Goal: Task Accomplishment & Management: Manage account settings

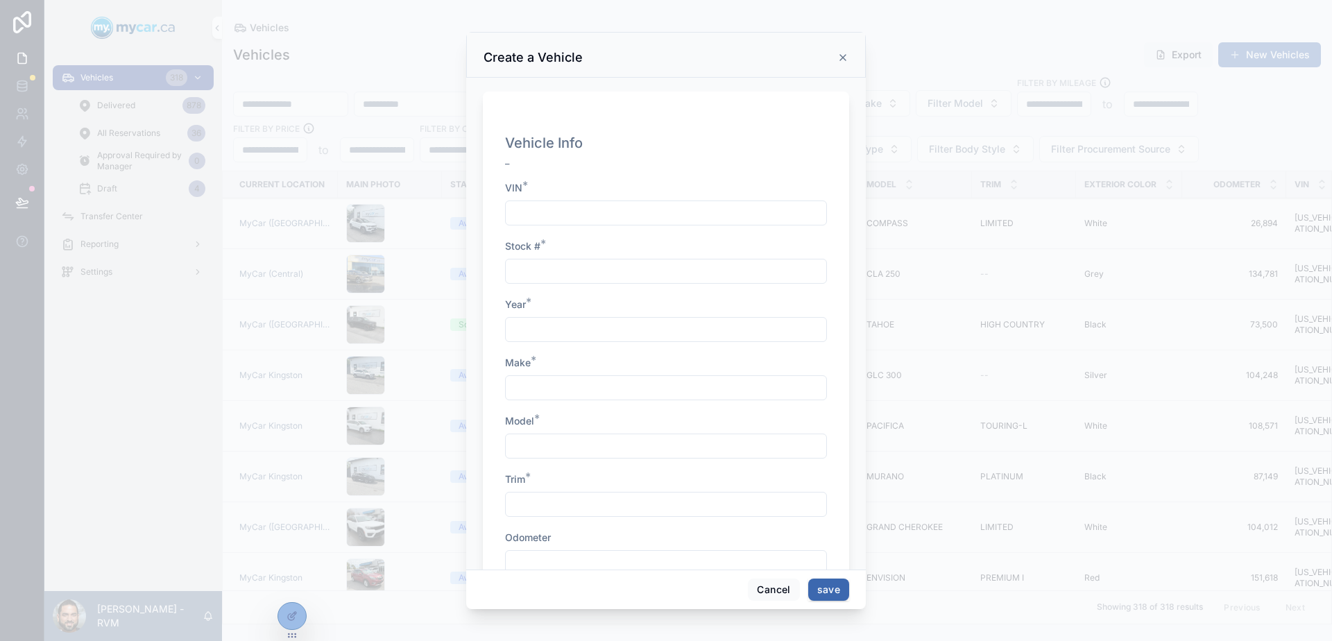
click at [565, 197] on div "VIN *" at bounding box center [666, 203] width 322 height 44
click at [580, 223] on div "scrollable content" at bounding box center [666, 212] width 322 height 25
click at [603, 280] on input "scrollable content" at bounding box center [666, 271] width 321 height 19
click at [611, 328] on input "scrollable content" at bounding box center [666, 329] width 321 height 19
drag, startPoint x: 565, startPoint y: 395, endPoint x: 565, endPoint y: 407, distance: 11.8
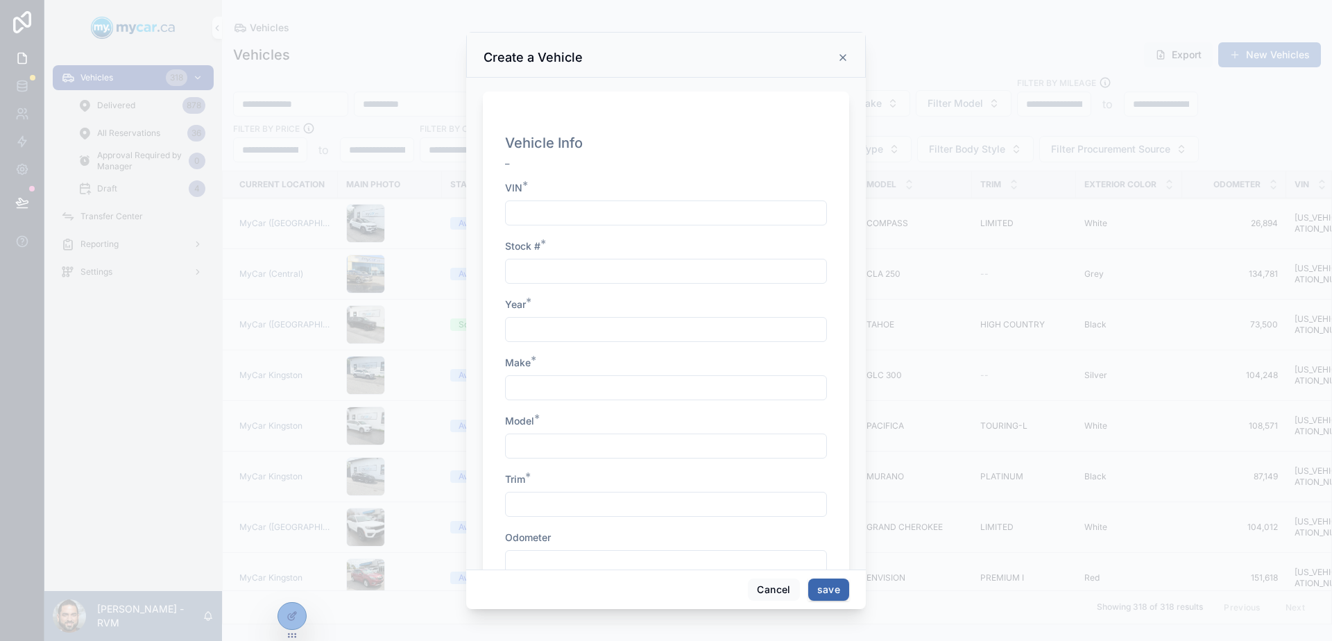
click at [565, 395] on input "scrollable content" at bounding box center [666, 387] width 321 height 19
click at [561, 446] on input "scrollable content" at bounding box center [666, 445] width 321 height 19
click at [549, 509] on input "scrollable content" at bounding box center [666, 504] width 321 height 19
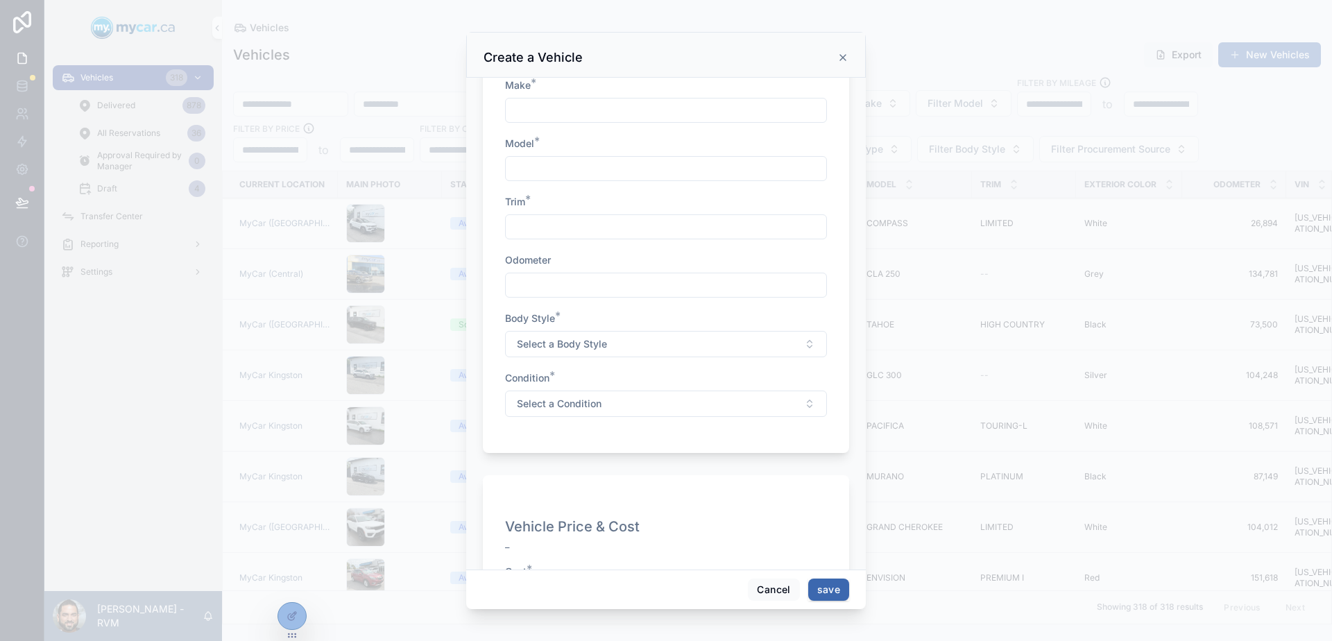
click at [543, 259] on span "Odometer" at bounding box center [528, 260] width 46 height 12
click at [570, 275] on div "scrollable content" at bounding box center [666, 285] width 322 height 25
drag, startPoint x: 584, startPoint y: 340, endPoint x: 586, endPoint y: 350, distance: 10.5
click at [584, 341] on span "Select a Body Style" at bounding box center [562, 344] width 90 height 14
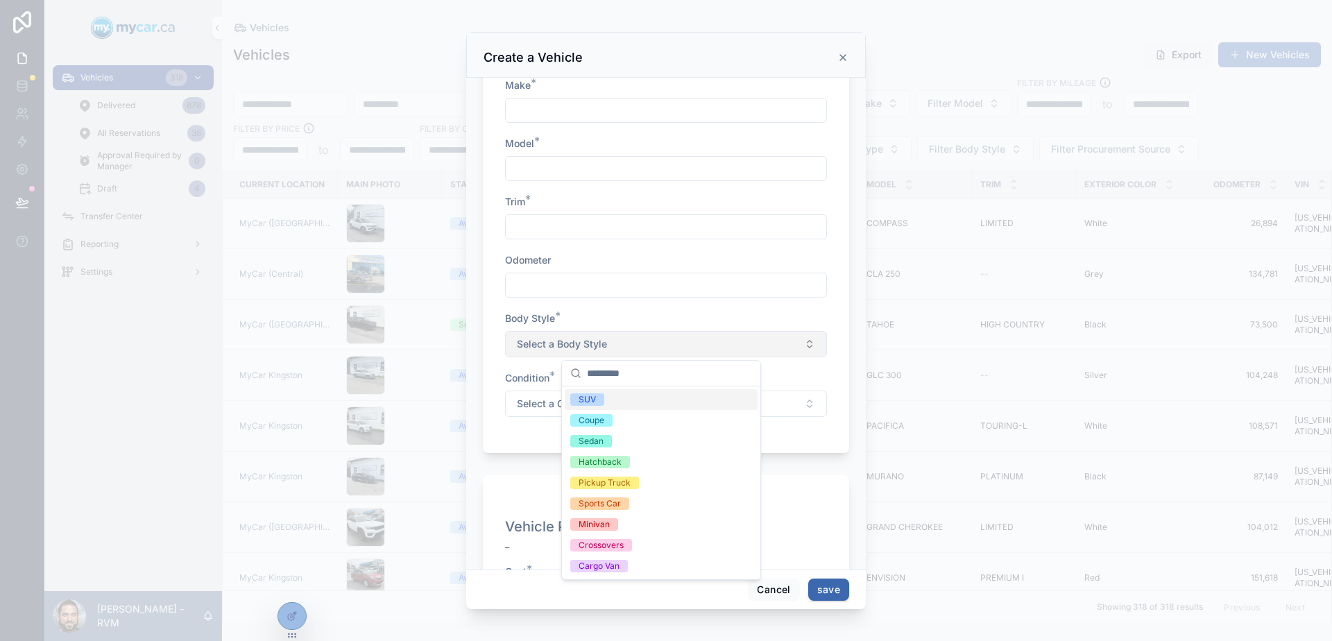
click at [564, 340] on span "Select a Body Style" at bounding box center [562, 344] width 90 height 14
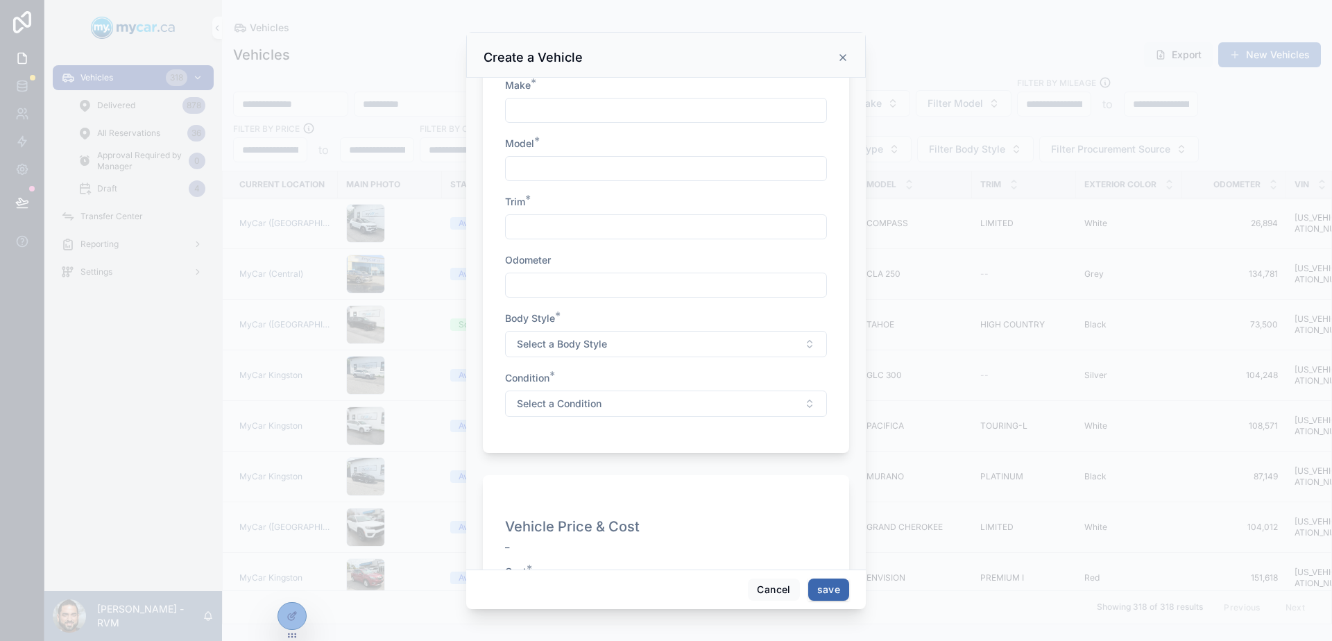
click at [586, 316] on div "Body Style *" at bounding box center [666, 318] width 322 height 14
drag, startPoint x: 598, startPoint y: 418, endPoint x: 591, endPoint y: 406, distance: 14.3
click at [596, 415] on div "Vehicle Info _ VIN * Stock # * Year * Make * Model * Trim * Odometer Body Style…" at bounding box center [666, 140] width 322 height 581
click at [586, 395] on button "Select a Condition" at bounding box center [666, 404] width 322 height 26
click at [592, 368] on div "Vehicle Info _ VIN * Stock # * Year * Make * Model * Trim * Odometer Body Style…" at bounding box center [666, 140] width 322 height 581
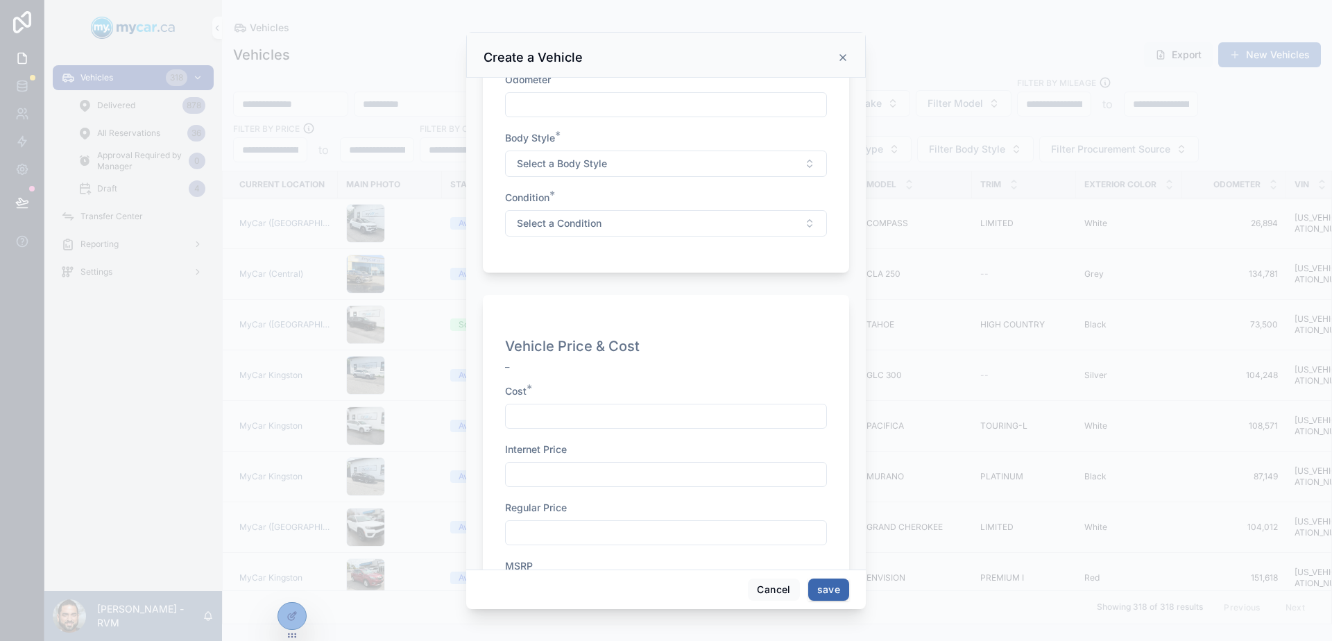
scroll to position [555, 0]
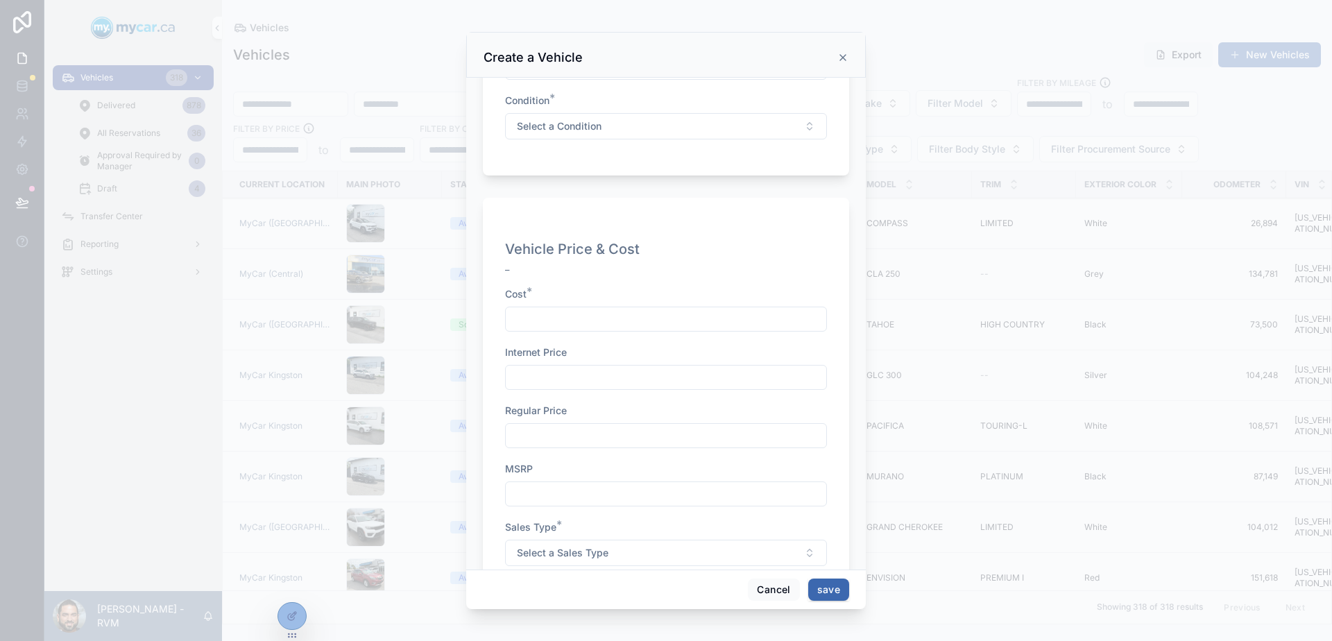
click at [548, 310] on input "scrollable content" at bounding box center [666, 318] width 321 height 19
click at [562, 365] on div "scrollable content" at bounding box center [666, 377] width 322 height 25
drag, startPoint x: 561, startPoint y: 379, endPoint x: 564, endPoint y: 407, distance: 27.9
click at [561, 379] on input "scrollable content" at bounding box center [666, 377] width 321 height 19
drag, startPoint x: 547, startPoint y: 433, endPoint x: 546, endPoint y: 462, distance: 29.1
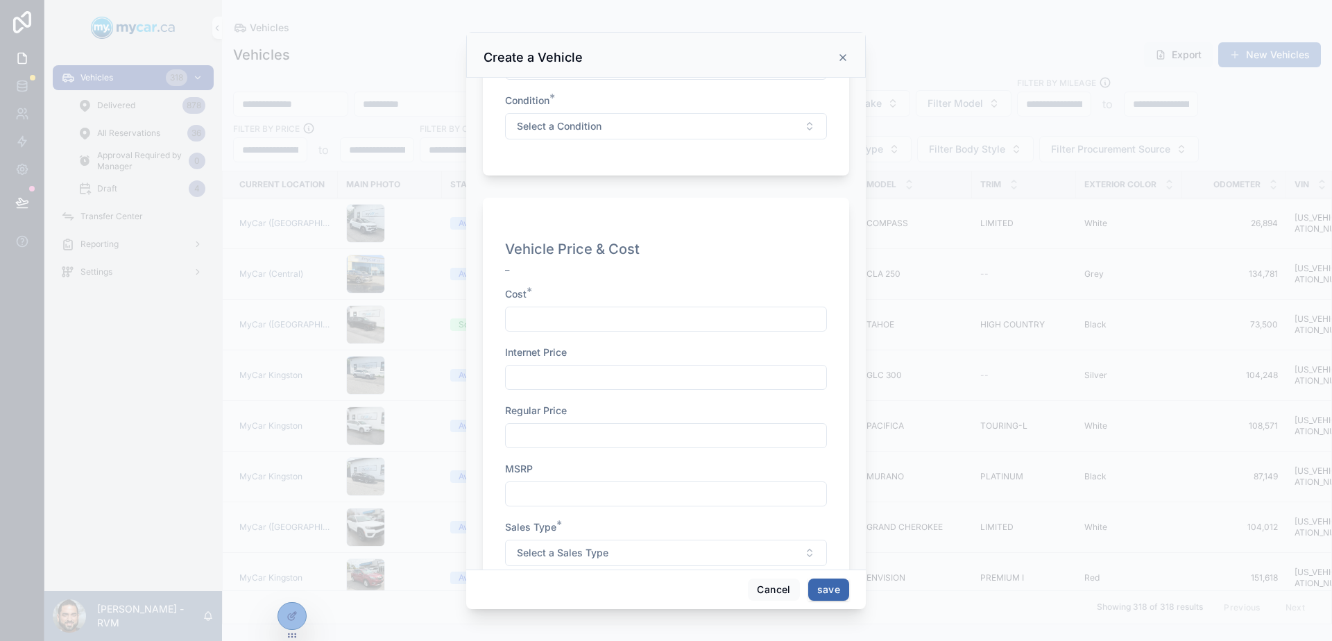
click at [546, 433] on input "scrollable content" at bounding box center [666, 435] width 321 height 19
click at [539, 485] on input "scrollable content" at bounding box center [666, 493] width 321 height 19
click at [522, 416] on span "Regular Price" at bounding box center [536, 410] width 62 height 12
click at [530, 368] on input "scrollable content" at bounding box center [666, 377] width 321 height 19
click at [549, 420] on div "Regular Price" at bounding box center [666, 426] width 322 height 44
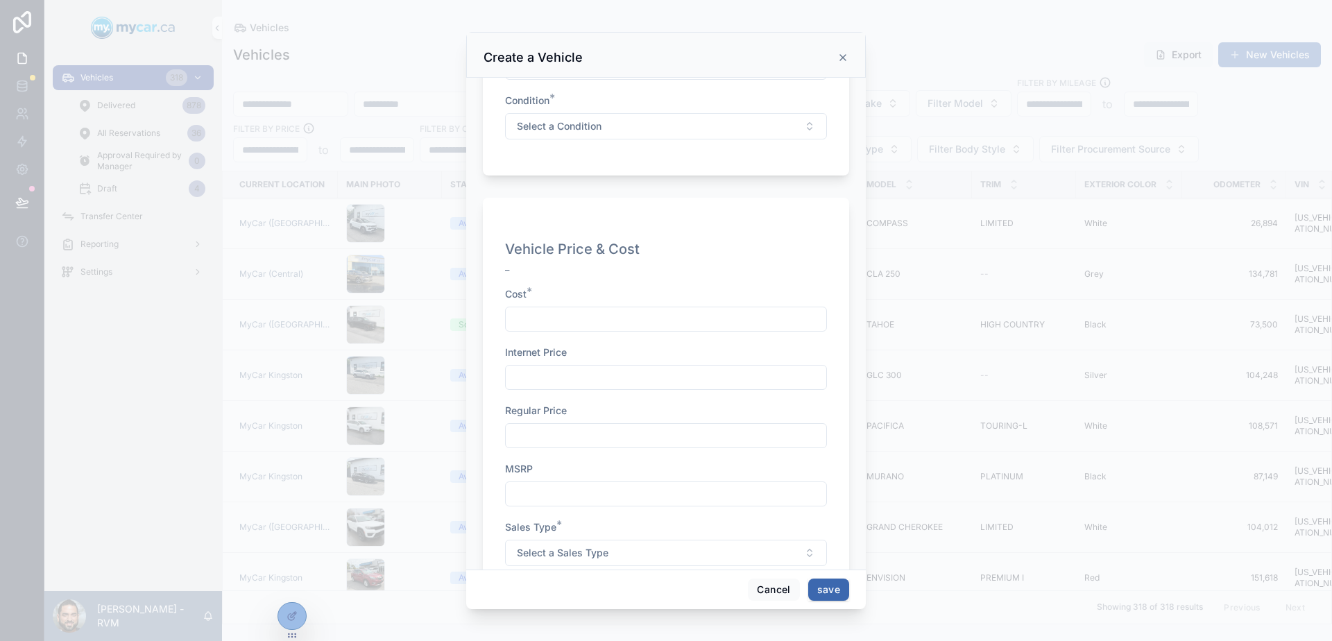
click at [548, 440] on input "scrollable content" at bounding box center [666, 435] width 321 height 19
click at [776, 282] on div "Vehicle Price & Cost _" at bounding box center [666, 260] width 322 height 42
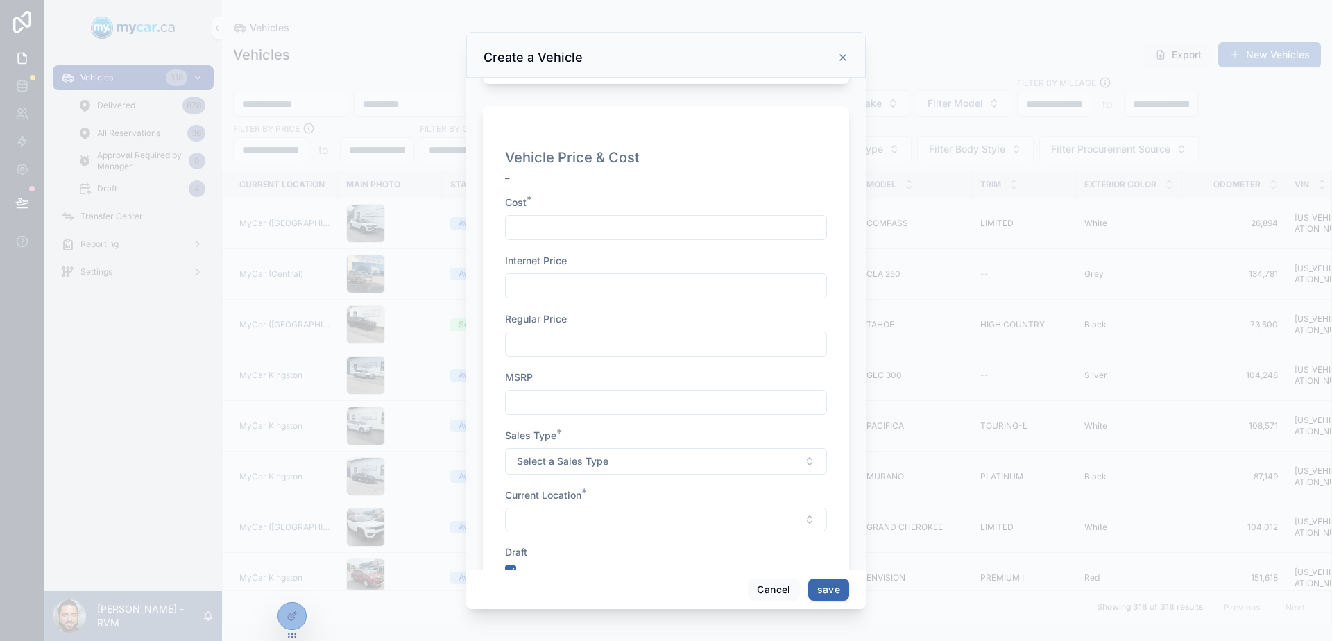
scroll to position [694, 0]
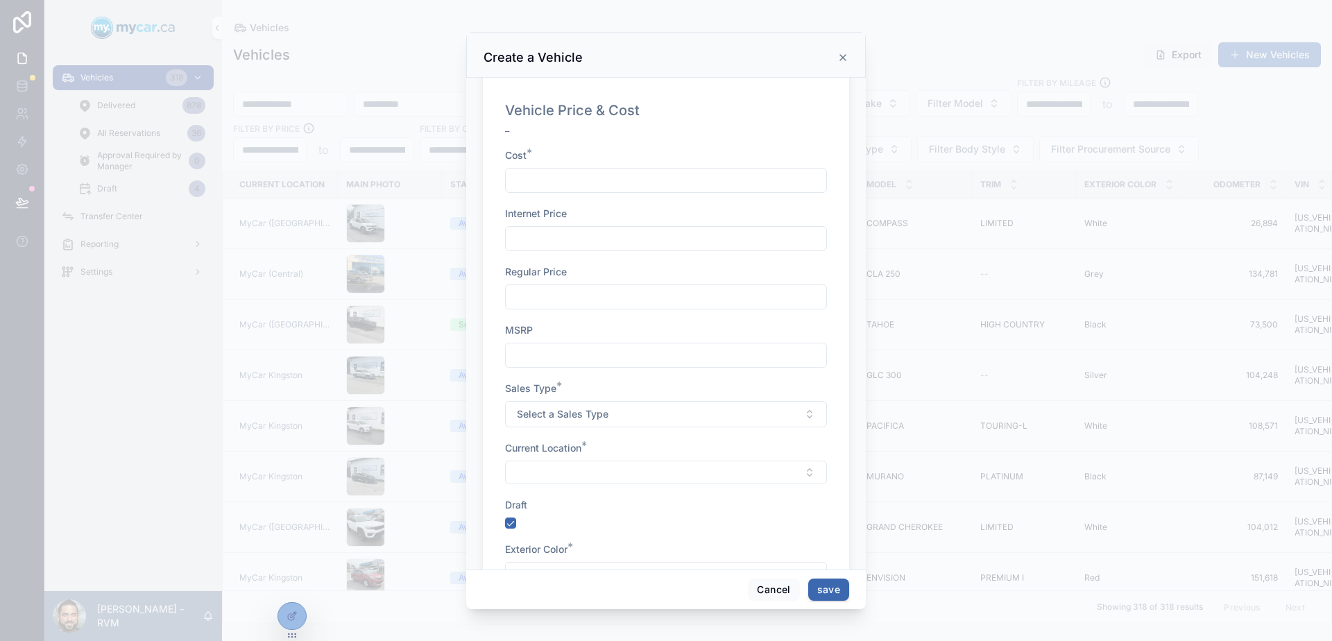
click at [656, 364] on input "scrollable content" at bounding box center [666, 354] width 321 height 19
click at [640, 401] on button "Select a Sales Type" at bounding box center [666, 414] width 322 height 26
click at [643, 413] on button "Select a Sales Type" at bounding box center [666, 414] width 322 height 26
click at [613, 404] on button "Select a Sales Type" at bounding box center [666, 414] width 322 height 26
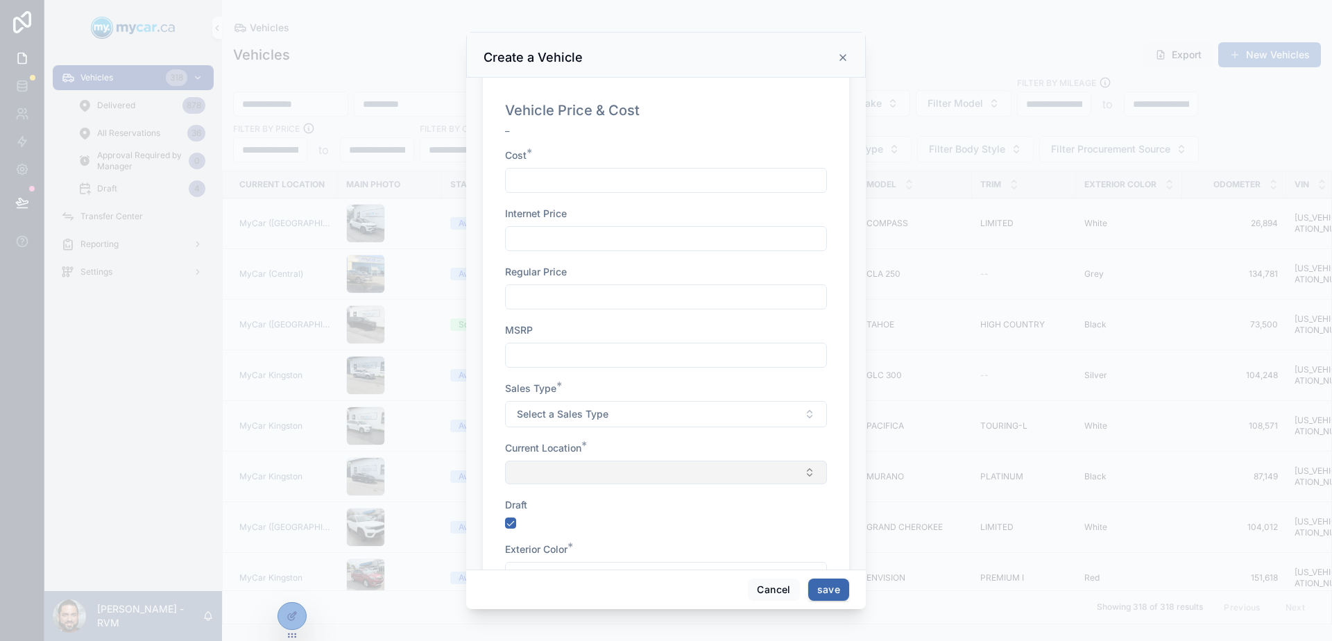
click at [540, 476] on button "Select Button" at bounding box center [666, 473] width 322 height 24
click at [541, 476] on button "Select Button" at bounding box center [666, 473] width 322 height 24
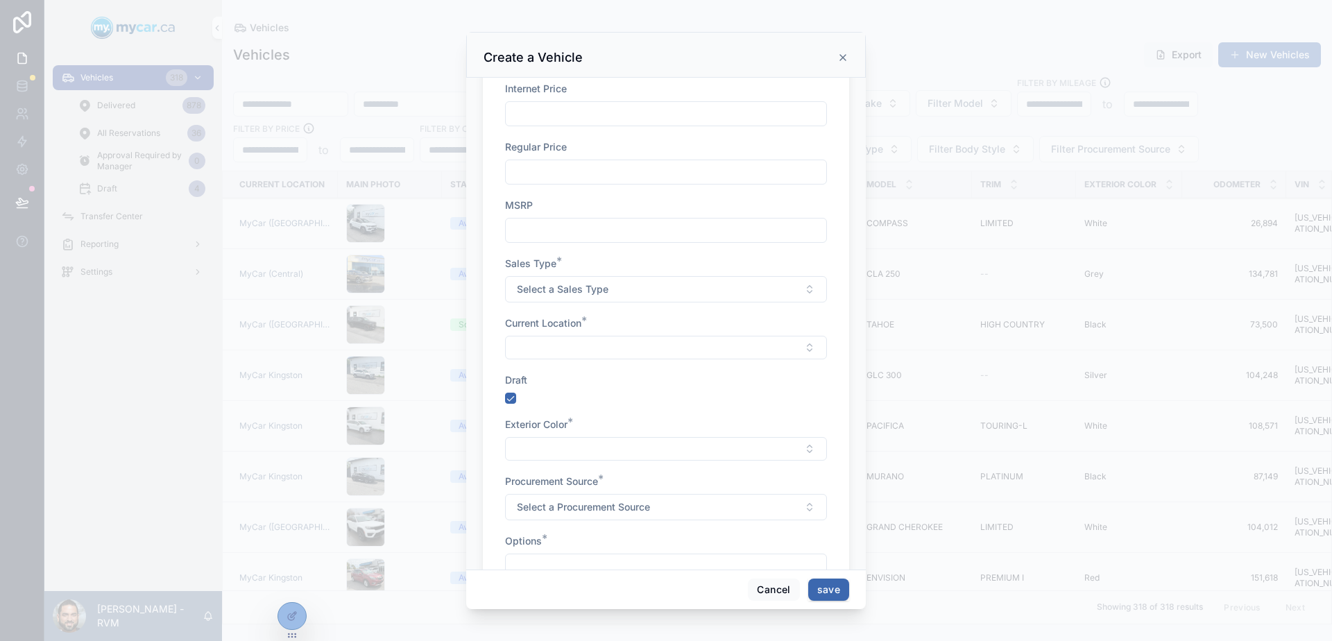
scroll to position [889, 0]
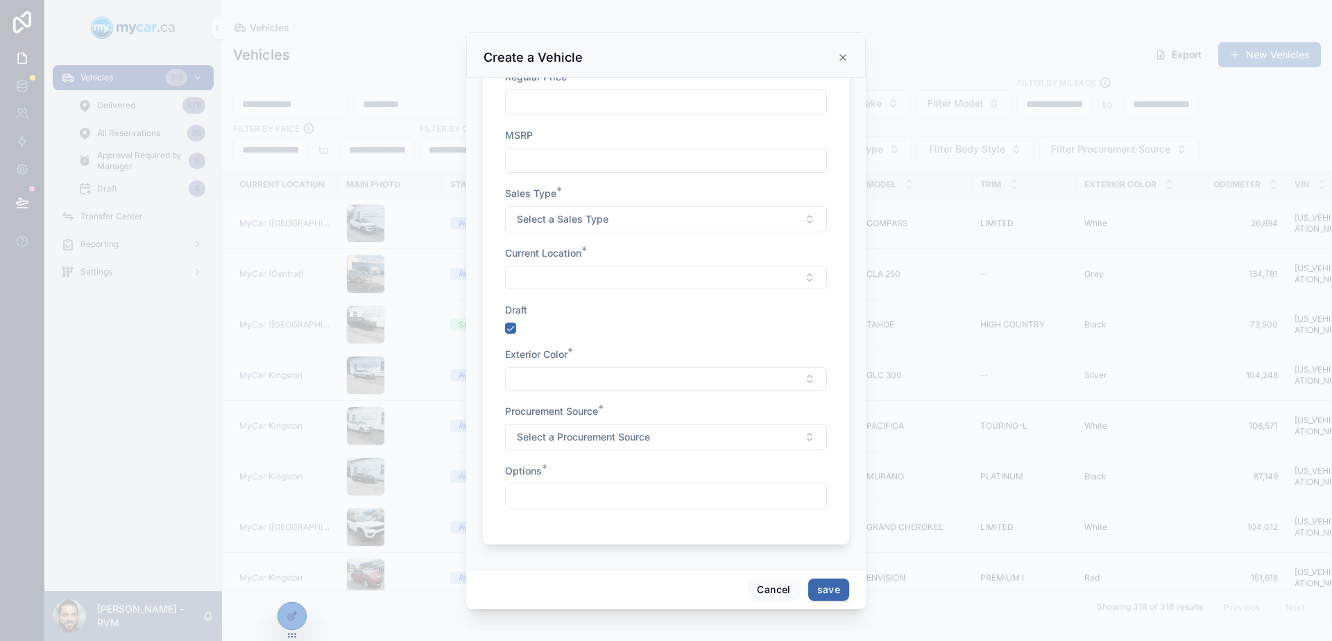
click at [582, 499] on input "scrollable content" at bounding box center [666, 495] width 321 height 19
click at [776, 583] on button "Cancel" at bounding box center [773, 590] width 51 height 22
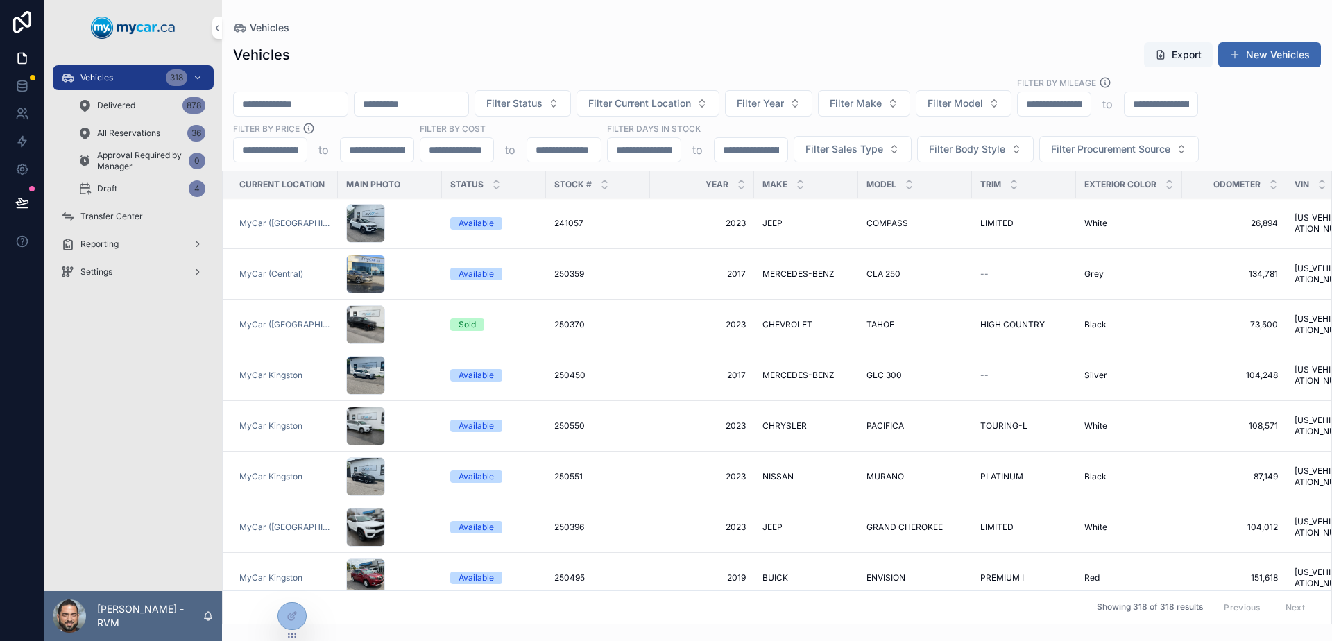
click at [812, 31] on div "Vehicles" at bounding box center [777, 27] width 1088 height 11
click at [1276, 62] on button "New Vehicles" at bounding box center [1269, 54] width 103 height 25
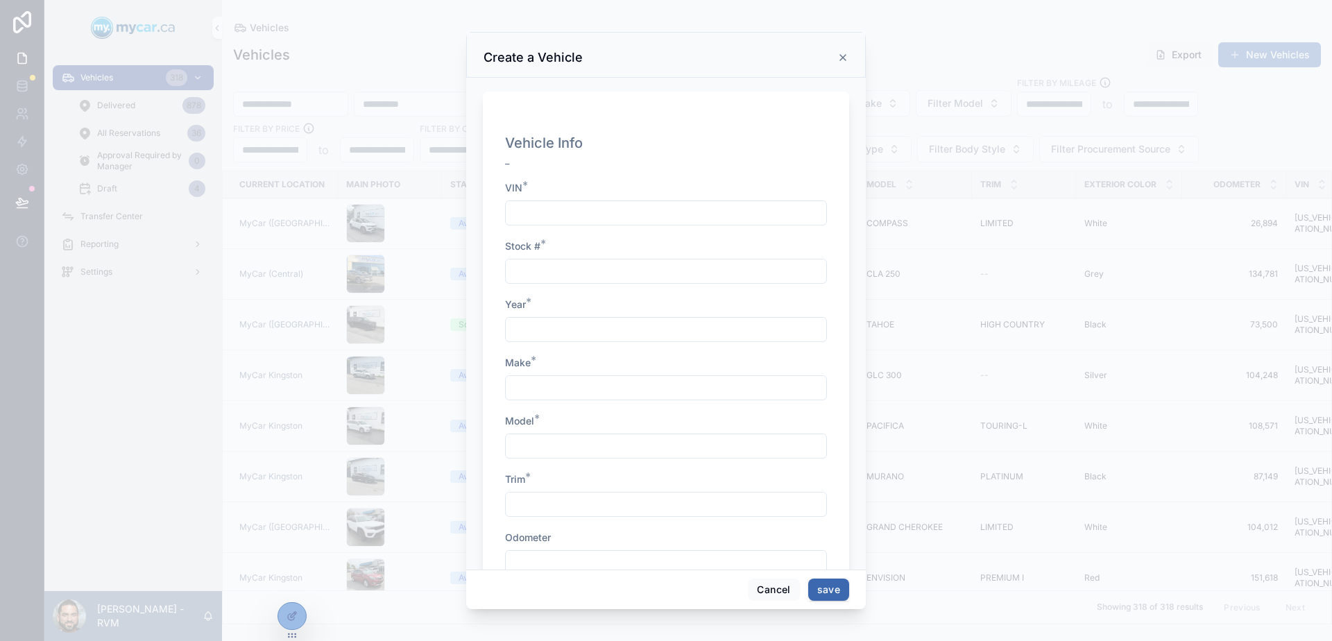
click at [598, 216] on input "scrollable content" at bounding box center [666, 212] width 321 height 19
click at [665, 148] on div "Vehicle Info _" at bounding box center [666, 154] width 322 height 42
click at [771, 597] on button "Cancel" at bounding box center [773, 590] width 51 height 22
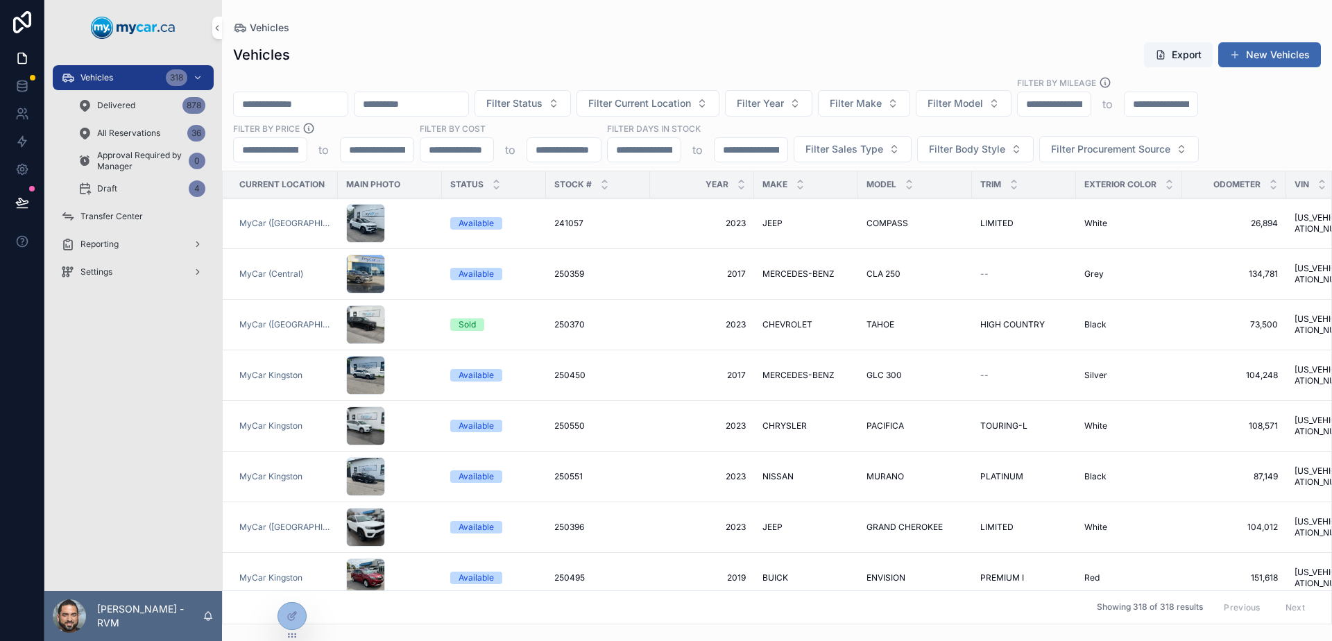
click at [296, 623] on div at bounding box center [292, 616] width 28 height 26
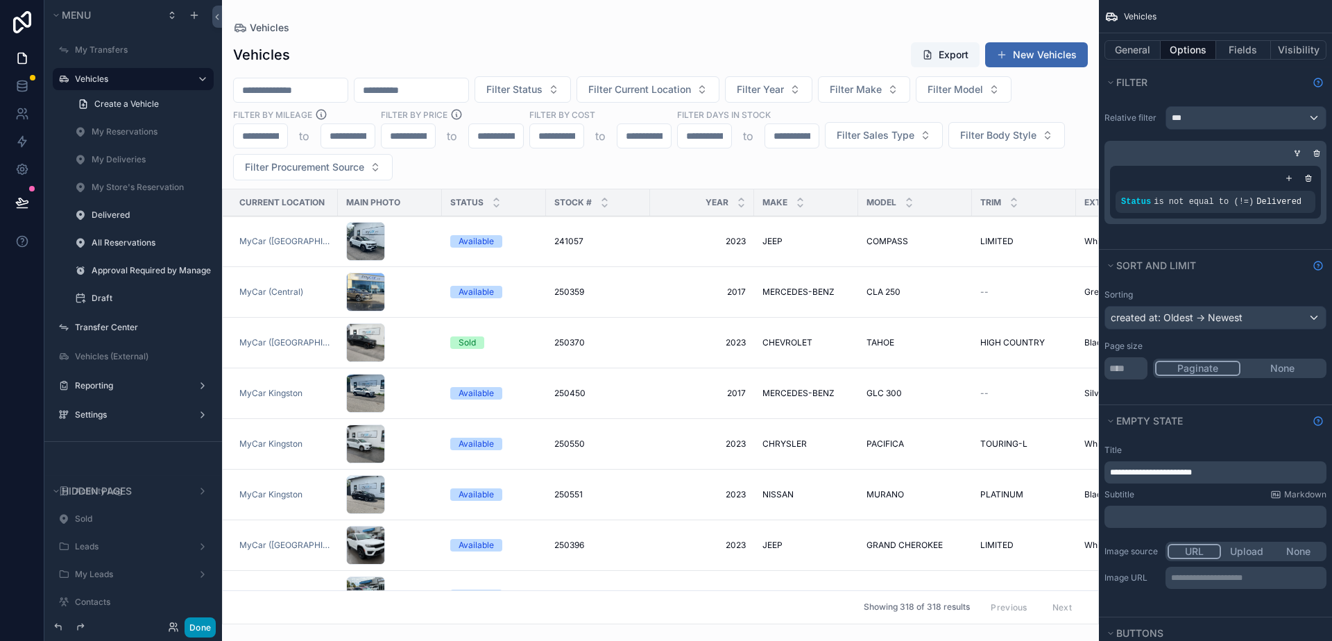
click at [207, 631] on button "Done" at bounding box center [200, 627] width 31 height 20
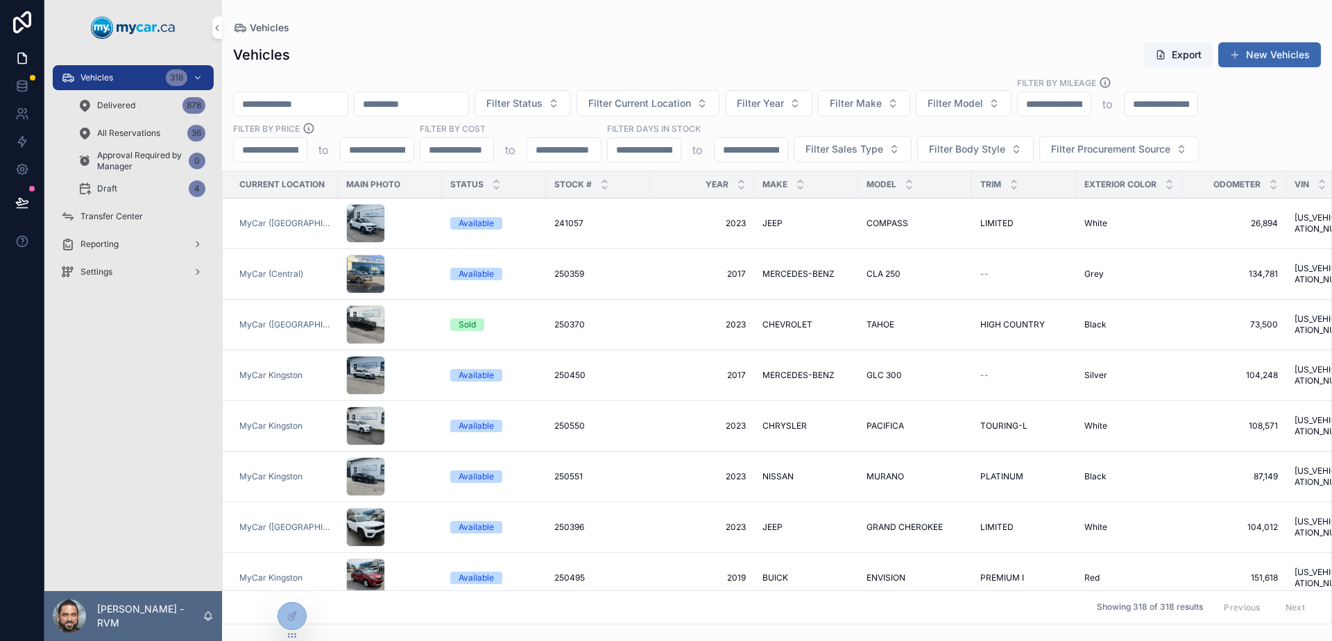
click at [99, 468] on div "Vehicles 318 Delivered 878 All Reservations 36 Approval Required by Manager 0 D…" at bounding box center [133, 324] width 178 height 536
click at [398, 217] on div "scrollable content" at bounding box center [389, 223] width 87 height 39
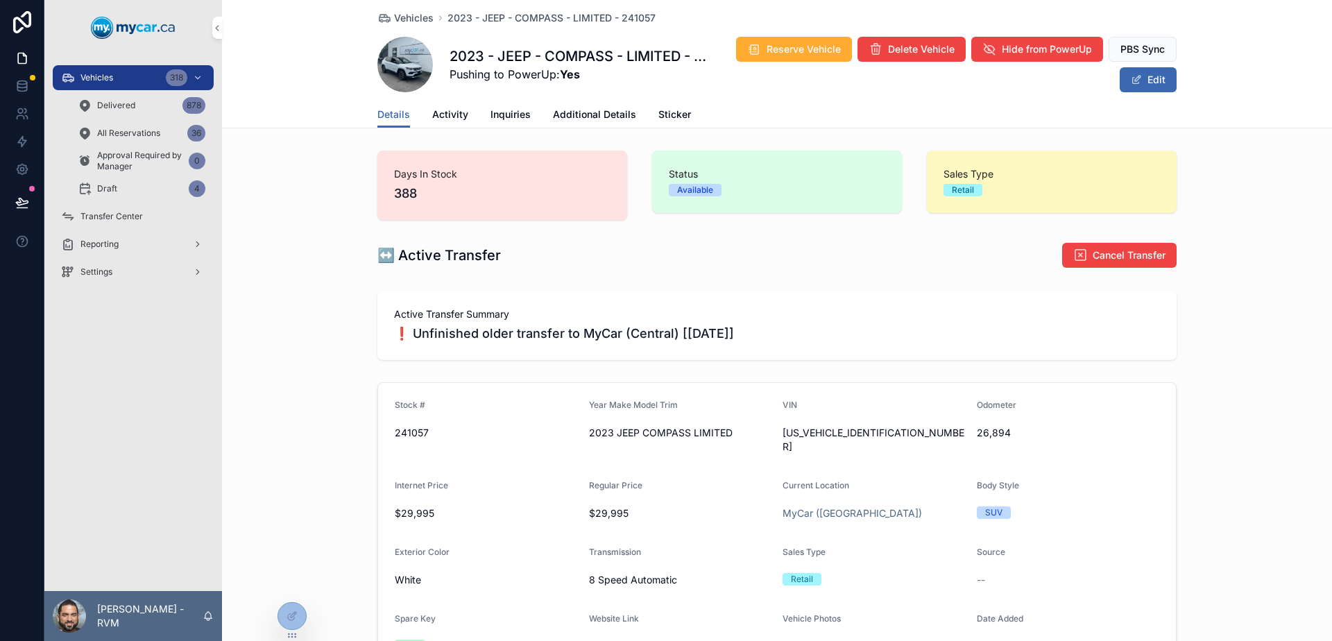
scroll to position [139, 0]
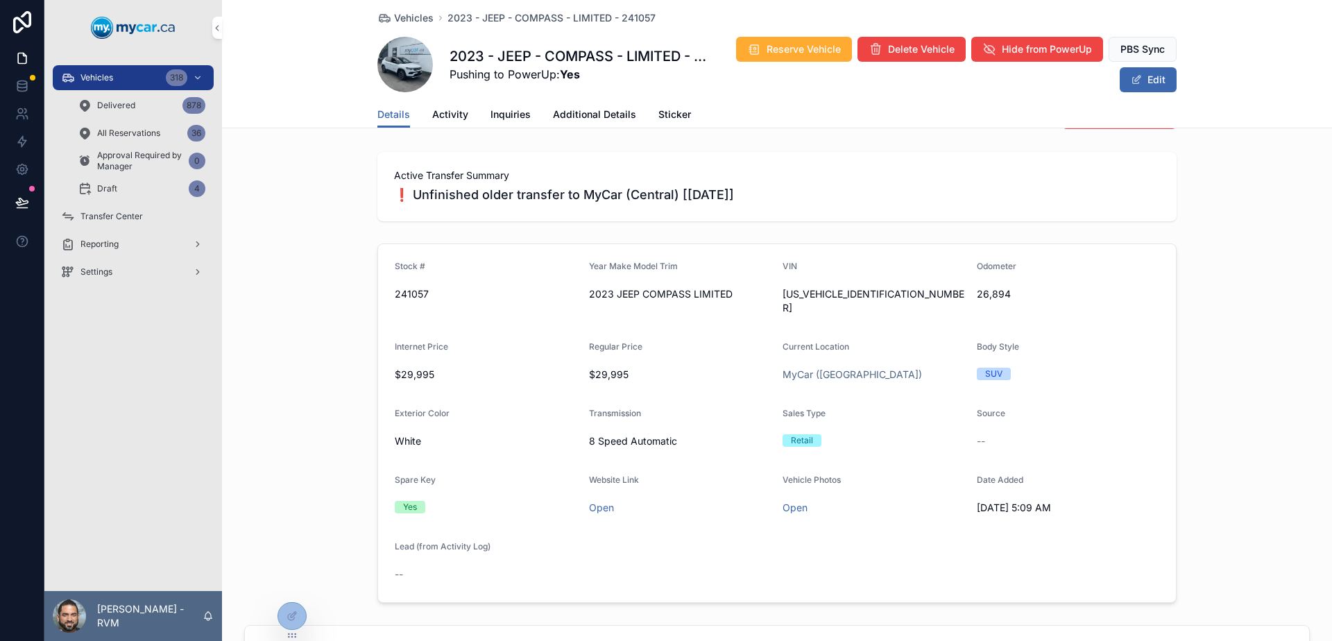
click at [1005, 293] on span "26,894" at bounding box center [1068, 294] width 183 height 14
drag, startPoint x: 1005, startPoint y: 293, endPoint x: 987, endPoint y: 289, distance: 19.2
click at [987, 289] on span "26,894" at bounding box center [1068, 294] width 183 height 14
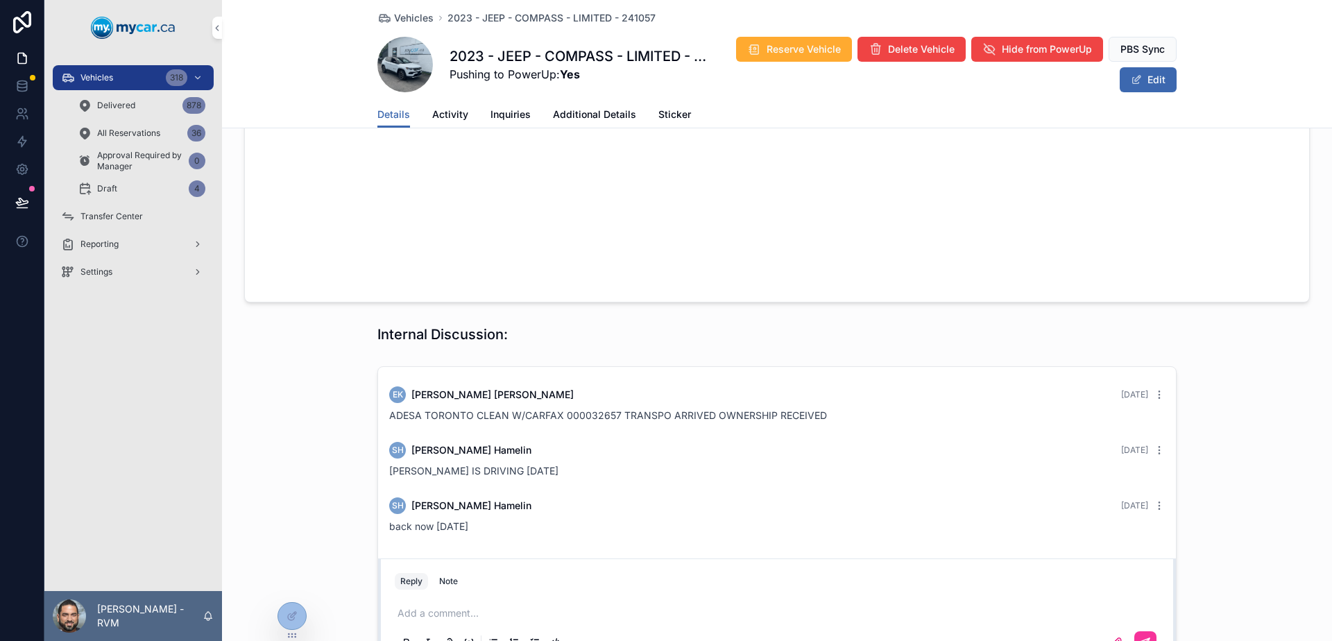
click at [577, 127] on link "Additional Details" at bounding box center [594, 116] width 83 height 28
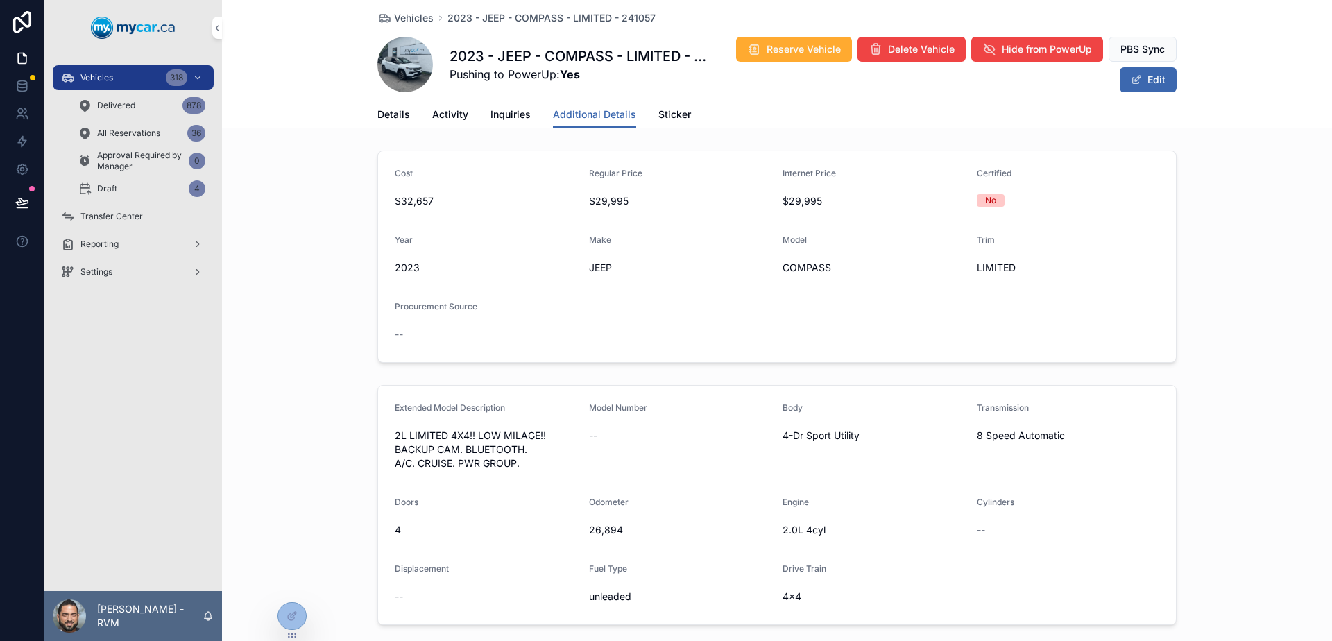
click at [1181, 232] on div "Cost $32,657 Regular Price $29,995 Internet Price $29,995 Certified No Year [DA…" at bounding box center [777, 256] width 1110 height 223
click at [293, 613] on icon at bounding box center [292, 616] width 11 height 11
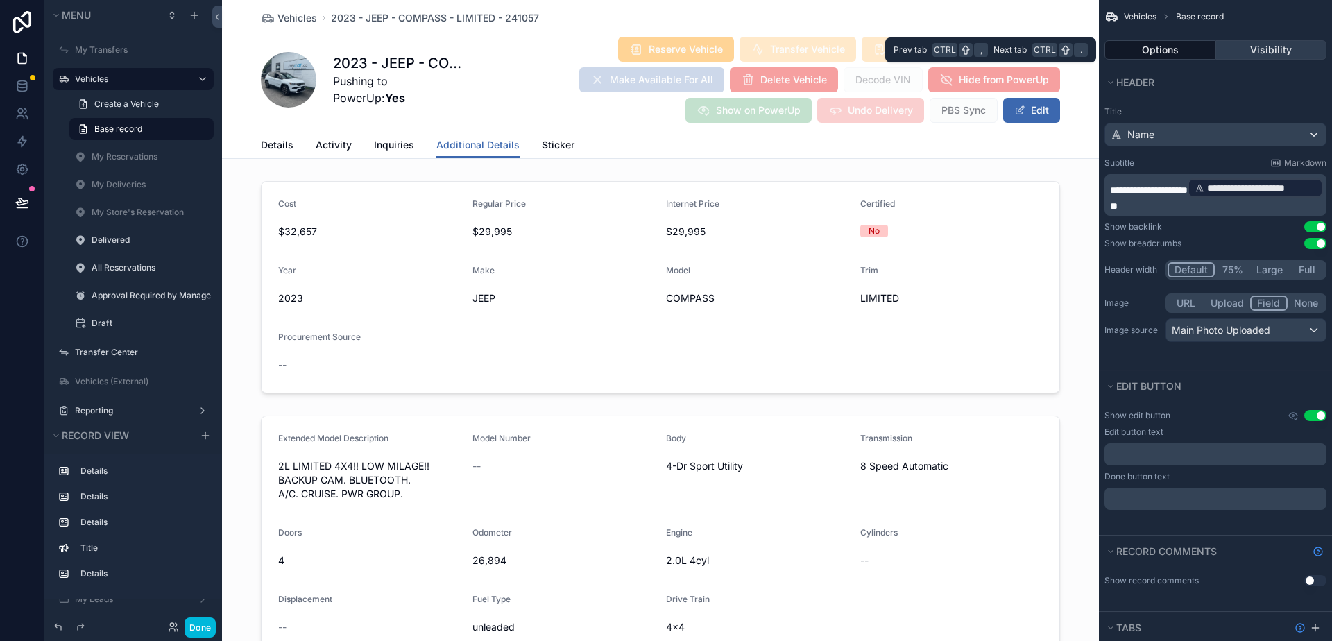
drag, startPoint x: 1245, startPoint y: 53, endPoint x: 1218, endPoint y: 57, distance: 28.1
click at [1218, 57] on button "Visibility" at bounding box center [1271, 49] width 111 height 19
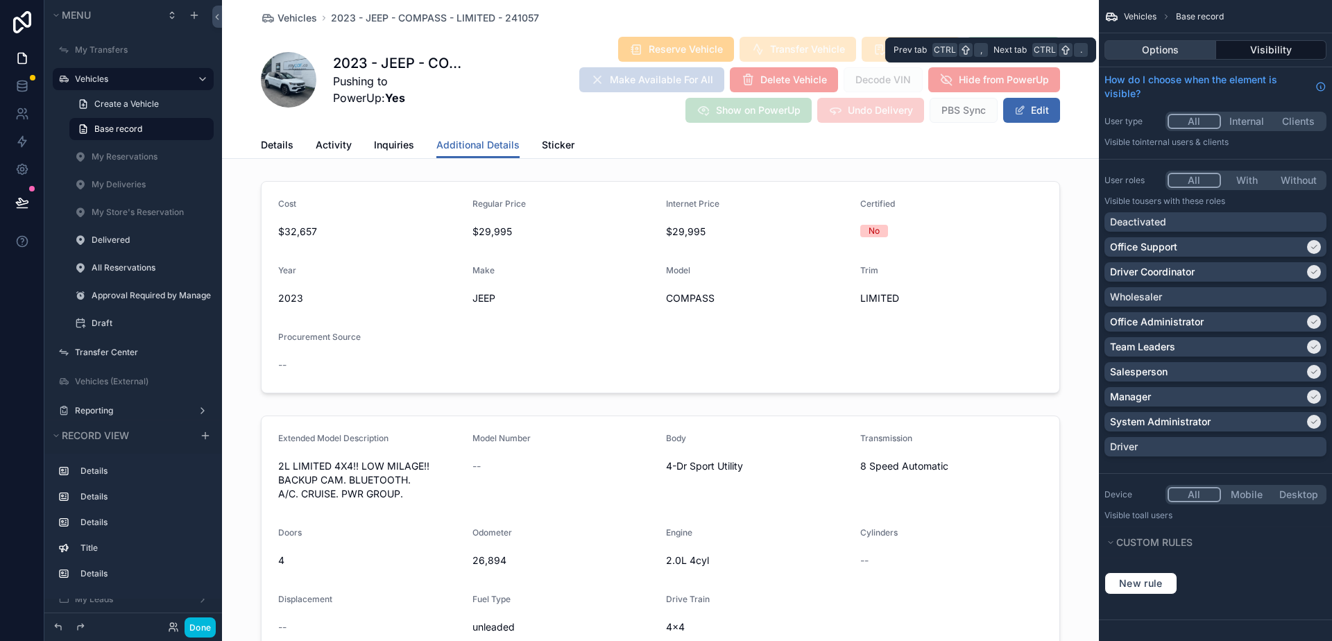
click at [1197, 47] on button "Options" at bounding box center [1160, 49] width 112 height 19
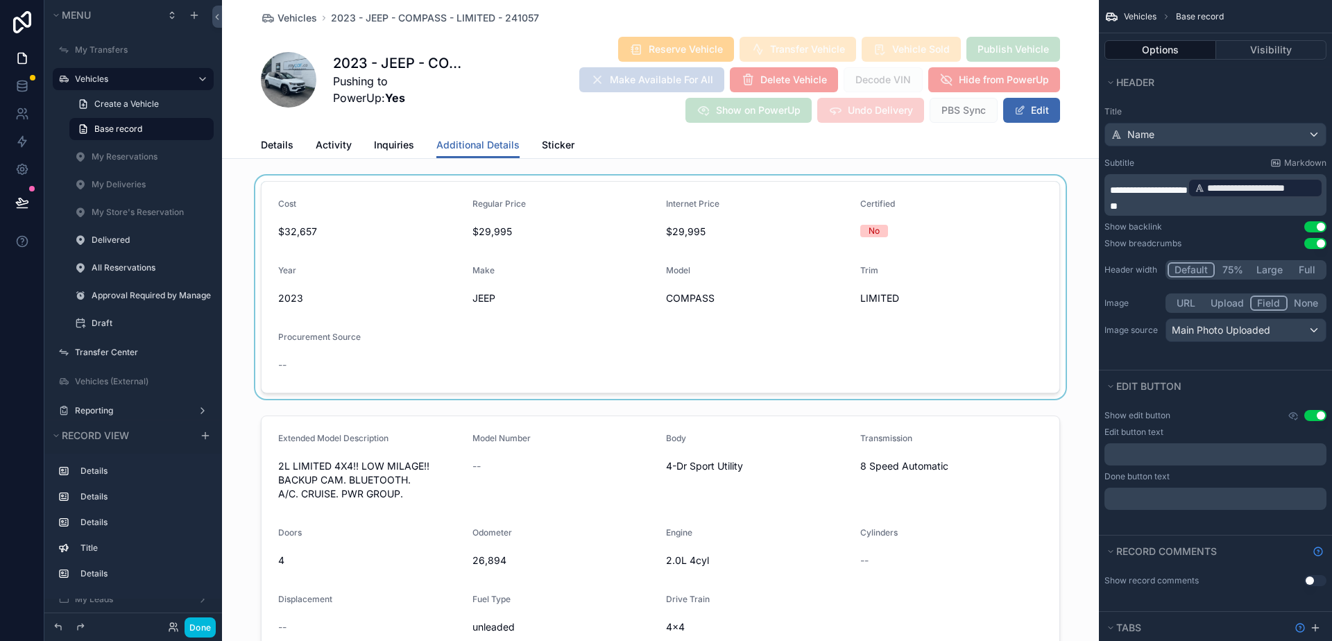
scroll to position [139, 0]
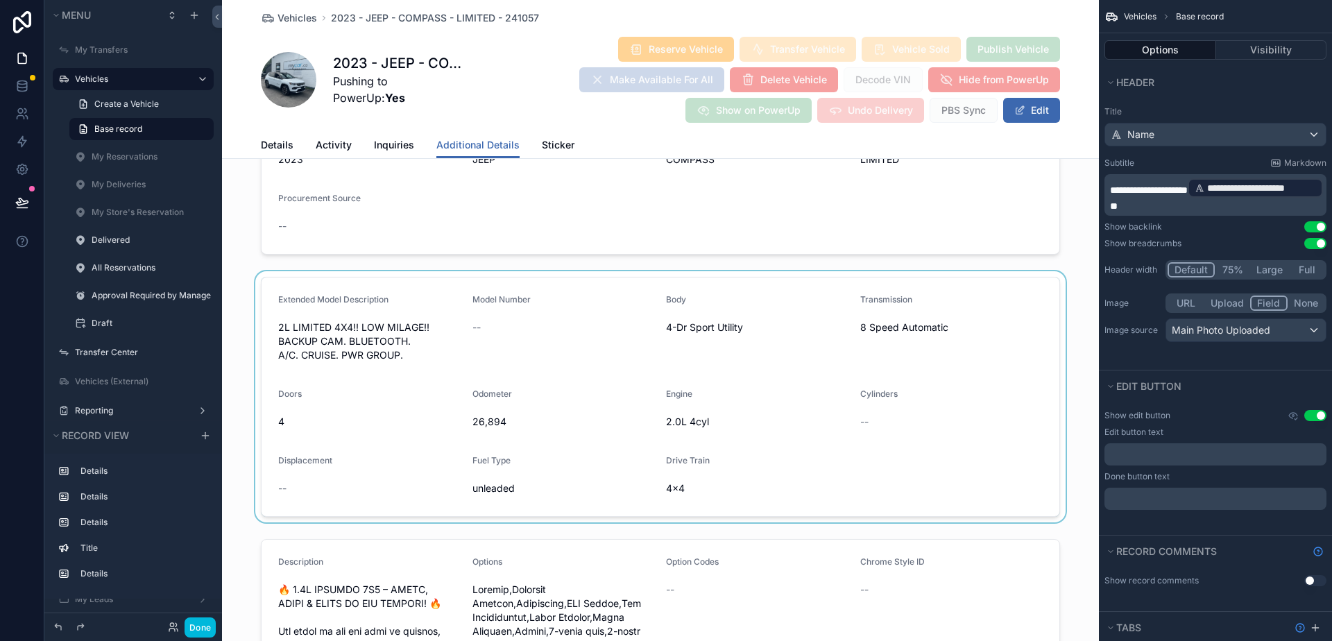
click at [911, 437] on div "scrollable content" at bounding box center [660, 396] width 877 height 251
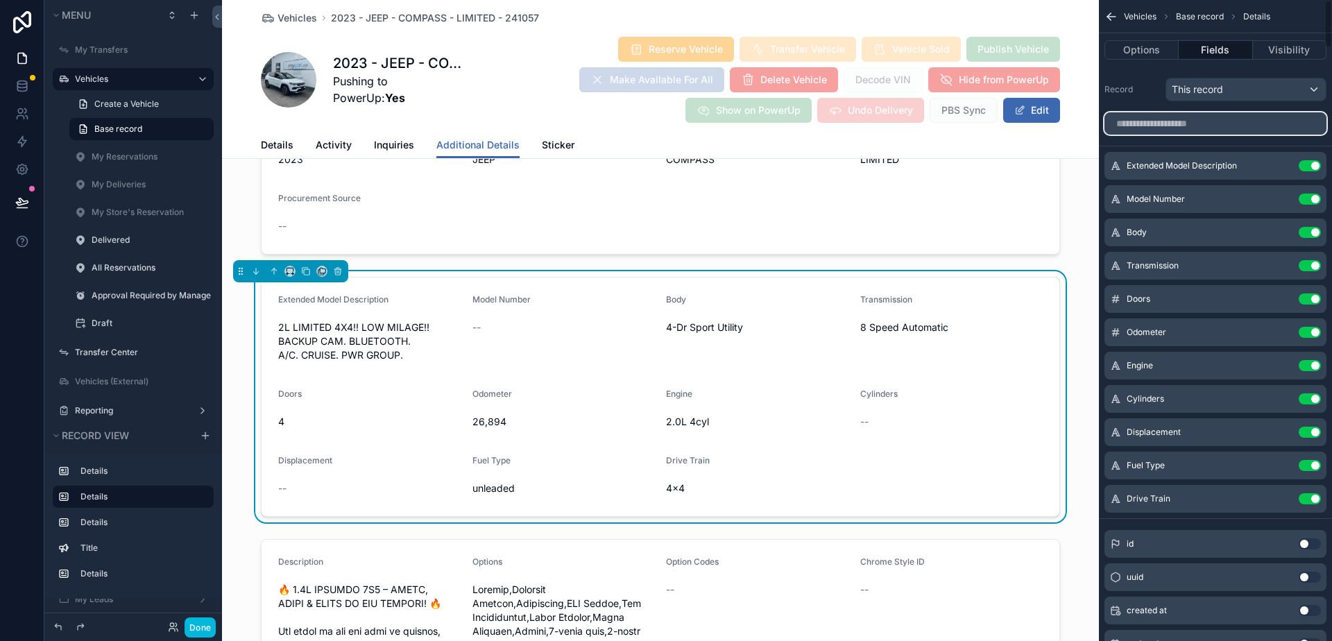
click at [1152, 127] on input "scrollable content" at bounding box center [1215, 123] width 222 height 22
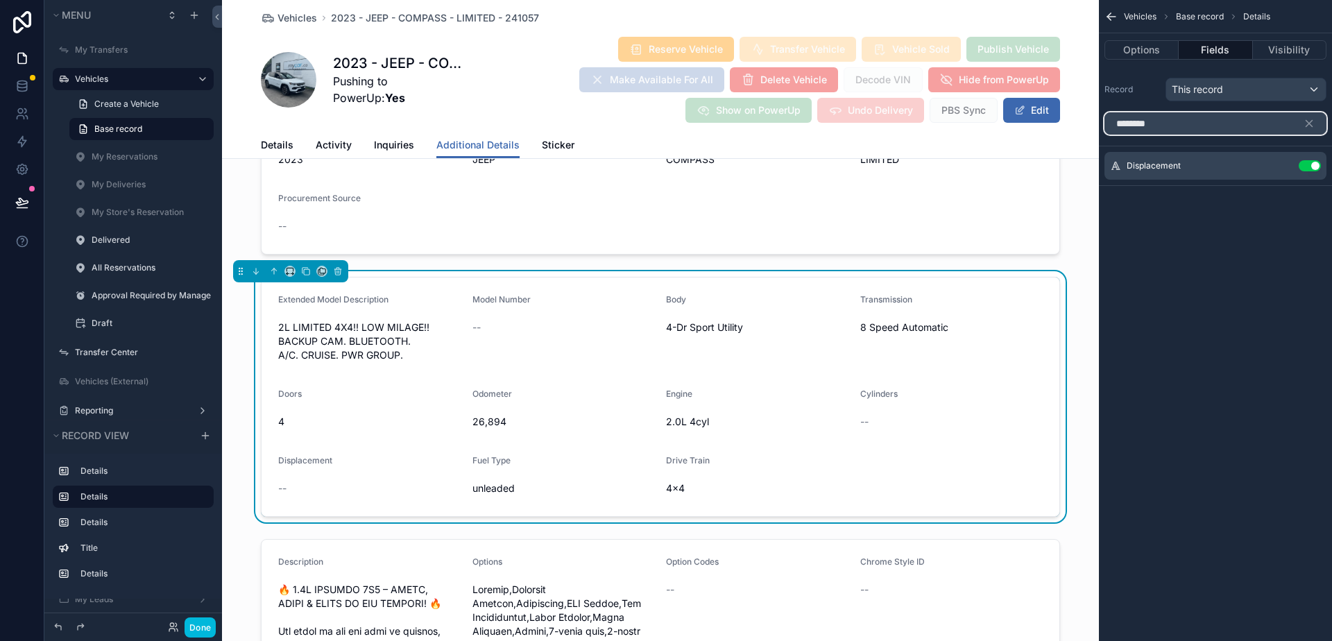
type input "********"
click at [1304, 164] on button "Use setting" at bounding box center [1310, 165] width 22 height 11
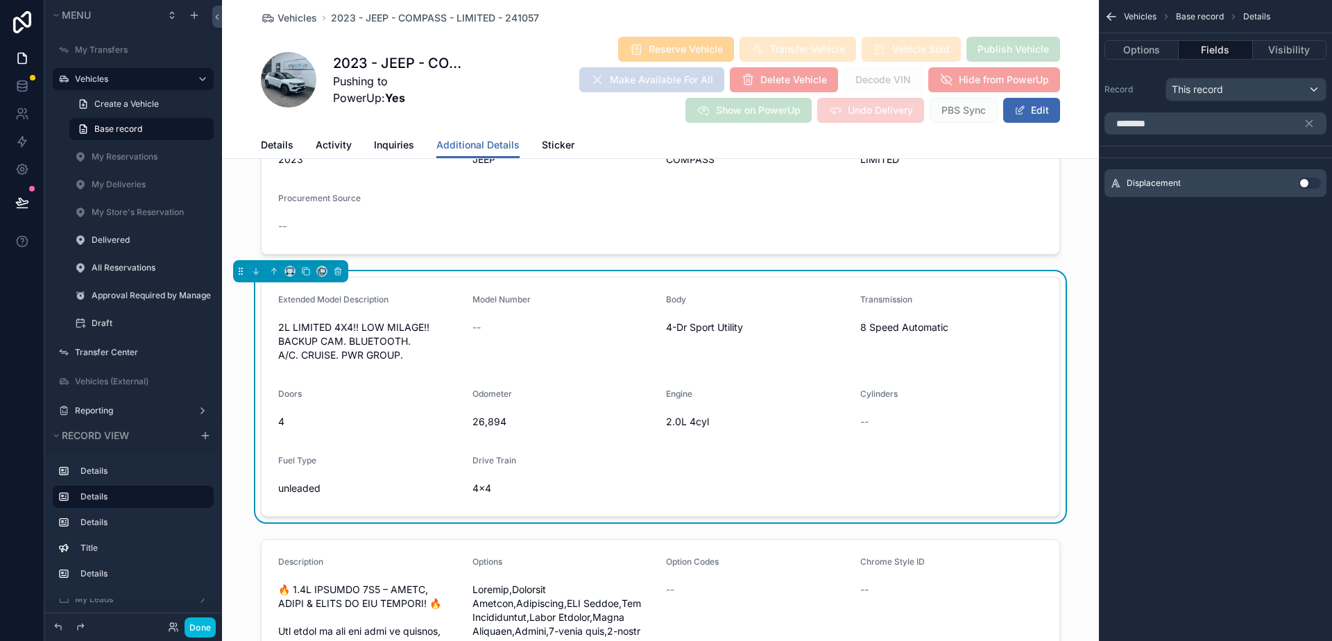
click at [1111, 15] on icon "scrollable content" at bounding box center [1111, 17] width 14 height 14
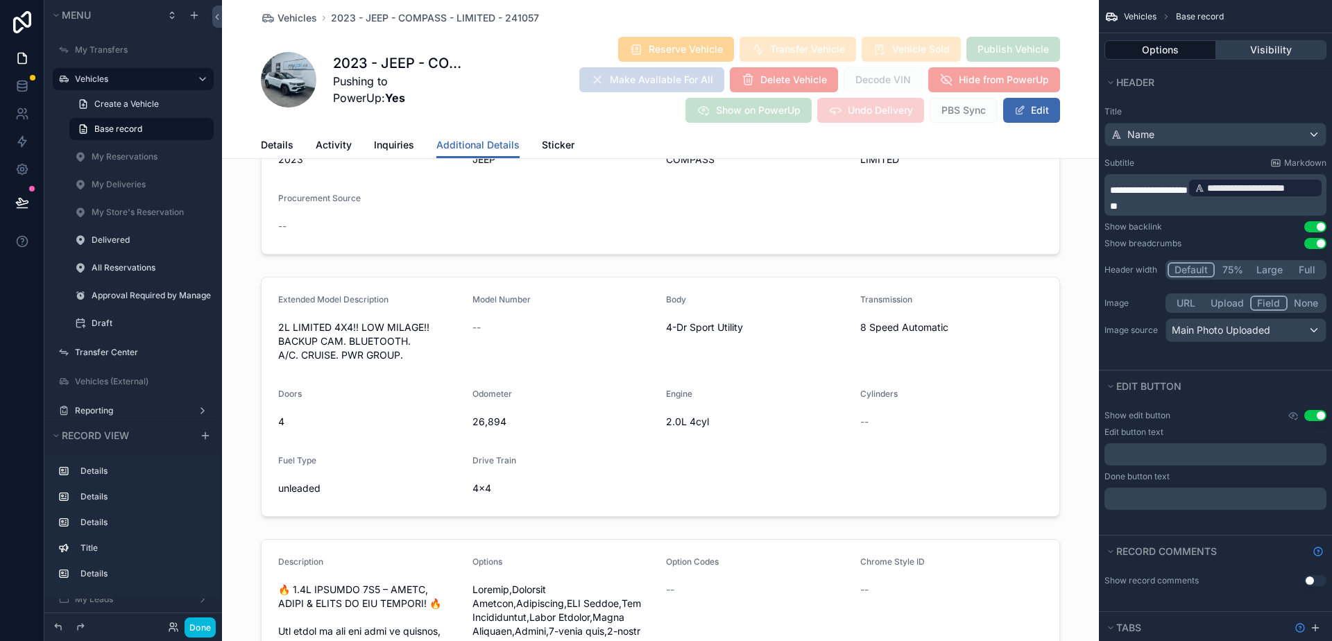
click at [1253, 45] on button "Visibility" at bounding box center [1271, 49] width 111 height 19
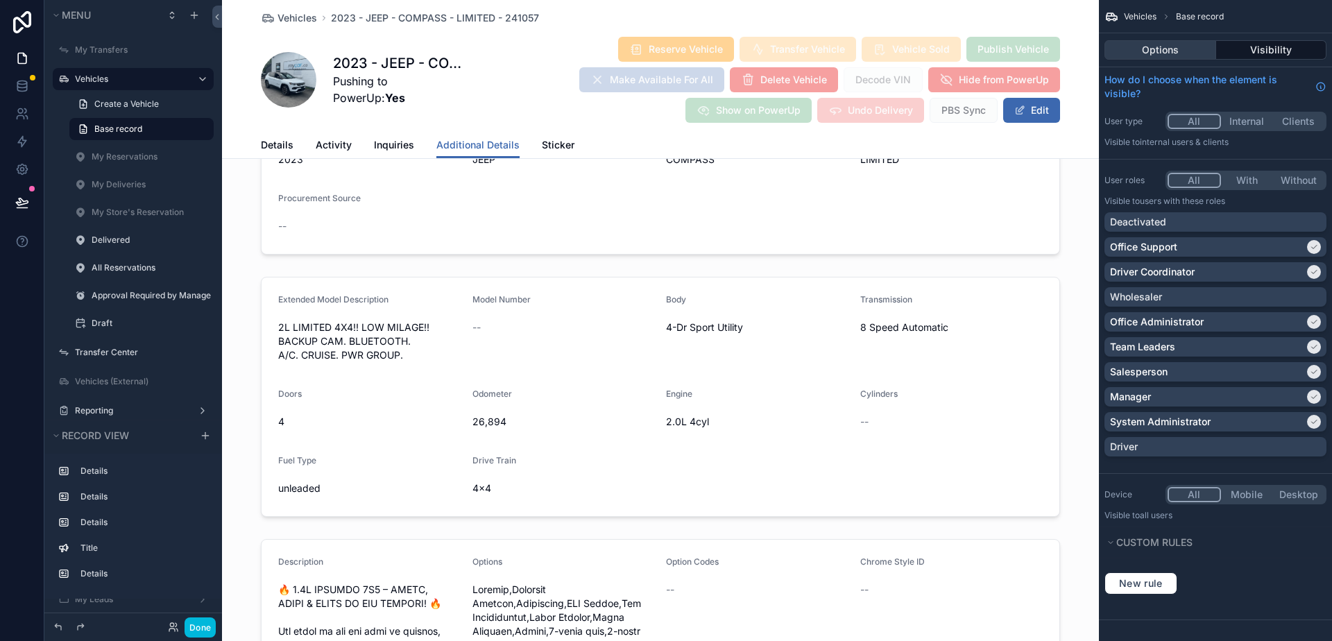
click at [1167, 54] on button "Options" at bounding box center [1160, 49] width 112 height 19
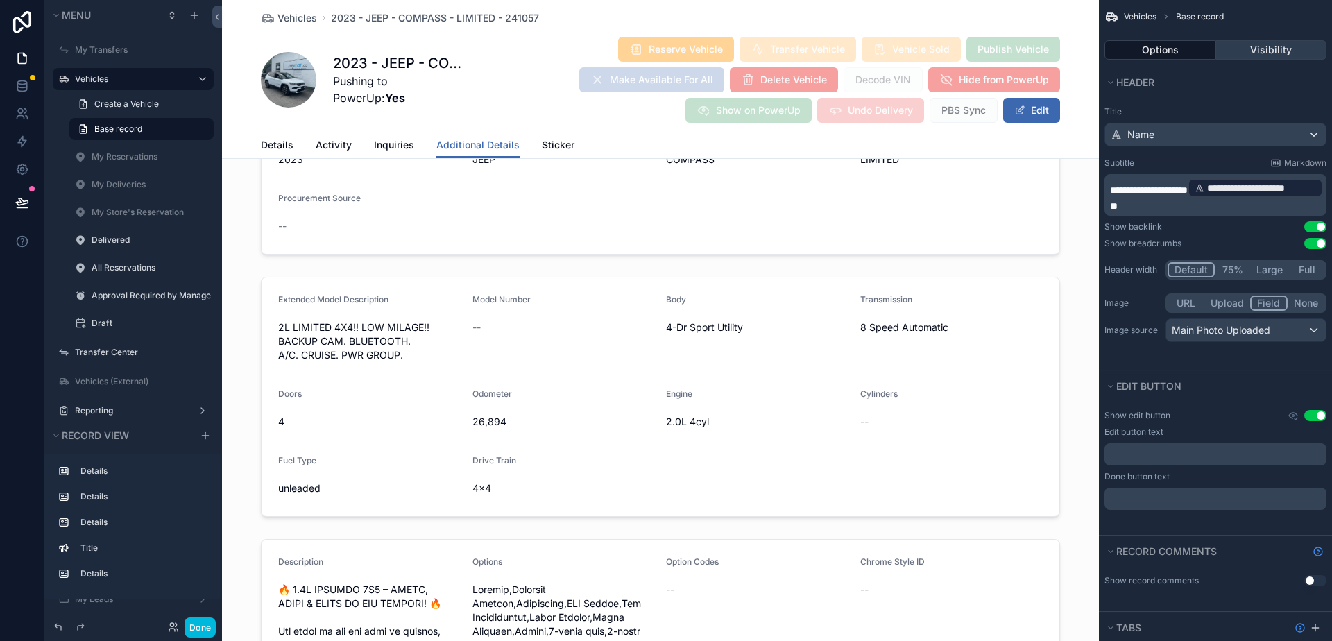
click at [1246, 53] on button "Visibility" at bounding box center [1271, 49] width 111 height 19
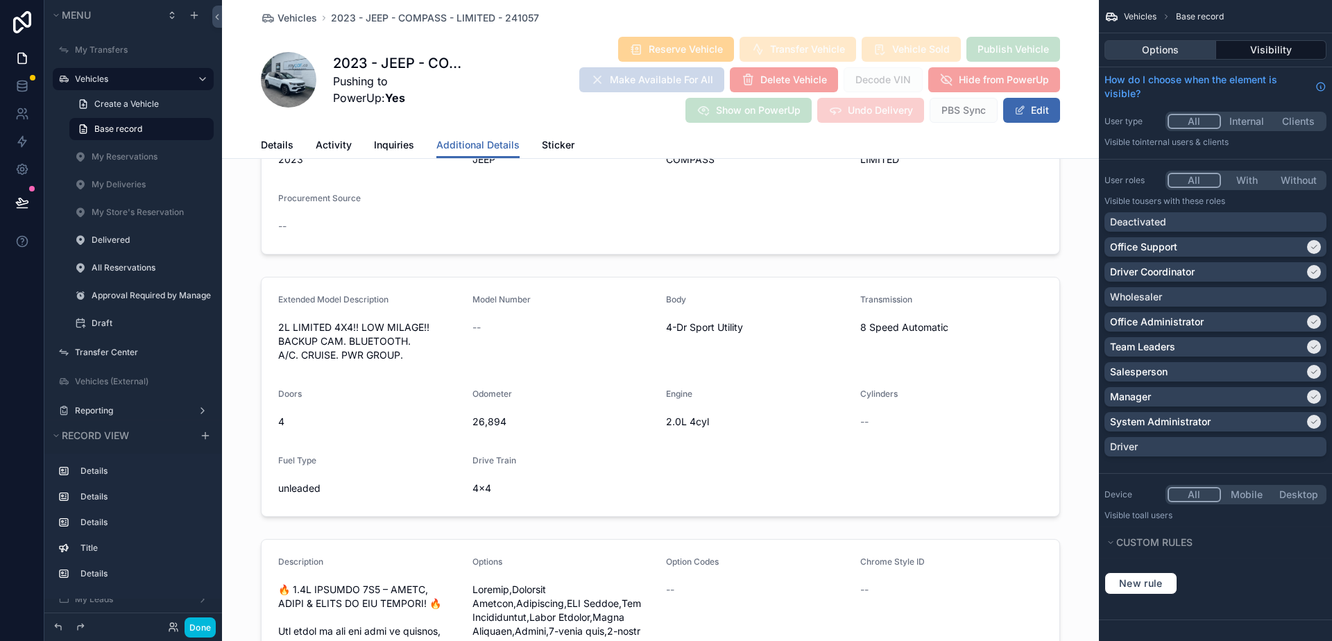
click at [1145, 42] on button "Options" at bounding box center [1160, 49] width 112 height 19
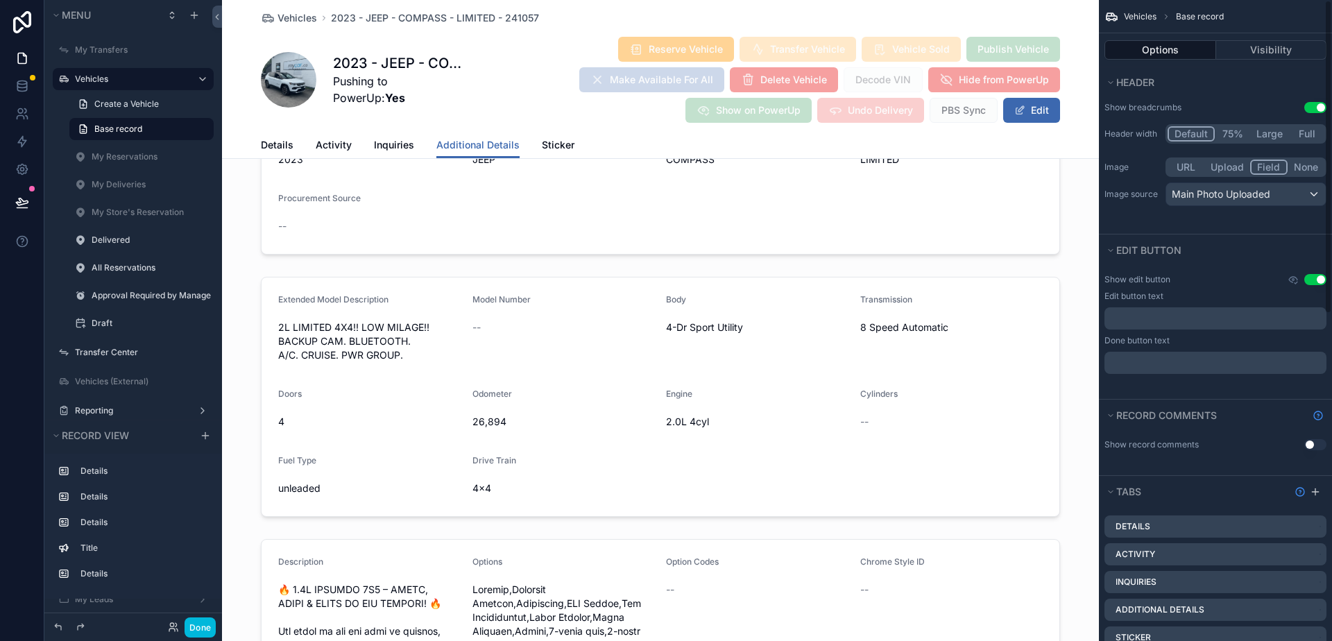
scroll to position [0, 0]
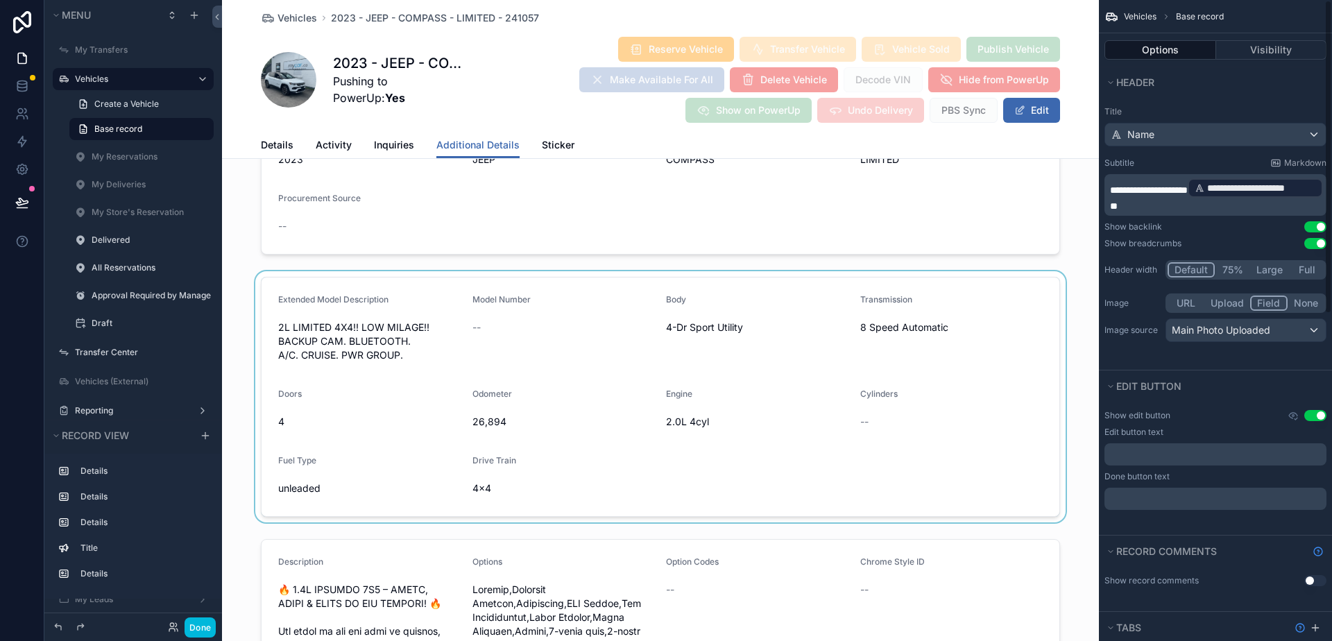
click at [921, 400] on div "scrollable content" at bounding box center [660, 396] width 877 height 251
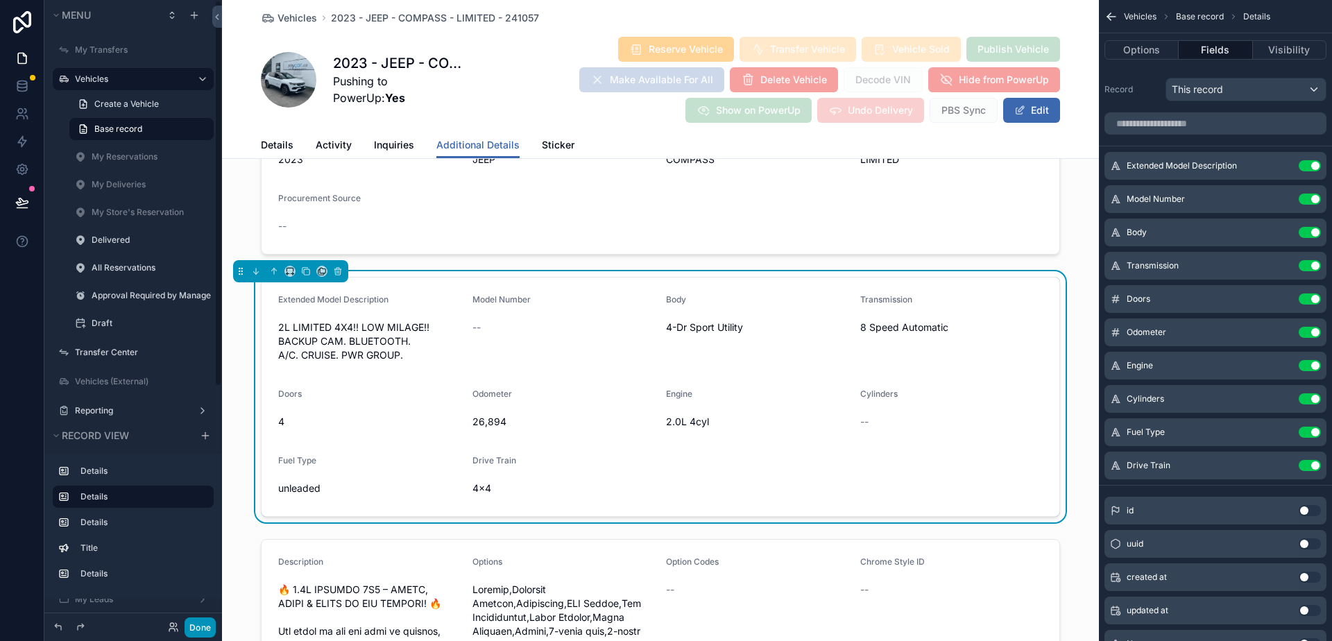
click at [191, 631] on button "Done" at bounding box center [200, 627] width 31 height 20
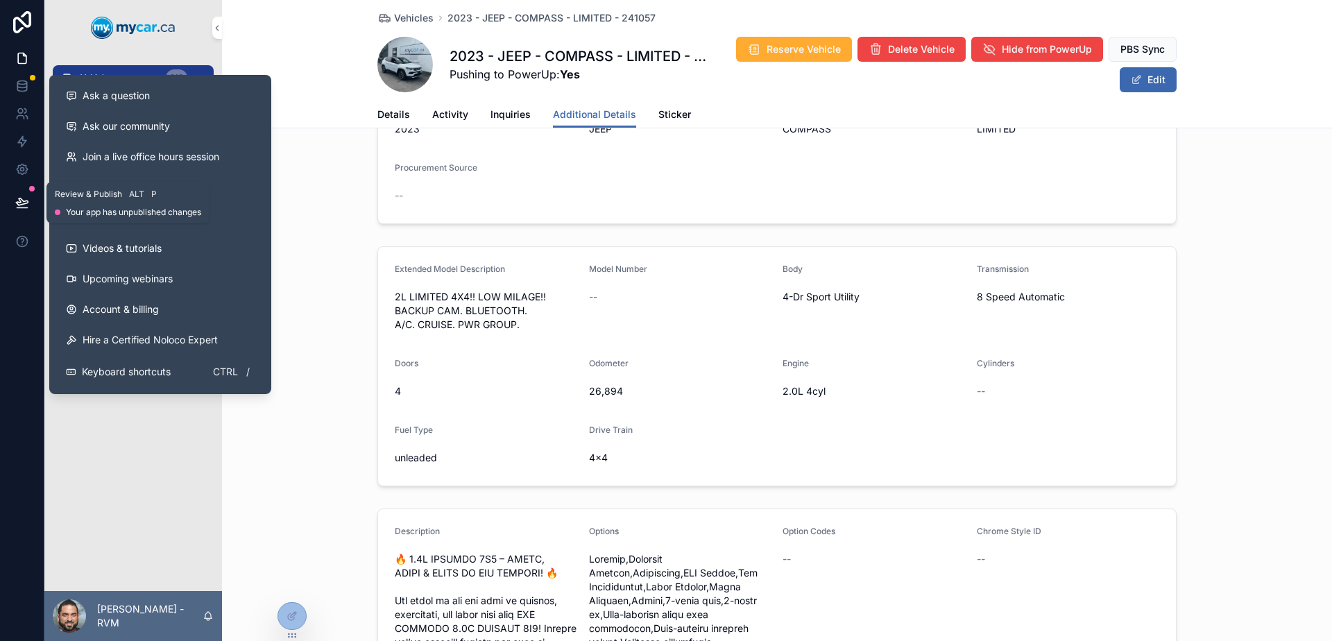
click at [15, 203] on icon at bounding box center [22, 203] width 14 height 14
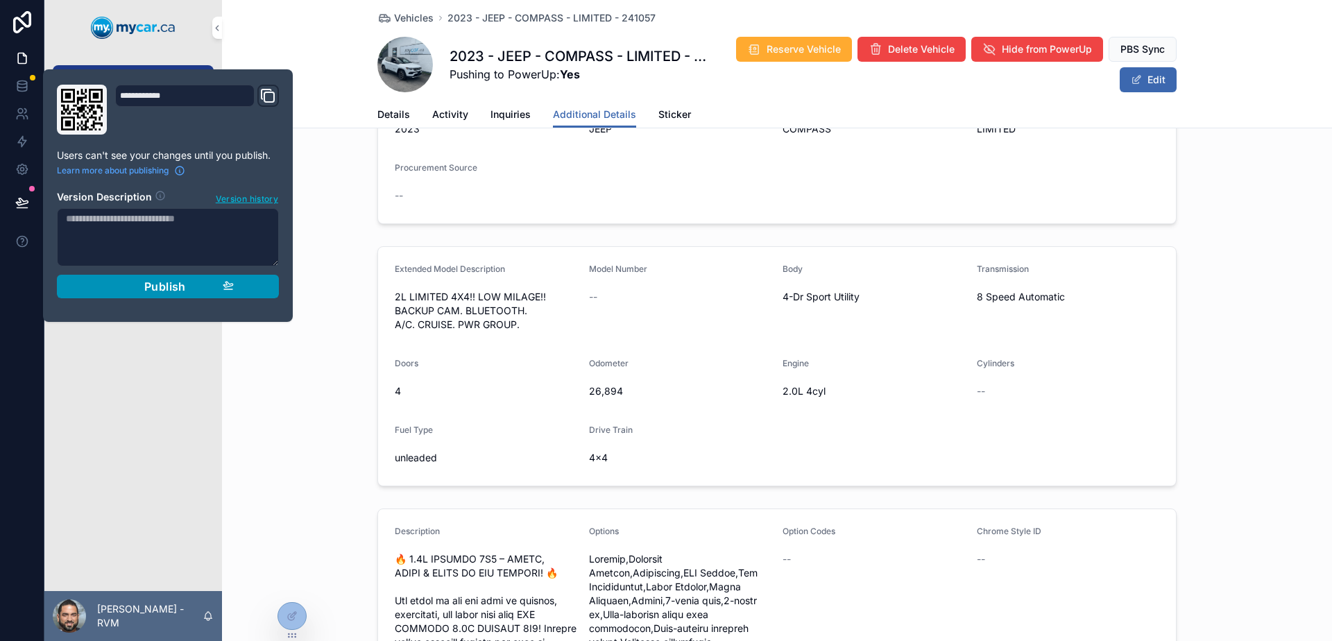
click at [184, 291] on span "Publish" at bounding box center [165, 287] width 42 height 14
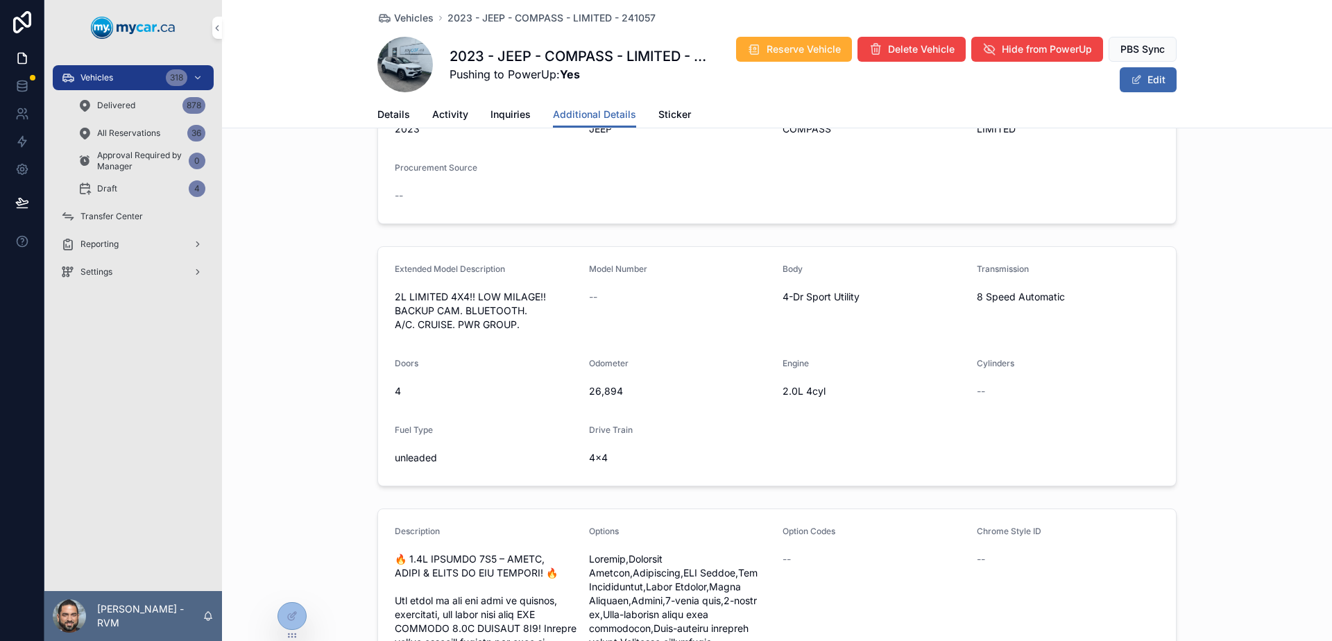
click at [844, 413] on form "Extended Model Description 2L LIMITED 4X4!! LOW MILAGE!! BACKUP CAM. BLUETOOTH.…" at bounding box center [777, 366] width 798 height 239
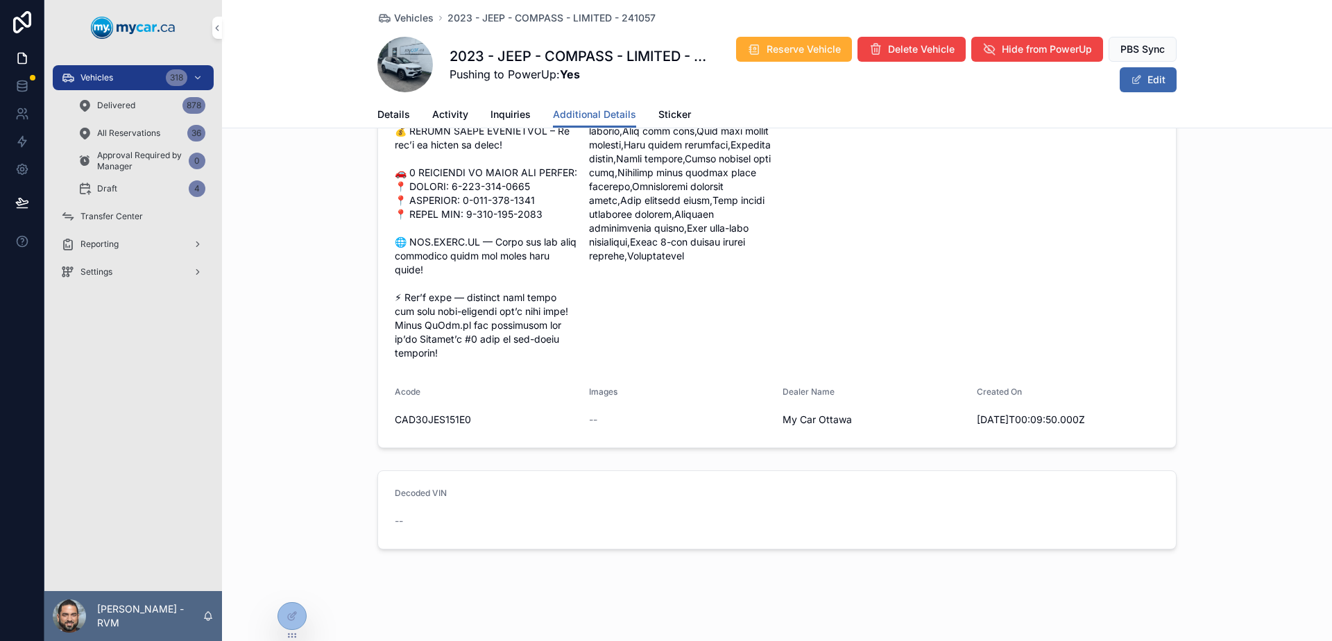
scroll to position [930, 0]
drag, startPoint x: 1110, startPoint y: 423, endPoint x: 366, endPoint y: 391, distance: 745.1
click at [366, 391] on div "Description Options Option Codes -- Chrome Style ID -- Acode CAD30JES151E0 Imag…" at bounding box center [777, 88] width 1110 height 726
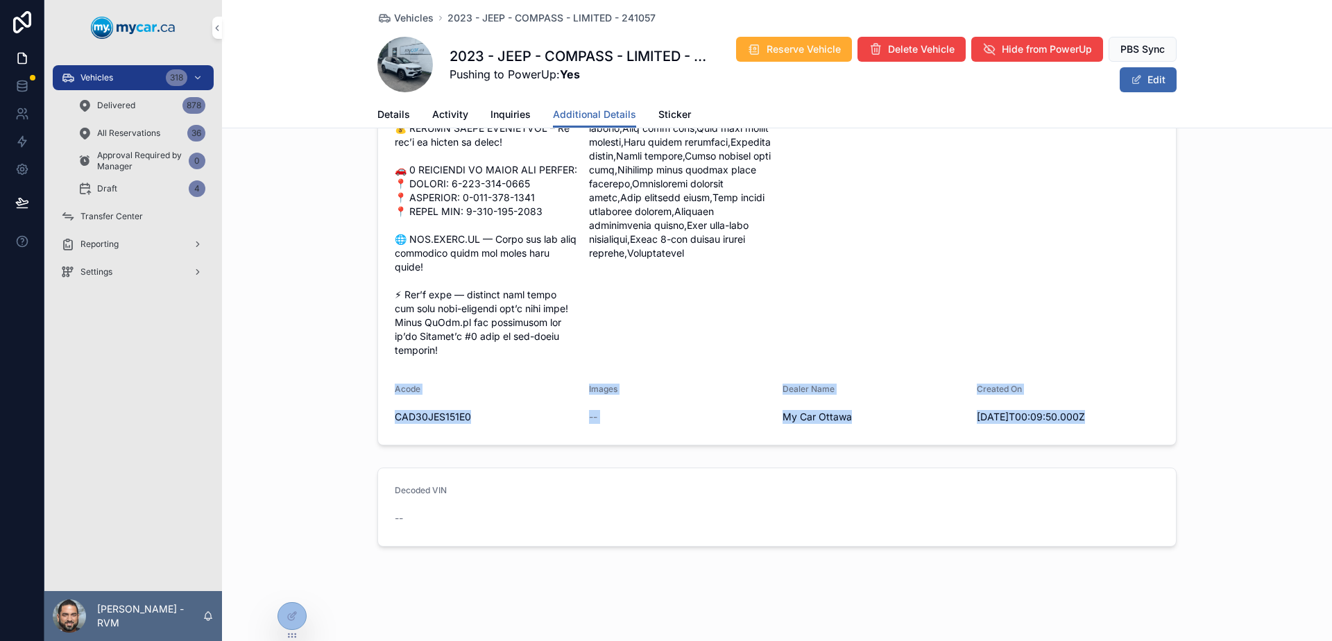
drag, startPoint x: 366, startPoint y: 391, endPoint x: 1104, endPoint y: 415, distance: 737.9
click at [1104, 415] on div "Description Options Option Codes -- Chrome Style ID -- Acode CAD30JES151E0 Imag…" at bounding box center [777, 88] width 1110 height 726
click at [1104, 415] on span "[DATE]T00:09:50.000Z" at bounding box center [1068, 417] width 183 height 14
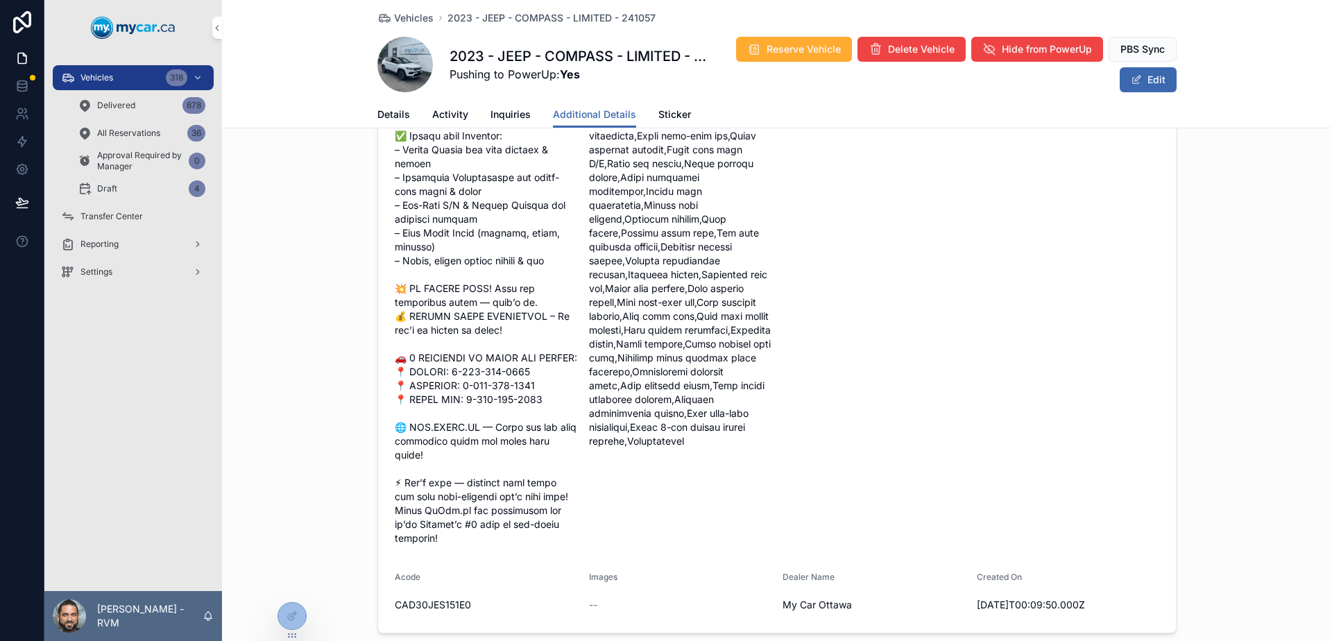
scroll to position [514, 0]
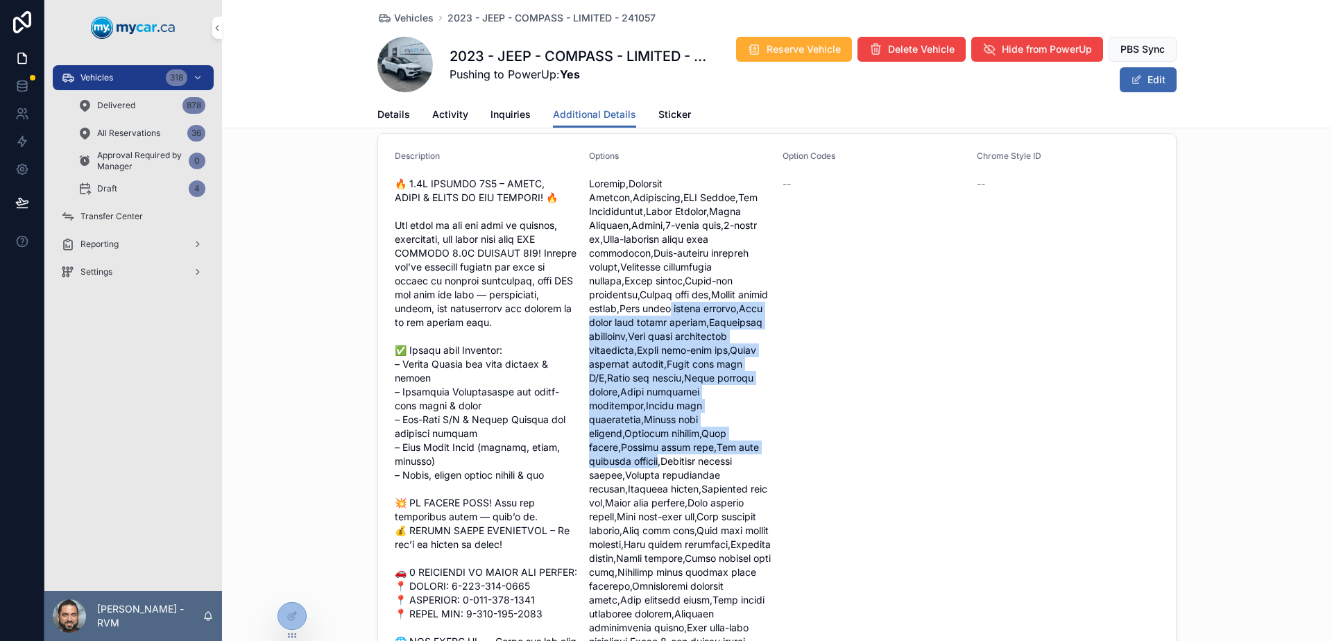
drag, startPoint x: 658, startPoint y: 388, endPoint x: 661, endPoint y: 441, distance: 52.8
click at [661, 441] on span "scrollable content" at bounding box center [680, 420] width 183 height 486
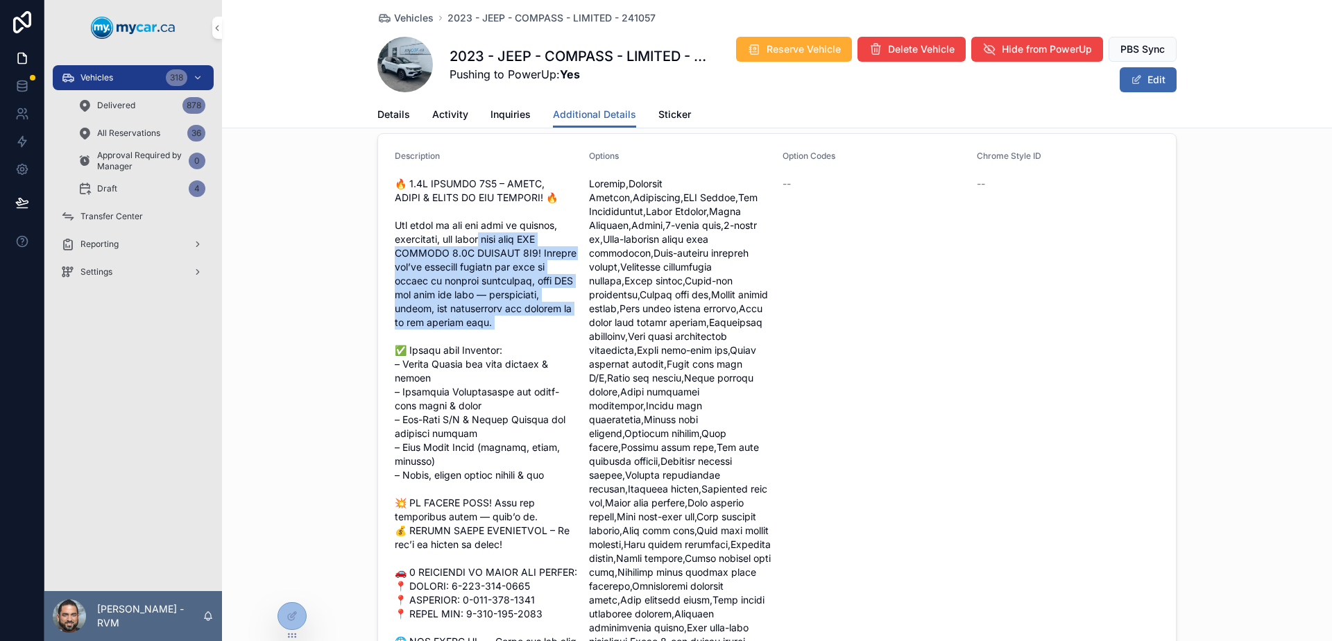
drag, startPoint x: 487, startPoint y: 239, endPoint x: 493, endPoint y: 362, distance: 122.9
click at [493, 362] on span "scrollable content" at bounding box center [486, 468] width 183 height 583
drag, startPoint x: 496, startPoint y: 352, endPoint x: 499, endPoint y: 330, distance: 23.1
click at [496, 351] on span "scrollable content" at bounding box center [486, 468] width 183 height 583
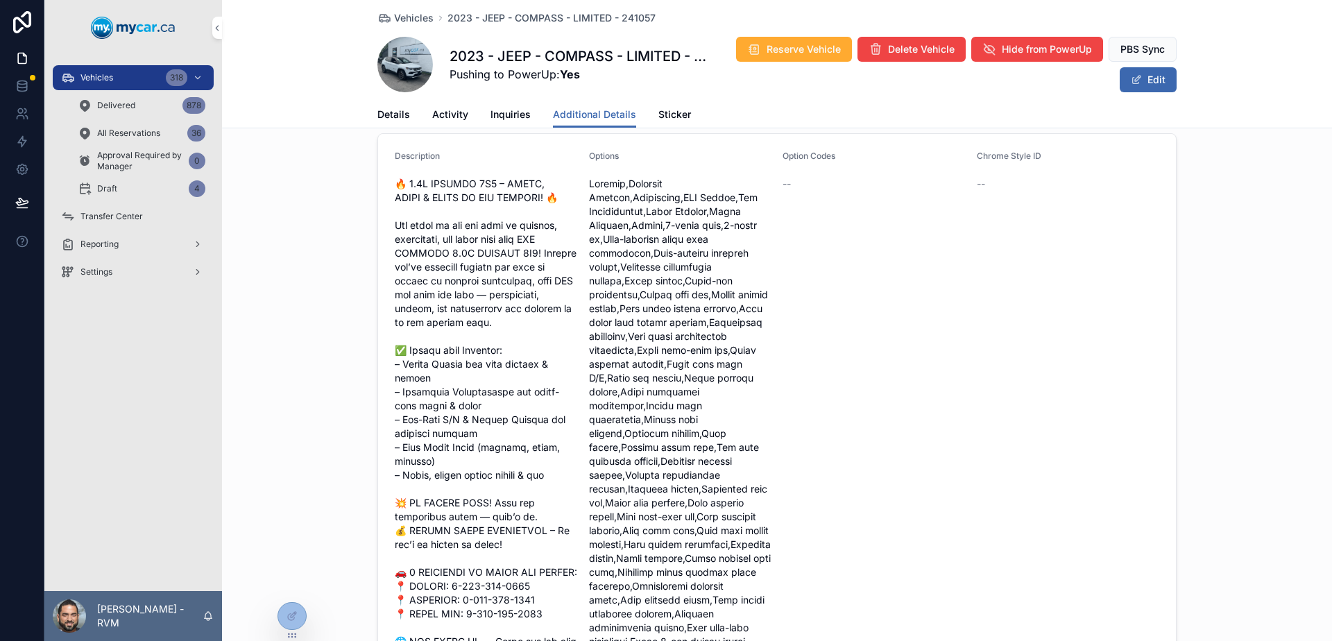
click at [502, 375] on span "scrollable content" at bounding box center [486, 468] width 183 height 583
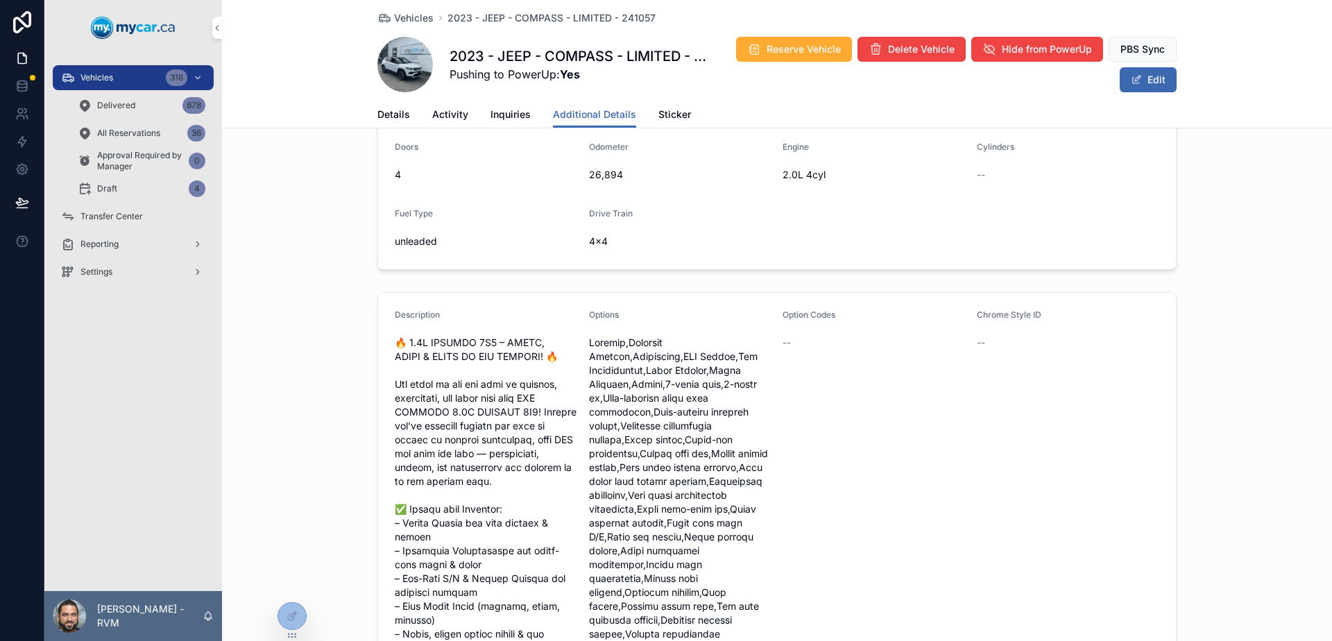
scroll to position [237, 0]
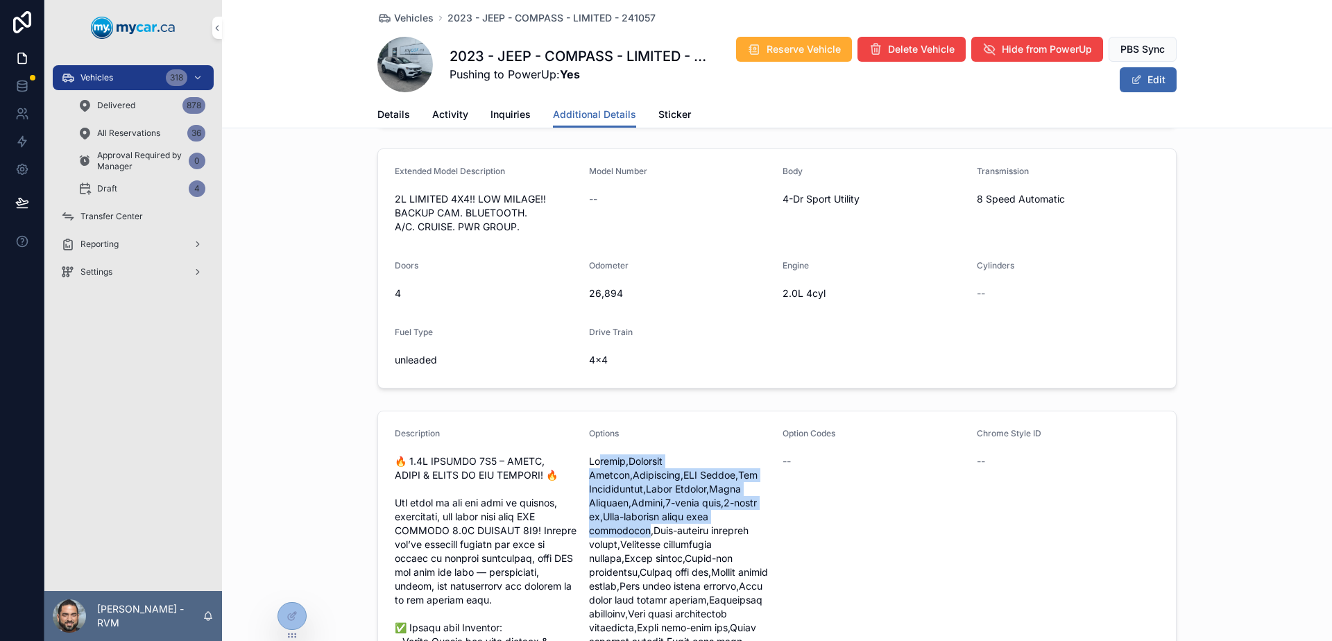
drag, startPoint x: 595, startPoint y: 466, endPoint x: 651, endPoint y: 572, distance: 121.0
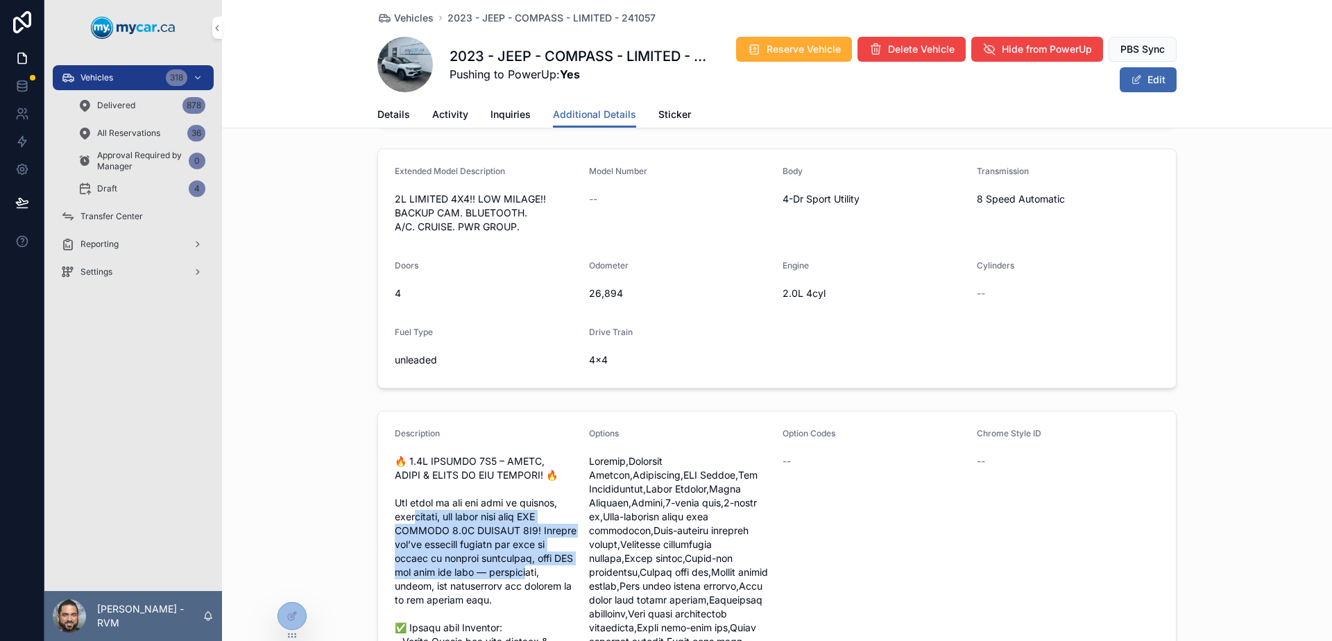
drag, startPoint x: 410, startPoint y: 516, endPoint x: 437, endPoint y: 588, distance: 76.4
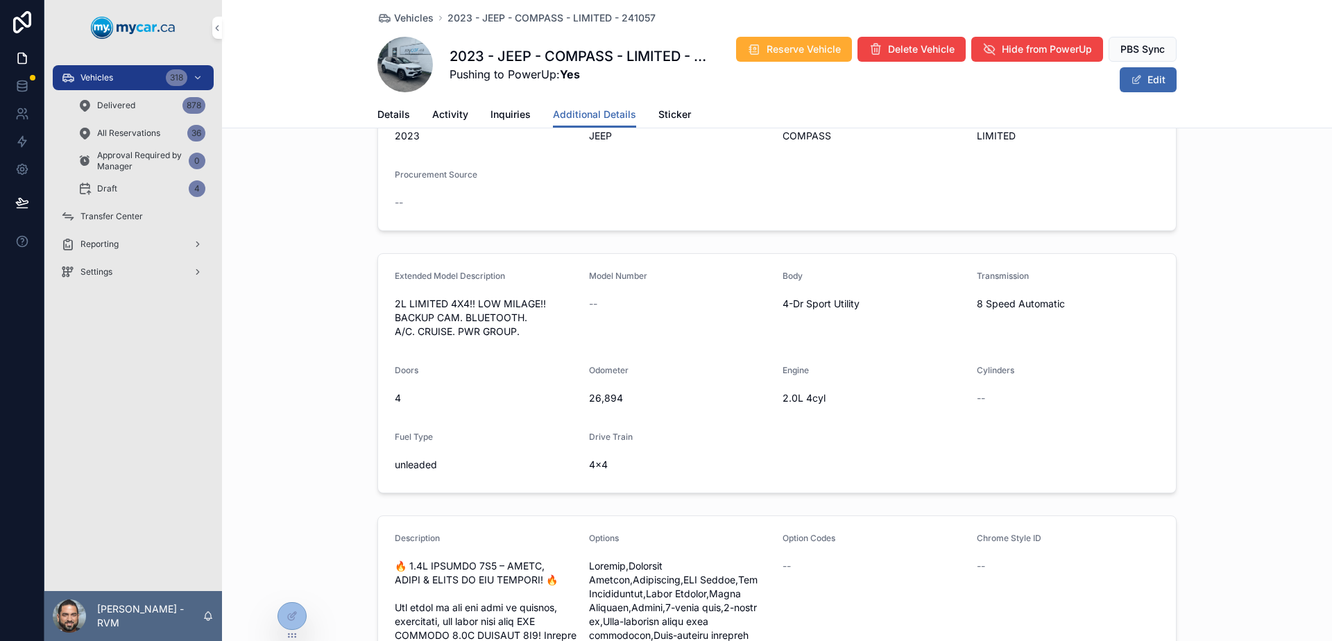
scroll to position [98, 0]
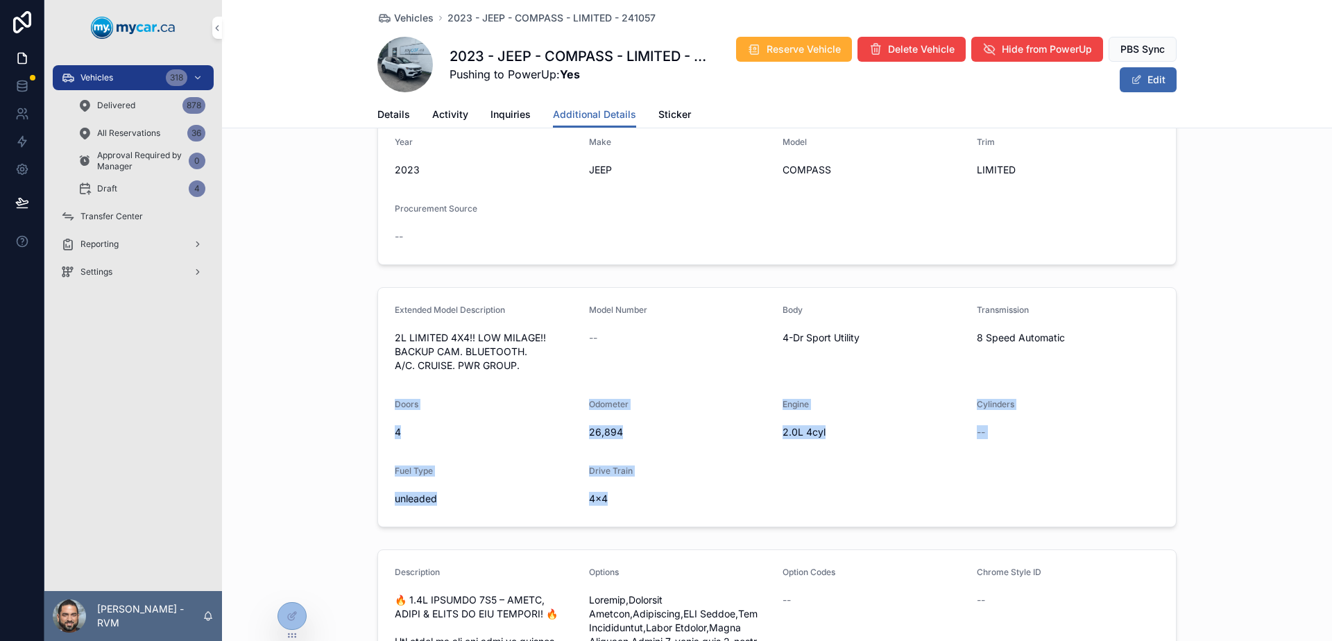
drag, startPoint x: 638, startPoint y: 509, endPoint x: 390, endPoint y: 402, distance: 269.7
click at [390, 402] on form "Extended Model Description 2L LIMITED 4X4!! LOW MILAGE!! BACKUP CAM. BLUETOOTH.…" at bounding box center [777, 407] width 798 height 239
click at [395, 402] on span "Doors" at bounding box center [407, 404] width 24 height 10
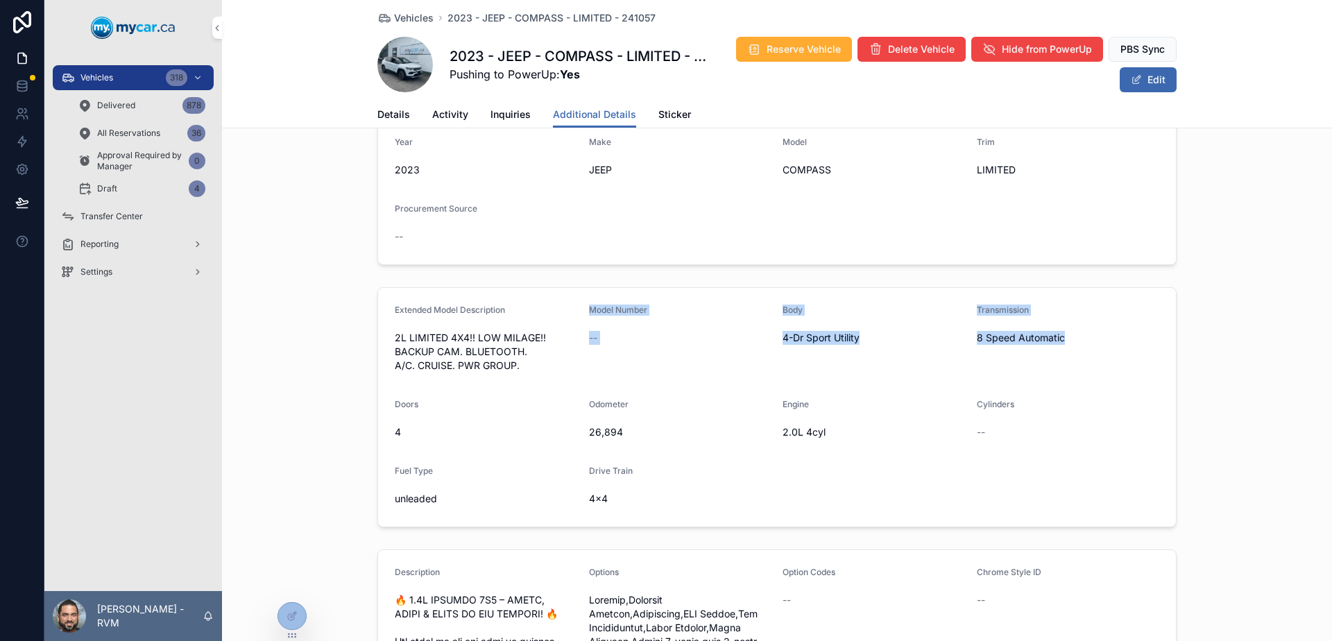
drag, startPoint x: 1027, startPoint y: 340, endPoint x: 579, endPoint y: 318, distance: 448.7
click at [579, 318] on form "Extended Model Description 2L LIMITED 4X4!! LOW MILAGE!! BACKUP CAM. BLUETOOTH.…" at bounding box center [777, 407] width 798 height 239
drag, startPoint x: 579, startPoint y: 318, endPoint x: 627, endPoint y: 338, distance: 51.9
click at [627, 338] on form "Extended Model Description 2L LIMITED 4X4!! LOW MILAGE!! BACKUP CAM. BLUETOOTH.…" at bounding box center [777, 407] width 798 height 239
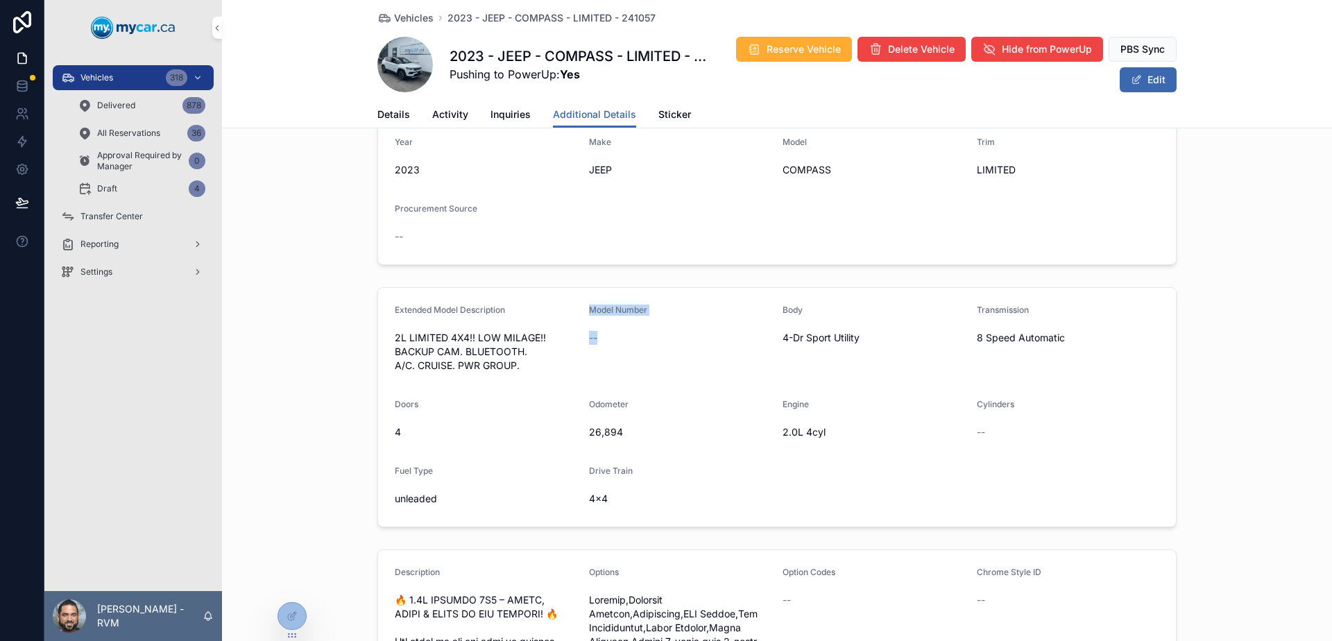
click at [627, 338] on div "--" at bounding box center [680, 338] width 183 height 14
click at [807, 334] on span "4-Dr Sport Utility" at bounding box center [874, 338] width 183 height 14
drag, startPoint x: 801, startPoint y: 334, endPoint x: 792, endPoint y: 336, distance: 9.3
click at [792, 336] on span "4-Dr Sport Utility" at bounding box center [874, 338] width 183 height 14
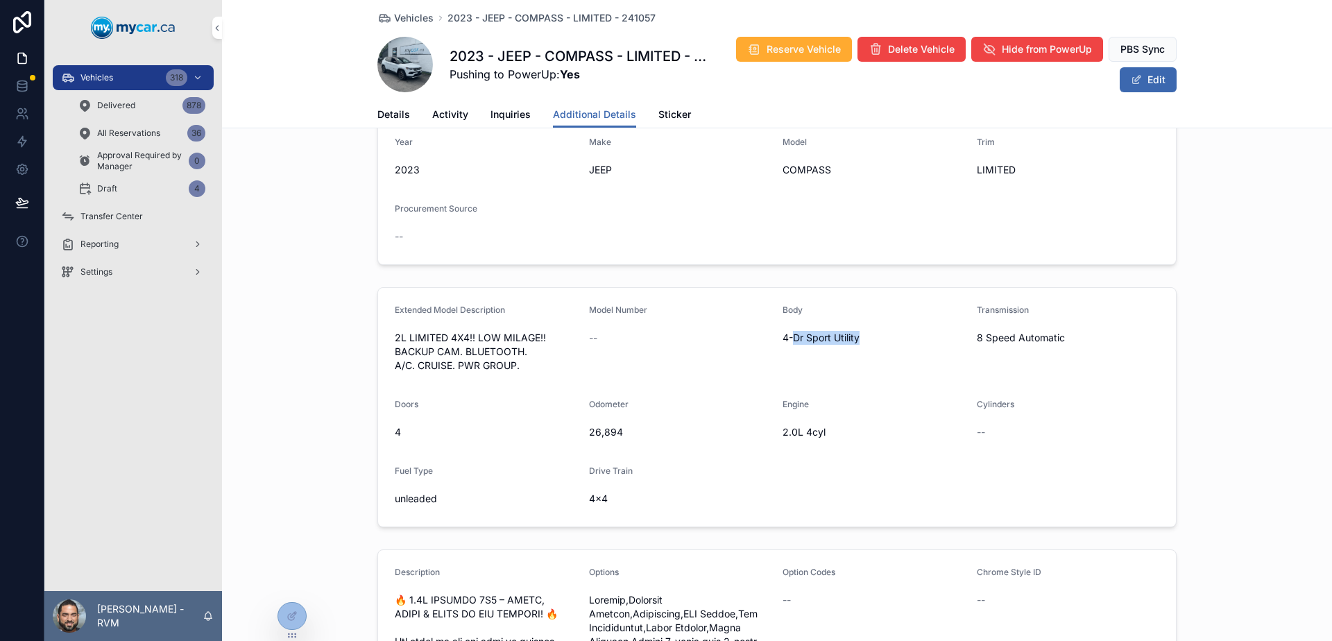
drag, startPoint x: 792, startPoint y: 336, endPoint x: 836, endPoint y: 339, distance: 44.5
click at [836, 339] on span "4-Dr Sport Utility" at bounding box center [874, 338] width 183 height 14
drag, startPoint x: 836, startPoint y: 339, endPoint x: 775, endPoint y: 311, distance: 67.4
click at [775, 311] on form "Extended Model Description 2L LIMITED 4X4!! LOW MILAGE!! BACKUP CAM. BLUETOOTH.…" at bounding box center [777, 407] width 798 height 239
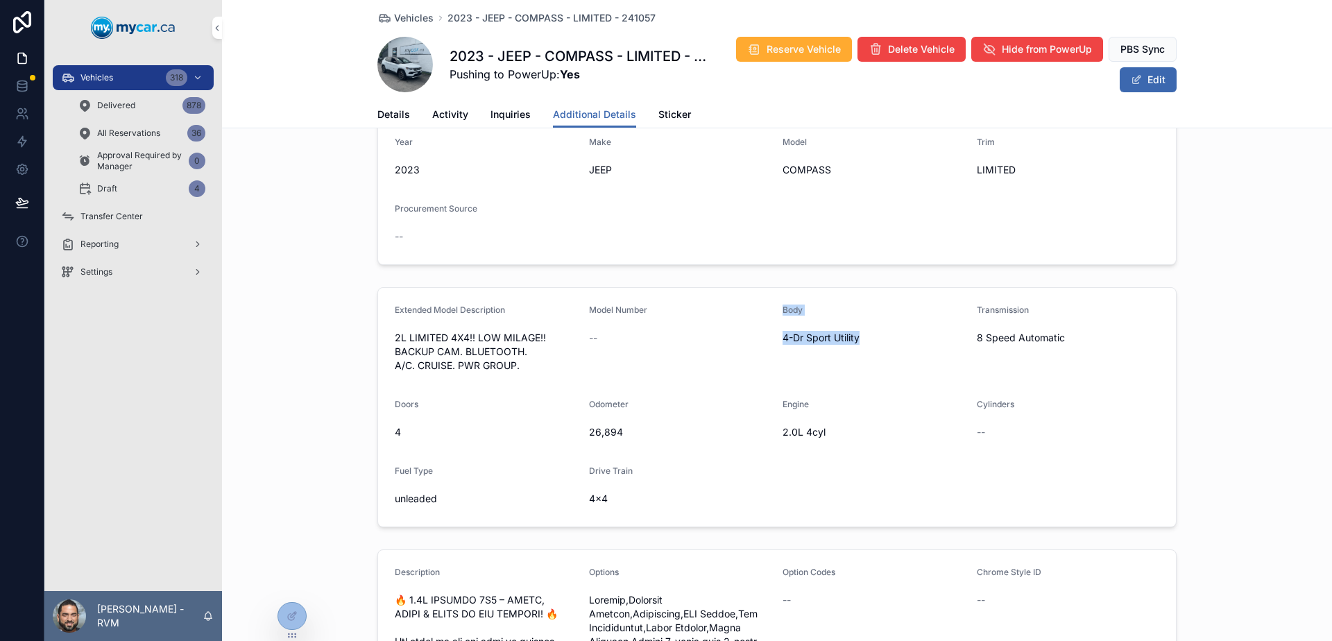
click at [775, 311] on form "Extended Model Description 2L LIMITED 4X4!! LOW MILAGE!! BACKUP CAM. BLUETOOTH.…" at bounding box center [777, 407] width 798 height 239
drag, startPoint x: 775, startPoint y: 311, endPoint x: 839, endPoint y: 333, distance: 67.6
click at [839, 333] on form "Extended Model Description 2L LIMITED 4X4!! LOW MILAGE!! BACKUP CAM. BLUETOOTH.…" at bounding box center [777, 407] width 798 height 239
click at [841, 333] on span "4-Dr Sport Utility" at bounding box center [874, 338] width 183 height 14
drag, startPoint x: 841, startPoint y: 333, endPoint x: 787, endPoint y: 316, distance: 56.8
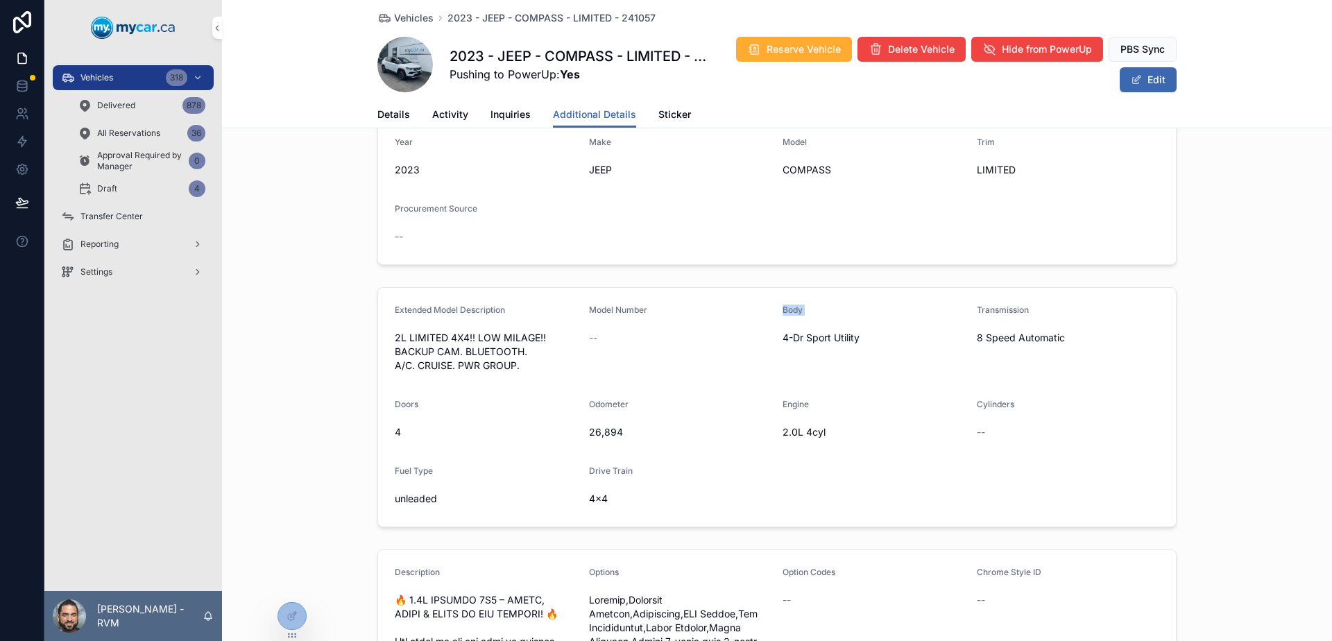
click at [803, 323] on div "Body 4-Dr Sport Utility" at bounding box center [874, 341] width 183 height 72
click at [783, 308] on span "Body" at bounding box center [793, 310] width 20 height 10
drag, startPoint x: 780, startPoint y: 308, endPoint x: 847, endPoint y: 342, distance: 75.4
click at [844, 342] on div "Body 4-Dr Sport Utility" at bounding box center [874, 341] width 183 height 72
click at [847, 342] on span "4-Dr Sport Utility" at bounding box center [874, 338] width 183 height 14
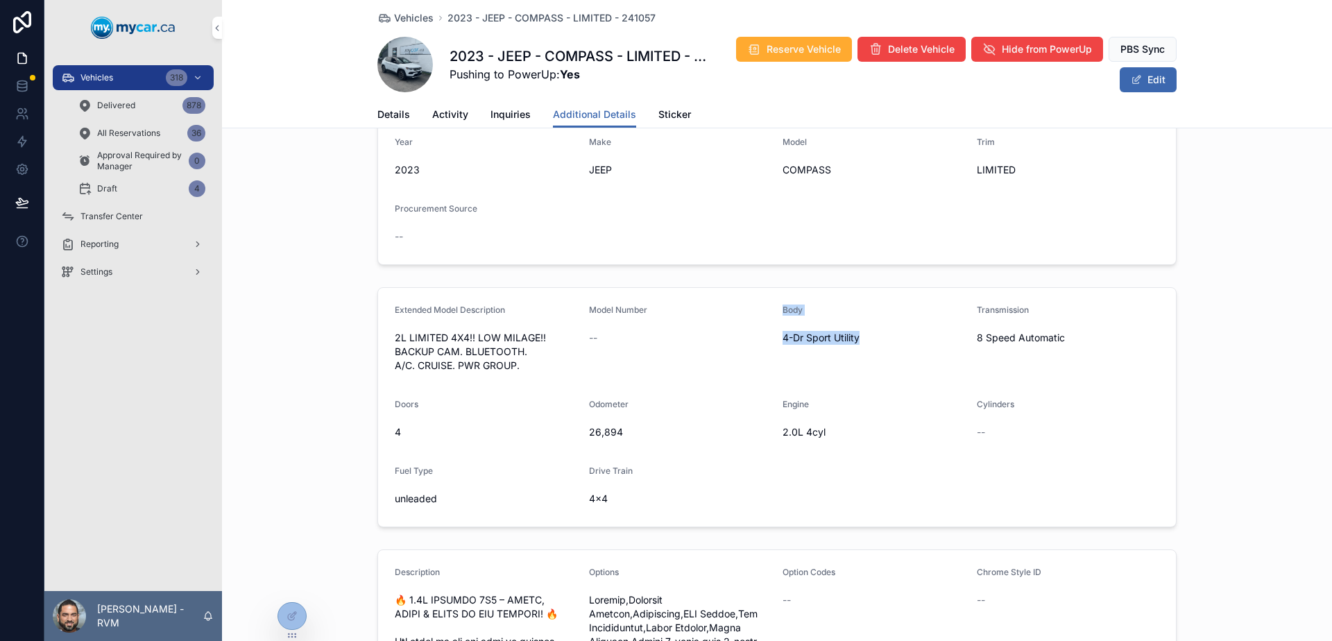
drag, startPoint x: 847, startPoint y: 342, endPoint x: 787, endPoint y: 312, distance: 66.7
click at [787, 312] on div "Body 4-Dr Sport Utility" at bounding box center [874, 341] width 183 height 72
click at [787, 312] on span "Body" at bounding box center [793, 310] width 20 height 10
drag, startPoint x: 787, startPoint y: 312, endPoint x: 851, endPoint y: 338, distance: 68.8
click at [848, 338] on div "Body 4-Dr Sport Utility" at bounding box center [874, 341] width 183 height 72
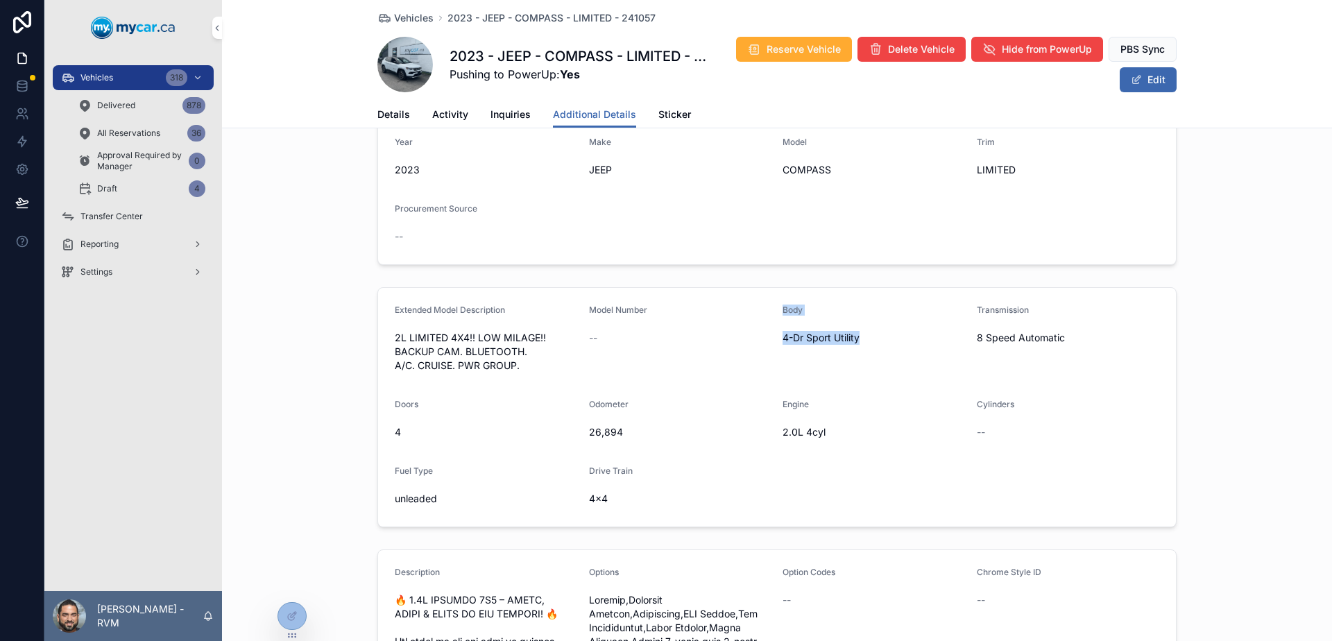
click at [851, 338] on span "4-Dr Sport Utility" at bounding box center [874, 338] width 183 height 14
drag, startPoint x: 851, startPoint y: 338, endPoint x: 769, endPoint y: 314, distance: 85.9
click at [769, 314] on form "Extended Model Description 2L LIMITED 4X4!! LOW MILAGE!! BACKUP CAM. BLUETOOTH.…" at bounding box center [777, 407] width 798 height 239
click at [773, 312] on form "Extended Model Description 2L LIMITED 4X4!! LOW MILAGE!! BACKUP CAM. BLUETOOTH.…" at bounding box center [777, 407] width 798 height 239
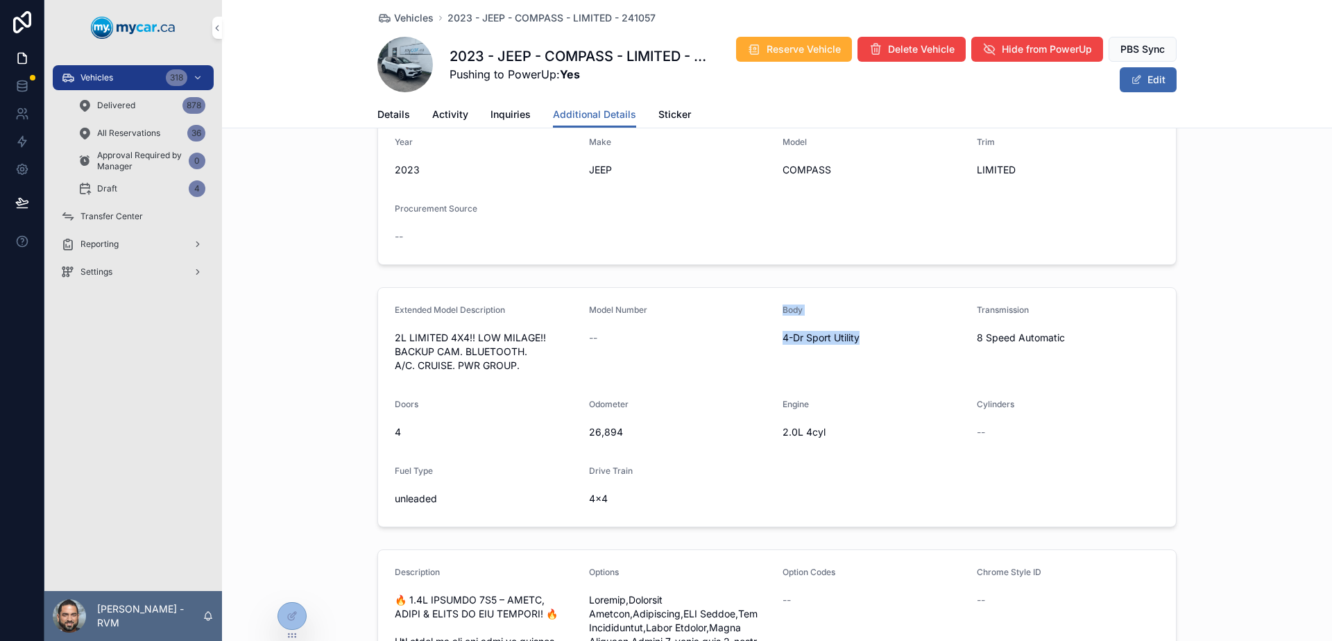
drag, startPoint x: 776, startPoint y: 312, endPoint x: 836, endPoint y: 332, distance: 63.4
click at [836, 332] on form "Extended Model Description 2L LIMITED 4X4!! LOW MILAGE!! BACKUP CAM. BLUETOOTH.…" at bounding box center [777, 407] width 798 height 239
click at [837, 332] on span "4-Dr Sport Utility" at bounding box center [874, 338] width 183 height 14
drag, startPoint x: 837, startPoint y: 332, endPoint x: 780, endPoint y: 316, distance: 59.1
click at [783, 316] on div "Body 4-Dr Sport Utility" at bounding box center [874, 341] width 183 height 72
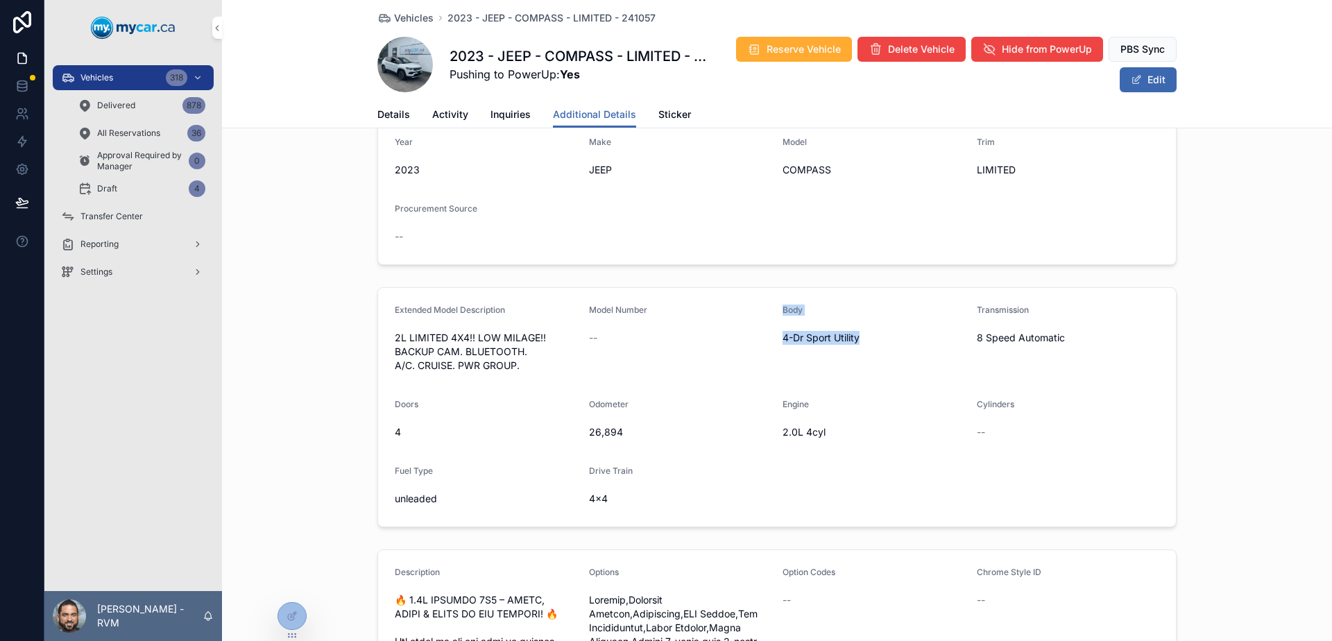
click at [783, 316] on div "Body" at bounding box center [874, 313] width 183 height 17
drag, startPoint x: 780, startPoint y: 316, endPoint x: 844, endPoint y: 338, distance: 68.2
click at [844, 338] on div "Body 4-Dr Sport Utility" at bounding box center [874, 341] width 183 height 72
click at [844, 338] on span "4-Dr Sport Utility" at bounding box center [874, 338] width 183 height 14
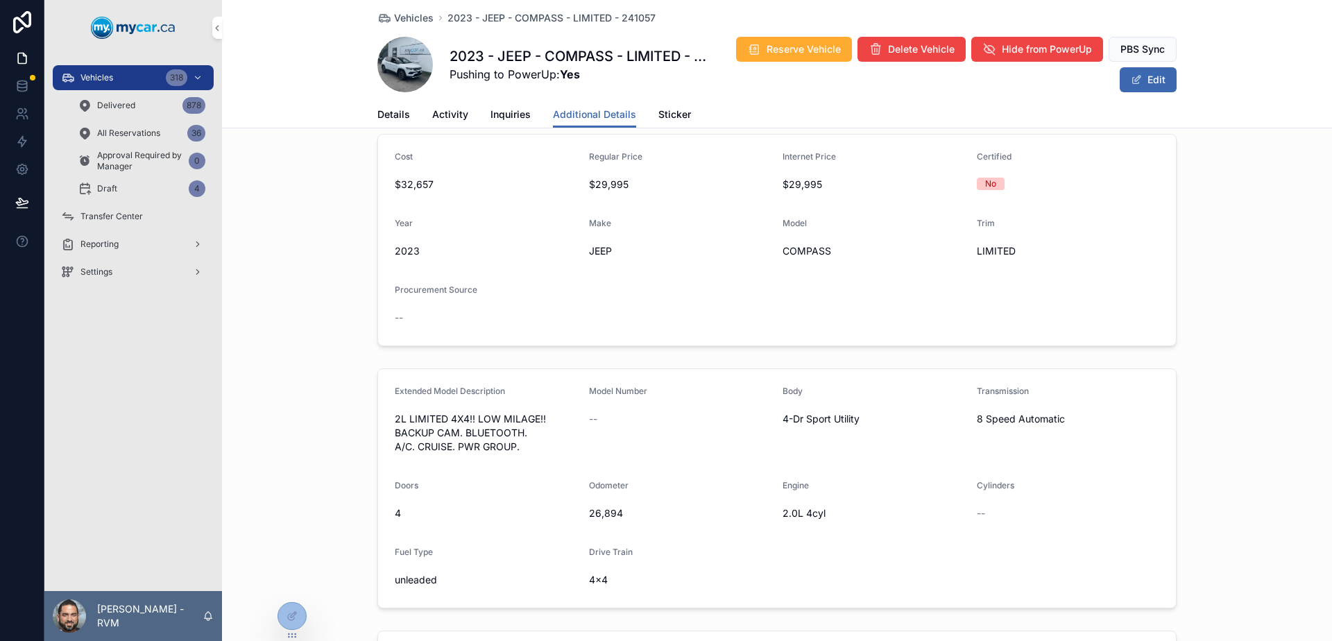
scroll to position [0, 0]
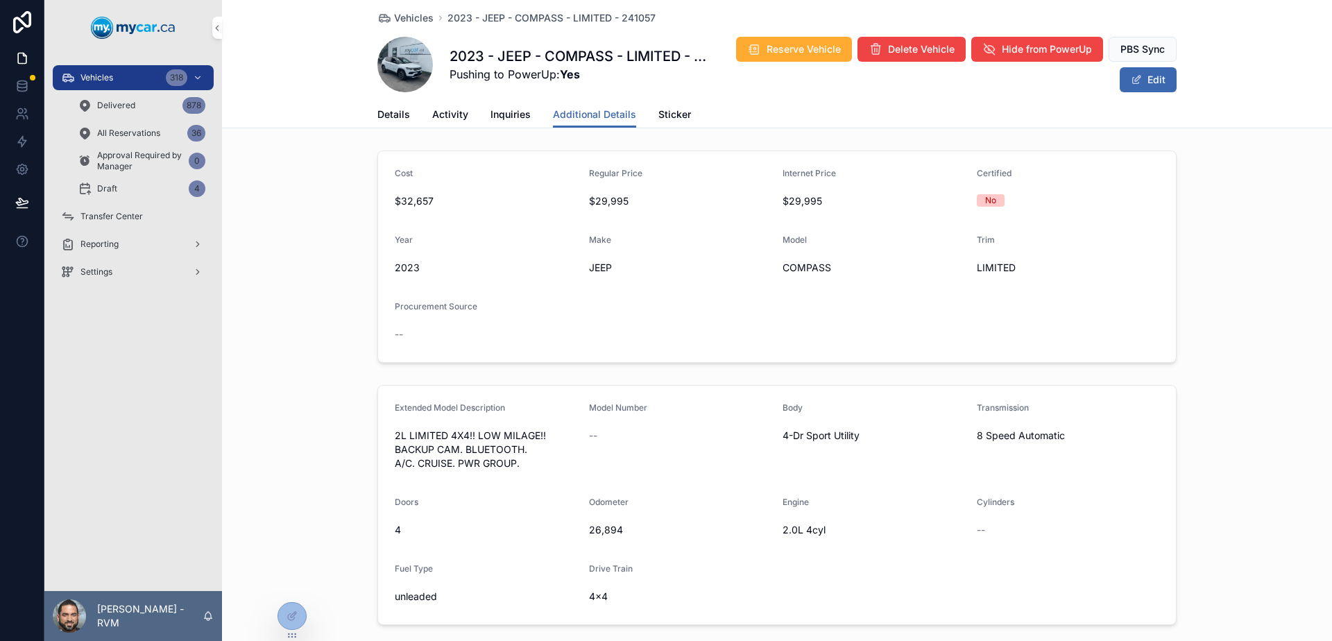
click at [400, 113] on span "Details" at bounding box center [393, 115] width 33 height 14
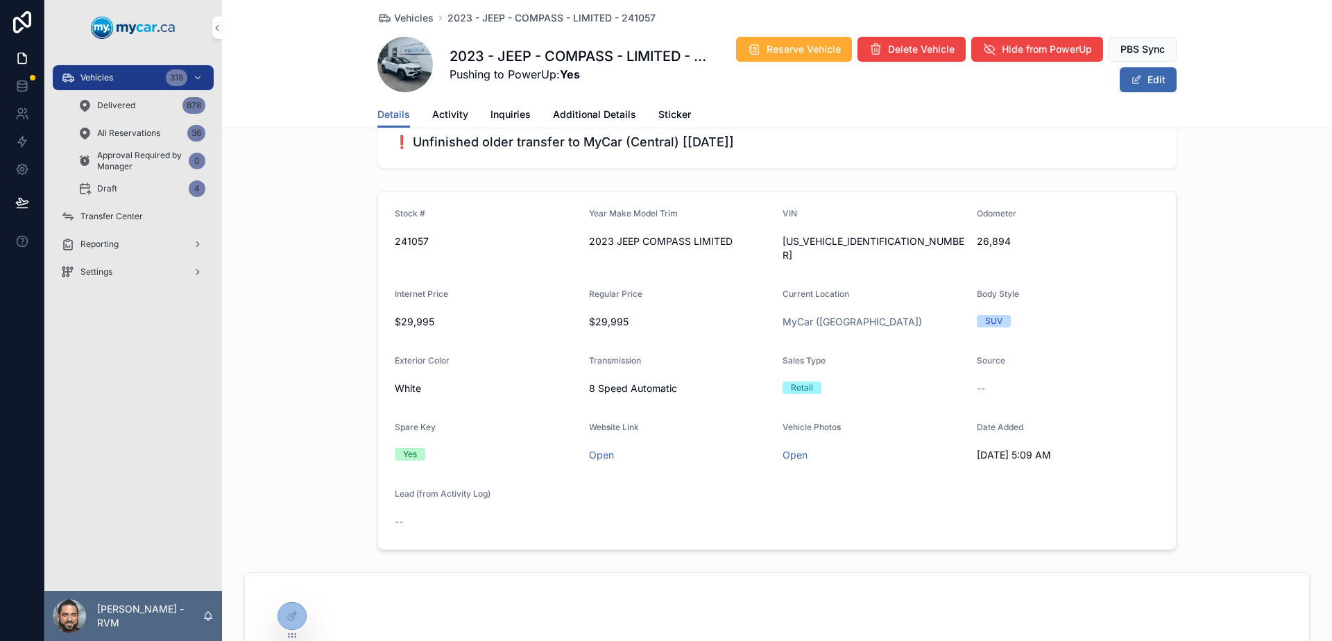
scroll to position [139, 0]
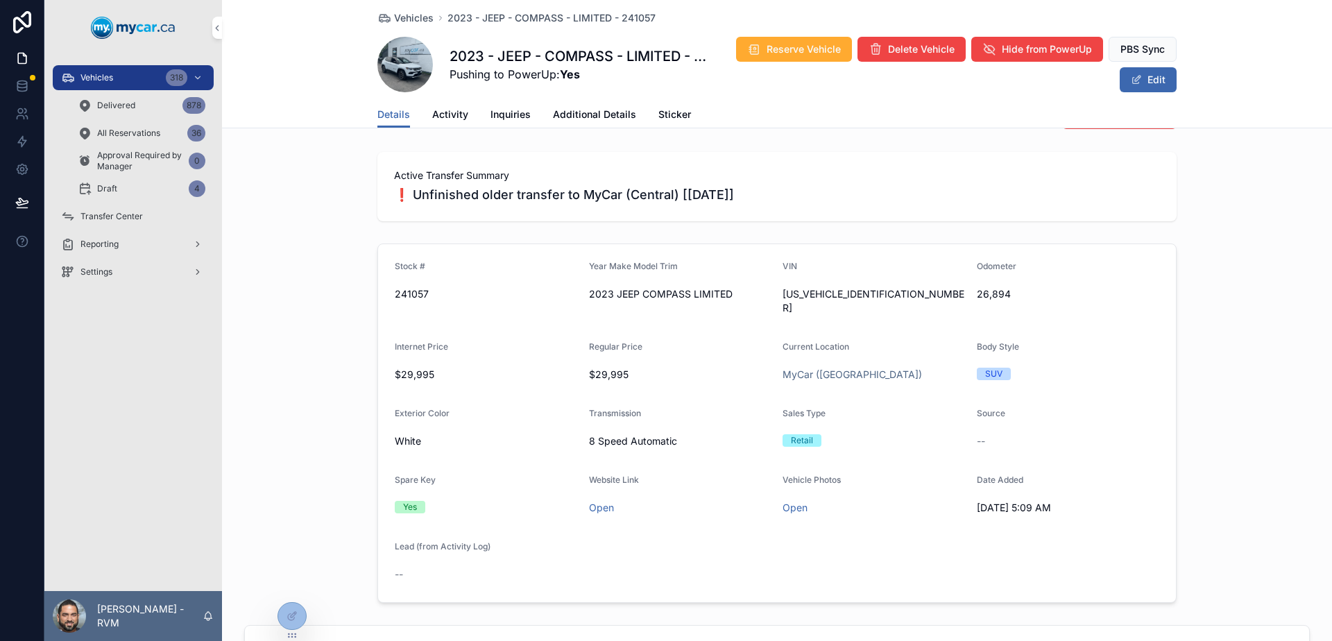
click at [490, 113] on span "Inquiries" at bounding box center [510, 115] width 40 height 14
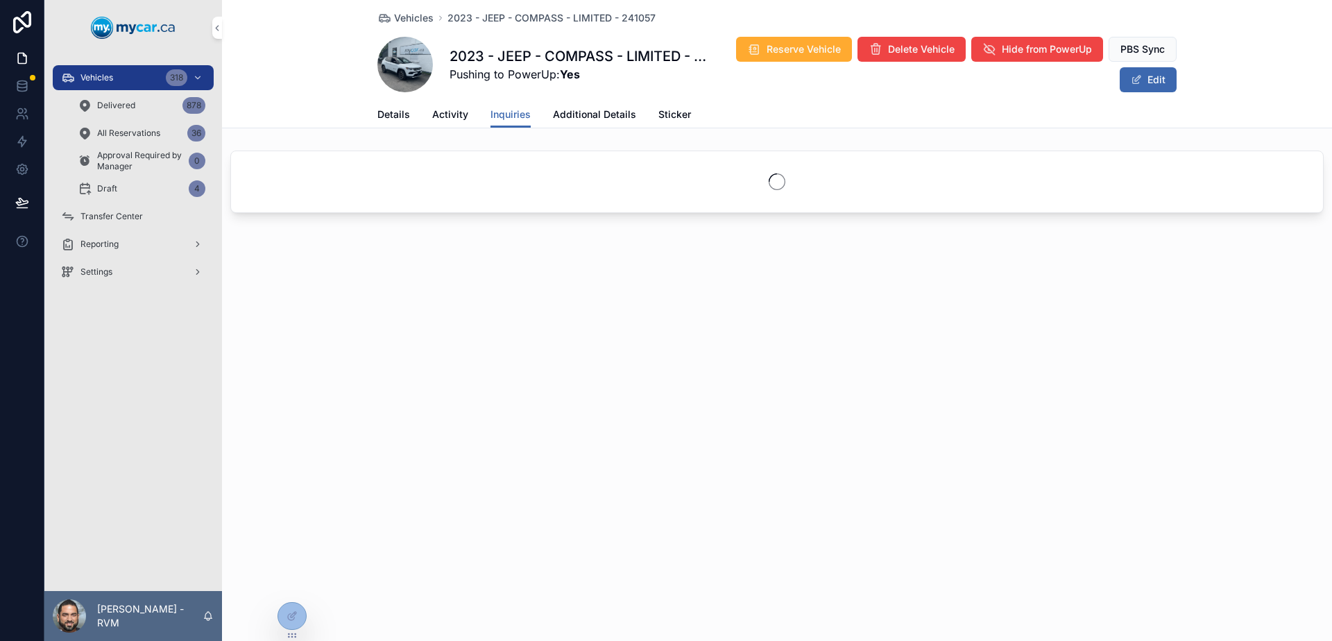
click at [435, 110] on span "Activity" at bounding box center [450, 115] width 36 height 14
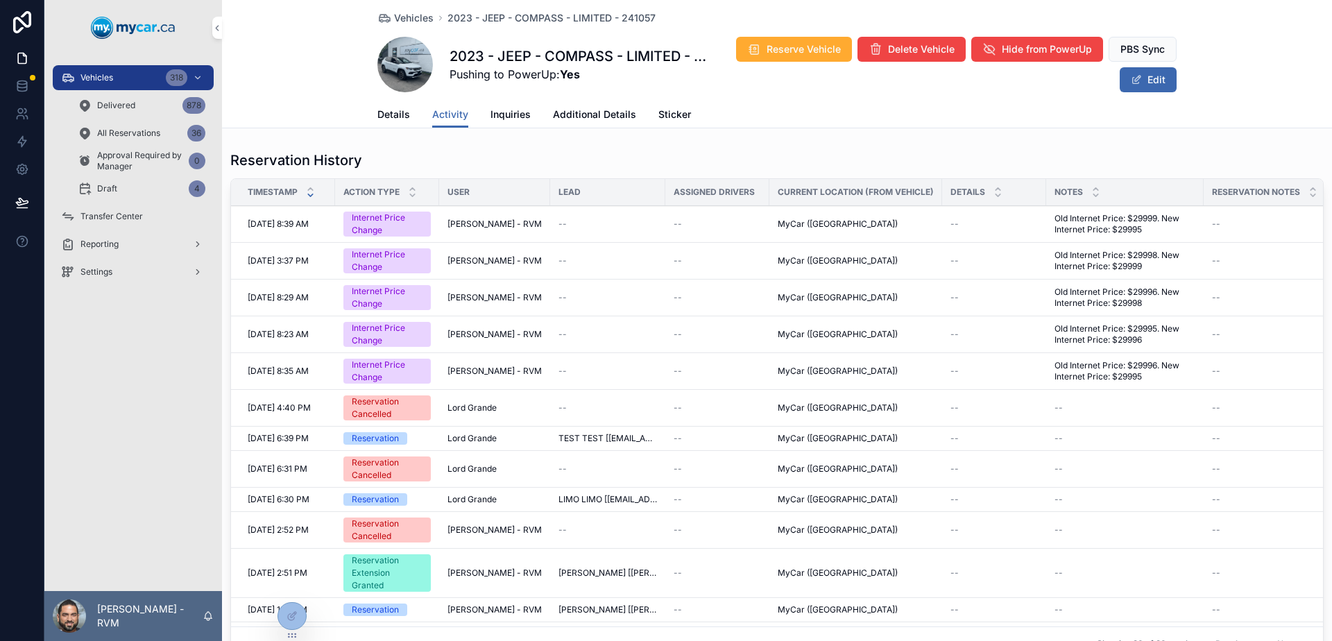
click at [407, 115] on div "Details Activity Inquiries Additional Details Sticker" at bounding box center [776, 114] width 799 height 26
click at [395, 116] on span "Details" at bounding box center [393, 115] width 33 height 14
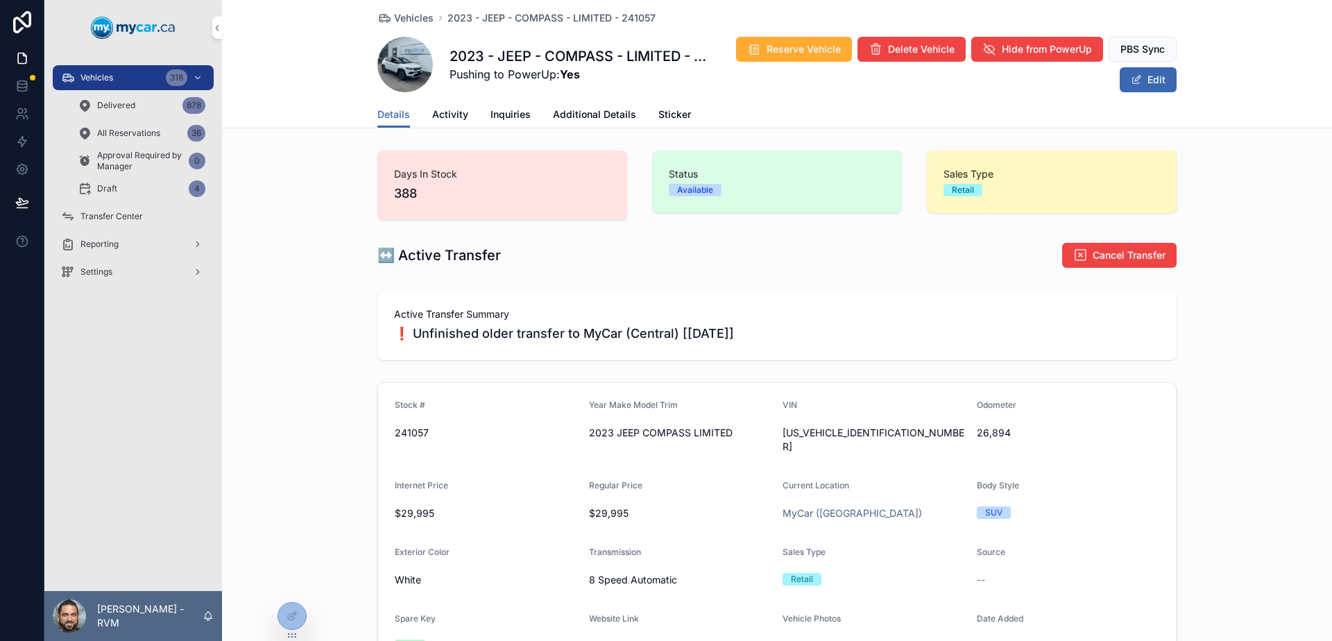
click at [456, 121] on span "Activity" at bounding box center [450, 115] width 36 height 14
click at [493, 121] on span "Inquiries" at bounding box center [510, 115] width 40 height 14
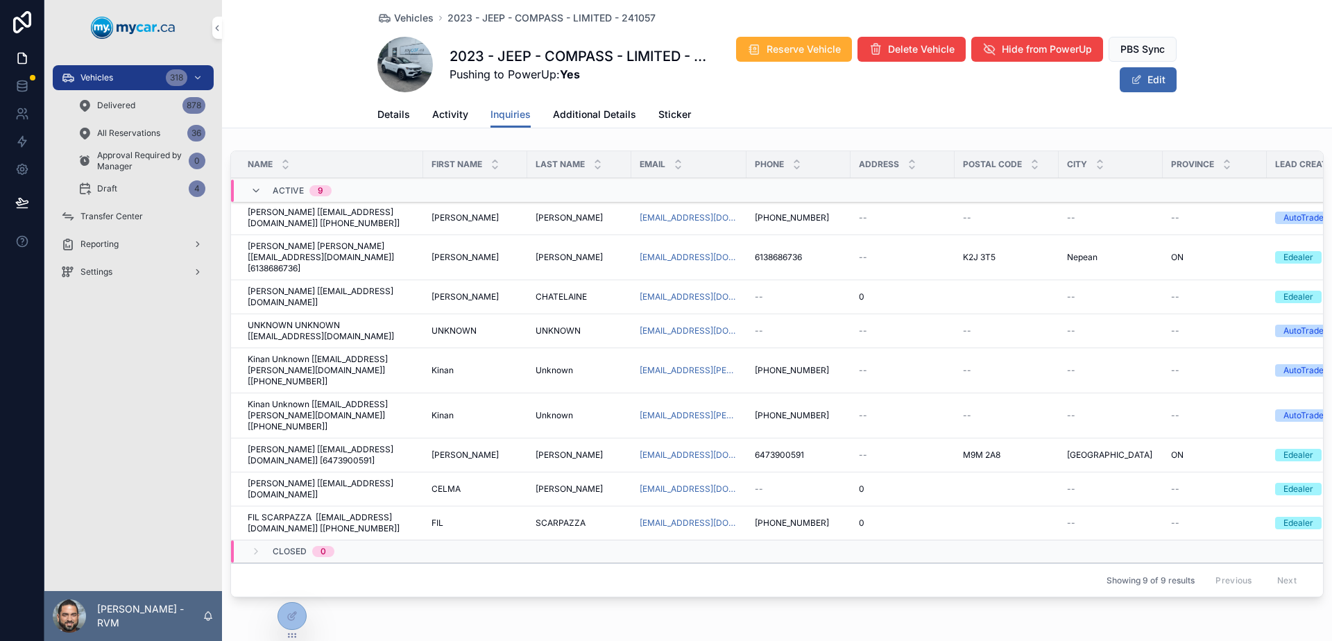
click at [567, 121] on link "Additional Details" at bounding box center [594, 116] width 83 height 28
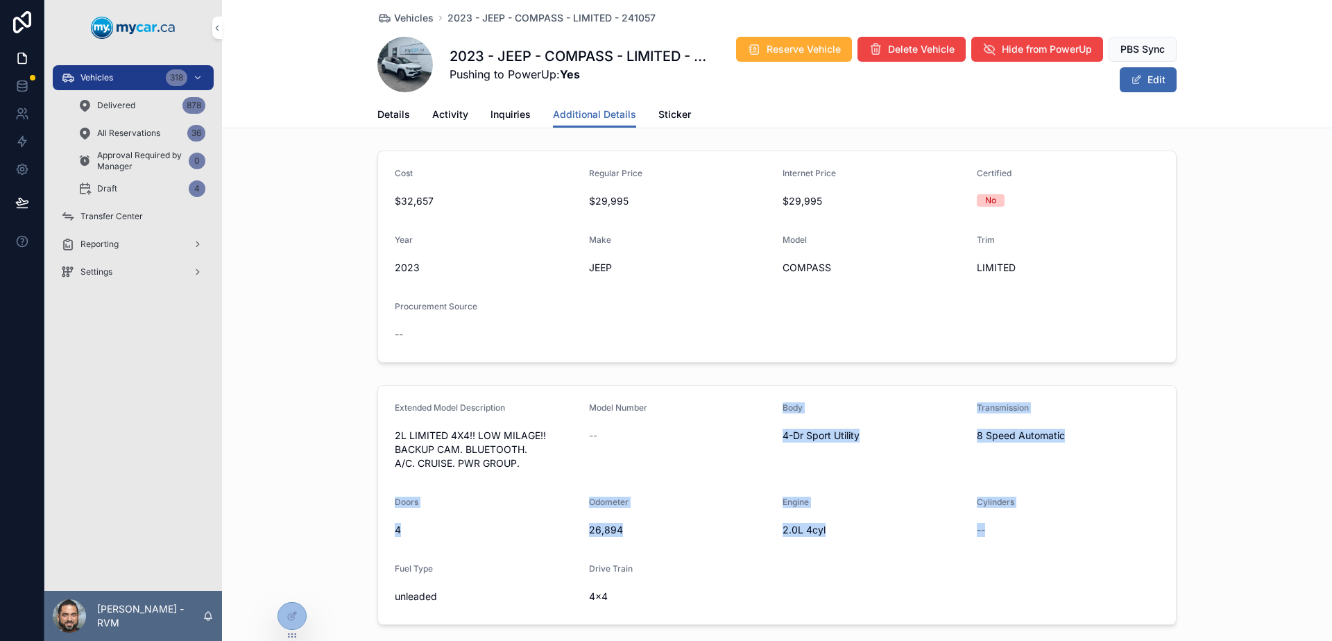
drag, startPoint x: 1082, startPoint y: 553, endPoint x: 688, endPoint y: 425, distance: 414.9
click at [688, 425] on form "Extended Model Description 2L LIMITED 4X4!! LOW MILAGE!! BACKUP CAM. BLUETOOTH.…" at bounding box center [777, 505] width 798 height 239
click at [688, 425] on div "--" at bounding box center [680, 436] width 183 height 22
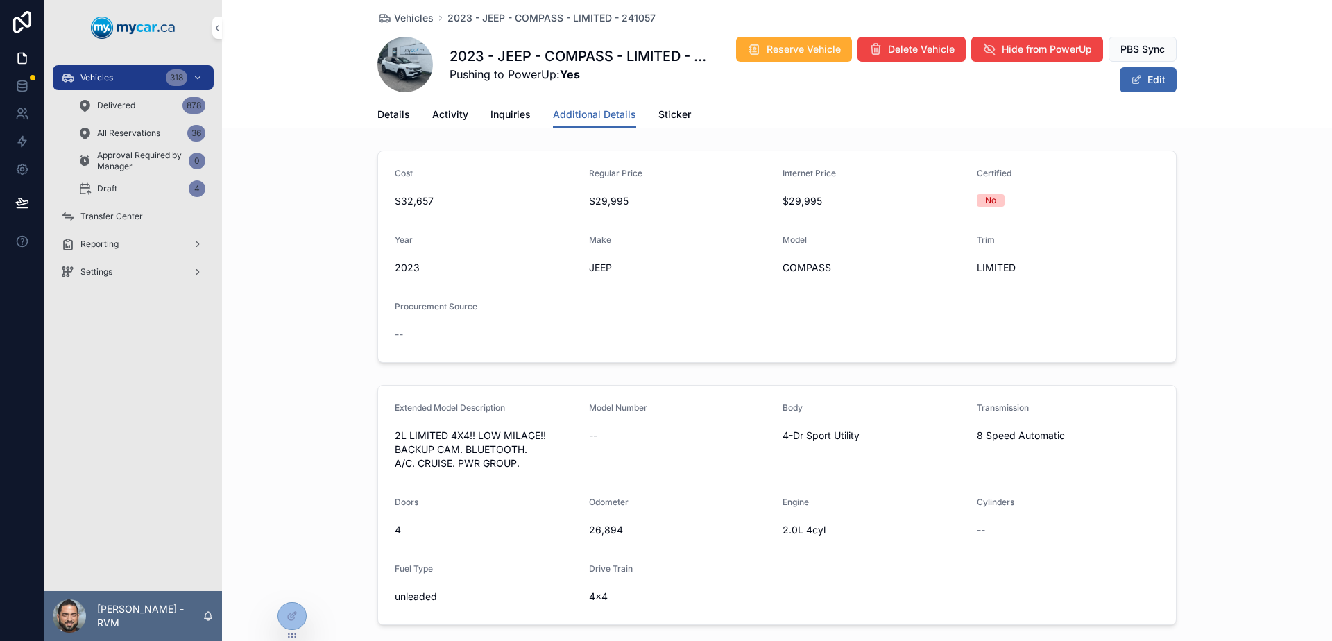
click at [368, 110] on div "Details Activity Inquiries Additional Details Sticker" at bounding box center [776, 114] width 1093 height 26
click at [381, 108] on span "Details" at bounding box center [393, 115] width 33 height 14
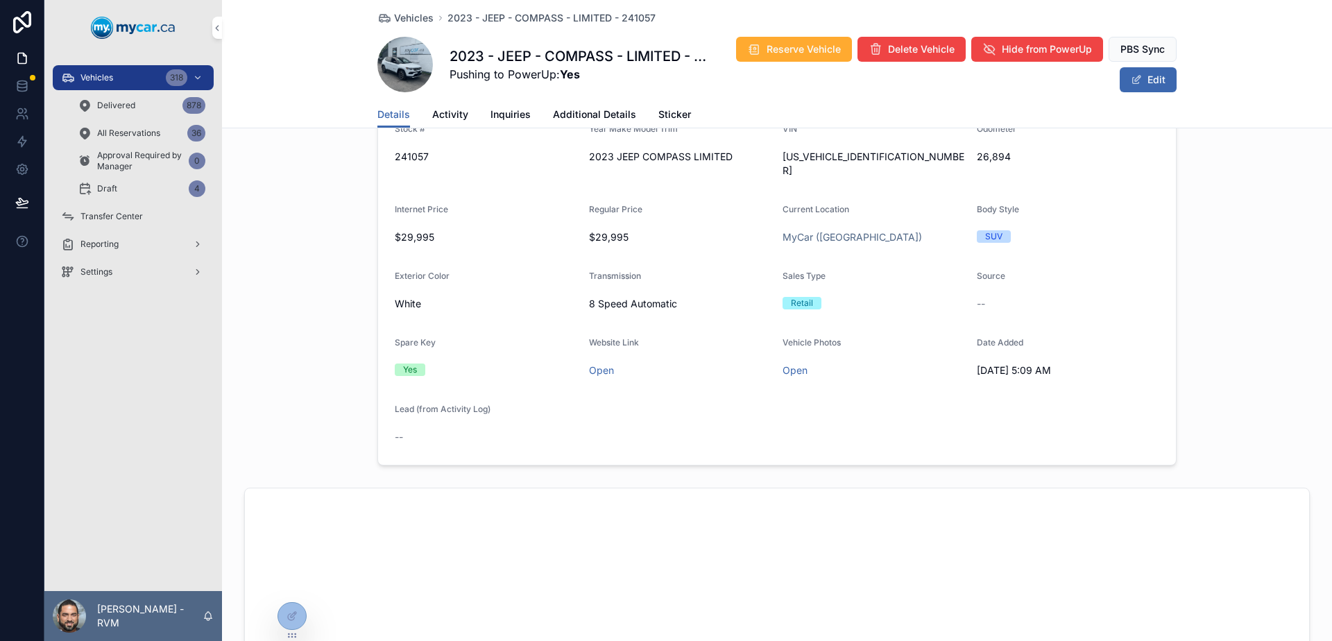
scroll to position [278, 0]
click at [980, 203] on span "Body Style" at bounding box center [998, 208] width 42 height 10
drag, startPoint x: 980, startPoint y: 194, endPoint x: 997, endPoint y: 191, distance: 17.6
click at [997, 203] on span "Body Style" at bounding box center [998, 208] width 42 height 10
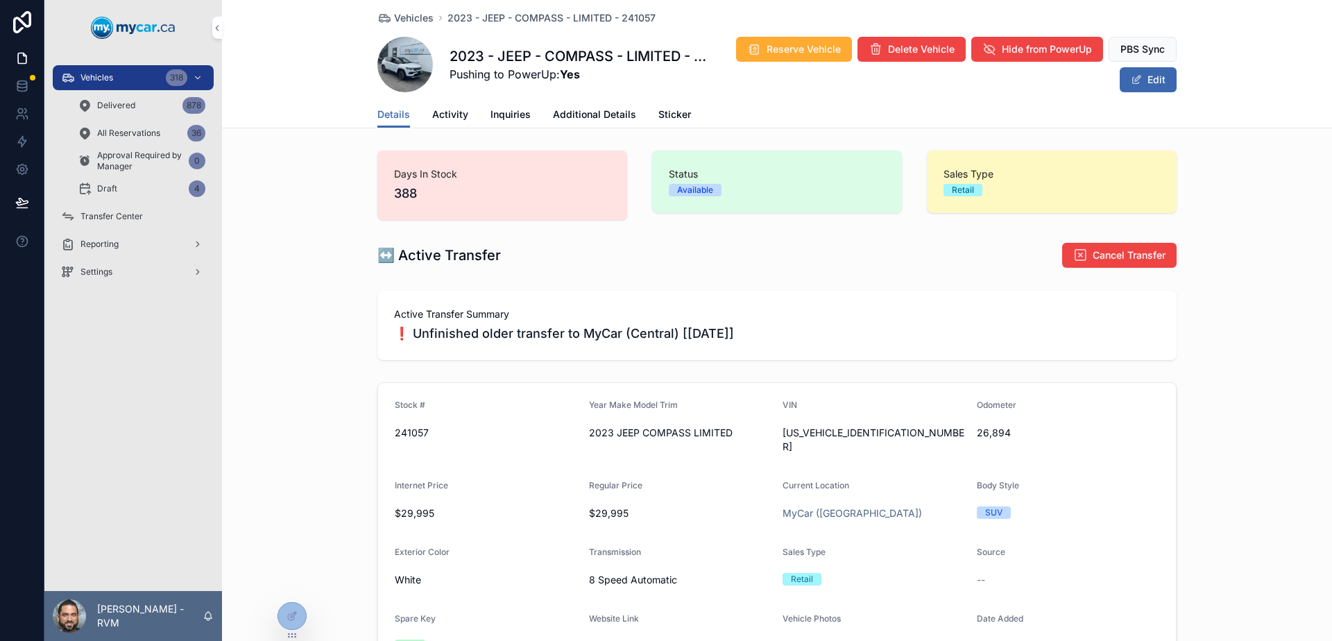
scroll to position [139, 0]
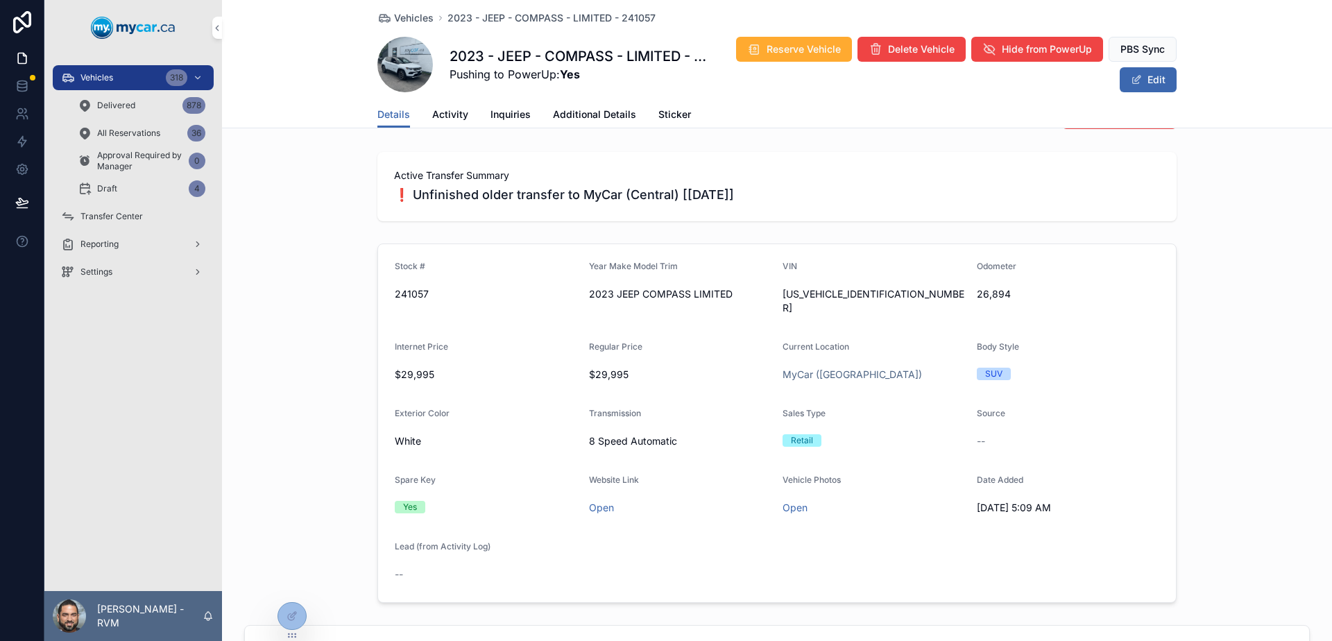
click at [446, 120] on span "Activity" at bounding box center [450, 115] width 36 height 14
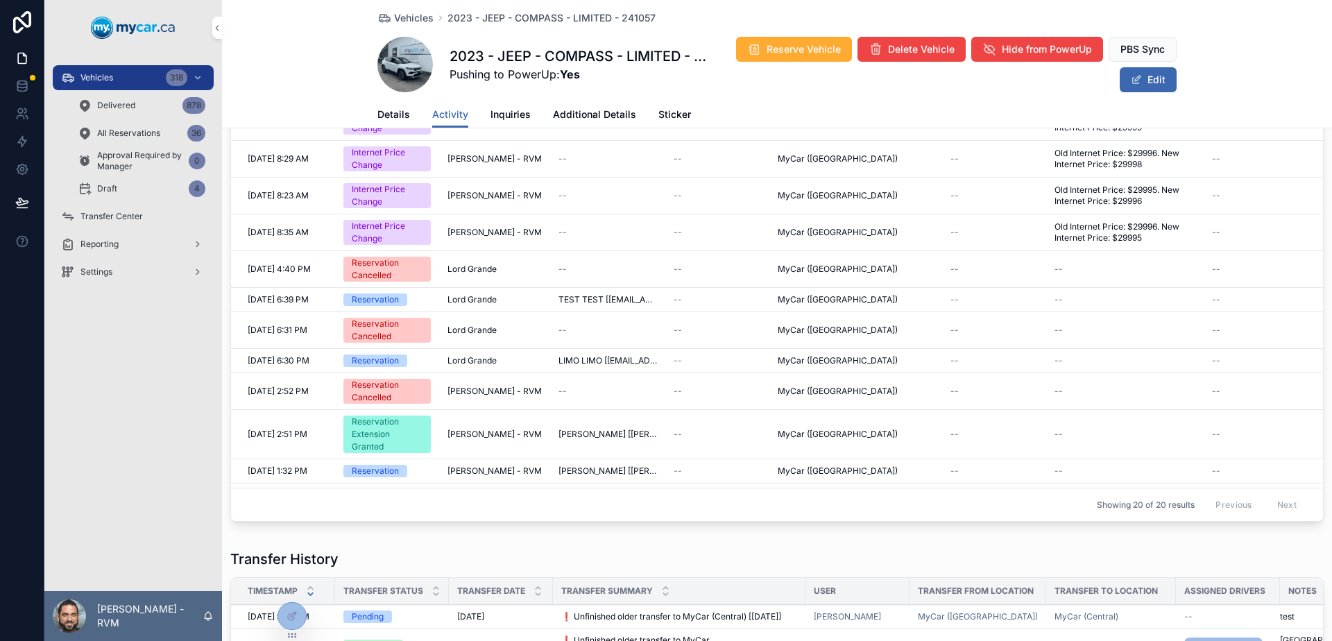
click at [525, 120] on div "Details Activity Inquiries Additional Details Sticker" at bounding box center [776, 114] width 799 height 26
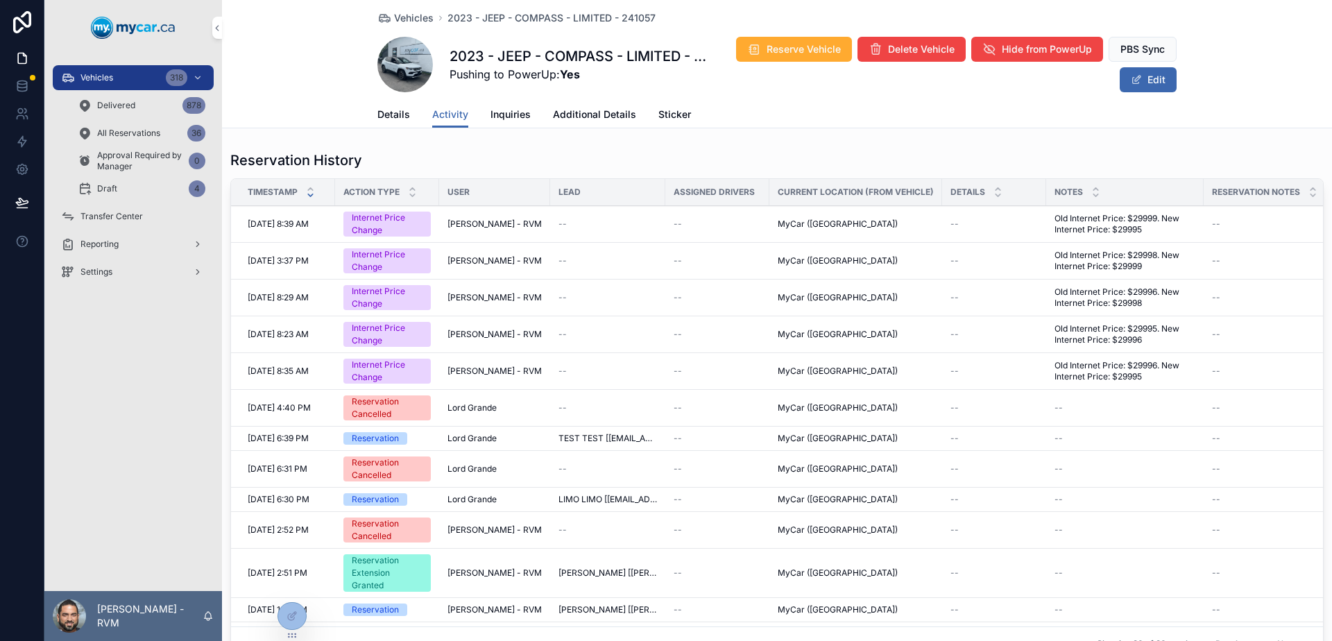
click at [515, 123] on link "Inquiries" at bounding box center [510, 116] width 40 height 28
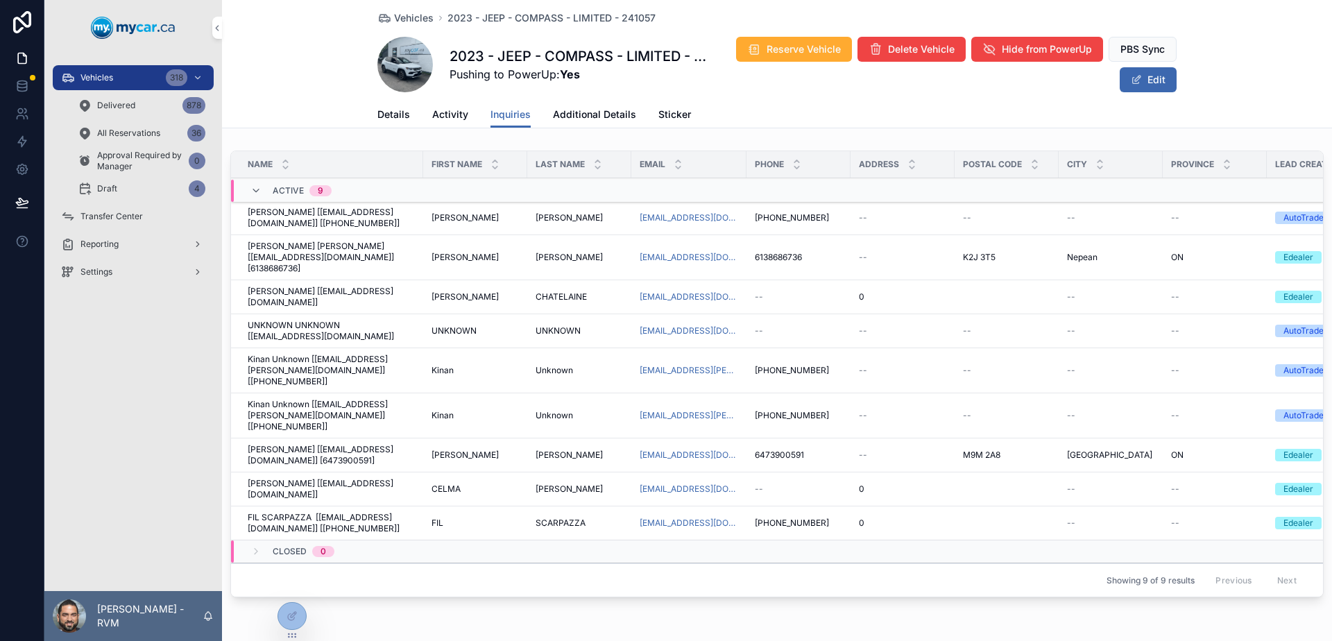
click at [547, 132] on div "Vehicles 2023 - JEEP - COMPASS - LIMITED - 241057 2023 - JEEP - COMPASS - LIMIT…" at bounding box center [777, 348] width 1110 height 697
click at [561, 123] on link "Additional Details" at bounding box center [594, 116] width 83 height 28
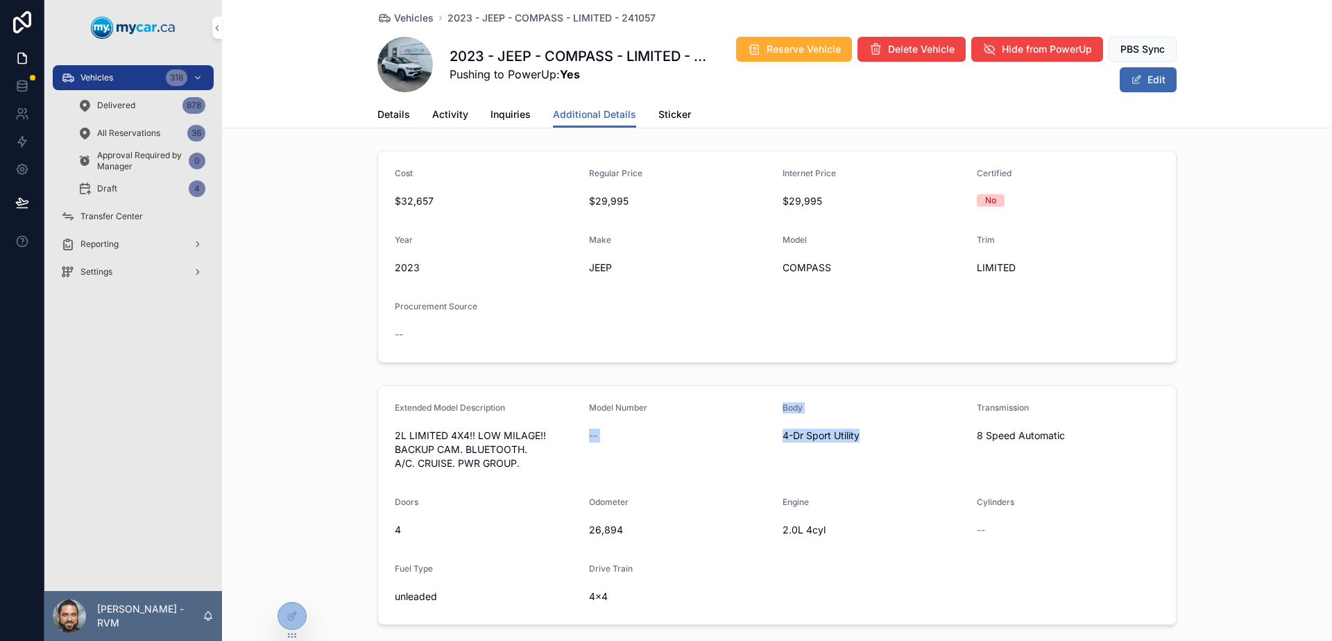
drag, startPoint x: 871, startPoint y: 442, endPoint x: 766, endPoint y: 411, distance: 109.1
click at [766, 411] on form "Extended Model Description 2L LIMITED 4X4!! LOW MILAGE!! BACKUP CAM. BLUETOOTH.…" at bounding box center [777, 505] width 798 height 239
click at [766, 411] on div "Model Number" at bounding box center [680, 410] width 183 height 17
click at [787, 408] on span "Body" at bounding box center [793, 407] width 20 height 10
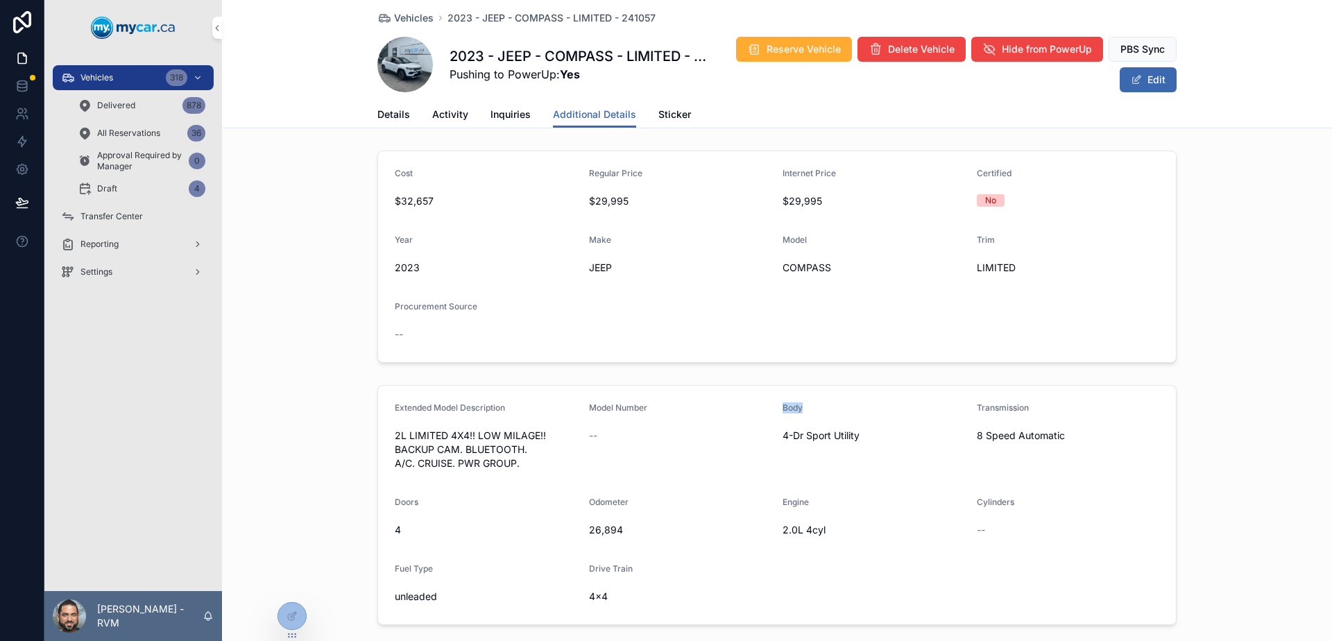
click at [787, 408] on span "Body" at bounding box center [793, 407] width 20 height 10
drag, startPoint x: 798, startPoint y: 416, endPoint x: 835, endPoint y: 434, distance: 41.0
click at [826, 429] on div "Body 4-Dr Sport Utility" at bounding box center [874, 438] width 183 height 72
click at [835, 434] on span "4-Dr Sport Utility" at bounding box center [874, 436] width 183 height 14
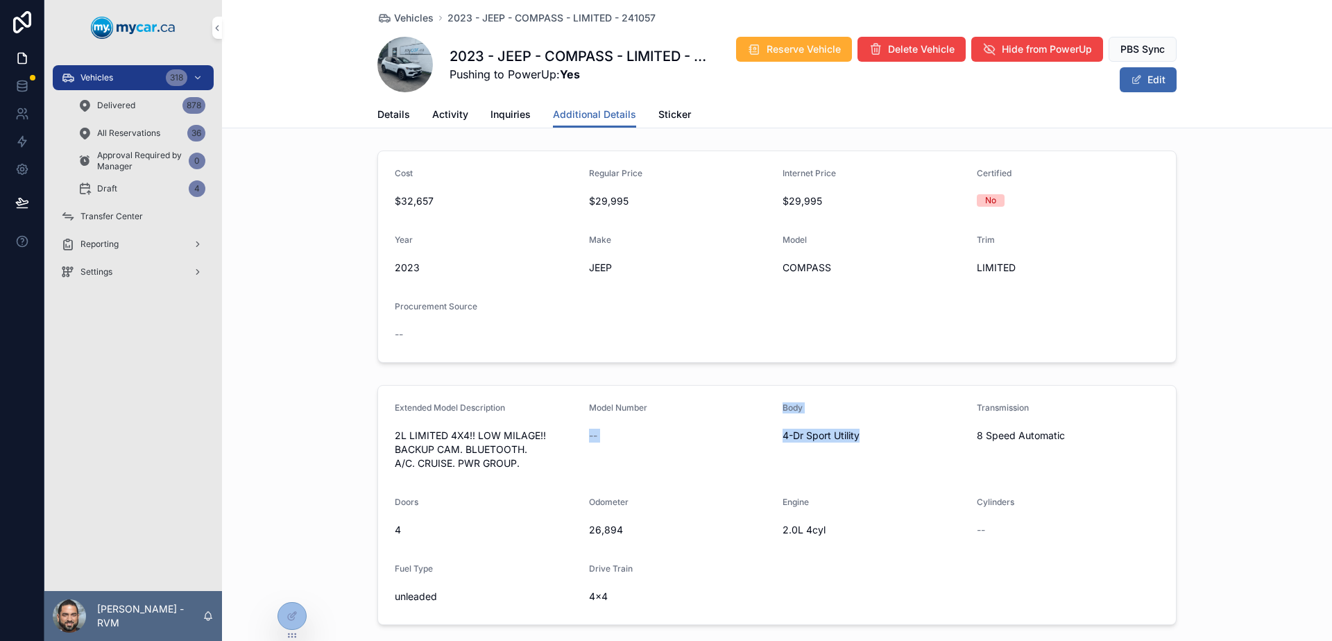
drag, startPoint x: 835, startPoint y: 434, endPoint x: 770, endPoint y: 405, distance: 70.5
click at [770, 405] on form "Extended Model Description 2L LIMITED 4X4!! LOW MILAGE!! BACKUP CAM. BLUETOOTH.…" at bounding box center [777, 505] width 798 height 239
drag, startPoint x: 770, startPoint y: 405, endPoint x: 812, endPoint y: 418, distance: 43.7
click at [809, 417] on form "Extended Model Description 2L LIMITED 4X4!! LOW MILAGE!! BACKUP CAM. BLUETOOTH.…" at bounding box center [777, 505] width 798 height 239
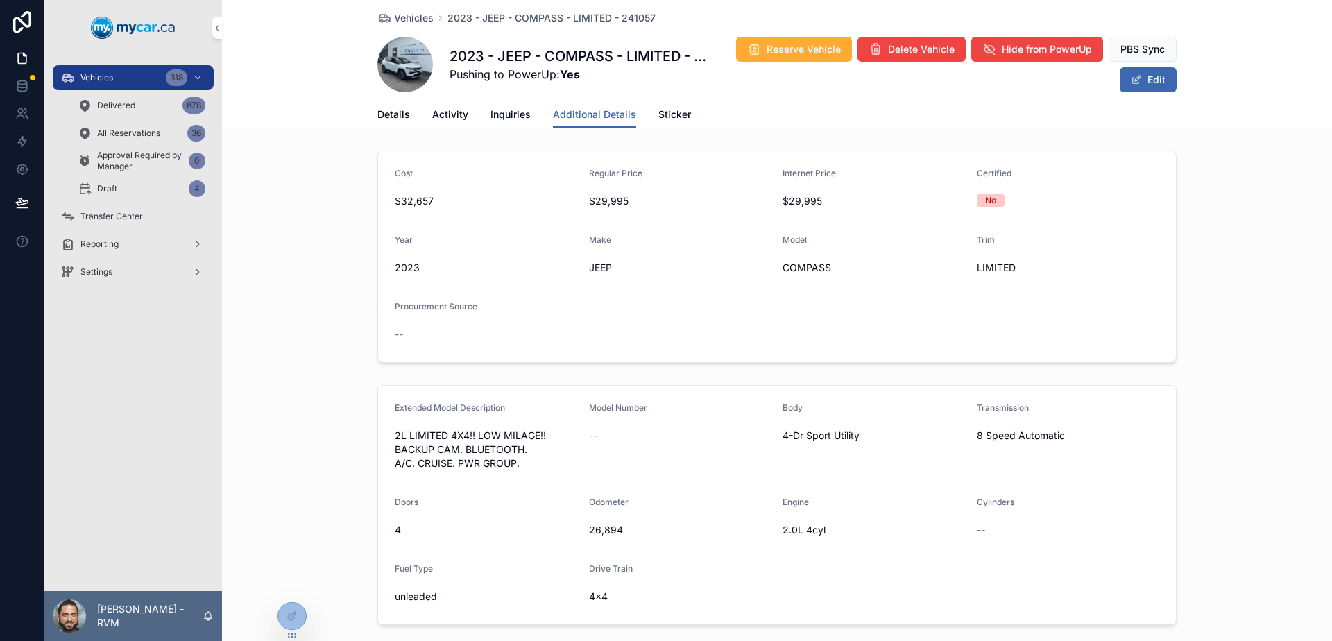
click at [823, 423] on div "Body 4-Dr Sport Utility" at bounding box center [874, 438] width 183 height 72
drag, startPoint x: 1019, startPoint y: 427, endPoint x: 959, endPoint y: 417, distance: 60.6
click at [959, 417] on form "Extended Model Description 2L LIMITED 4X4!! LOW MILAGE!! BACKUP CAM. BLUETOOTH.…" at bounding box center [777, 505] width 798 height 239
click at [959, 417] on div "Body" at bounding box center [874, 410] width 183 height 17
drag, startPoint x: 959, startPoint y: 417, endPoint x: 1027, endPoint y: 431, distance: 68.7
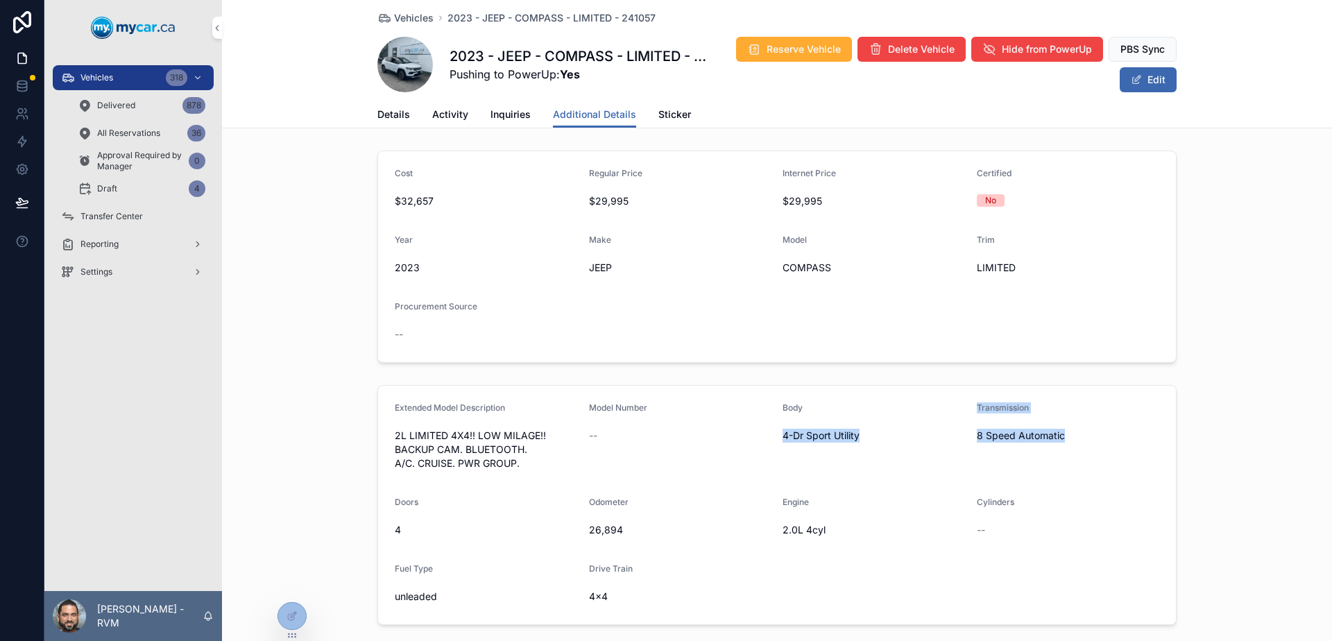
click at [1026, 431] on form "Extended Model Description 2L LIMITED 4X4!! LOW MILAGE!! BACKUP CAM. BLUETOOTH.…" at bounding box center [777, 505] width 798 height 239
click at [1027, 431] on span "8 Speed Automatic" at bounding box center [1068, 436] width 183 height 14
drag, startPoint x: 1027, startPoint y: 431, endPoint x: 987, endPoint y: 406, distance: 46.8
click at [987, 406] on div "Transmission 8 Speed Automatic" at bounding box center [1068, 438] width 183 height 72
click at [987, 406] on span "Transmission" at bounding box center [1003, 407] width 52 height 10
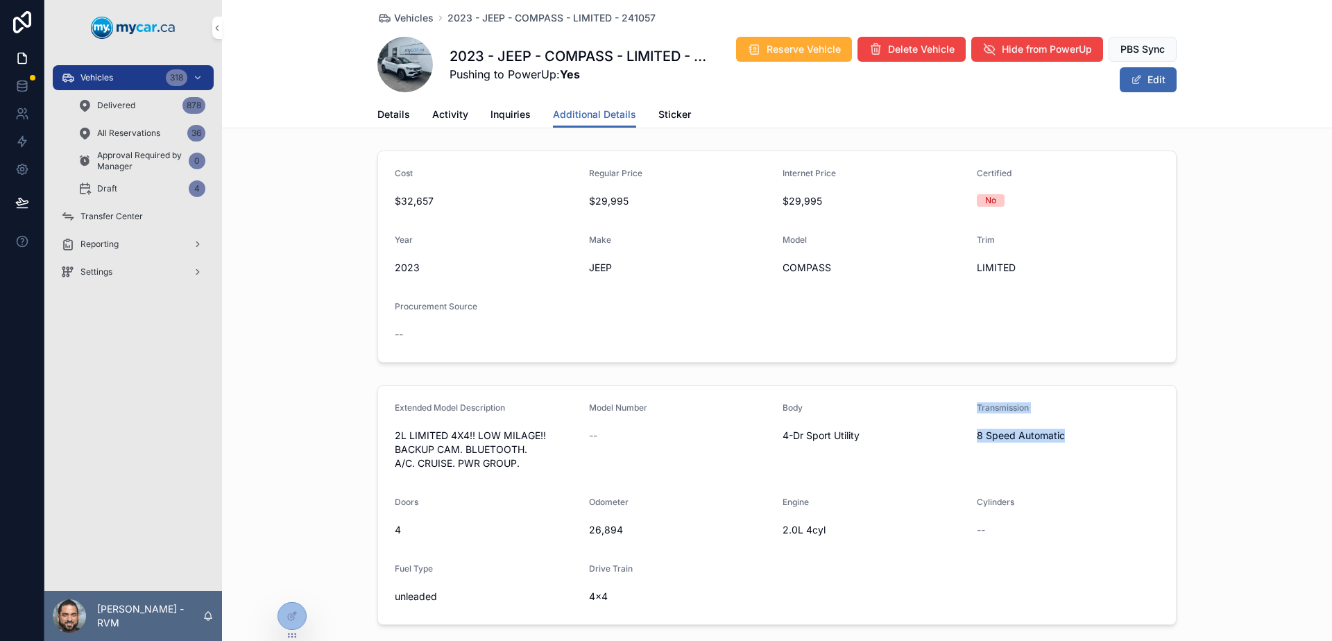
drag, startPoint x: 987, startPoint y: 406, endPoint x: 1041, endPoint y: 426, distance: 57.7
click at [1041, 426] on div "Transmission 8 Speed Automatic" at bounding box center [1068, 438] width 183 height 72
click at [1041, 426] on div "8 Speed Automatic" at bounding box center [1068, 436] width 183 height 22
drag, startPoint x: 830, startPoint y: 418, endPoint x: 757, endPoint y: 395, distance: 76.4
click at [757, 395] on form "Extended Model Description 2L LIMITED 4X4!! LOW MILAGE!! BACKUP CAM. BLUETOOTH.…" at bounding box center [777, 505] width 798 height 239
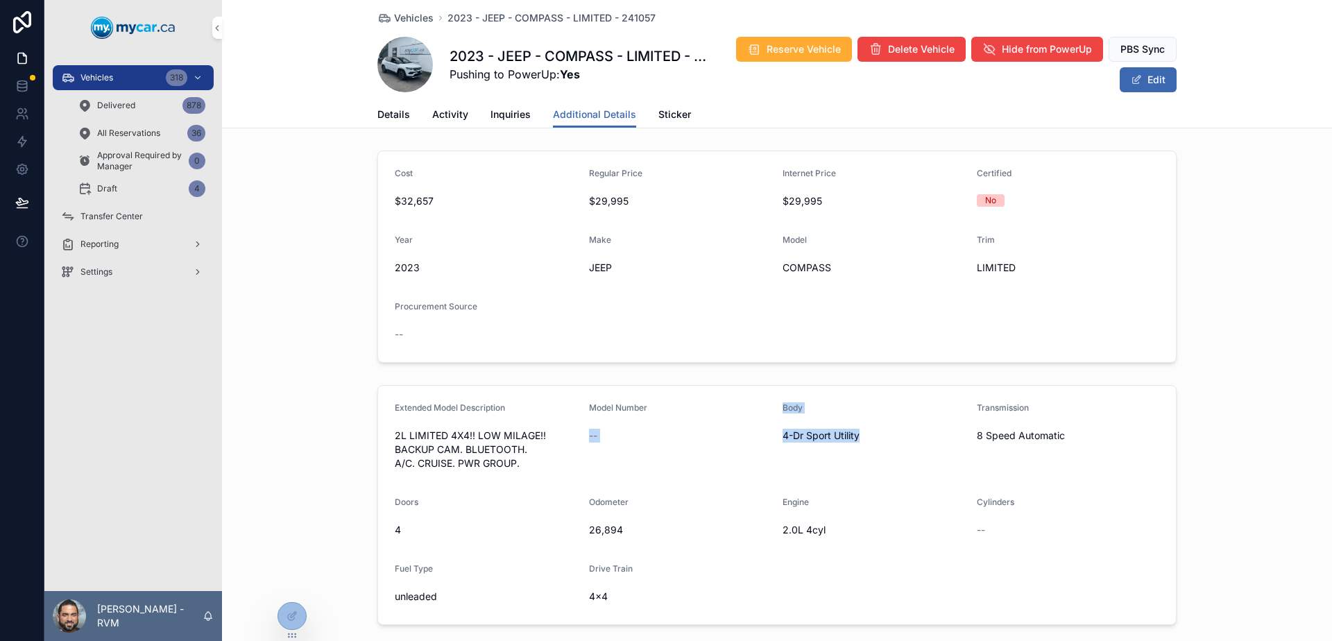
click at [757, 395] on form "Extended Model Description 2L LIMITED 4X4!! LOW MILAGE!! BACKUP CAM. BLUETOOTH.…" at bounding box center [777, 505] width 798 height 239
drag, startPoint x: 757, startPoint y: 395, endPoint x: 833, endPoint y: 428, distance: 82.3
click at [828, 428] on form "Extended Model Description 2L LIMITED 4X4!! LOW MILAGE!! BACKUP CAM. BLUETOOTH.…" at bounding box center [777, 505] width 798 height 239
click at [833, 428] on div "4-Dr Sport Utility" at bounding box center [874, 436] width 183 height 22
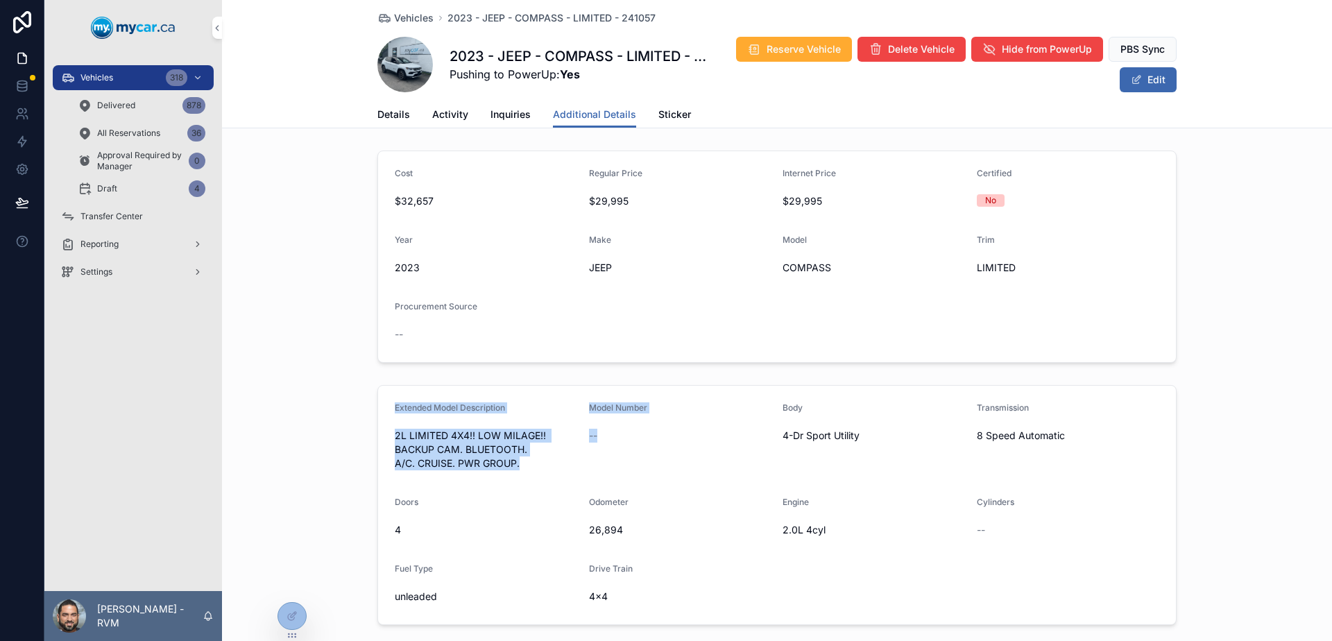
drag, startPoint x: 622, startPoint y: 439, endPoint x: 379, endPoint y: 417, distance: 243.8
click at [379, 417] on form "Extended Model Description 2L LIMITED 4X4!! LOW MILAGE!! BACKUP CAM. BLUETOOTH.…" at bounding box center [777, 505] width 798 height 239
drag, startPoint x: 396, startPoint y: 416, endPoint x: 529, endPoint y: 449, distance: 137.3
click at [529, 449] on form "Extended Model Description 2L LIMITED 4X4!! LOW MILAGE!! BACKUP CAM. BLUETOOTH.…" at bounding box center [777, 505] width 798 height 239
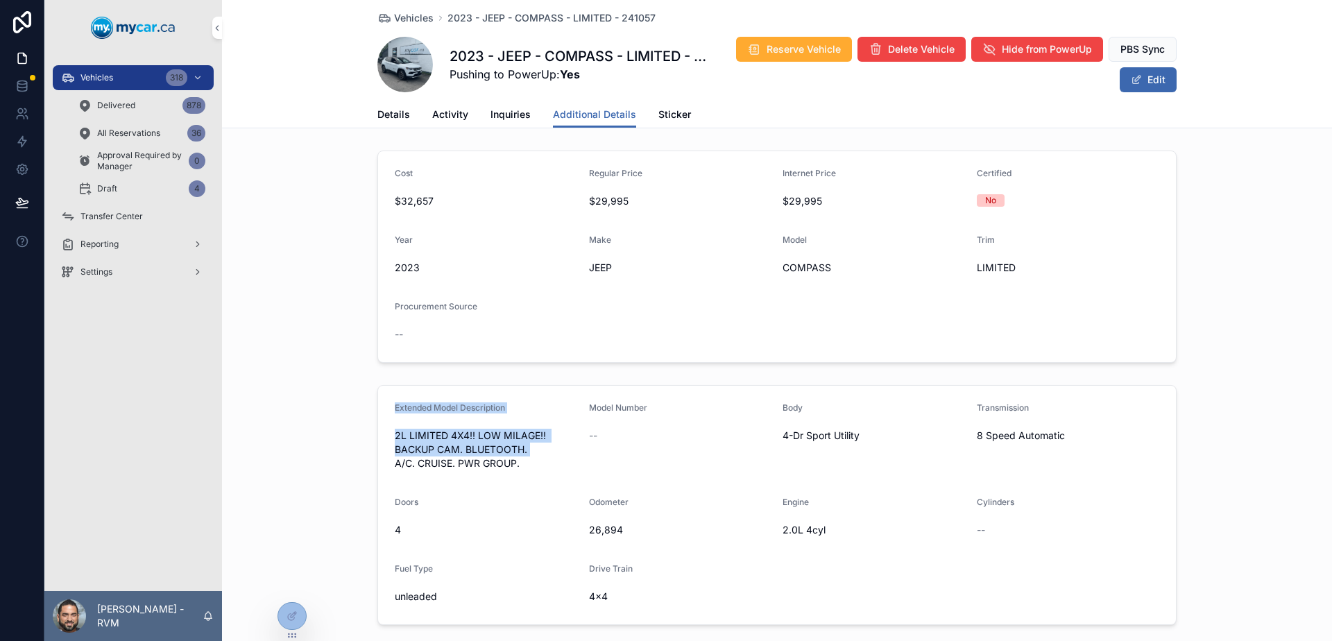
click at [532, 449] on span "2L LIMITED 4X4!! LOW MILAGE!! BACKUP CAM. BLUETOOTH. A/C. CRUISE. PWR GROUP." at bounding box center [486, 450] width 183 height 42
drag, startPoint x: 540, startPoint y: 474, endPoint x: 375, endPoint y: 434, distance: 170.5
click at [378, 434] on form "Extended Model Description 2L LIMITED 4X4!! LOW MILAGE!! BACKUP CAM. BLUETOOTH.…" at bounding box center [777, 505] width 798 height 239
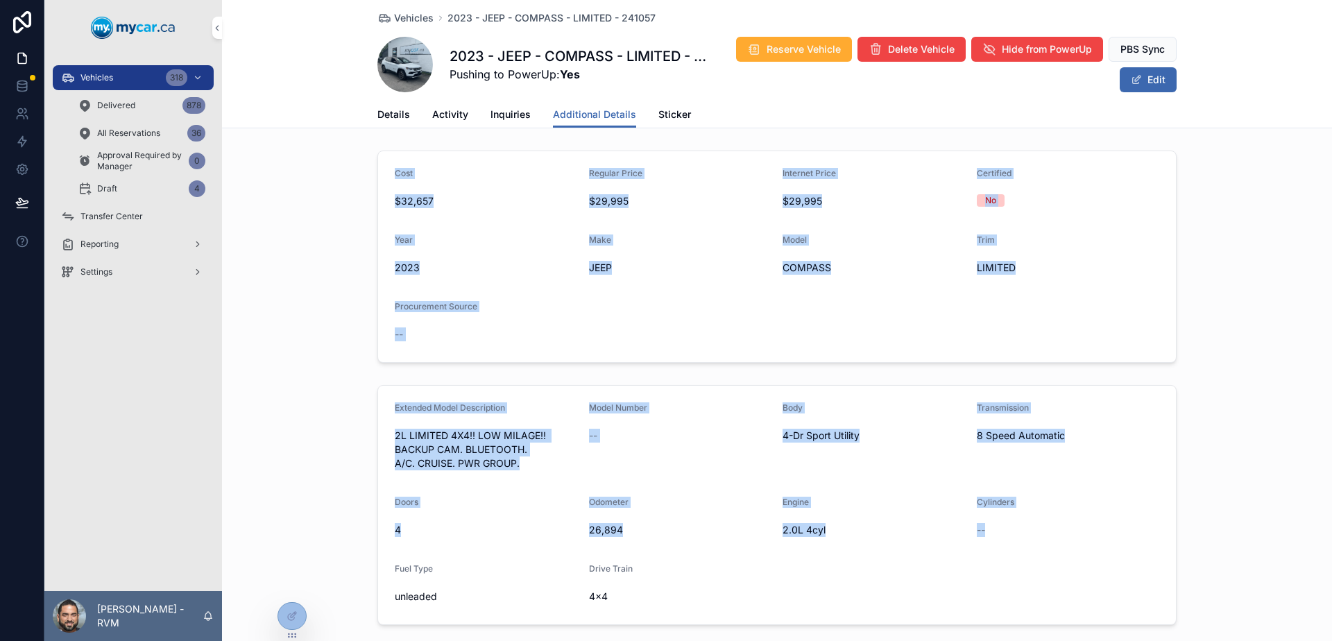
drag, startPoint x: 386, startPoint y: 164, endPoint x: 1071, endPoint y: 602, distance: 813.1
click at [1071, 602] on form "Extended Model Description 2L LIMITED 4X4!! LOW MILAGE!! BACKUP CAM. BLUETOOTH.…" at bounding box center [777, 505] width 798 height 239
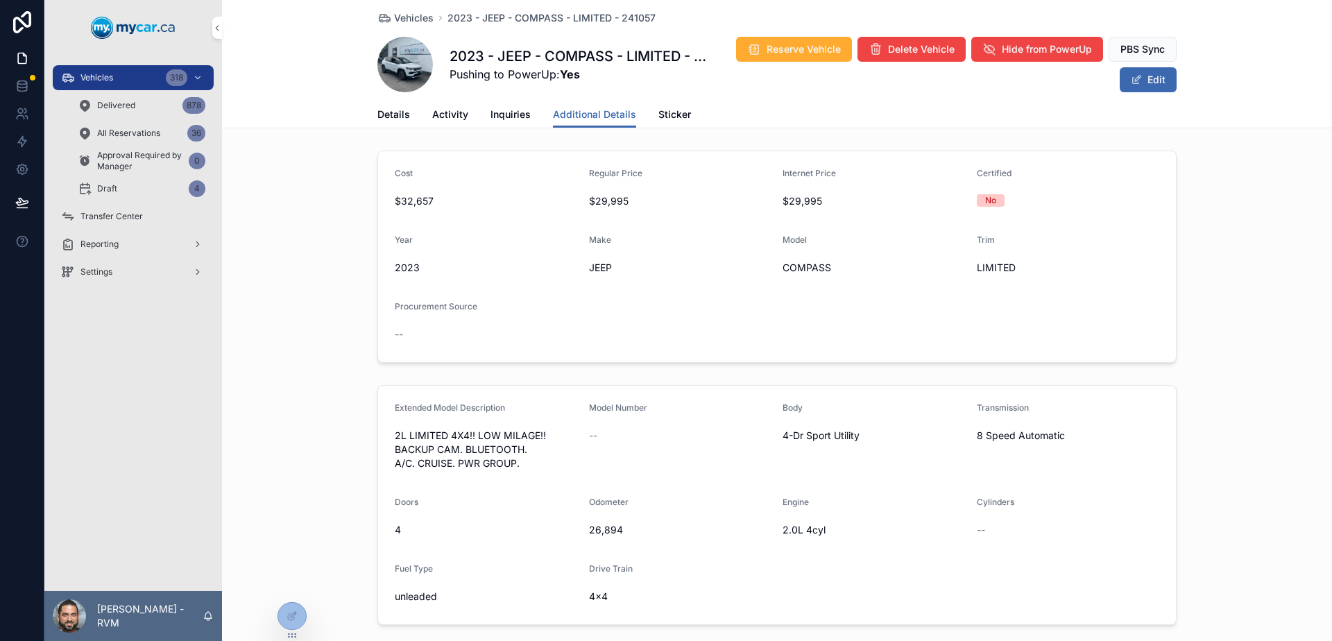
drag, startPoint x: 401, startPoint y: 119, endPoint x: 410, endPoint y: 144, distance: 27.2
click at [400, 118] on span "Details" at bounding box center [393, 115] width 33 height 14
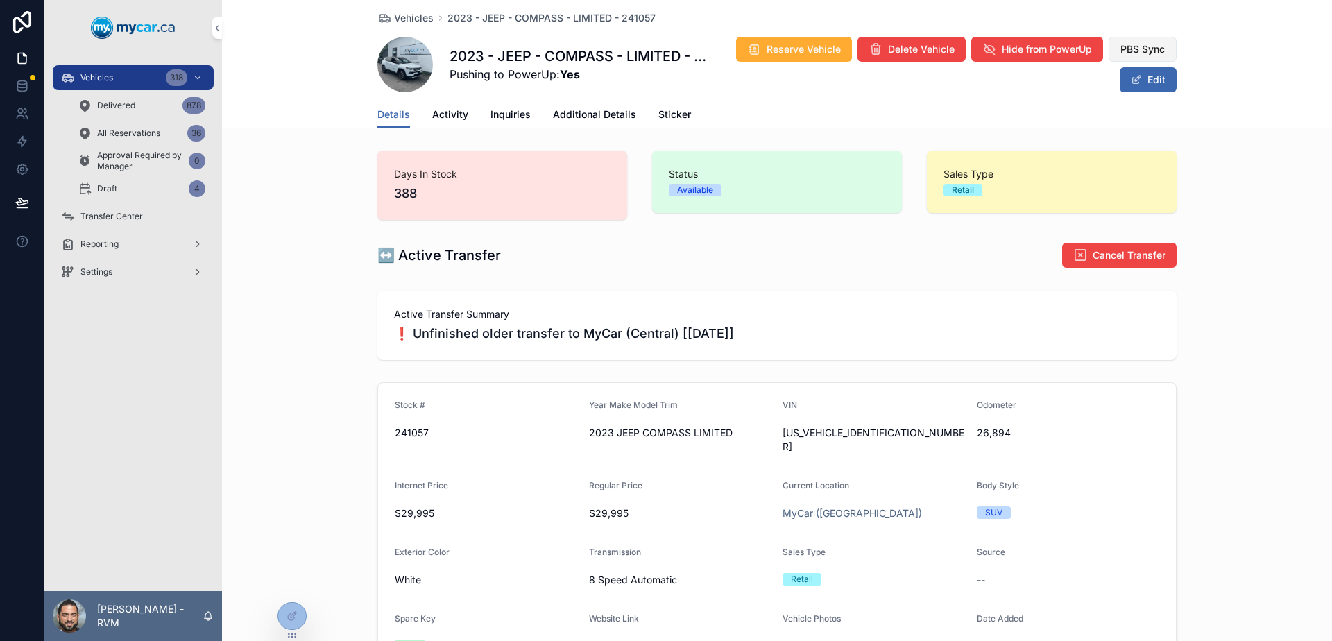
click at [1138, 43] on span "PBS Sync" at bounding box center [1142, 49] width 44 height 14
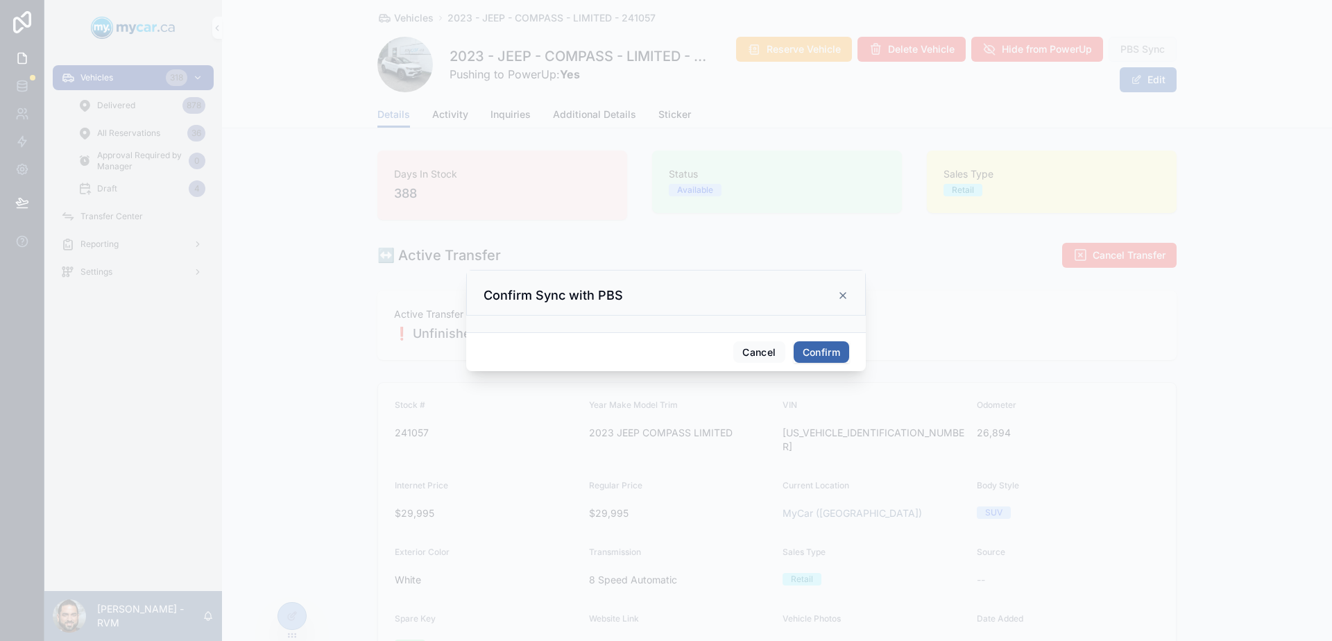
click at [822, 353] on button "Confirm" at bounding box center [822, 352] width 56 height 22
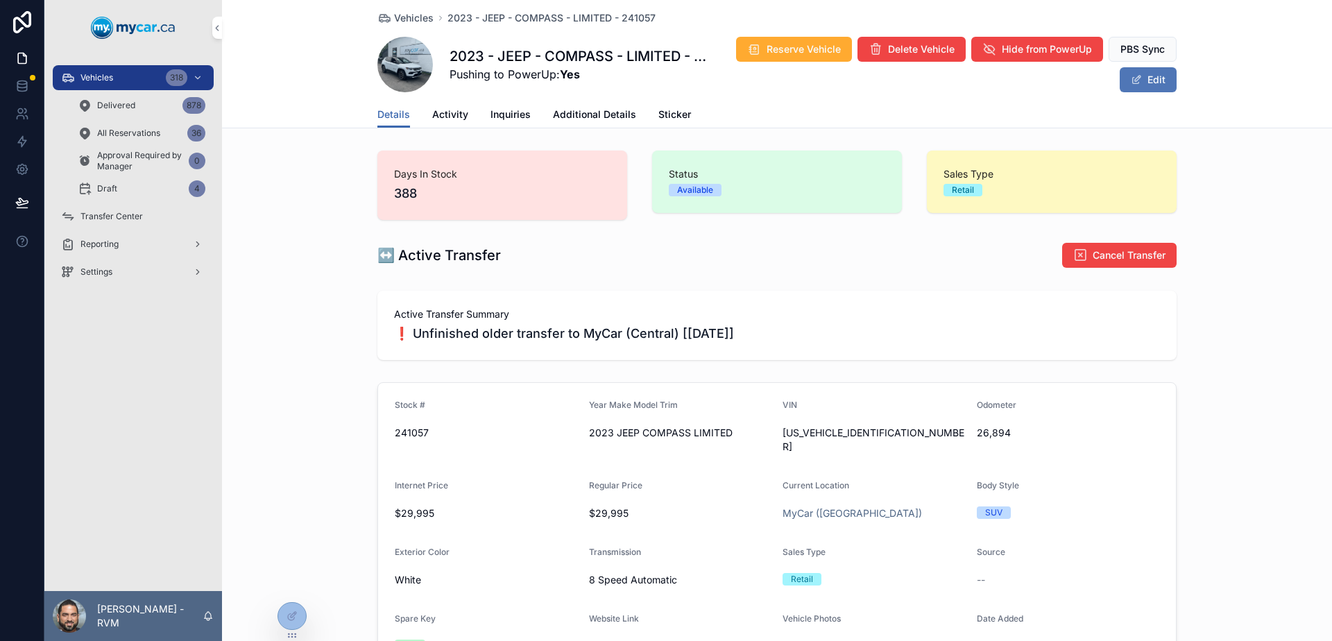
click at [1143, 82] on button "Edit" at bounding box center [1148, 79] width 57 height 25
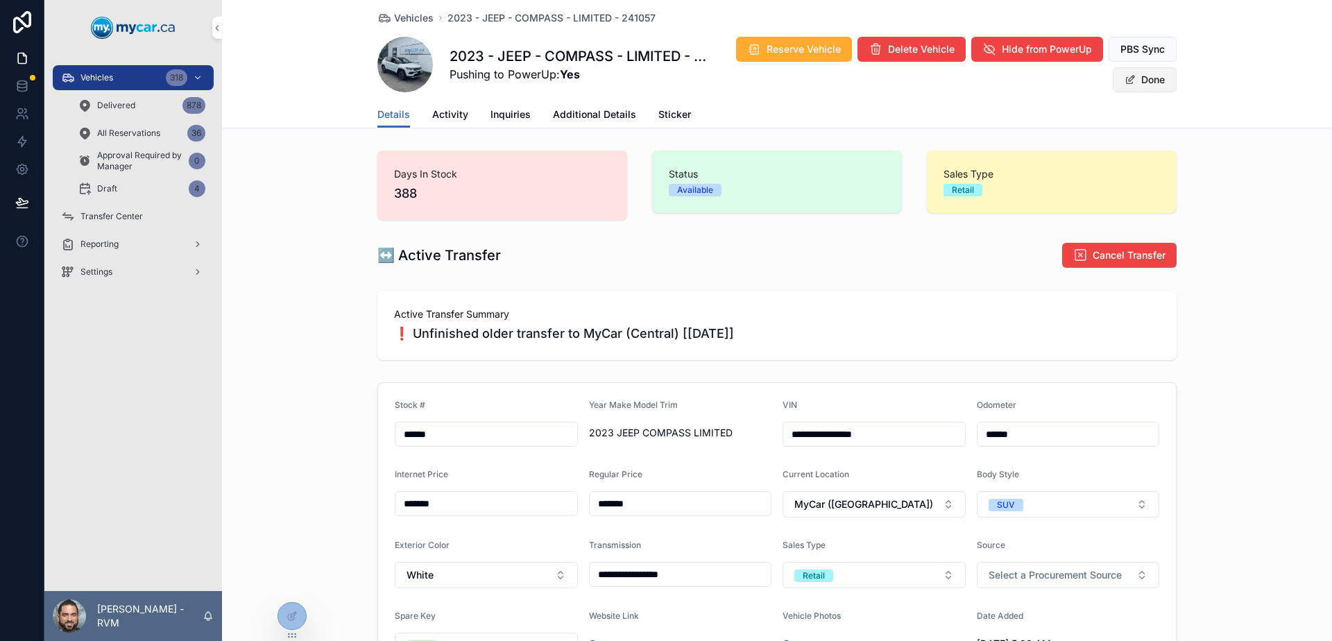
click at [1125, 81] on span "scrollable content" at bounding box center [1130, 79] width 11 height 11
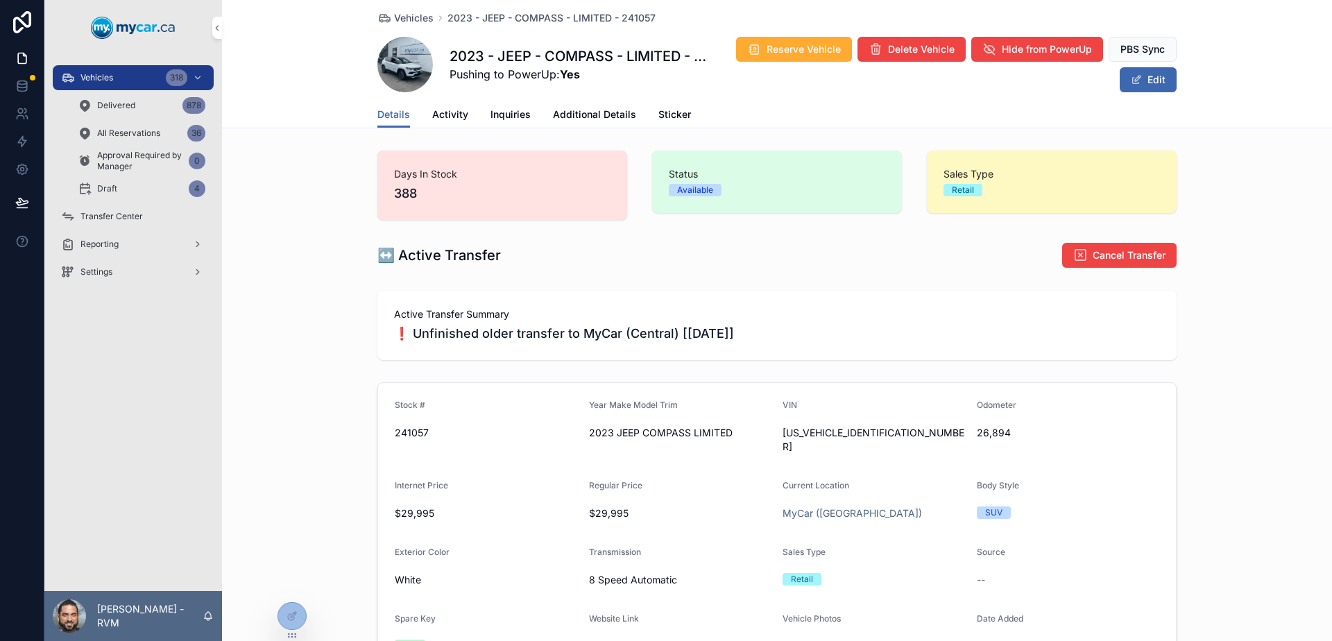
click at [148, 75] on div "Vehicles 318" at bounding box center [133, 78] width 144 height 22
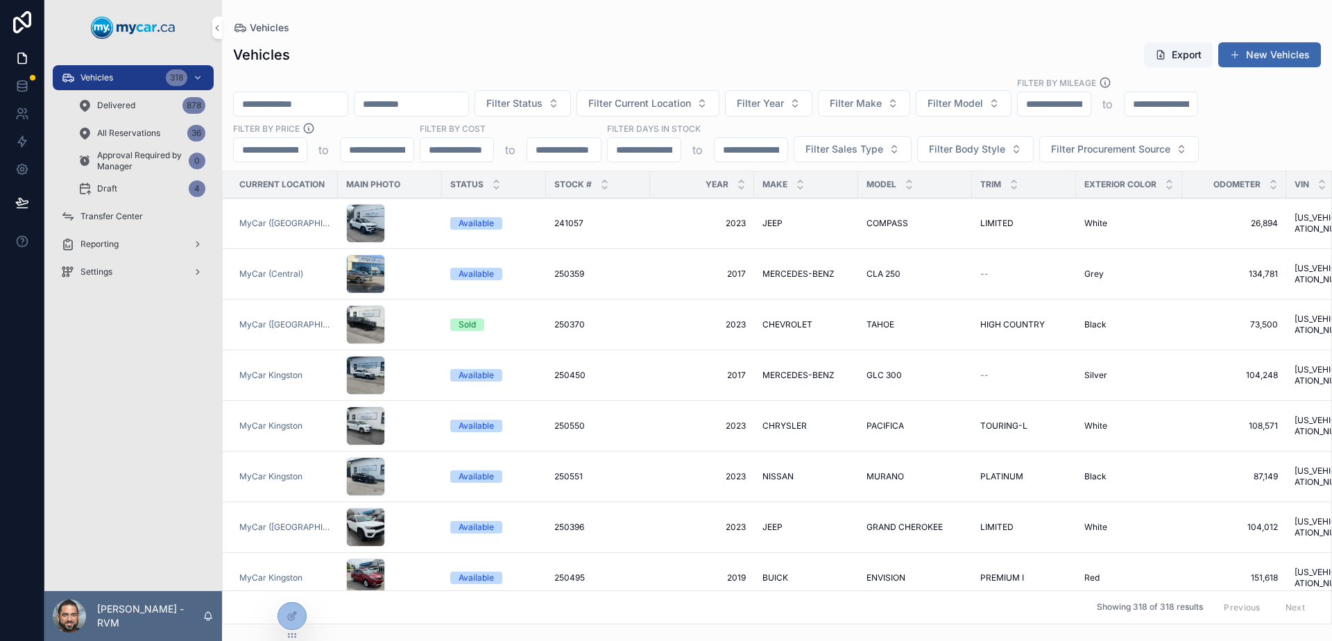
drag, startPoint x: 290, startPoint y: 613, endPoint x: 367, endPoint y: 559, distance: 94.1
click at [290, 613] on icon at bounding box center [292, 616] width 11 height 11
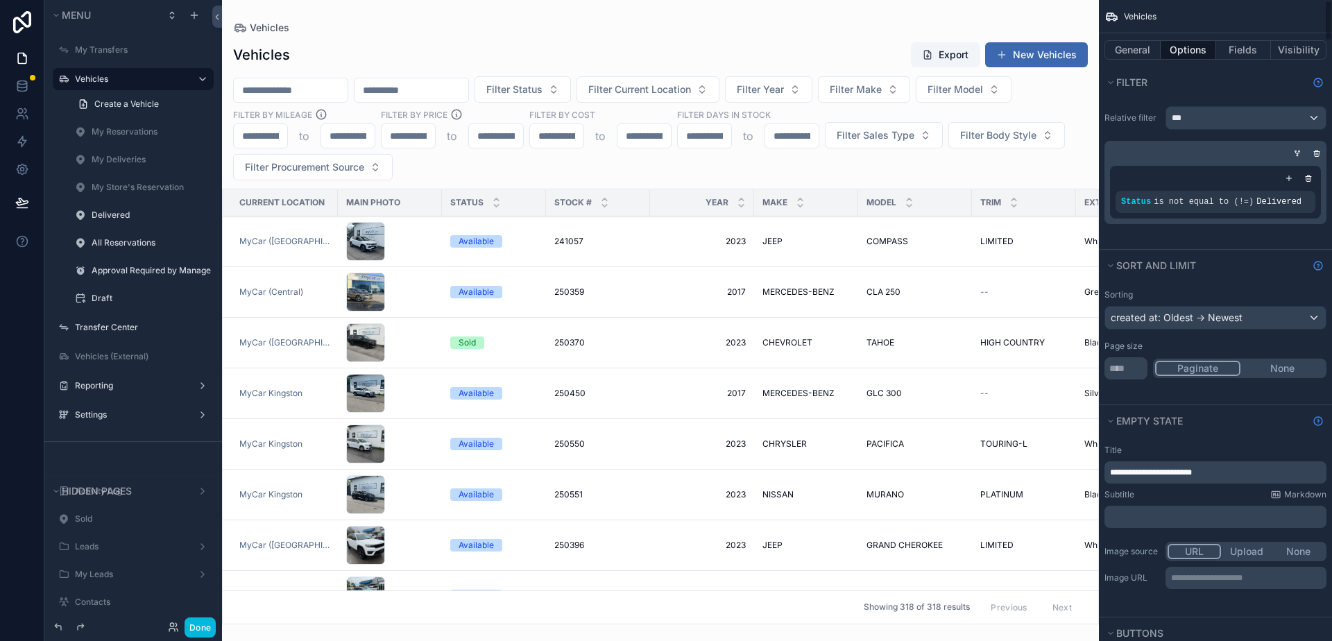
click at [1032, 58] on div "scrollable content" at bounding box center [660, 320] width 877 height 641
click at [1028, 56] on button "New Vehicles" at bounding box center [1036, 54] width 103 height 25
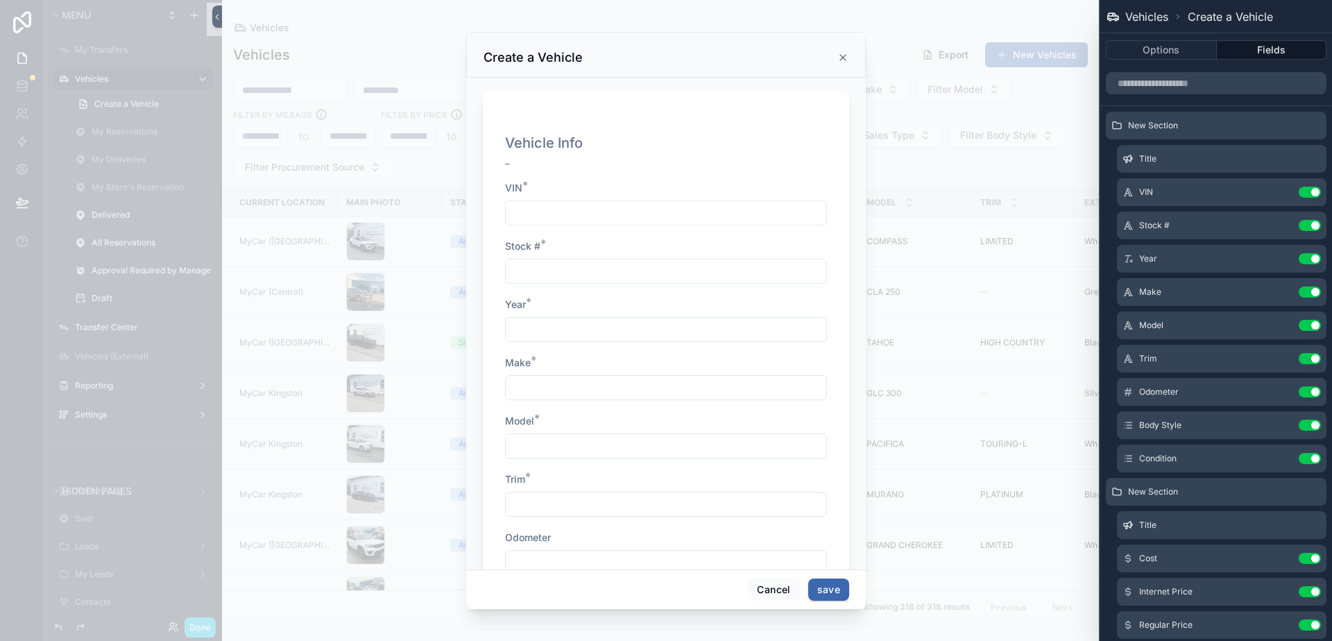
click at [633, 223] on div "scrollable content" at bounding box center [666, 212] width 322 height 25
click at [625, 214] on input "scrollable content" at bounding box center [666, 212] width 321 height 19
click at [532, 274] on input "scrollable content" at bounding box center [666, 271] width 321 height 19
click at [548, 206] on input "scrollable content" at bounding box center [666, 212] width 321 height 19
click at [543, 276] on input "scrollable content" at bounding box center [666, 271] width 321 height 19
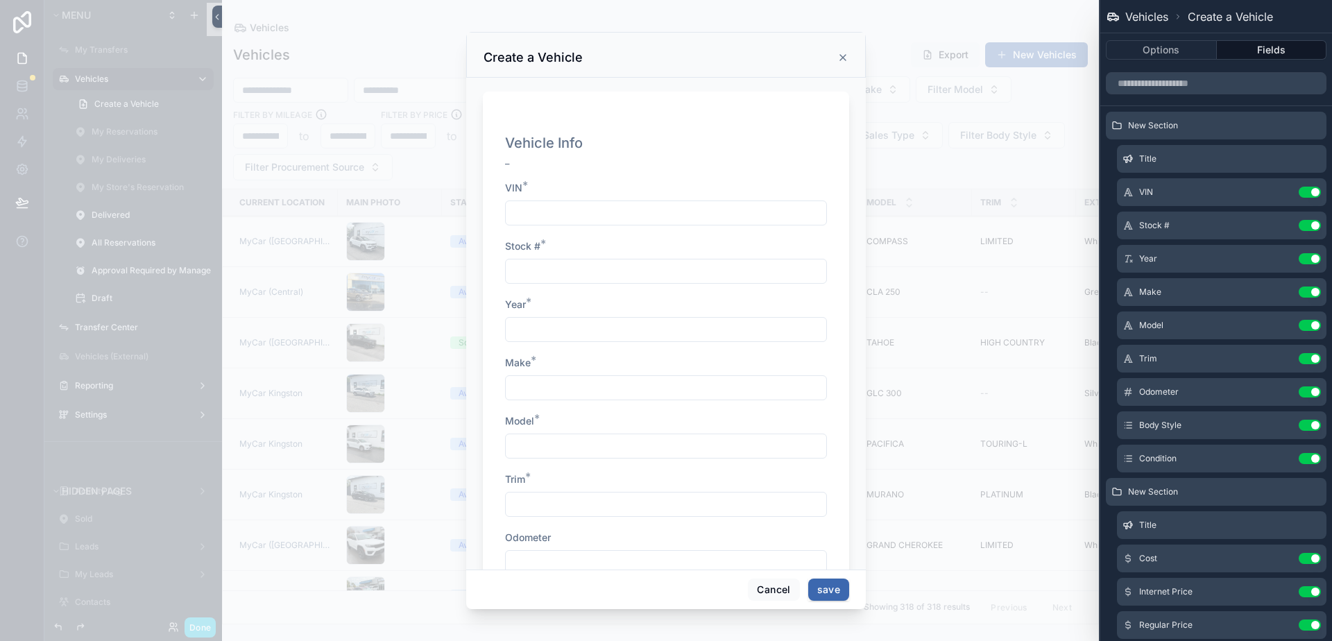
click at [547, 327] on input "scrollable content" at bounding box center [666, 329] width 321 height 19
click at [1299, 262] on button "Use setting" at bounding box center [1310, 258] width 22 height 11
click at [1299, 261] on button "Use setting" at bounding box center [1310, 258] width 22 height 11
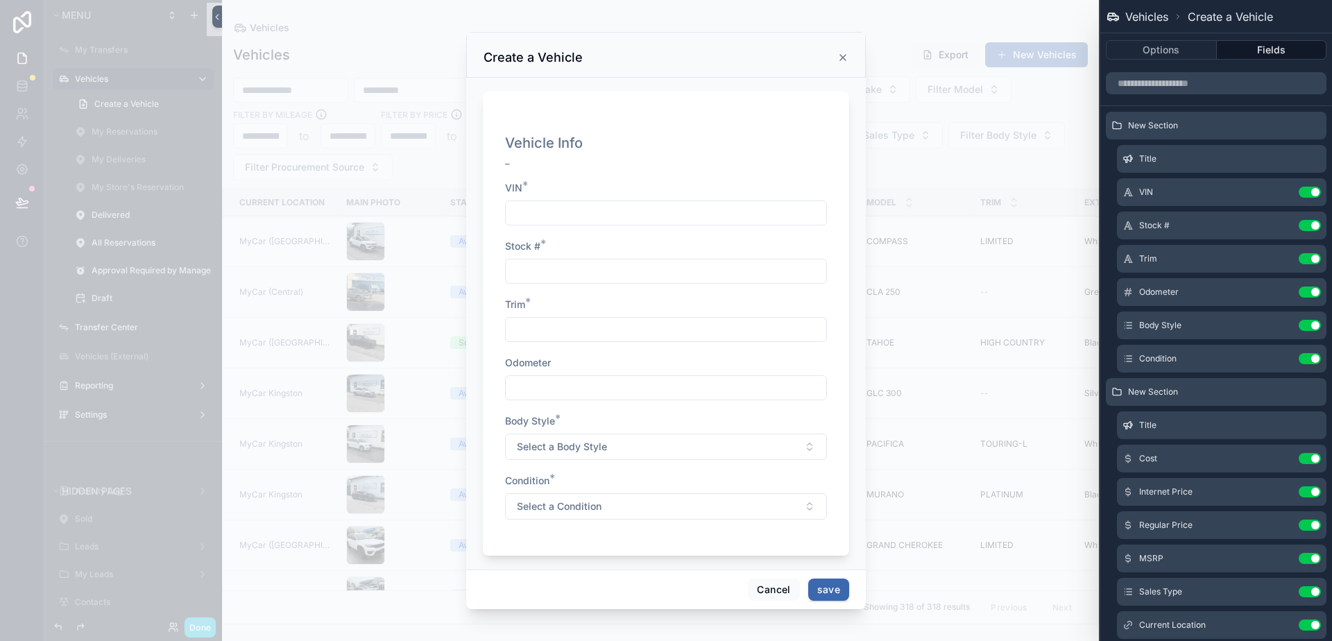
click at [1299, 261] on button "Use setting" at bounding box center [1310, 258] width 22 height 11
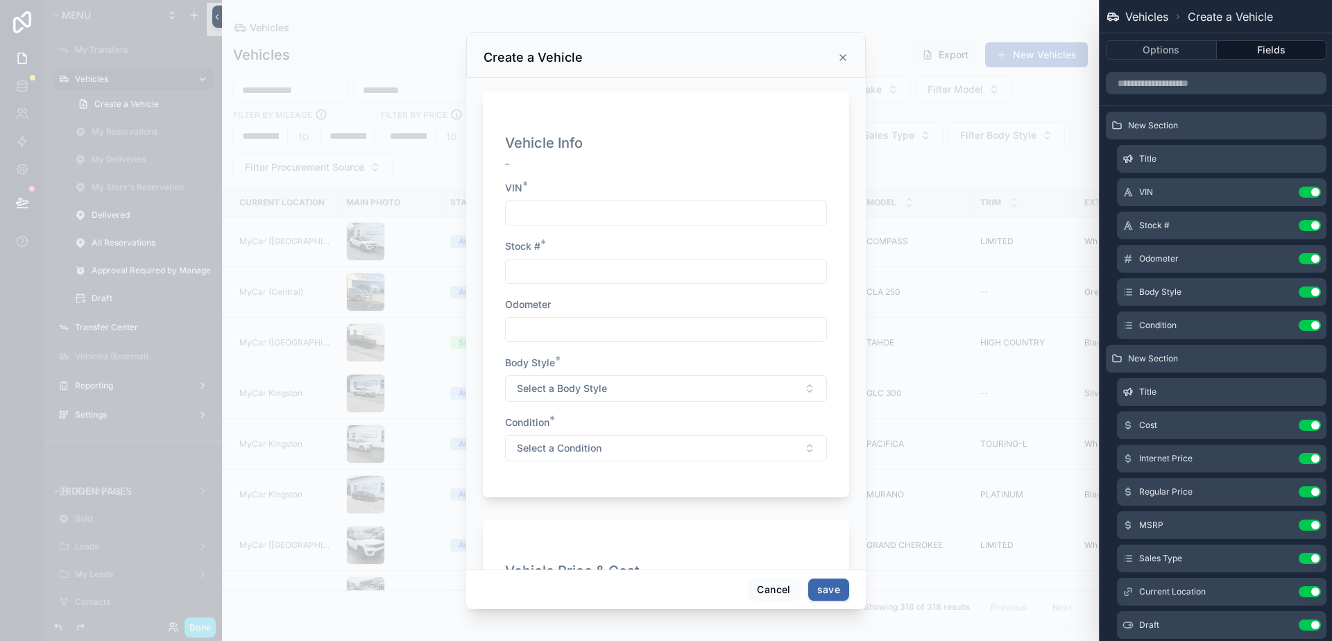
click at [1299, 294] on button "Use setting" at bounding box center [1310, 292] width 22 height 11
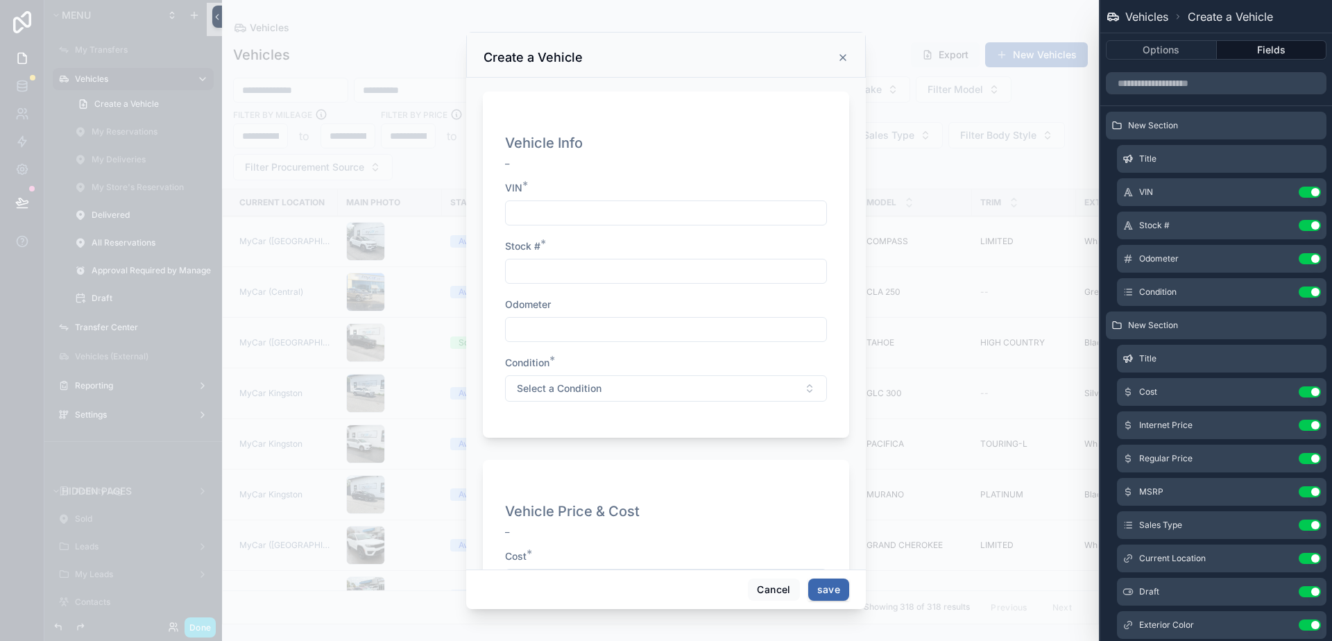
click at [0, 0] on icon at bounding box center [0, 0] width 0 height 0
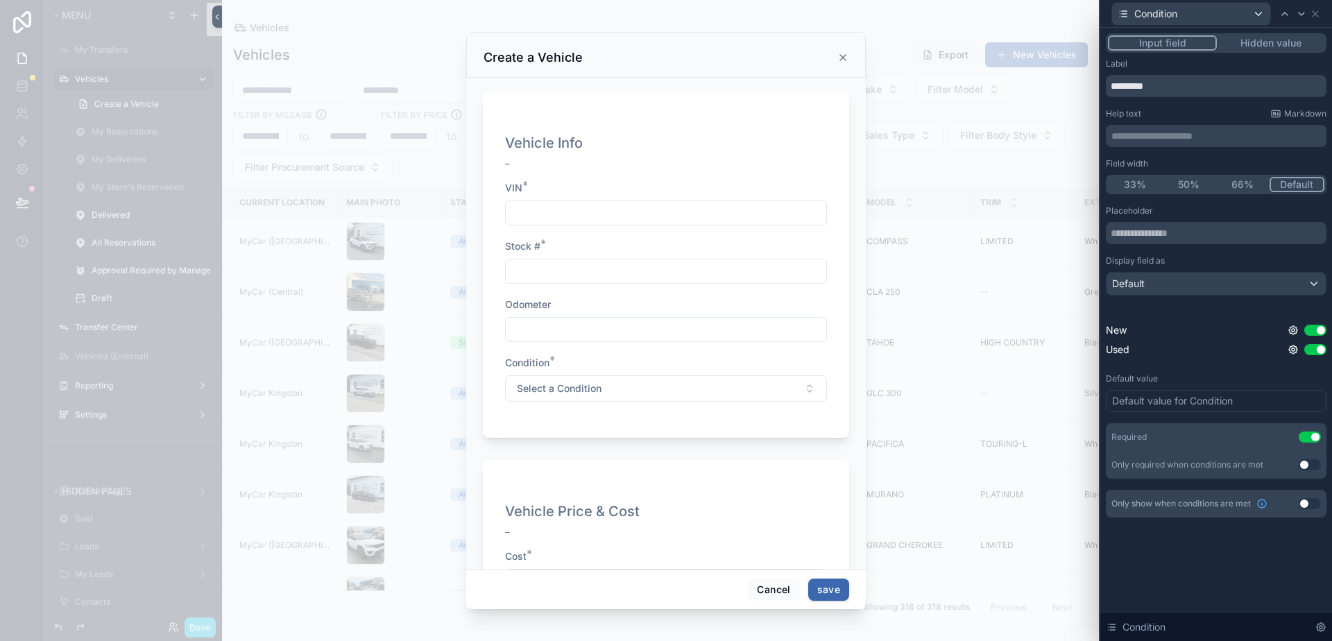
click at [1269, 394] on div "Default value for Condition" at bounding box center [1216, 401] width 221 height 22
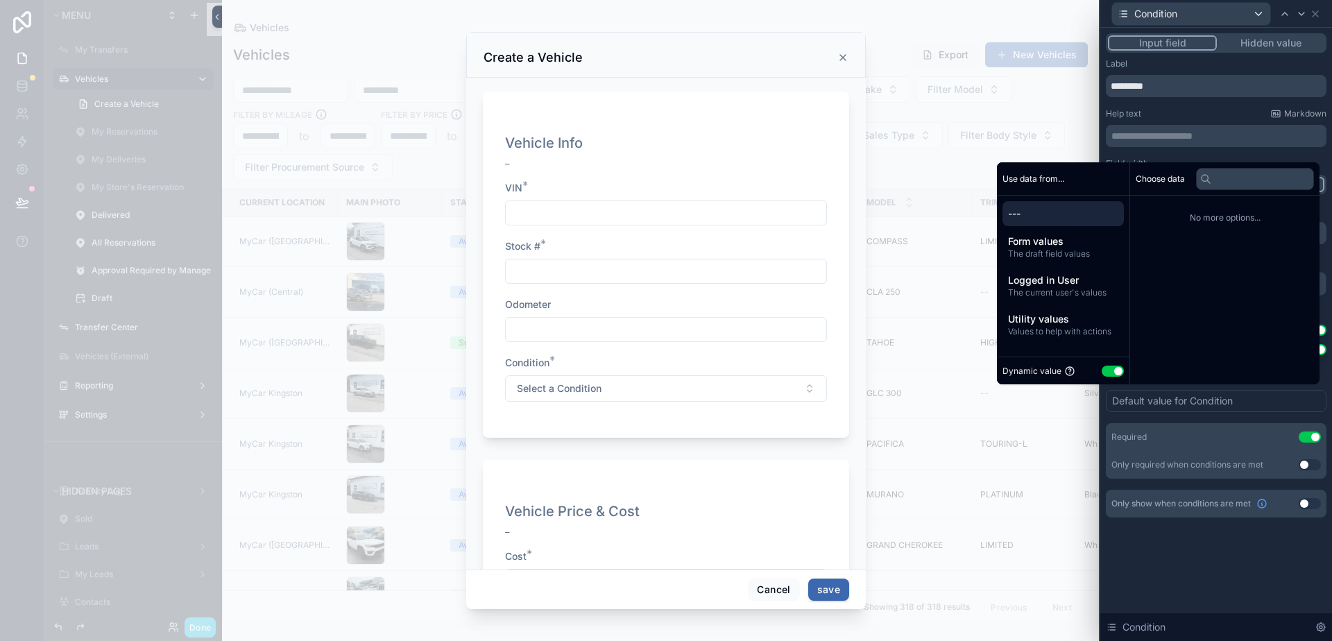
click at [1269, 399] on div "Default value for Condition" at bounding box center [1216, 401] width 221 height 22
click at [1269, 400] on div "Default value for Condition" at bounding box center [1216, 401] width 221 height 22
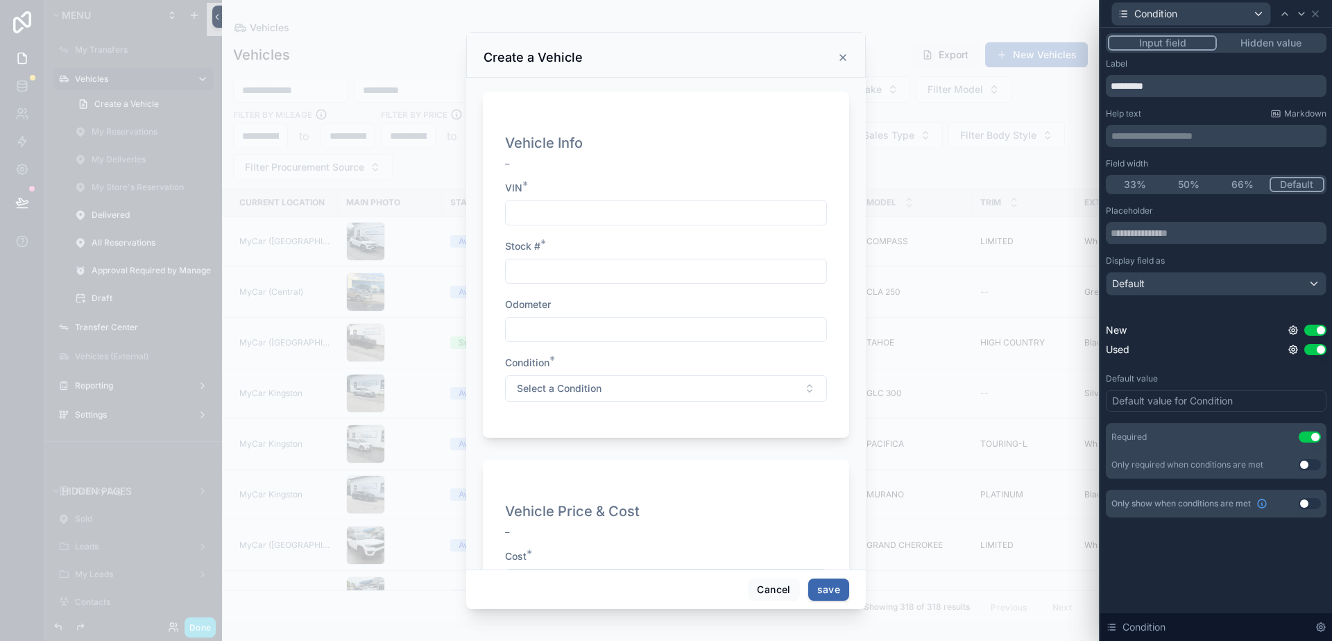
click at [1235, 395] on div "Default value for Condition" at bounding box center [1216, 401] width 221 height 22
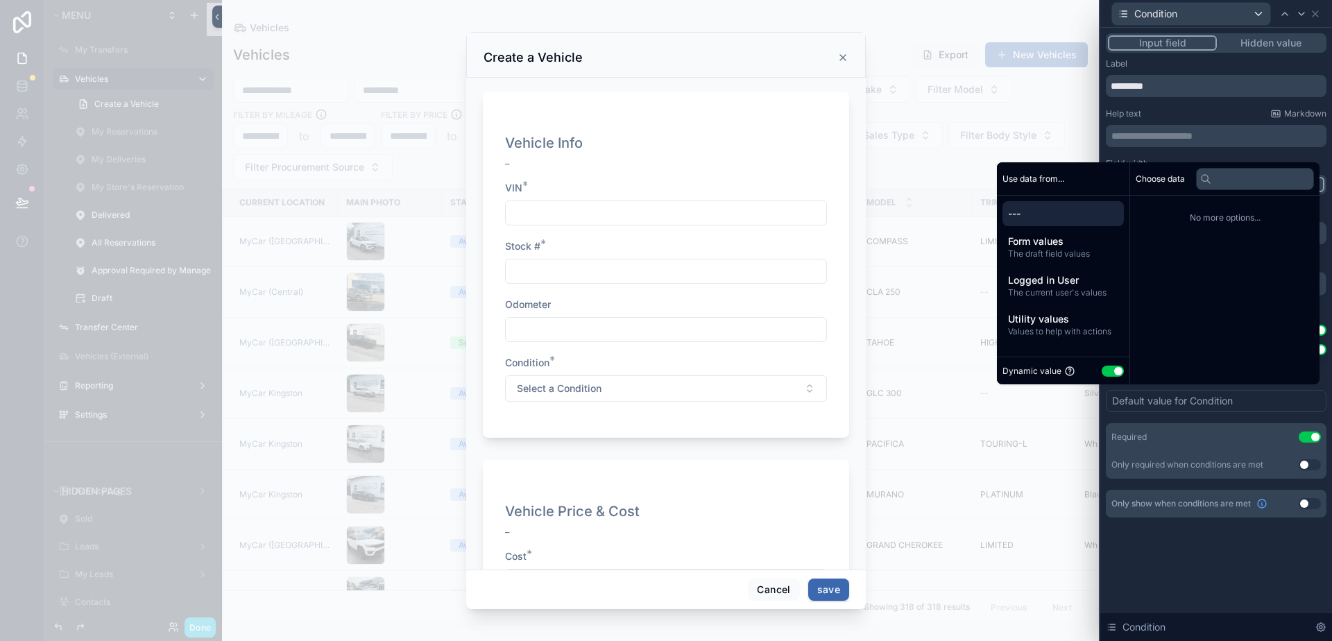
click at [1110, 372] on button "Use setting" at bounding box center [1113, 371] width 22 height 11
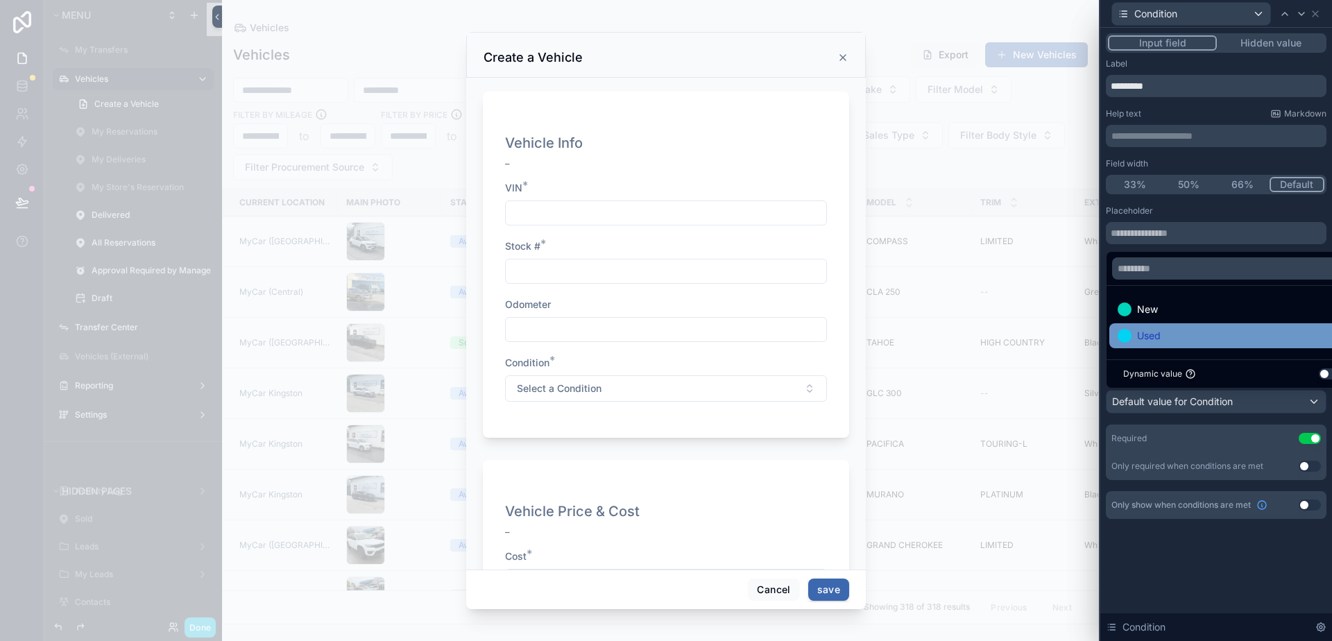
click at [1222, 334] on div "Used" at bounding box center [1232, 335] width 229 height 17
click at [1225, 210] on div "Placeholder" at bounding box center [1216, 210] width 221 height 11
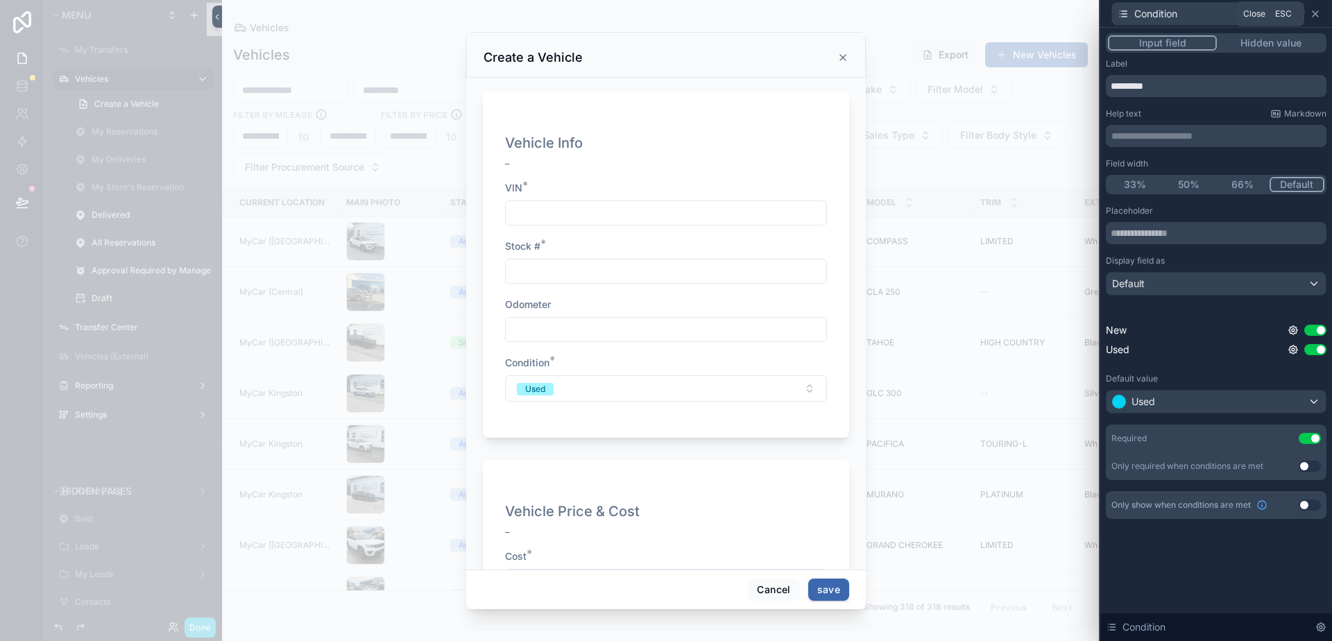
click at [1320, 11] on icon at bounding box center [1315, 13] width 11 height 11
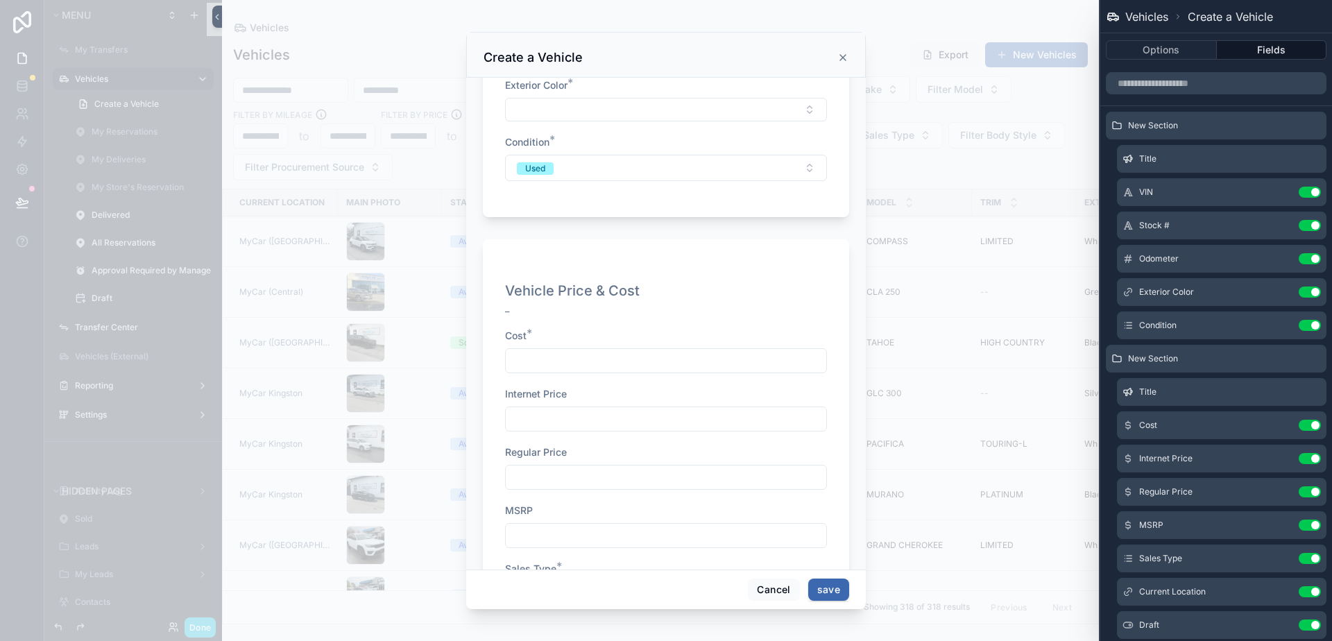
scroll to position [416, 0]
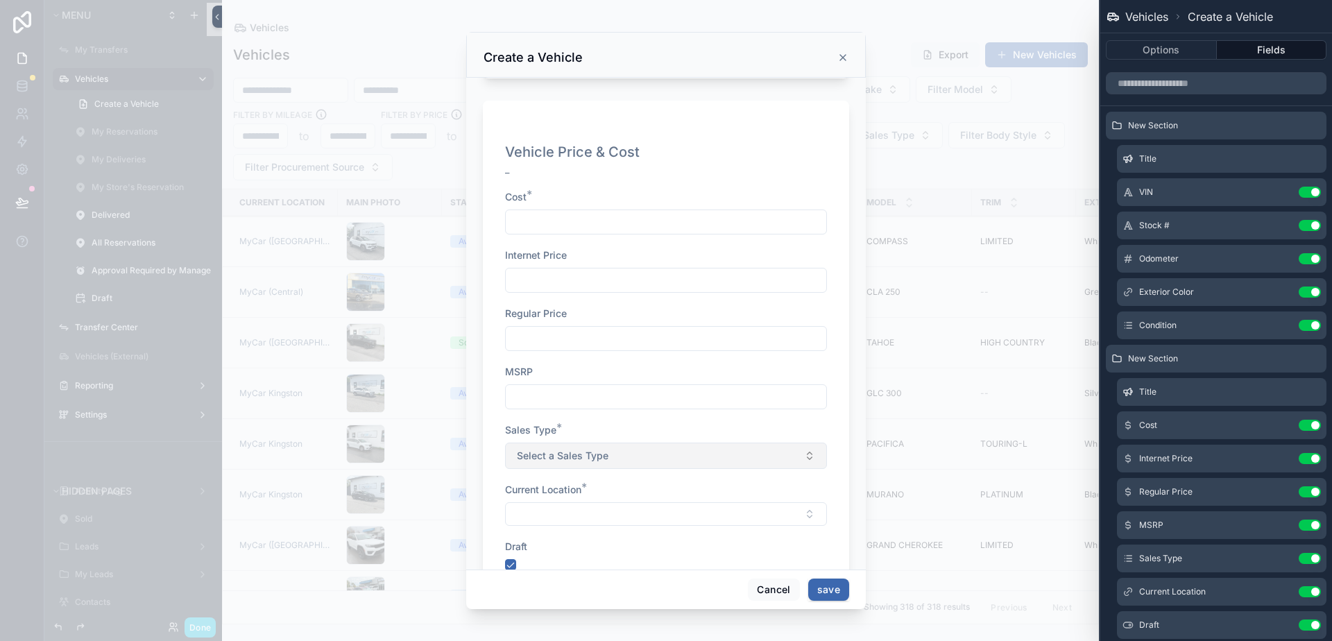
click at [606, 450] on span "Select a Sales Type" at bounding box center [563, 456] width 92 height 14
click at [609, 519] on button "Select Button" at bounding box center [666, 514] width 322 height 24
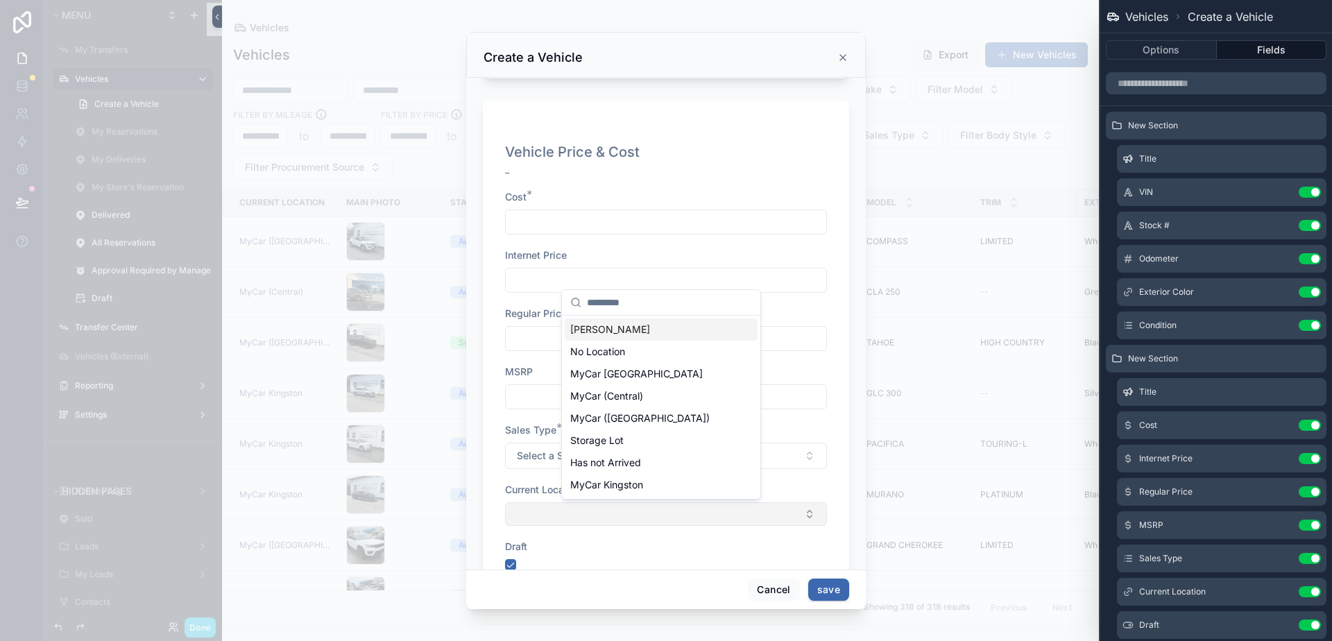
click at [609, 519] on button "Select Button" at bounding box center [666, 514] width 322 height 24
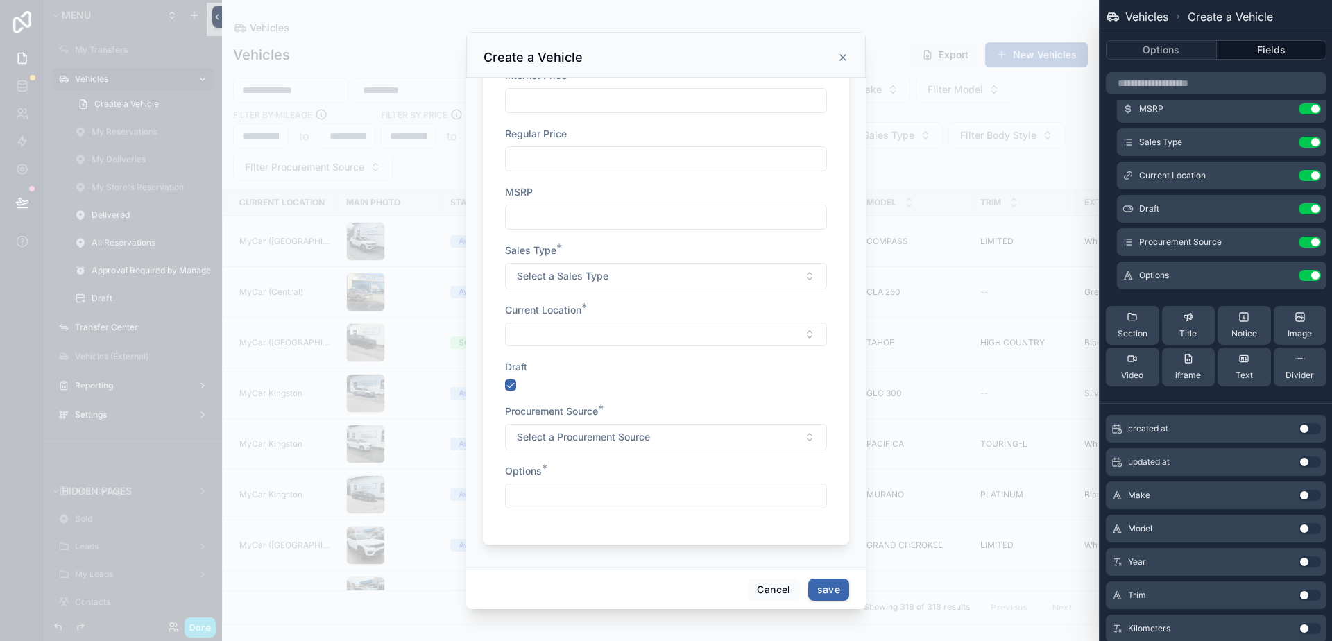
click at [1143, 327] on div "Section" at bounding box center [1133, 325] width 30 height 28
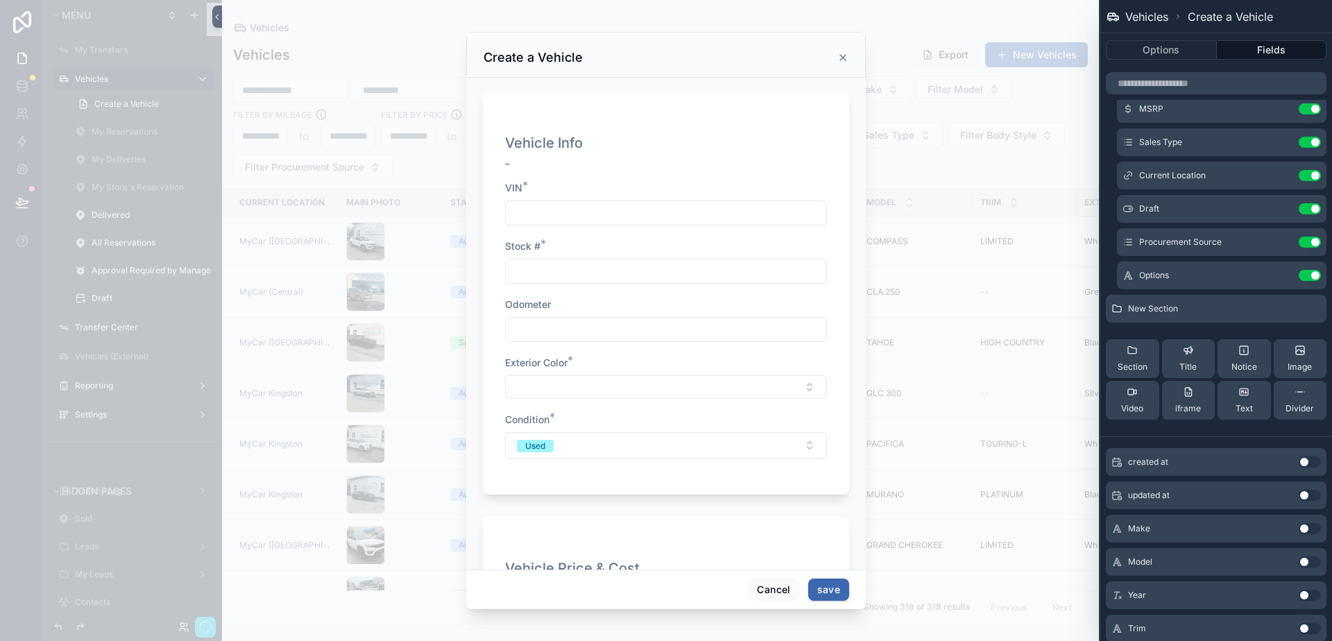
click at [1128, 321] on div "New Section" at bounding box center [1216, 309] width 221 height 28
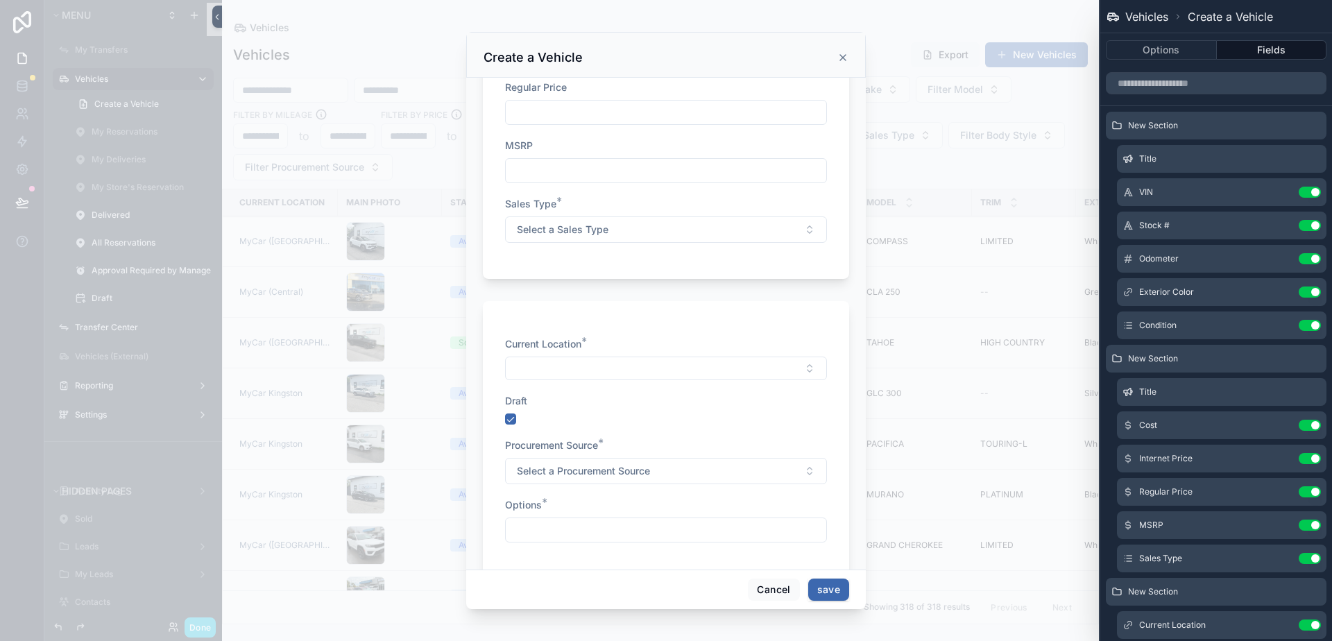
scroll to position [676, 0]
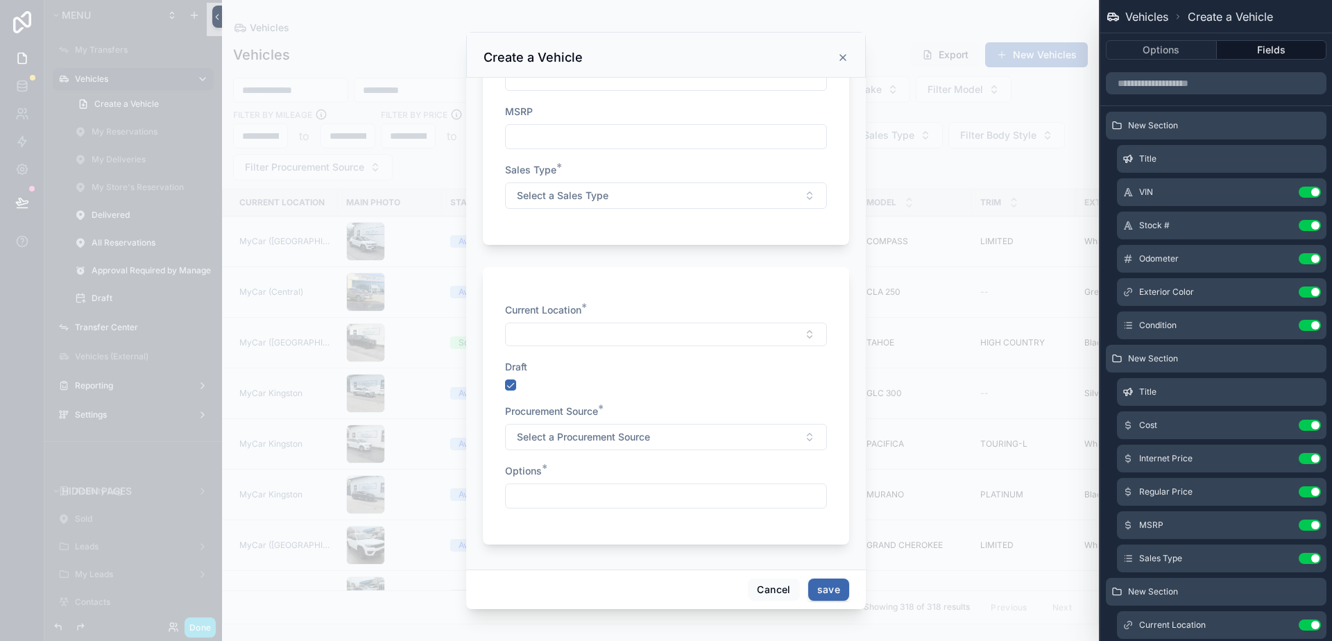
click at [0, 0] on icon at bounding box center [0, 0] width 0 height 0
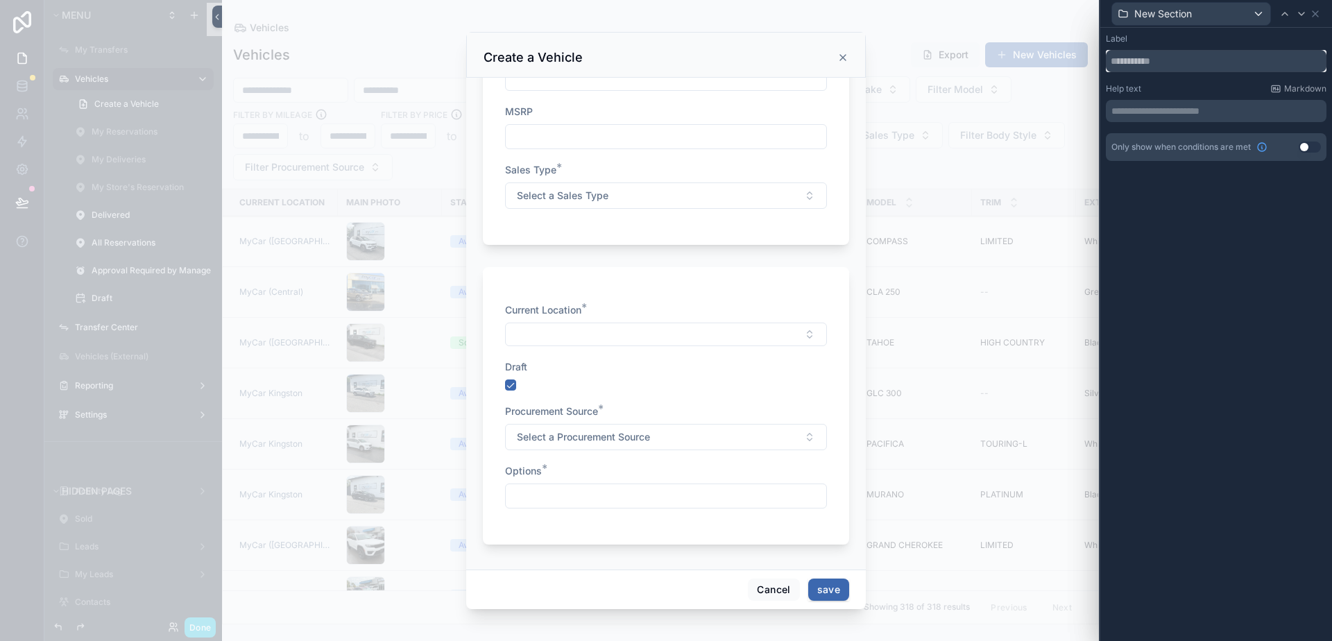
click at [1165, 69] on input "text" at bounding box center [1216, 61] width 221 height 22
type input "*"
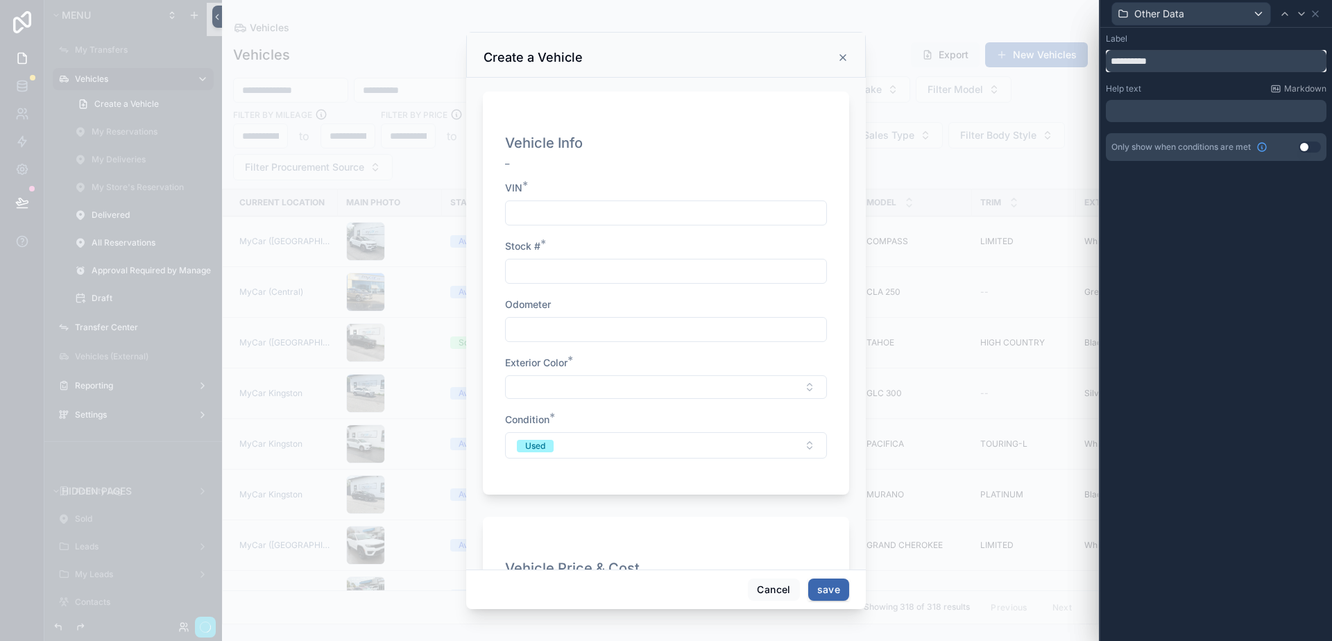
type input "**********"
click at [1318, 15] on icon at bounding box center [1315, 13] width 11 height 11
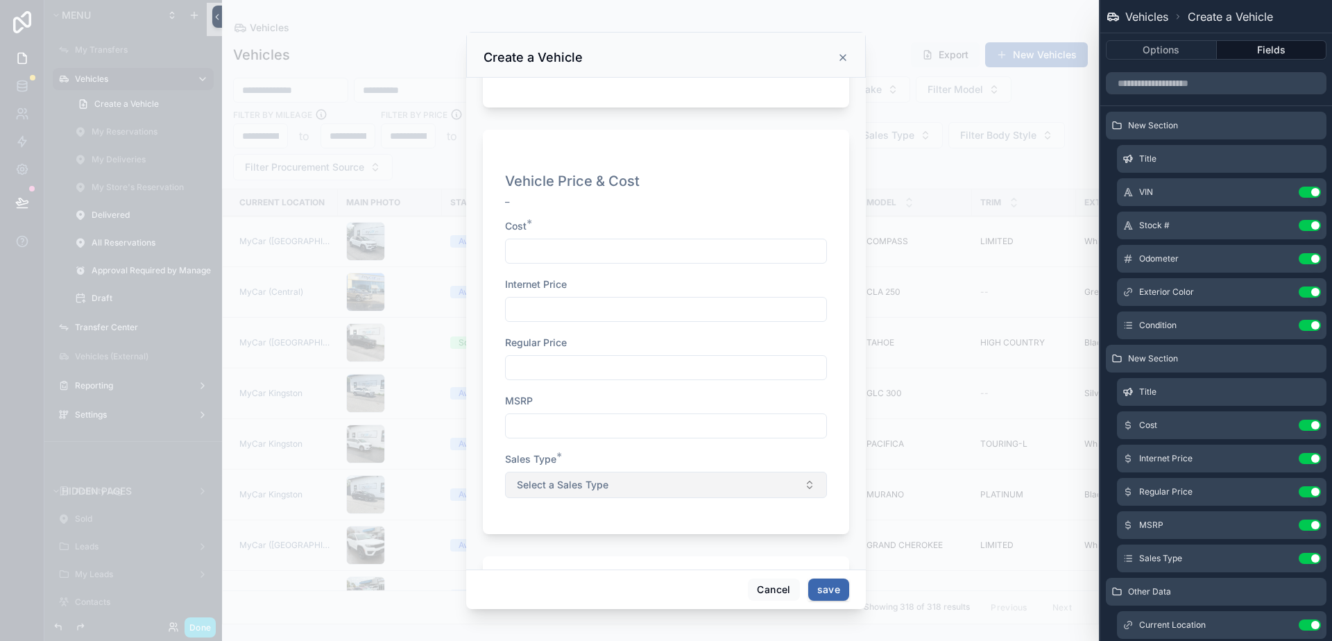
scroll to position [416, 0]
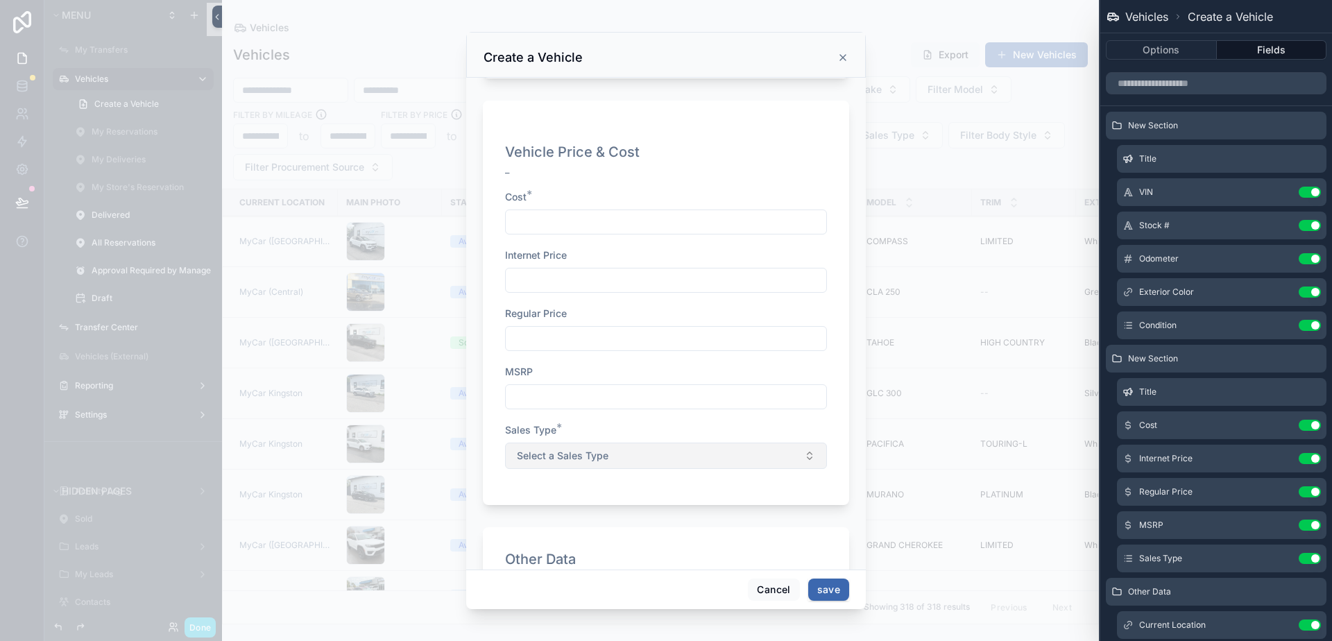
click at [619, 461] on button "Select a Sales Type" at bounding box center [666, 456] width 322 height 26
click at [634, 460] on button "Select a Sales Type" at bounding box center [666, 456] width 322 height 26
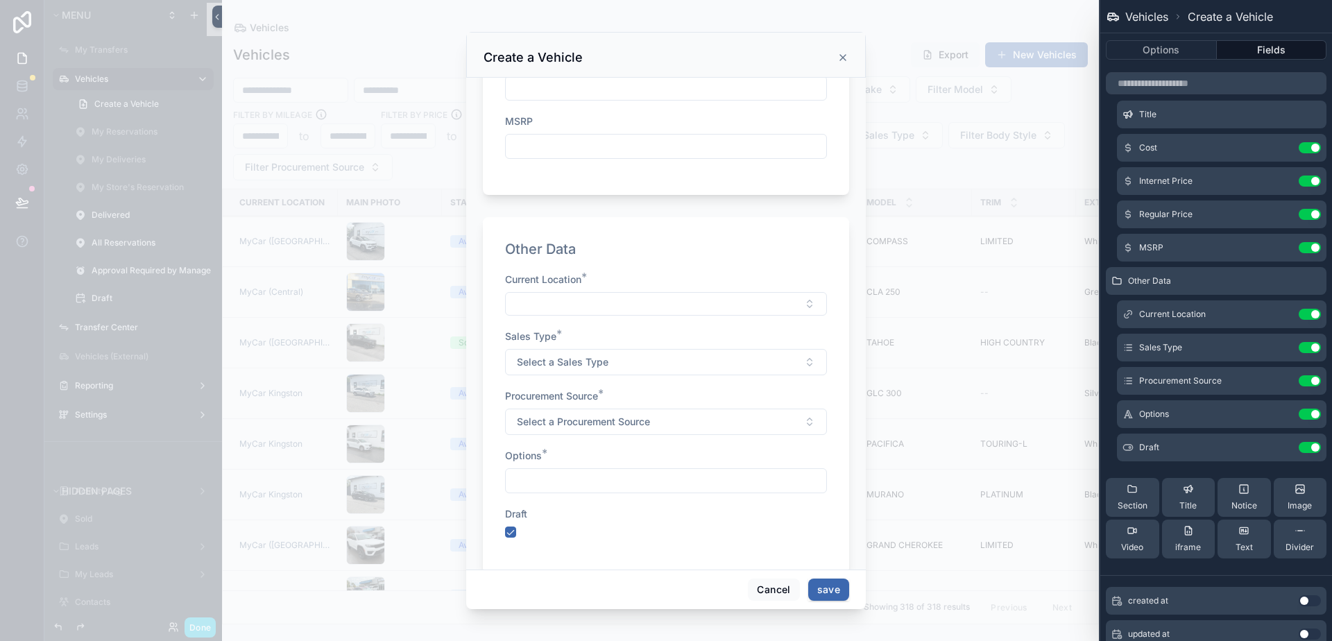
scroll to position [696, 0]
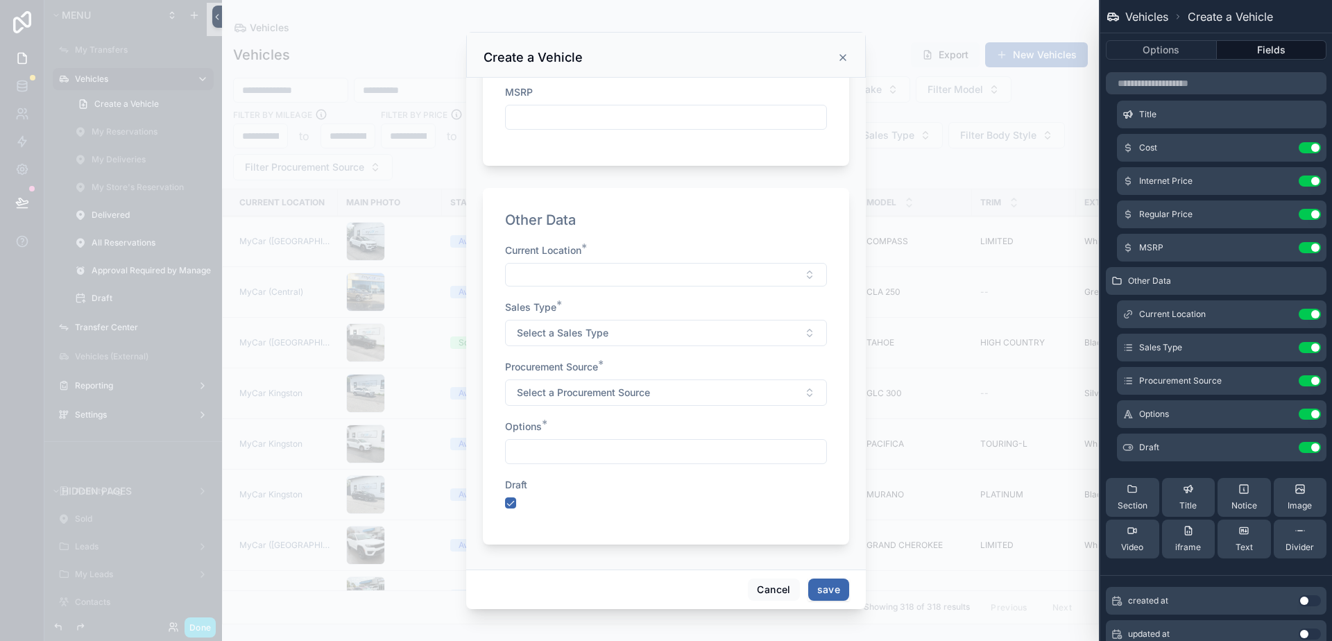
click at [821, 595] on button "save" at bounding box center [828, 590] width 41 height 22
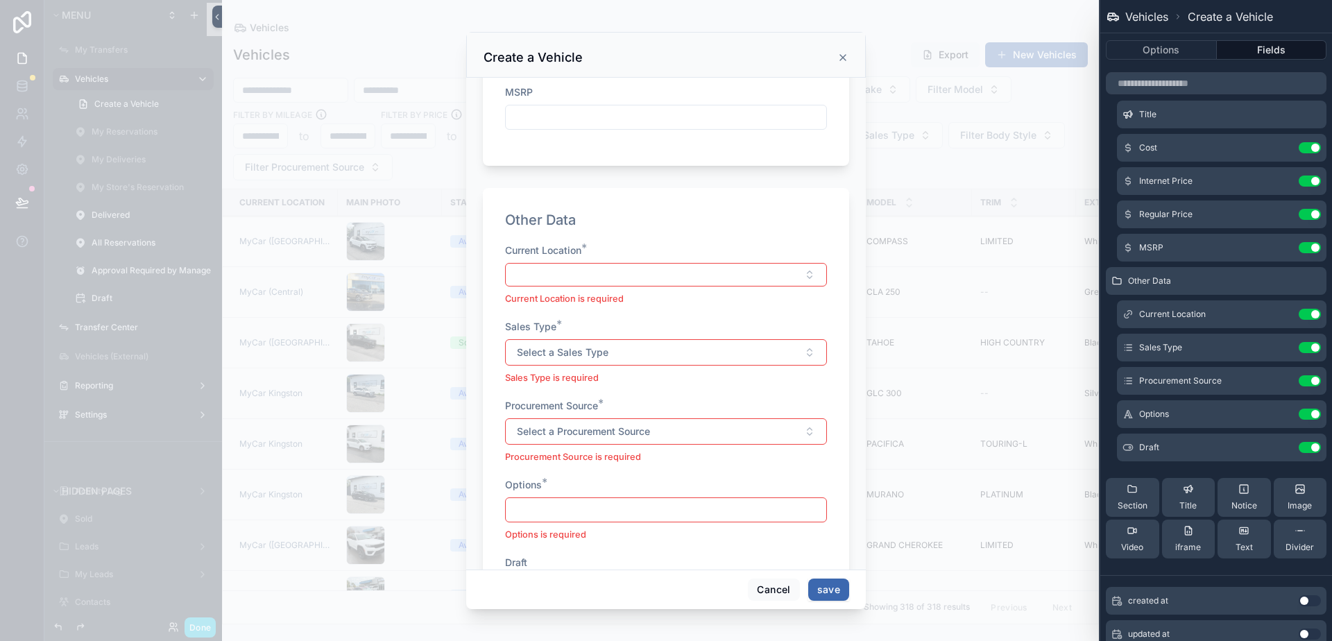
scroll to position [912, 0]
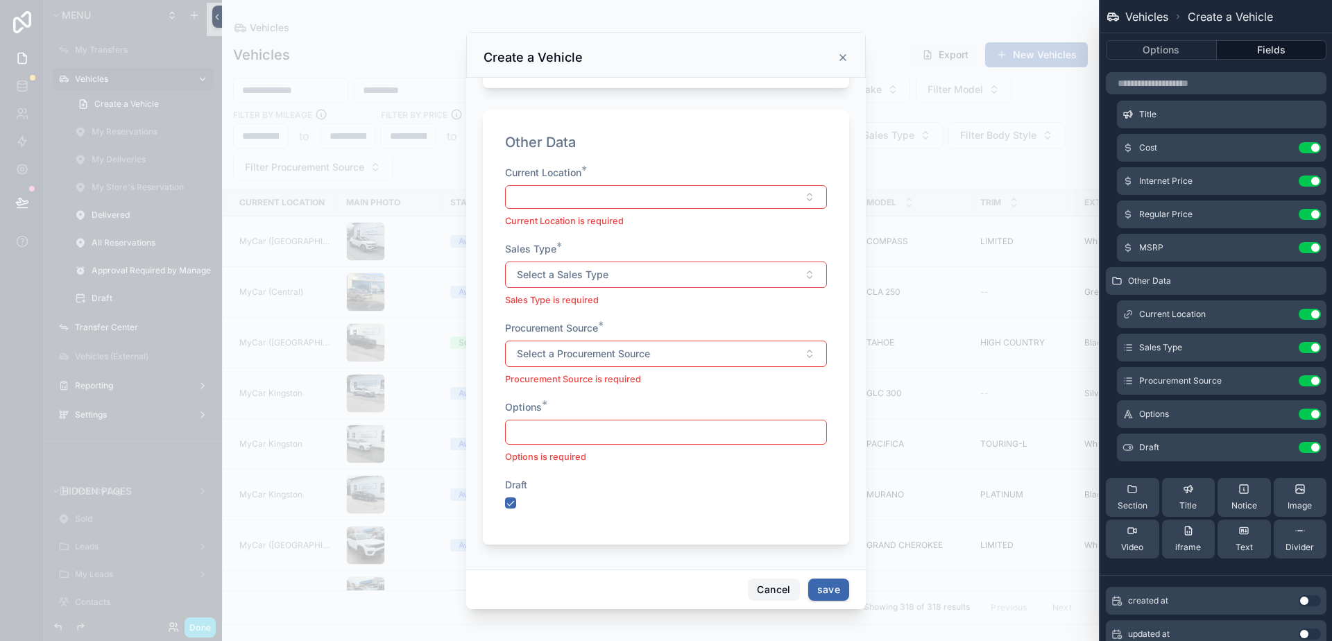
click at [787, 591] on button "Cancel" at bounding box center [773, 590] width 51 height 22
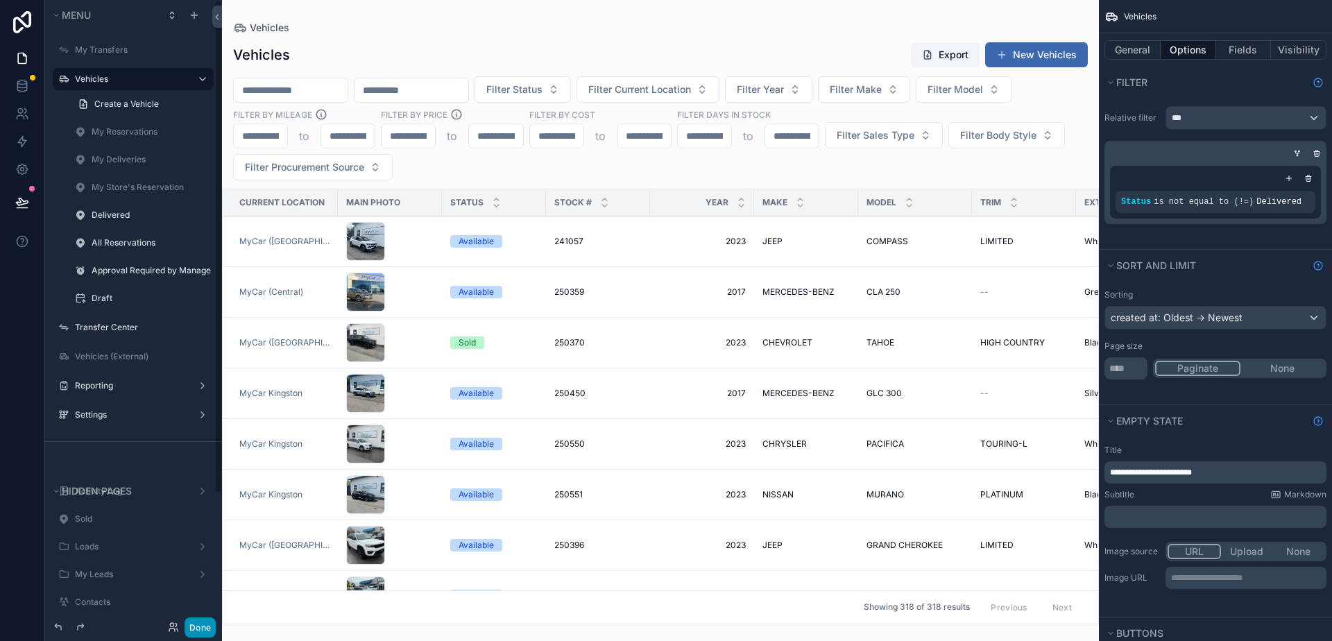
click at [206, 635] on button "Done" at bounding box center [200, 627] width 31 height 20
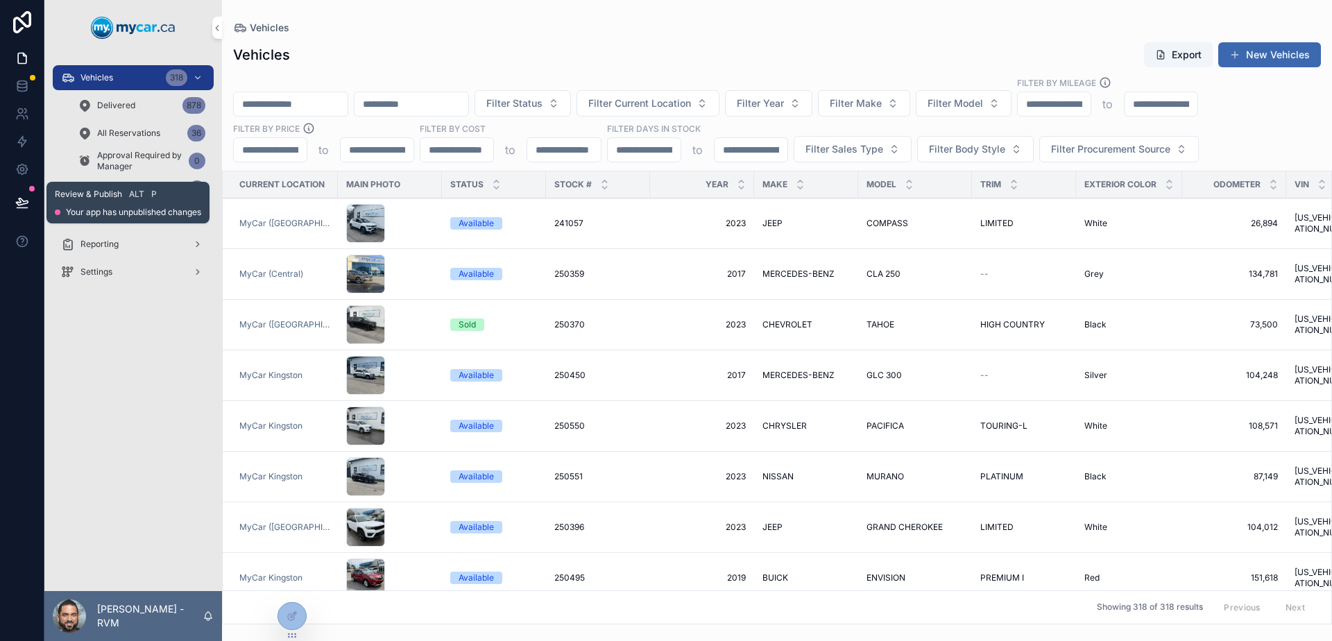
click at [27, 206] on icon at bounding box center [22, 203] width 14 height 14
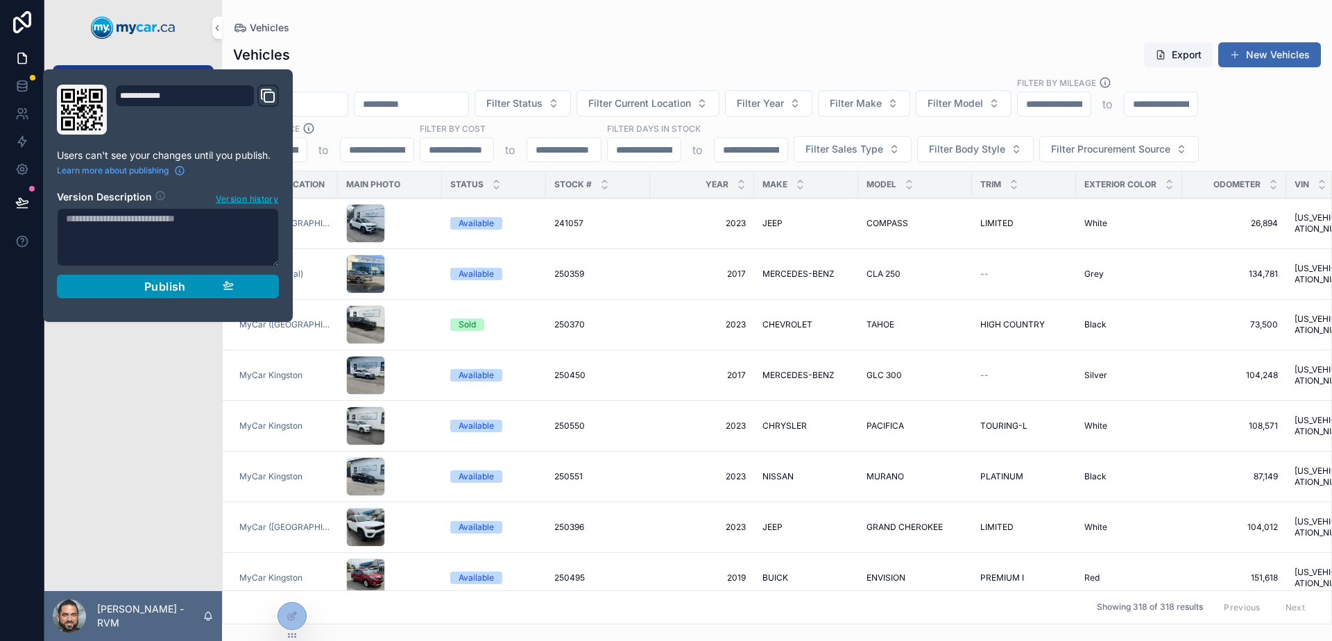
click at [171, 290] on span "Publish" at bounding box center [165, 287] width 42 height 14
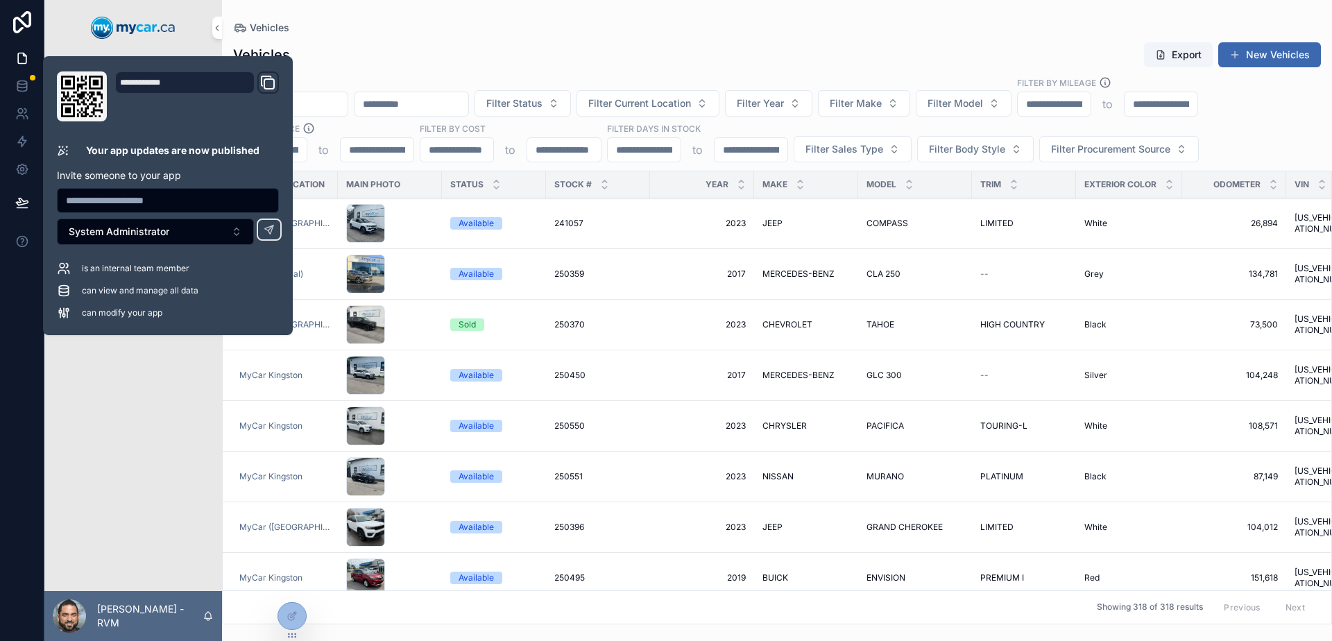
click at [143, 393] on div "Vehicles 318 Delivered 878 All Reservations 36 Approval Required by Manager 0 D…" at bounding box center [133, 324] width 178 height 536
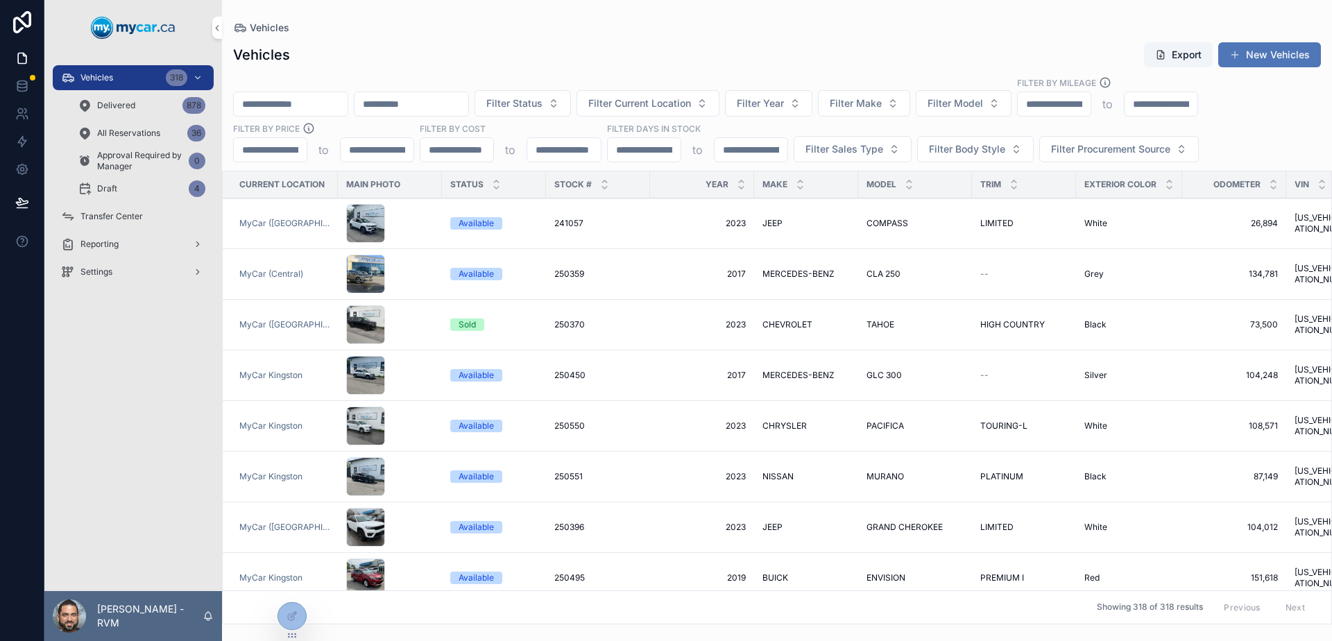
click at [1276, 53] on button "New Vehicles" at bounding box center [1269, 54] width 103 height 25
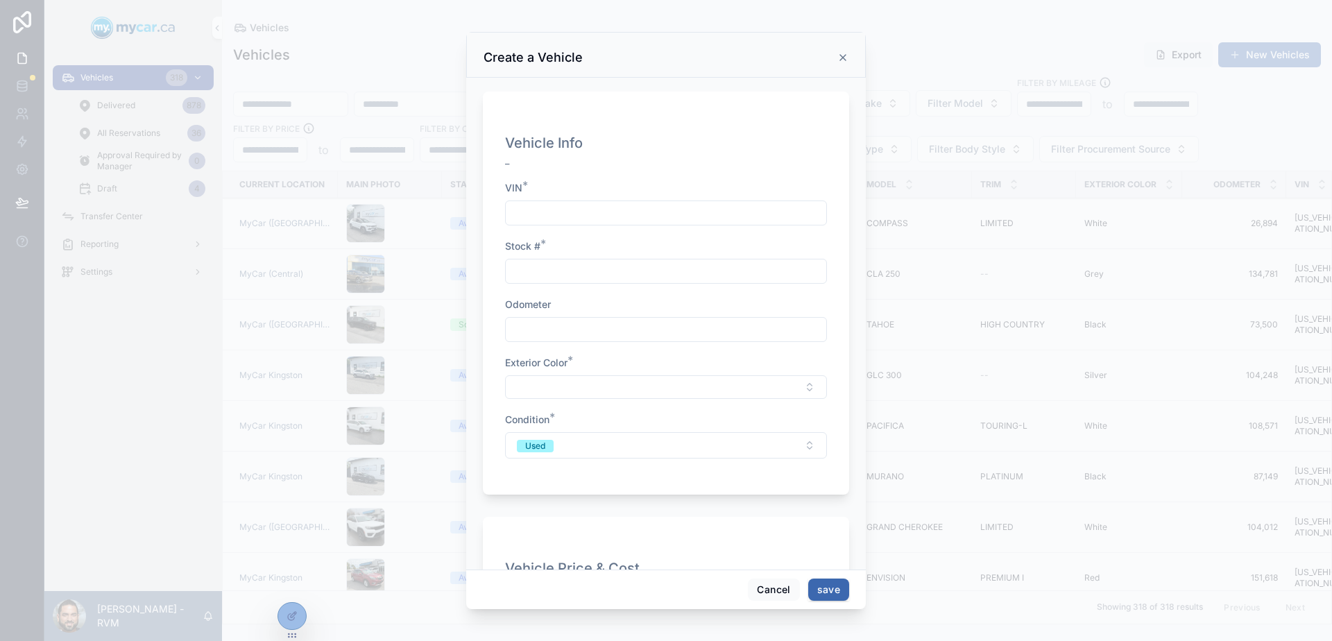
click at [651, 212] on input "scrollable content" at bounding box center [666, 212] width 321 height 19
click at [642, 183] on div "VIN *" at bounding box center [666, 188] width 322 height 14
click at [846, 57] on icon "scrollable content" at bounding box center [842, 57] width 11 height 11
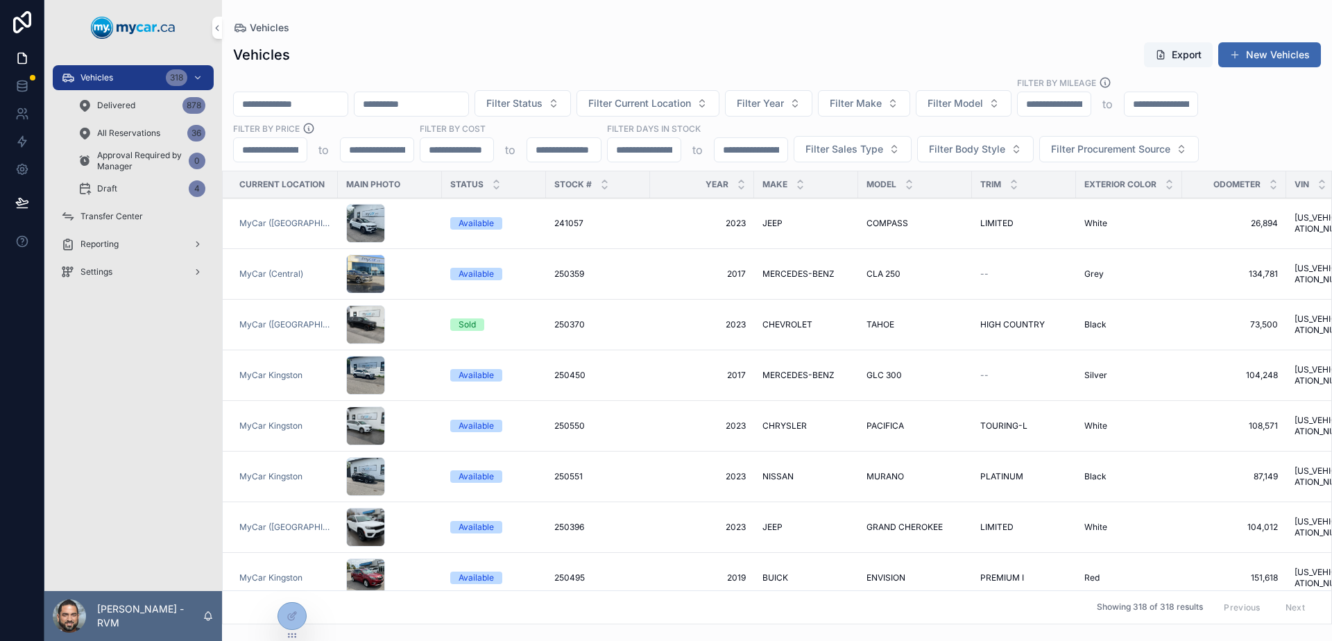
click at [136, 184] on div "Draft 4" at bounding box center [142, 189] width 128 height 22
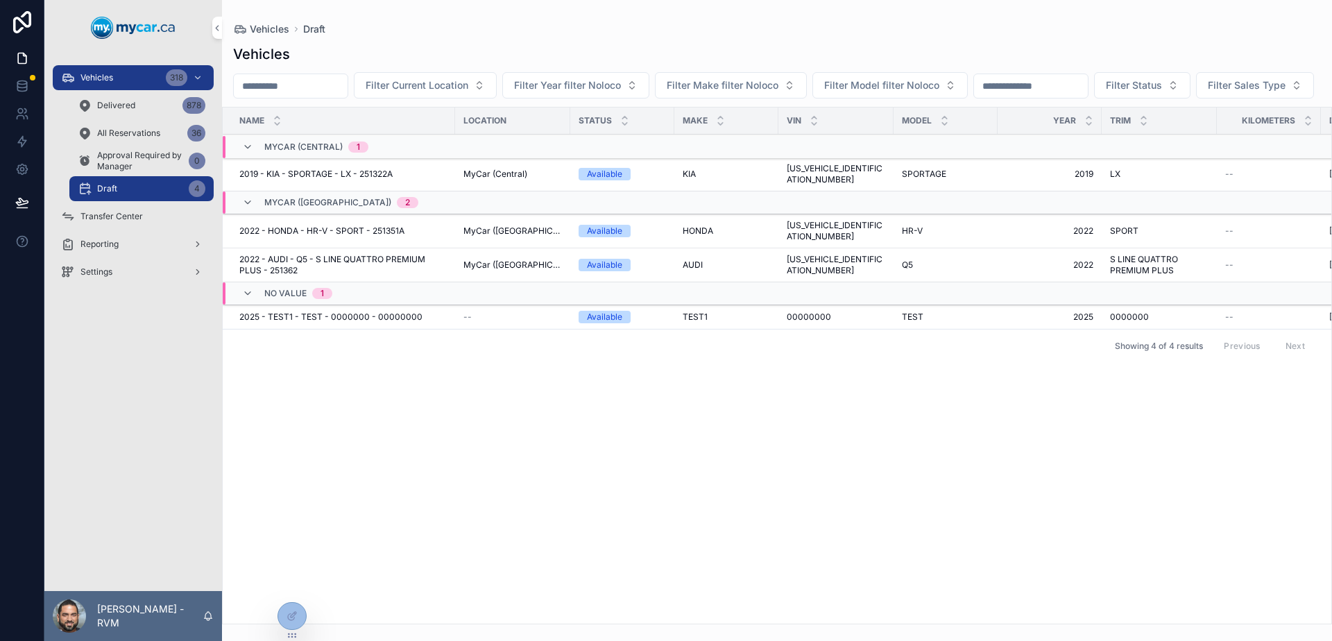
click at [433, 180] on div "2019 - KIA - SPORTAGE - LX - 251322A 2019 - KIA - SPORTAGE - LX - 251322A" at bounding box center [342, 174] width 207 height 11
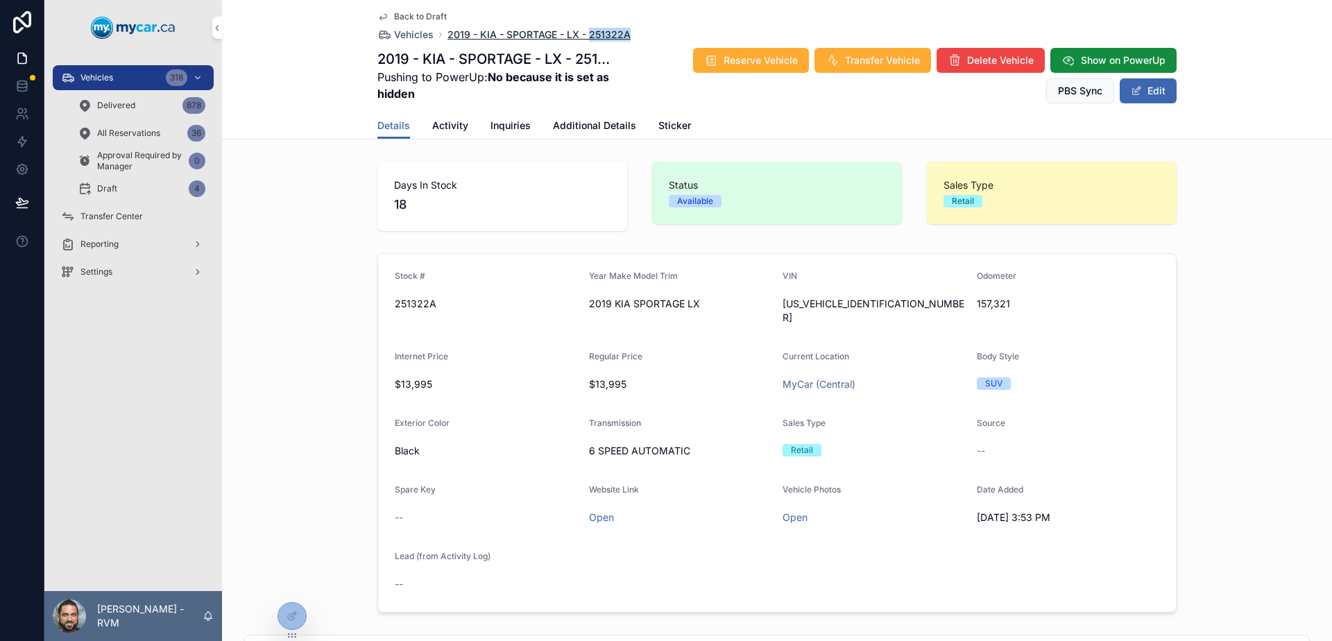
drag, startPoint x: 637, startPoint y: 33, endPoint x: 586, endPoint y: 31, distance: 51.4
click at [586, 31] on div "Back to Draft Vehicles 2019 - KIA - SPORTAGE - LX - 251322A" at bounding box center [776, 26] width 799 height 31
copy span "251322A"
drag, startPoint x: 883, startPoint y: 312, endPoint x: 825, endPoint y: 305, distance: 58.8
click at [825, 305] on div "KNDPMCAC3K7533757" at bounding box center [874, 311] width 183 height 36
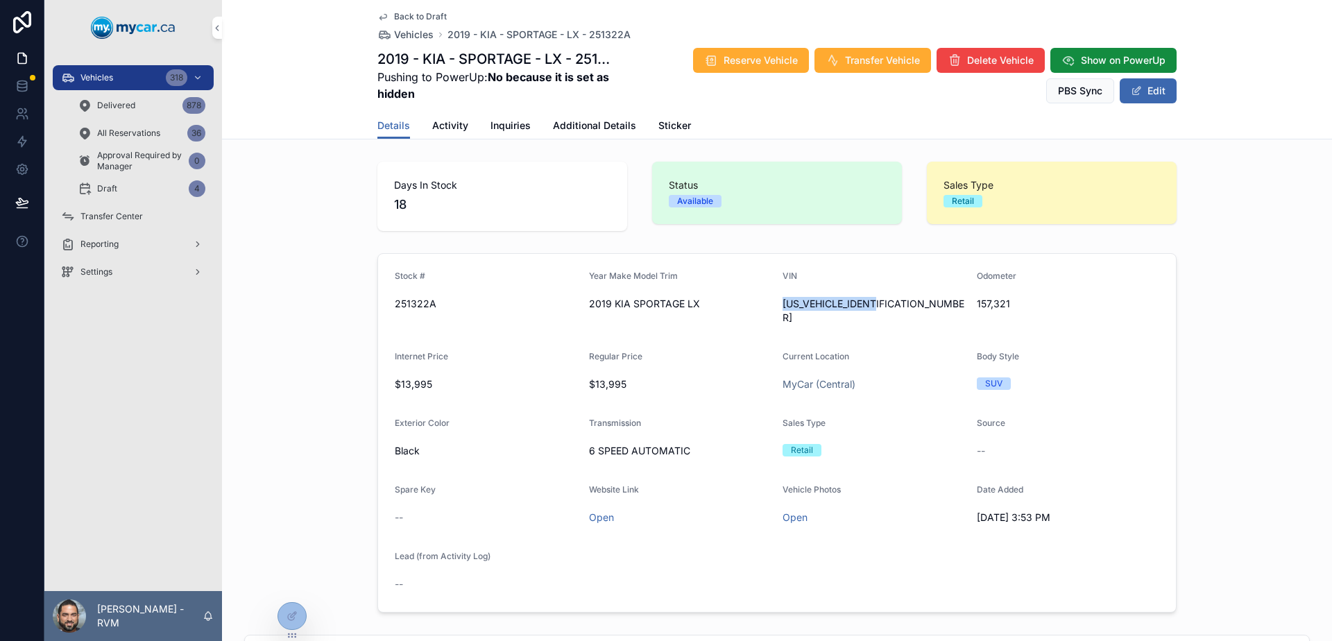
click at [825, 305] on span "KNDPMCAC3K7533757" at bounding box center [874, 311] width 183 height 28
copy div "KNDPMCAC3K7533757"
click at [638, 334] on form "Stock # 251322A Year Make Model Trim 2019 KIA SPORTAGE LX VIN KNDPMCAC3K7533757…" at bounding box center [777, 433] width 798 height 358
click at [402, 10] on div "Back to Draft Vehicles 2019 - KIA - SPORTAGE - LX - 251322A 2019 - KIA - SPORTA…" at bounding box center [776, 56] width 799 height 112
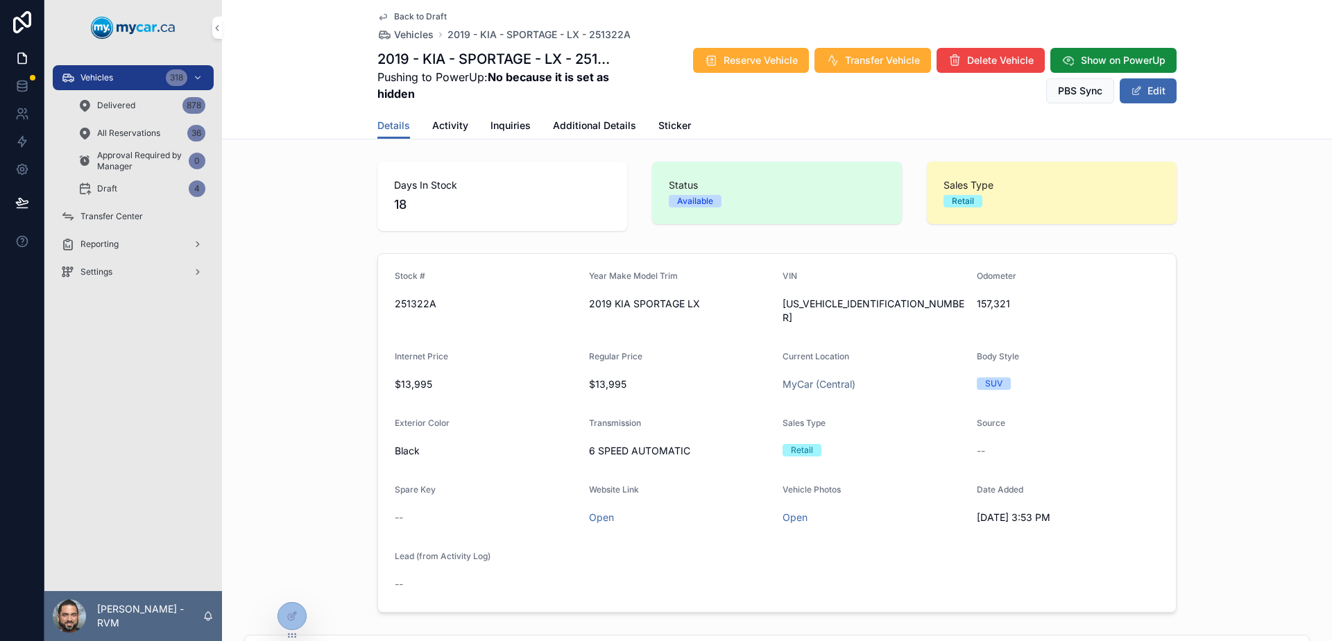
click at [408, 17] on span "Back to Draft" at bounding box center [420, 16] width 53 height 11
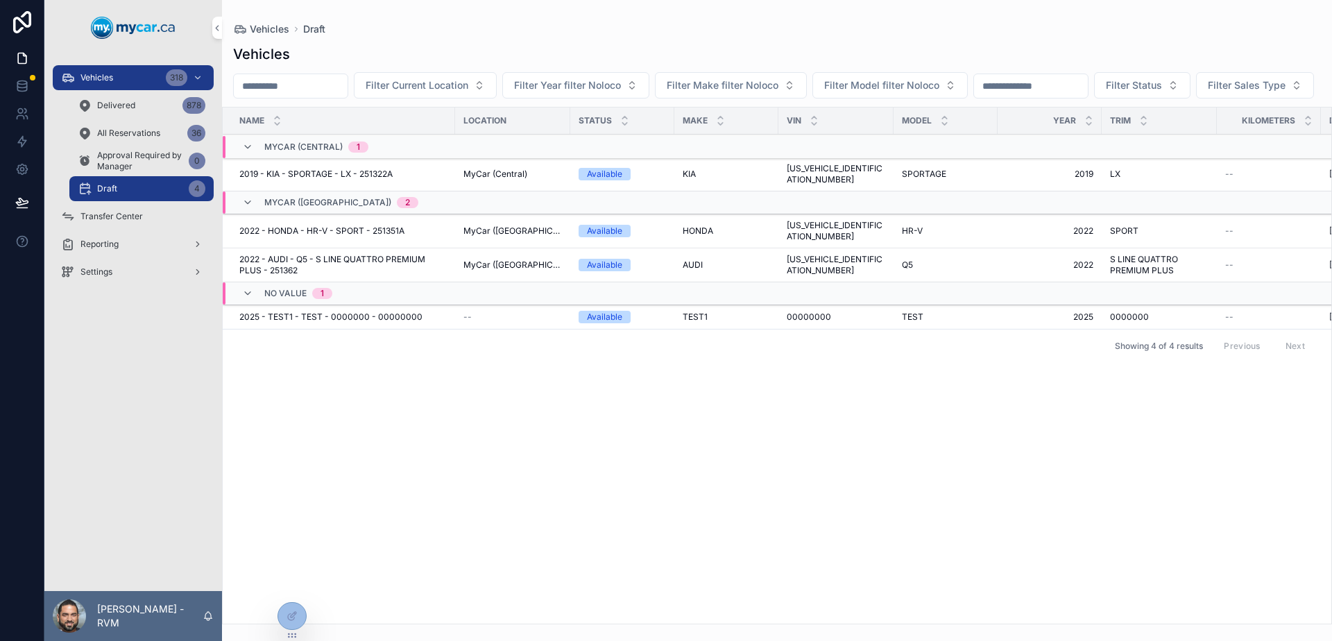
click at [142, 76] on div "Vehicles 318" at bounding box center [133, 78] width 144 height 22
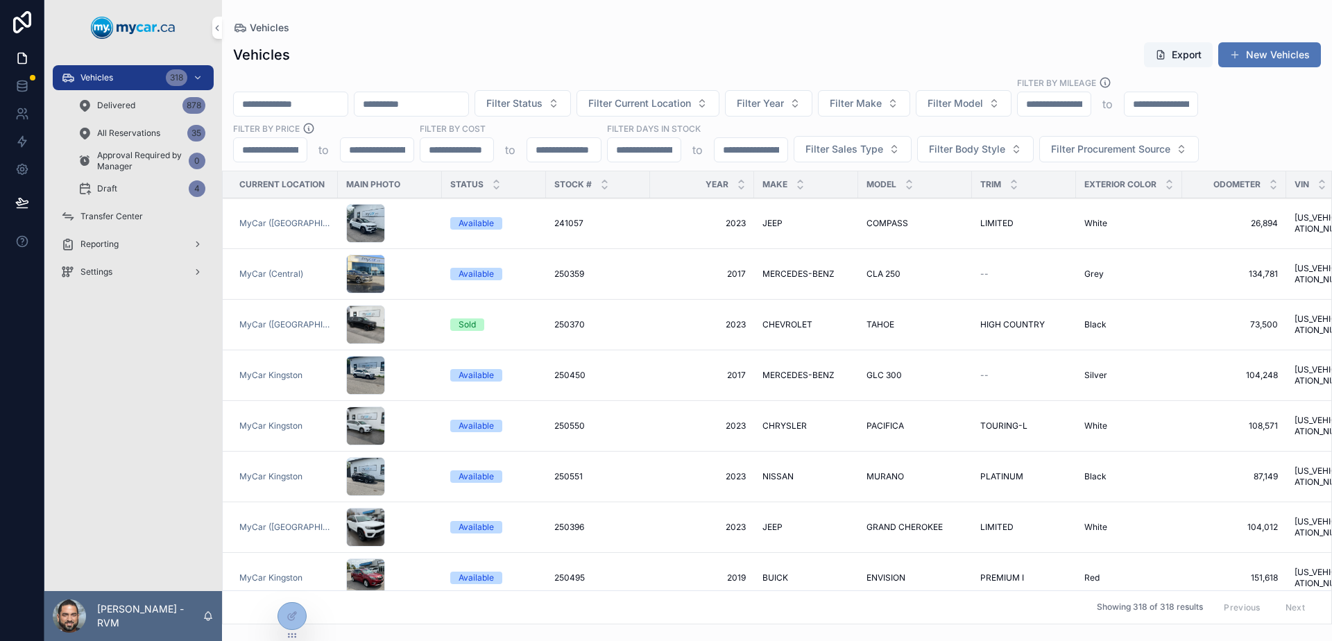
click at [1277, 62] on button "New Vehicles" at bounding box center [1269, 54] width 103 height 25
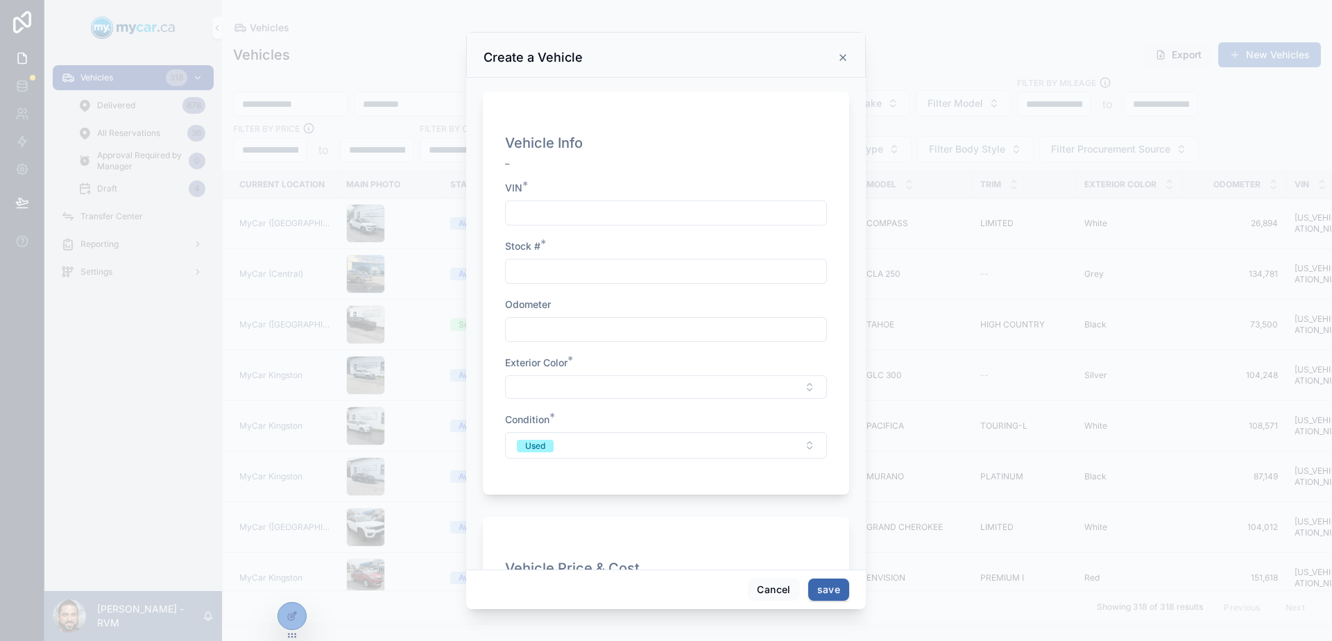
click at [636, 227] on div "Vehicle Info _ VIN * Stock # * Odometer Exterior Color * Condition * Used" at bounding box center [666, 300] width 322 height 345
click at [613, 204] on input "scrollable content" at bounding box center [666, 212] width 321 height 19
click at [660, 202] on div "scrollable content" at bounding box center [666, 212] width 322 height 25
paste input "**********"
type input "**********"
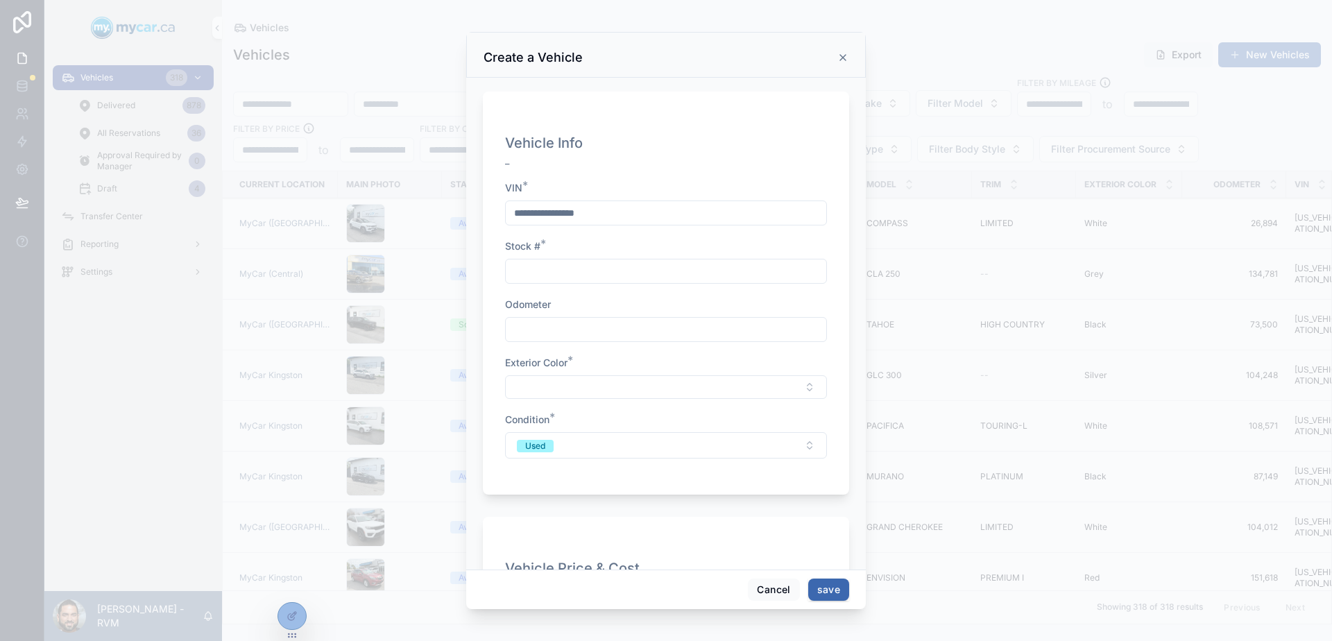
click at [640, 191] on div "VIN *" at bounding box center [666, 188] width 322 height 14
click at [663, 217] on input "**********" at bounding box center [619, 212] width 227 height 19
drag, startPoint x: 663, startPoint y: 217, endPoint x: 527, endPoint y: 205, distance: 136.5
click at [527, 205] on input "**********" at bounding box center [619, 212] width 227 height 19
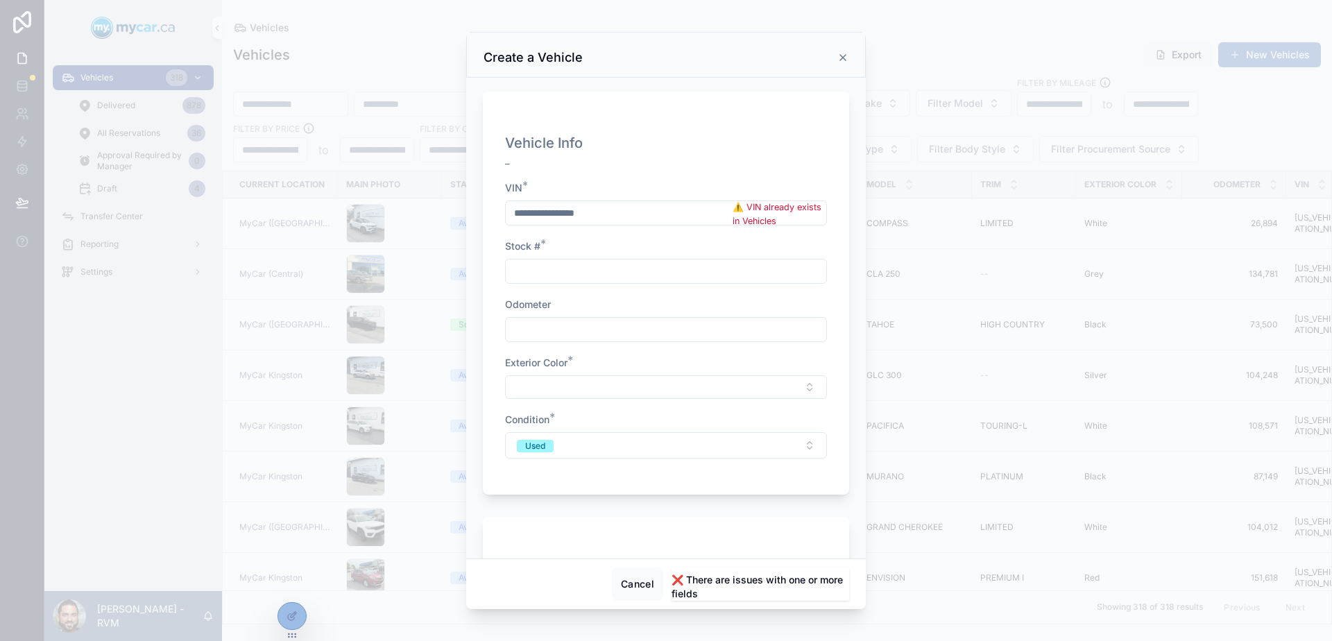
click at [527, 205] on input "**********" at bounding box center [619, 212] width 227 height 19
click at [741, 210] on span "⚠️ VIN already exists in Vehicles" at bounding box center [780, 214] width 94 height 28
drag, startPoint x: 741, startPoint y: 210, endPoint x: 765, endPoint y: 221, distance: 25.8
click at [763, 219] on span "⚠️ VIN already exists in Vehicles" at bounding box center [780, 214] width 94 height 28
click at [765, 221] on span "⚠️ VIN already exists in Vehicles" at bounding box center [780, 214] width 94 height 28
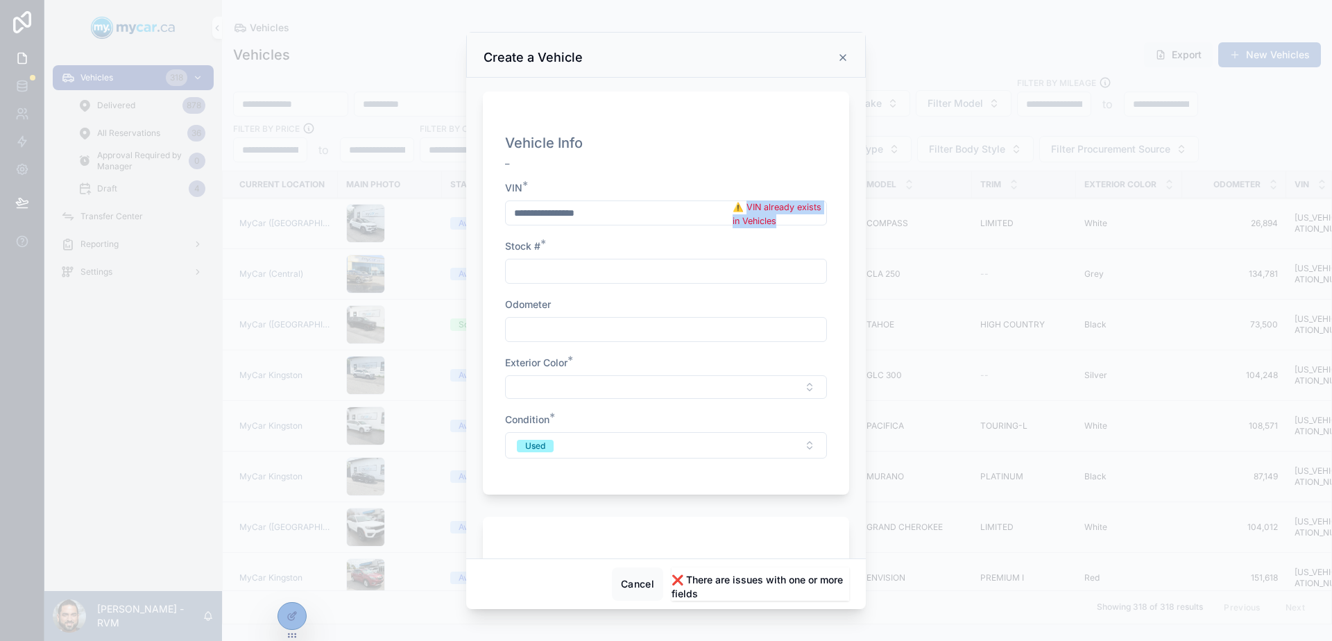
drag, startPoint x: 765, startPoint y: 221, endPoint x: 744, endPoint y: 210, distance: 23.3
click at [744, 210] on span "⚠️ VIN already exists in Vehicles" at bounding box center [780, 214] width 94 height 28
drag, startPoint x: 744, startPoint y: 210, endPoint x: 767, endPoint y: 228, distance: 29.1
click at [767, 228] on span "⚠️ VIN already exists in Vehicles" at bounding box center [780, 214] width 94 height 28
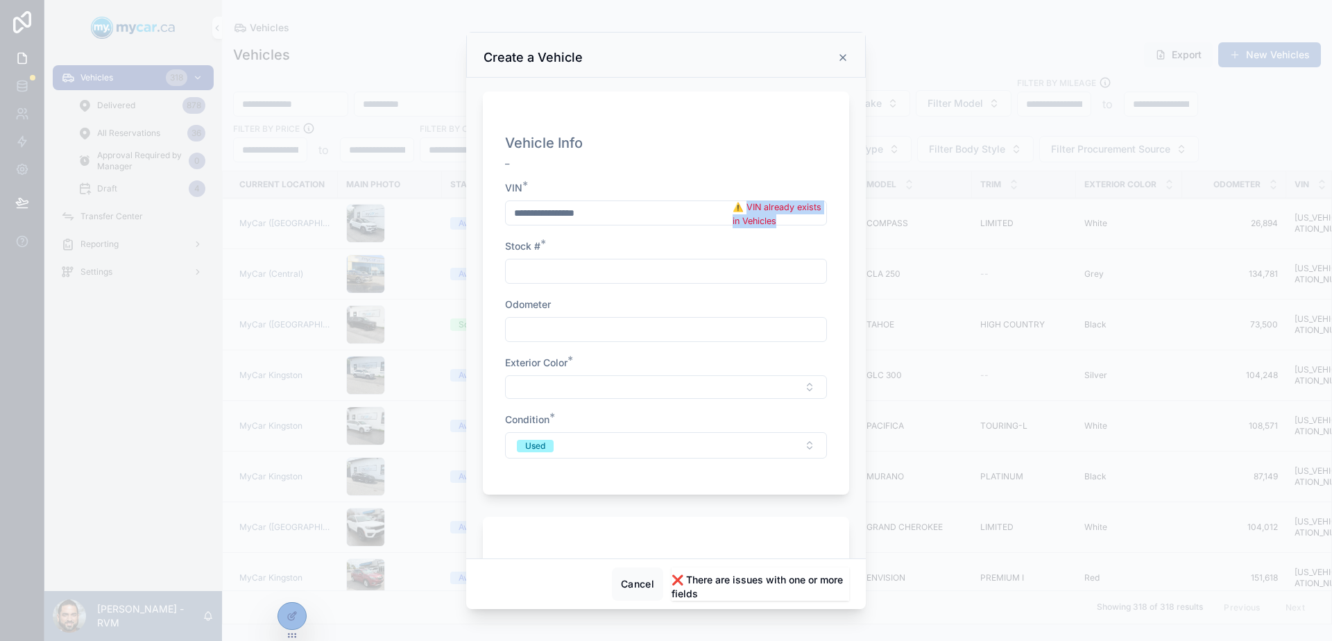
click at [767, 228] on span "⚠️ VIN already exists in Vehicles" at bounding box center [780, 214] width 94 height 28
click at [623, 200] on div "**********" at bounding box center [666, 203] width 322 height 44
click at [593, 214] on input "**********" at bounding box center [619, 212] width 227 height 19
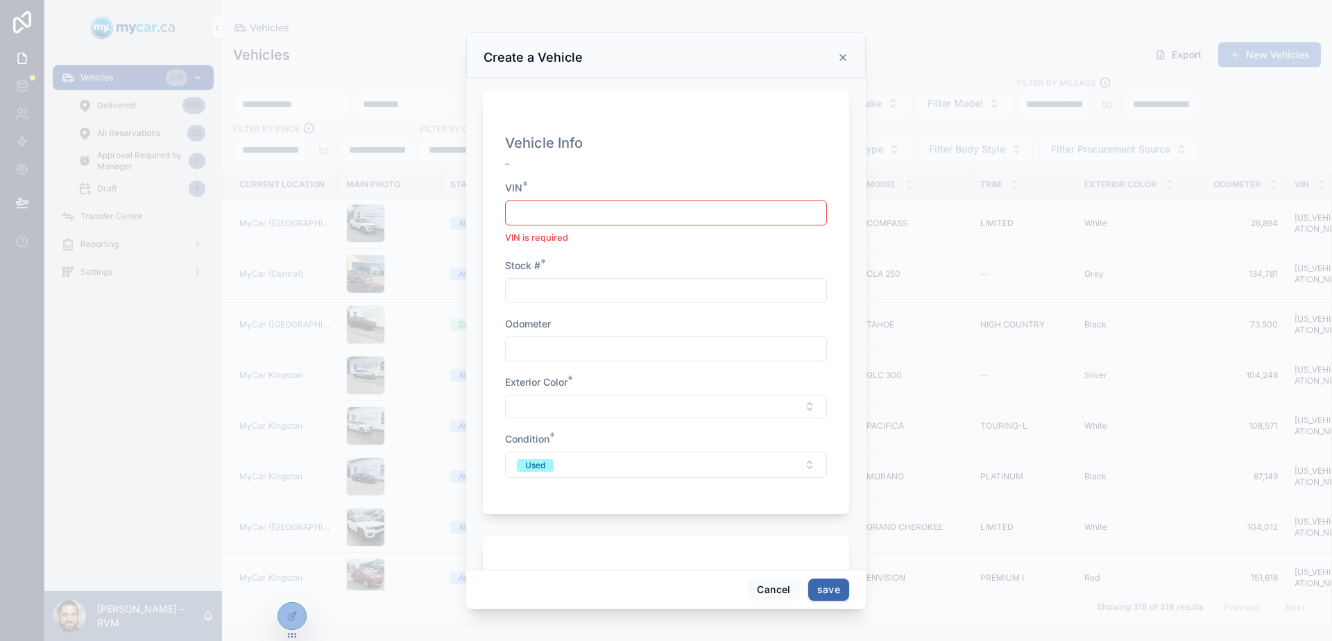
click at [840, 61] on icon "scrollable content" at bounding box center [842, 57] width 11 height 11
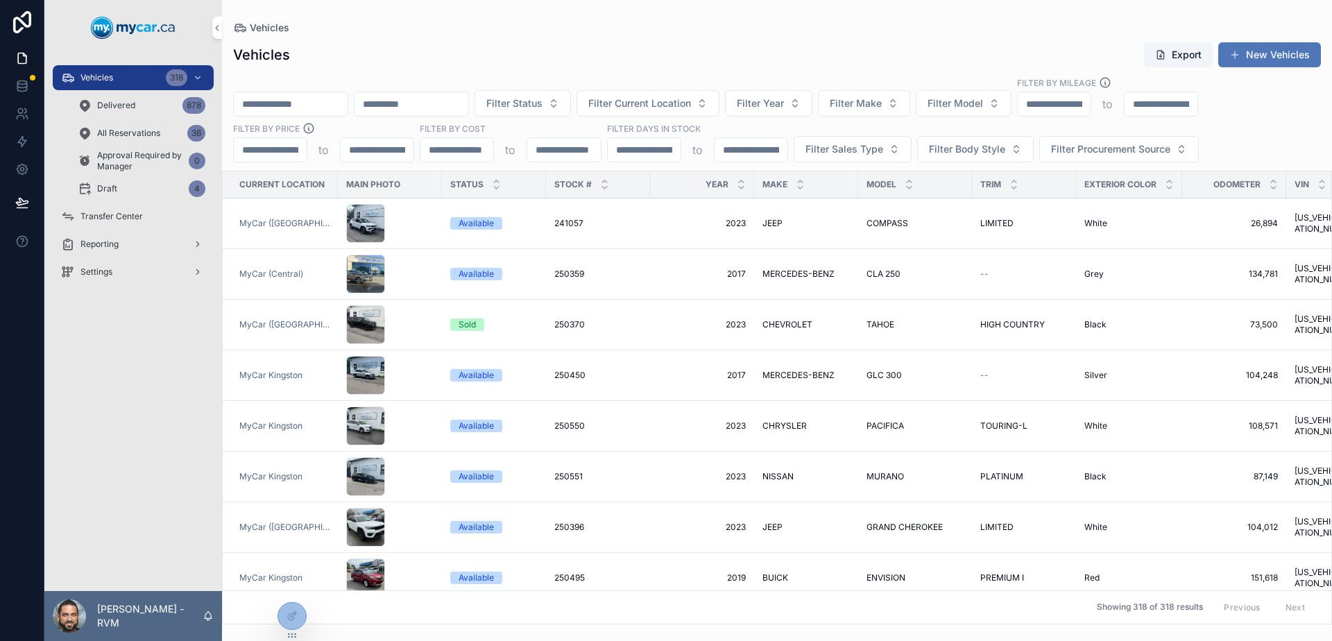
click at [1236, 56] on span "scrollable content" at bounding box center [1234, 54] width 11 height 11
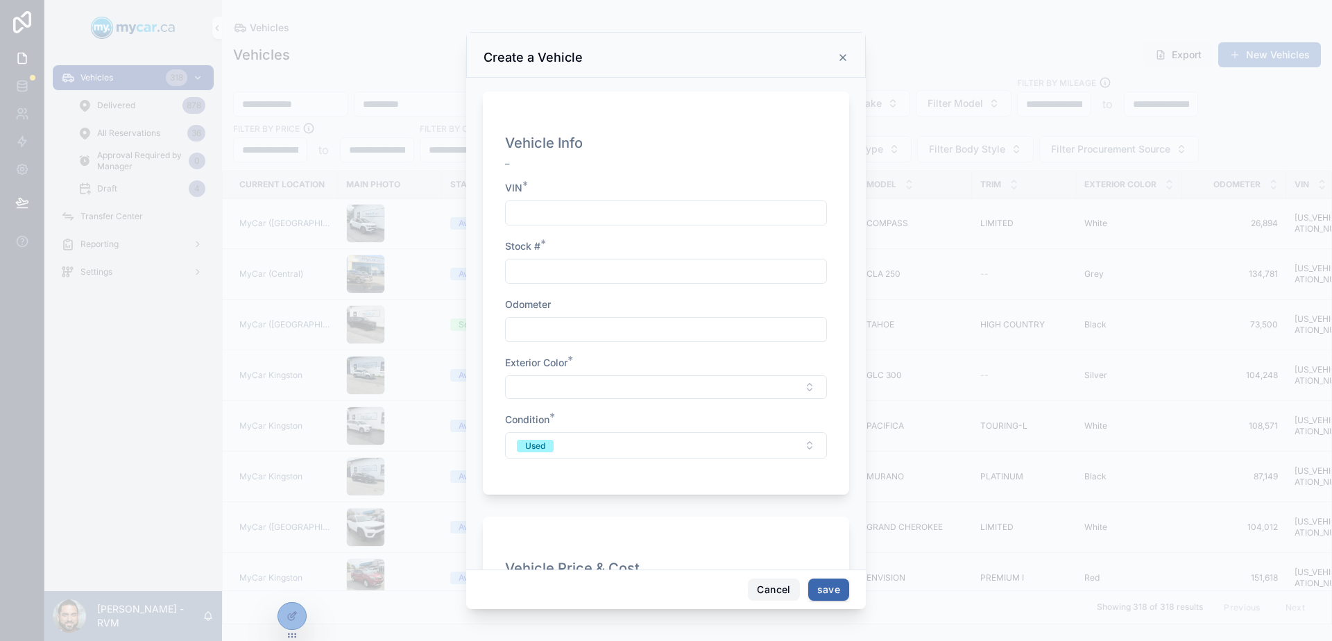
click at [782, 587] on button "Cancel" at bounding box center [773, 590] width 51 height 22
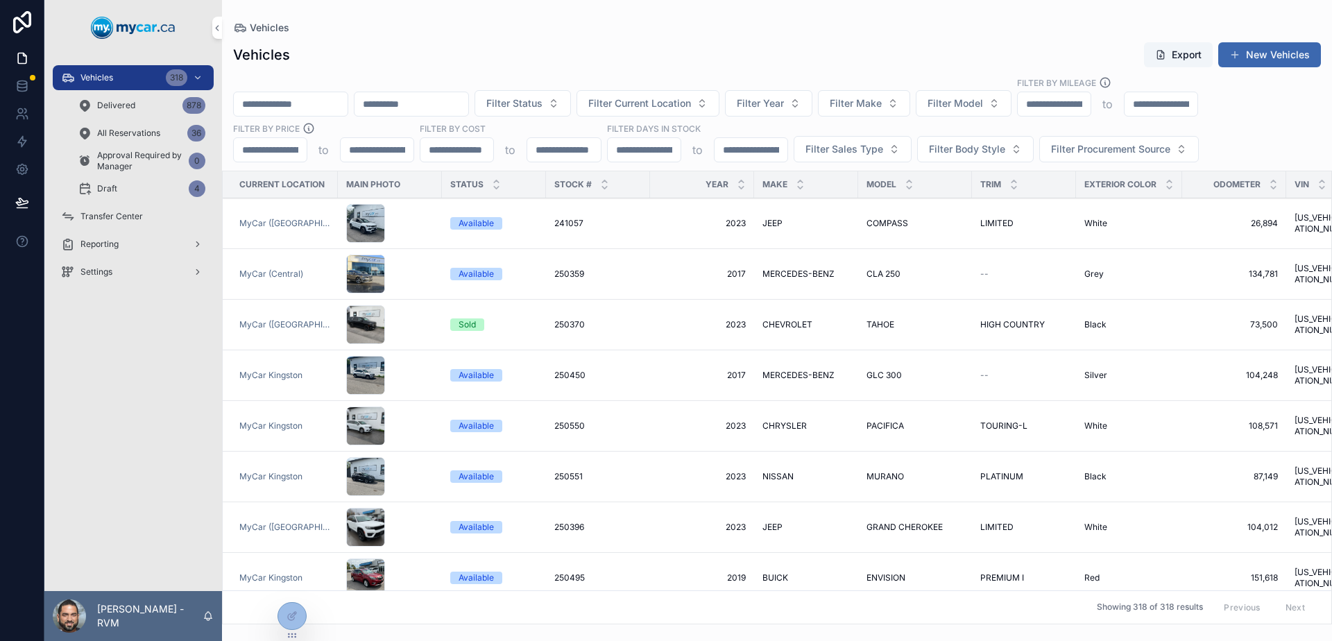
click at [614, 225] on div "241057 241057" at bounding box center [597, 223] width 87 height 11
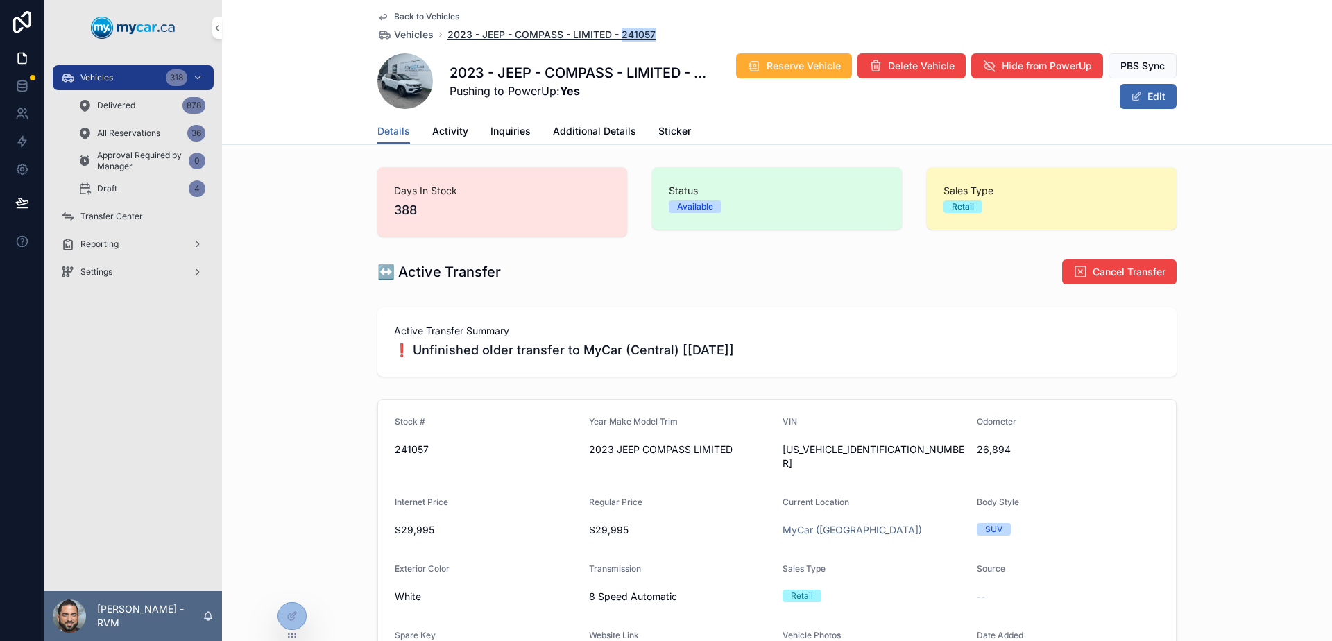
drag, startPoint x: 655, startPoint y: 30, endPoint x: 618, endPoint y: 33, distance: 36.9
click at [618, 33] on div "Back to Vehicles Vehicles 2023 - JEEP - COMPASS - LIMITED - 241057" at bounding box center [776, 26] width 799 height 31
copy span "241057"
click at [665, 28] on div "Back to Vehicles Vehicles 2023 - JEEP - COMPASS - LIMITED - 241057" at bounding box center [776, 26] width 799 height 31
drag, startPoint x: 659, startPoint y: 33, endPoint x: 615, endPoint y: 31, distance: 43.7
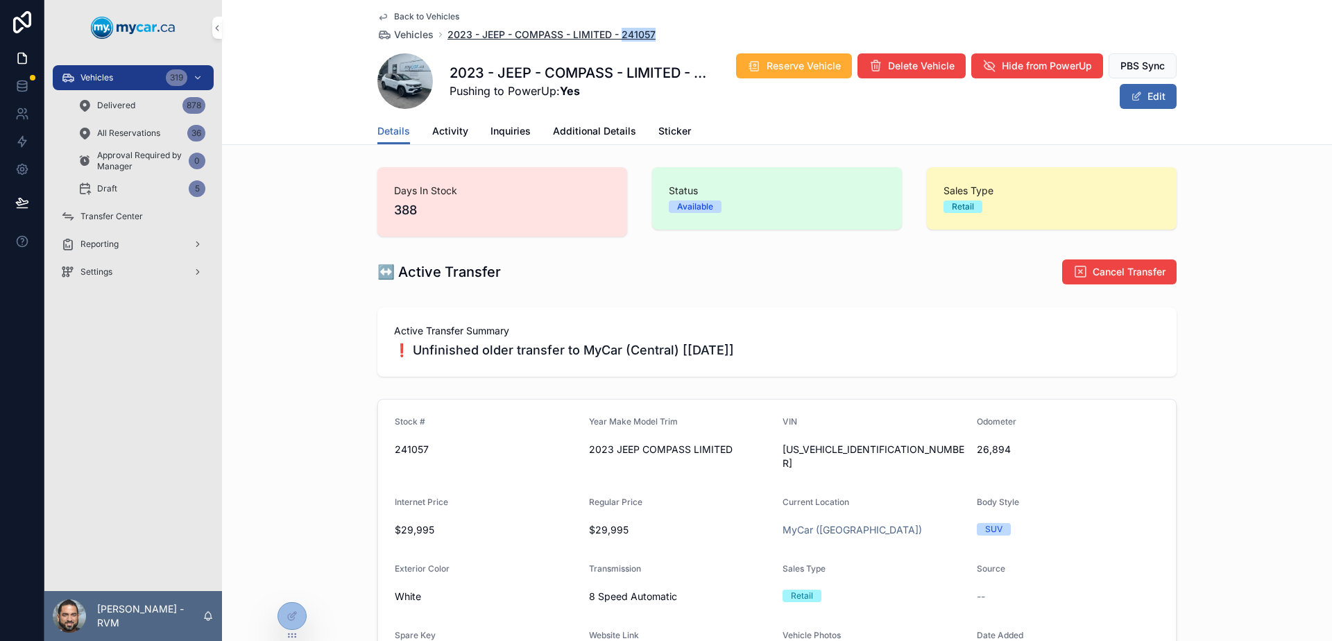
click at [615, 31] on div "Back to Vehicles Vehicles 2023 - JEEP - COMPASS - LIMITED - 241057" at bounding box center [776, 26] width 799 height 31
copy span "241057"
click at [103, 65] on link "Vehicles 319" at bounding box center [133, 77] width 161 height 25
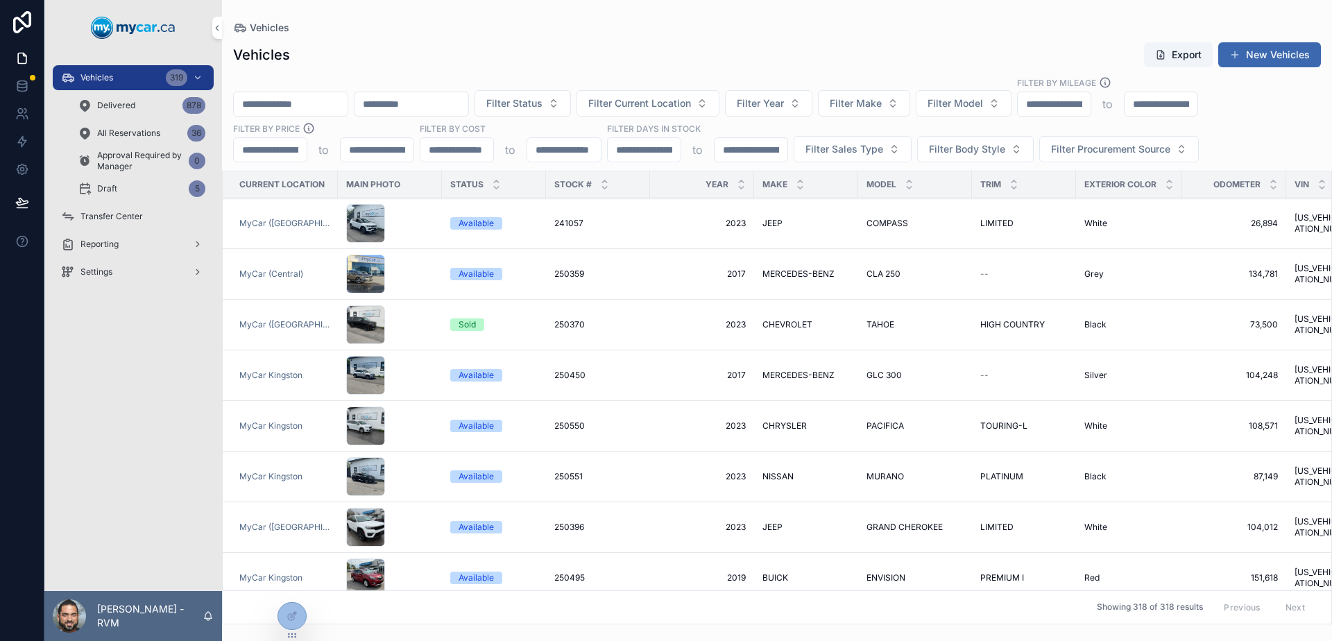
click at [302, 108] on input "scrollable content" at bounding box center [291, 103] width 114 height 19
paste input "******"
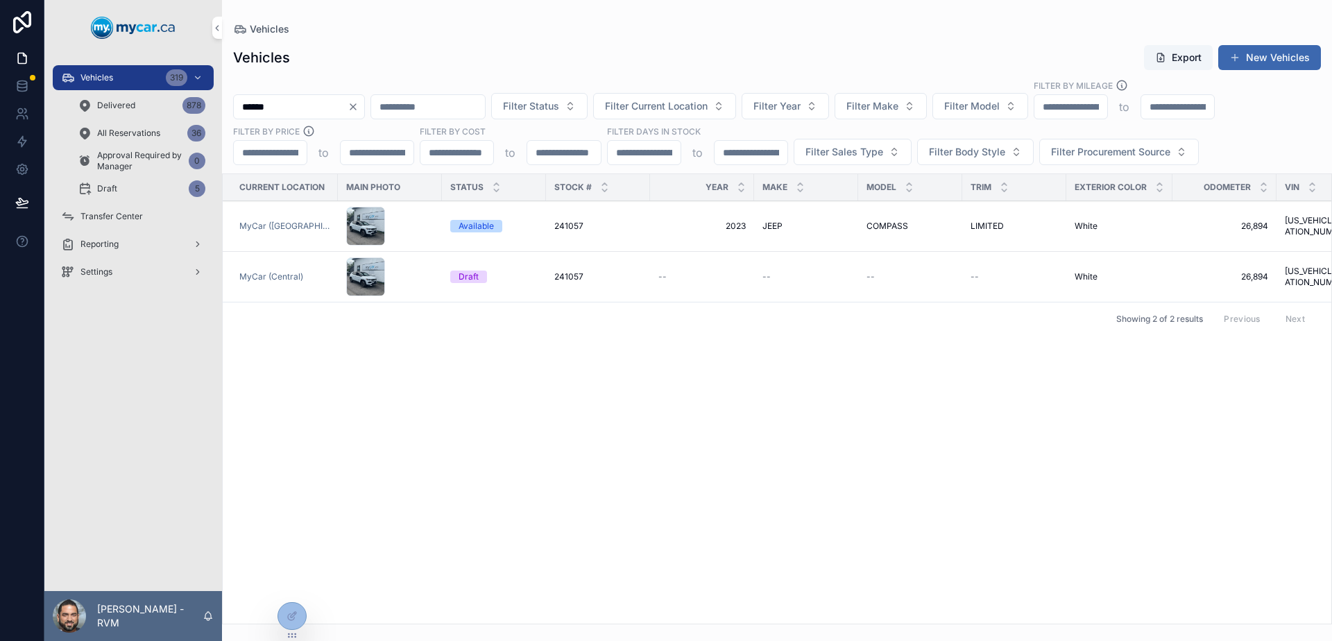
type input "******"
click at [420, 58] on div "Vehicles Export New Vehicles" at bounding box center [777, 57] width 1088 height 26
click at [517, 273] on div "Draft" at bounding box center [493, 277] width 87 height 12
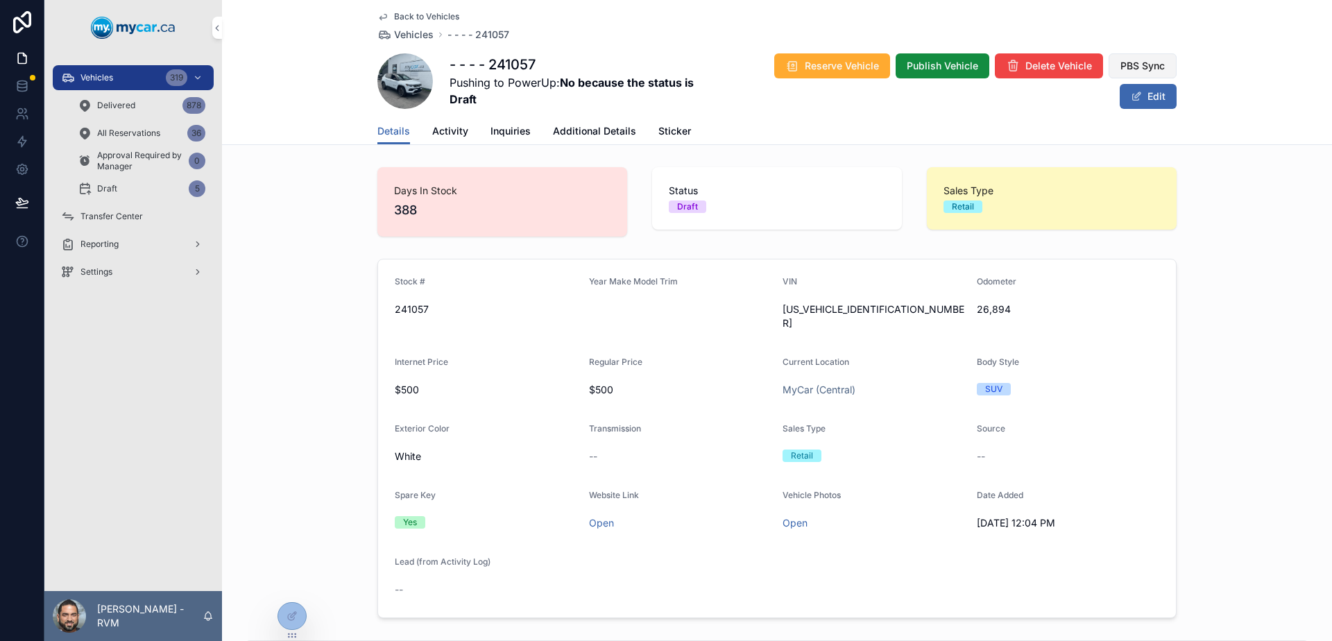
click at [1164, 58] on button "PBS Sync" at bounding box center [1143, 65] width 68 height 25
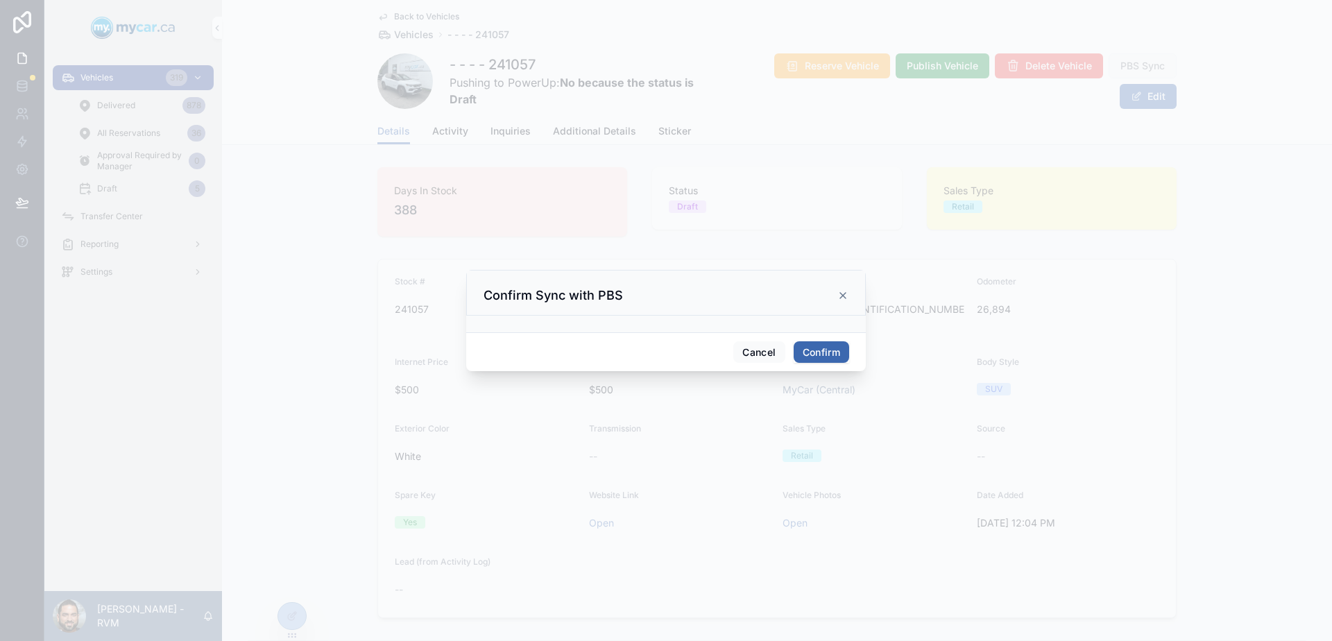
click at [824, 344] on button "Confirm" at bounding box center [822, 352] width 56 height 22
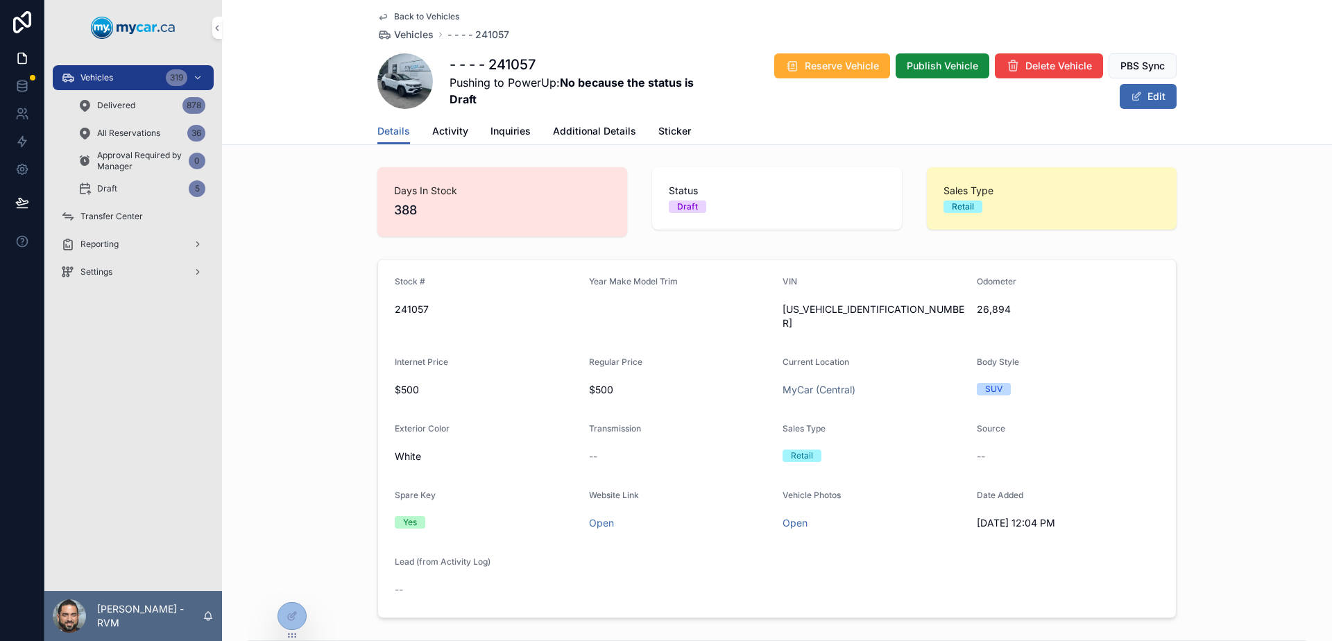
click at [407, 305] on span "241057" at bounding box center [486, 309] width 183 height 14
click at [419, 317] on div "241057" at bounding box center [486, 309] width 183 height 22
click at [405, 379] on div "$500" at bounding box center [486, 390] width 183 height 22
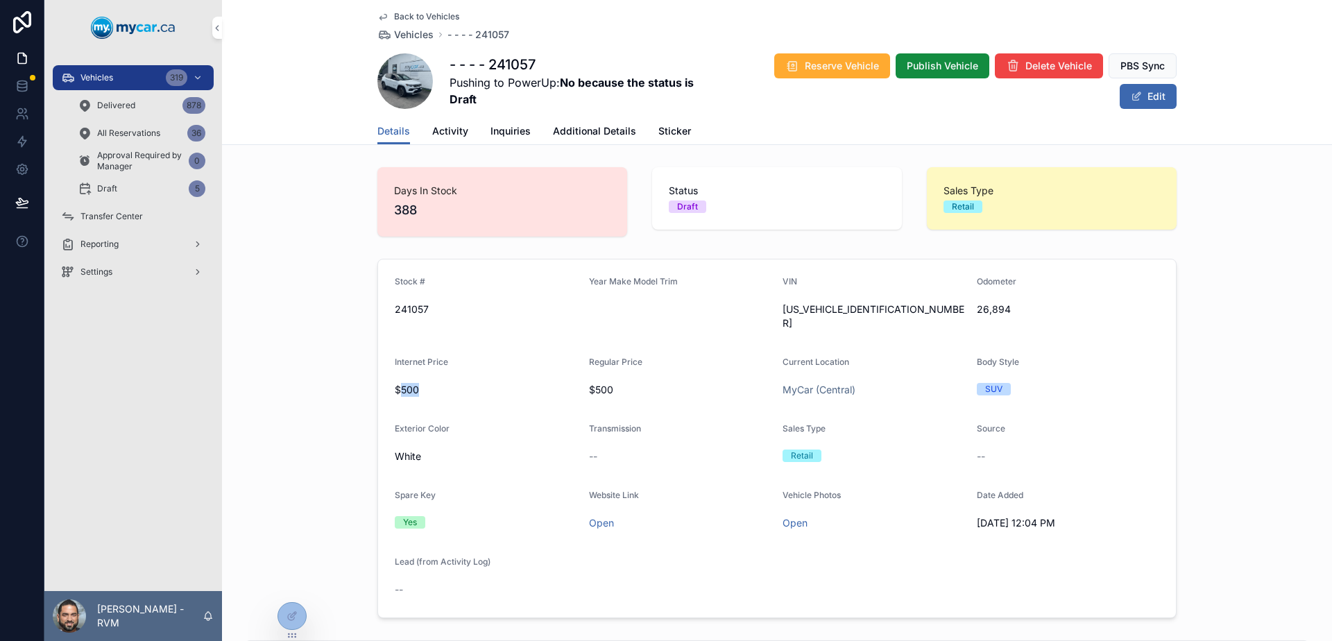
click at [426, 383] on span "$500" at bounding box center [486, 390] width 183 height 14
click at [659, 302] on span "scrollable content" at bounding box center [680, 309] width 183 height 14
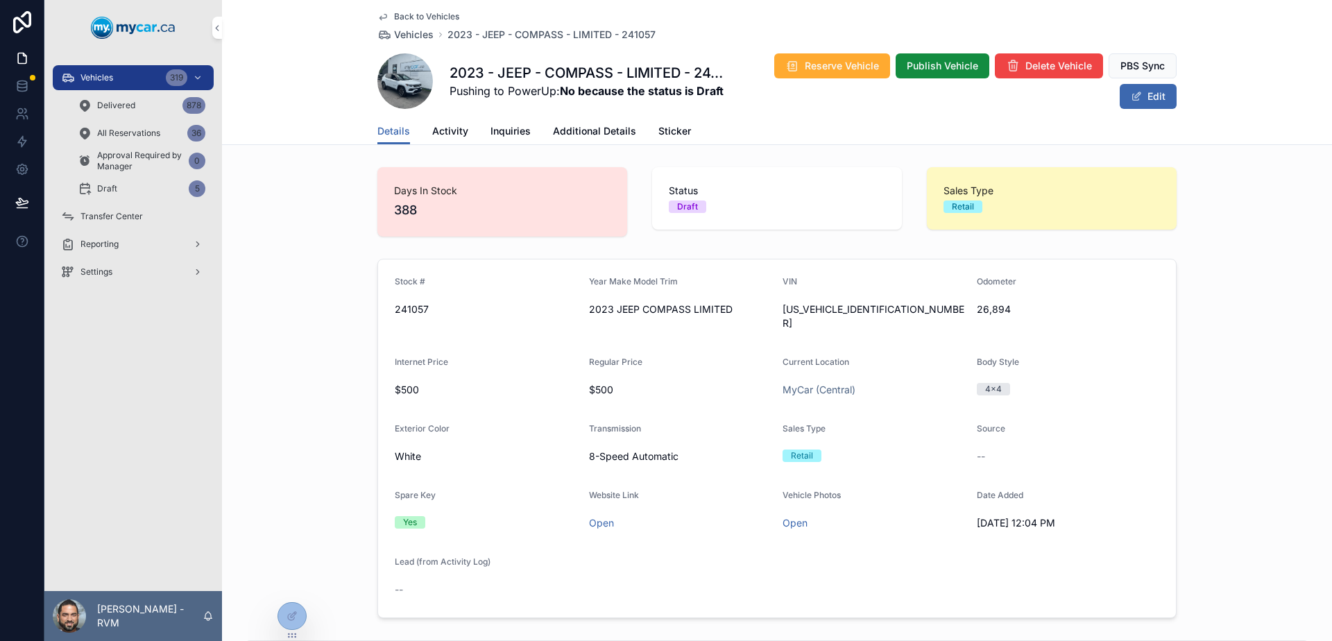
click at [405, 307] on span "241057" at bounding box center [486, 309] width 183 height 14
click at [600, 312] on span "2023 JEEP COMPASS LIMITED" at bounding box center [680, 309] width 183 height 14
drag, startPoint x: 600, startPoint y: 312, endPoint x: 725, endPoint y: 317, distance: 125.0
click at [725, 317] on div "2023 JEEP COMPASS LIMITED" at bounding box center [680, 309] width 183 height 22
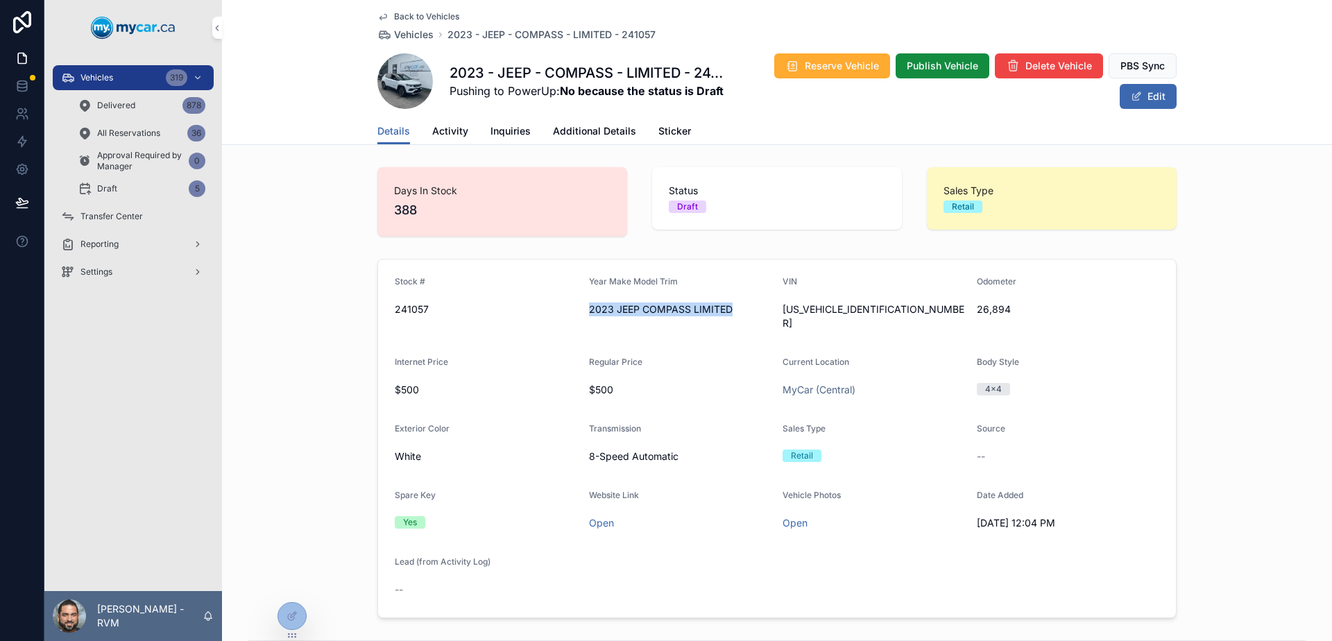
click at [725, 317] on div "2023 JEEP COMPASS LIMITED" at bounding box center [680, 309] width 183 height 22
click at [0, 0] on div "scrollable content" at bounding box center [0, 0] width 0 height 0
drag, startPoint x: 784, startPoint y: 309, endPoint x: 887, endPoint y: 309, distance: 102.7
click at [887, 309] on div "[US_VEHICLE_IDENTIFICATION_NUMBER]" at bounding box center [874, 316] width 183 height 28
click at [887, 309] on span "[US_VEHICLE_IDENTIFICATION_NUMBER]" at bounding box center [874, 316] width 183 height 28
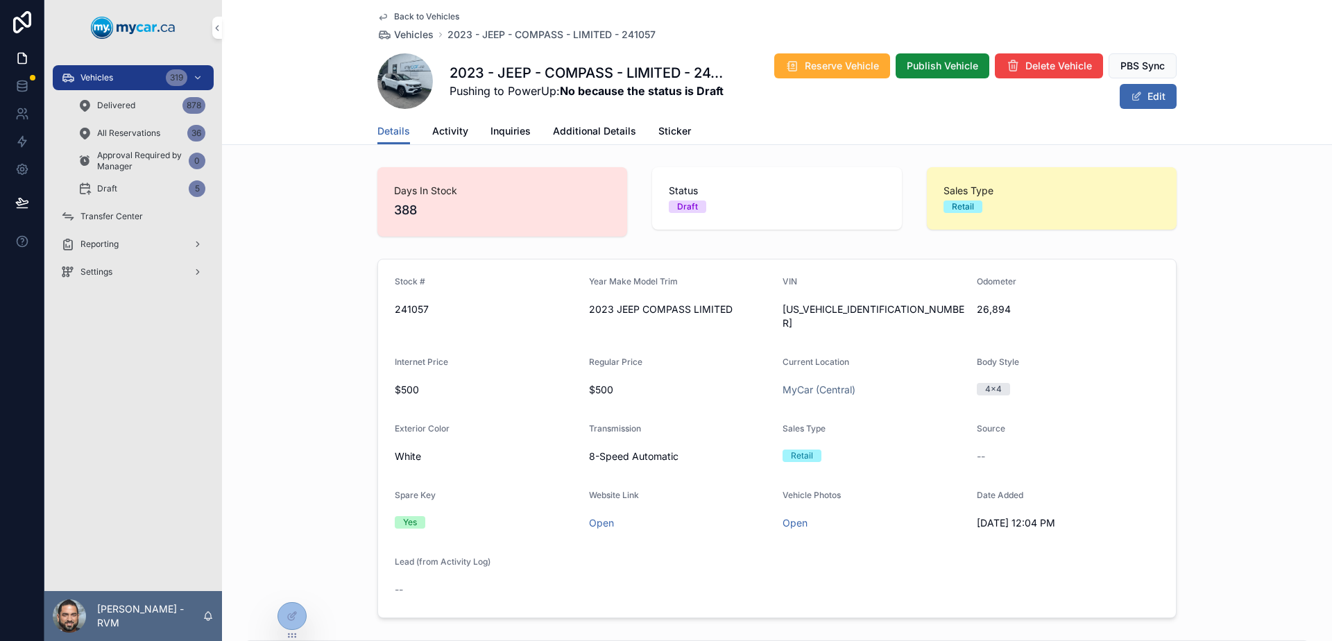
click at [1022, 302] on div "26,894" at bounding box center [1068, 309] width 183 height 22
click at [1005, 314] on span "26,894" at bounding box center [1068, 309] width 183 height 14
drag, startPoint x: 1005, startPoint y: 314, endPoint x: 991, endPoint y: 312, distance: 14.6
click at [991, 312] on span "26,894" at bounding box center [1068, 309] width 183 height 14
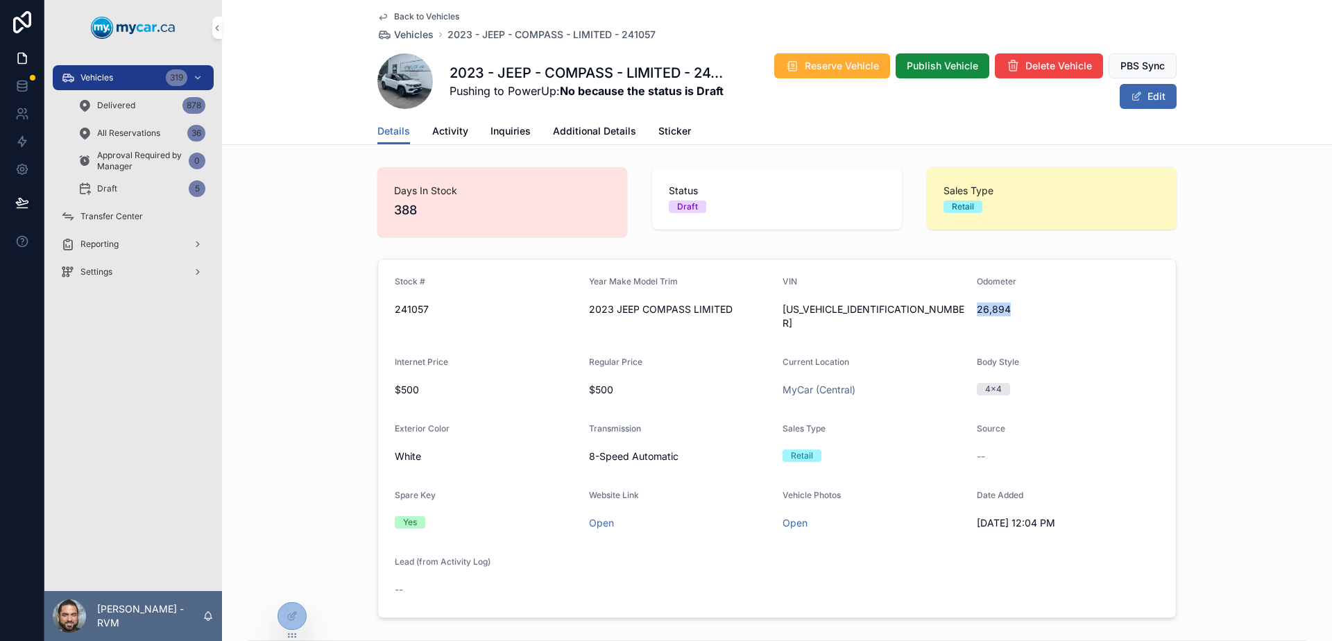
click at [991, 312] on span "26,894" at bounding box center [1068, 309] width 183 height 14
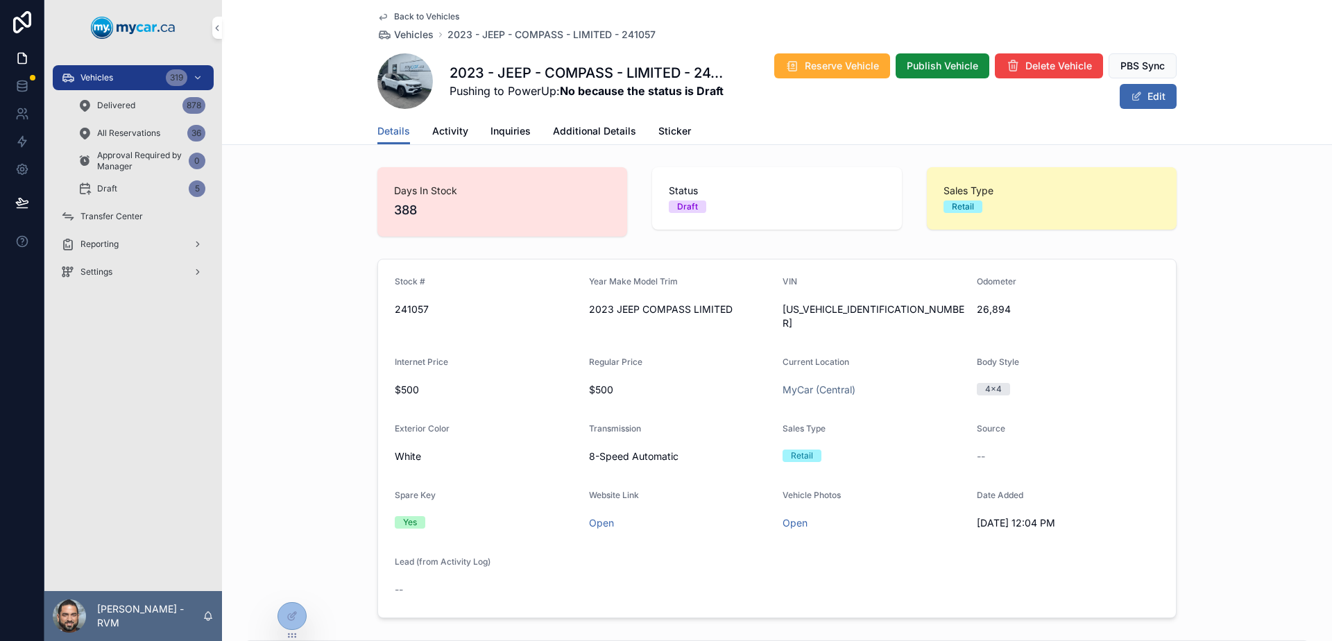
click at [991, 312] on span "26,894" at bounding box center [1068, 309] width 183 height 14
drag, startPoint x: 977, startPoint y: 382, endPoint x: 1016, endPoint y: 377, distance: 39.2
click at [1016, 379] on div "4x4" at bounding box center [1068, 389] width 183 height 21
click at [1016, 383] on div "4x4" at bounding box center [1068, 389] width 183 height 12
drag, startPoint x: 1016, startPoint y: 377, endPoint x: 991, endPoint y: 370, distance: 25.1
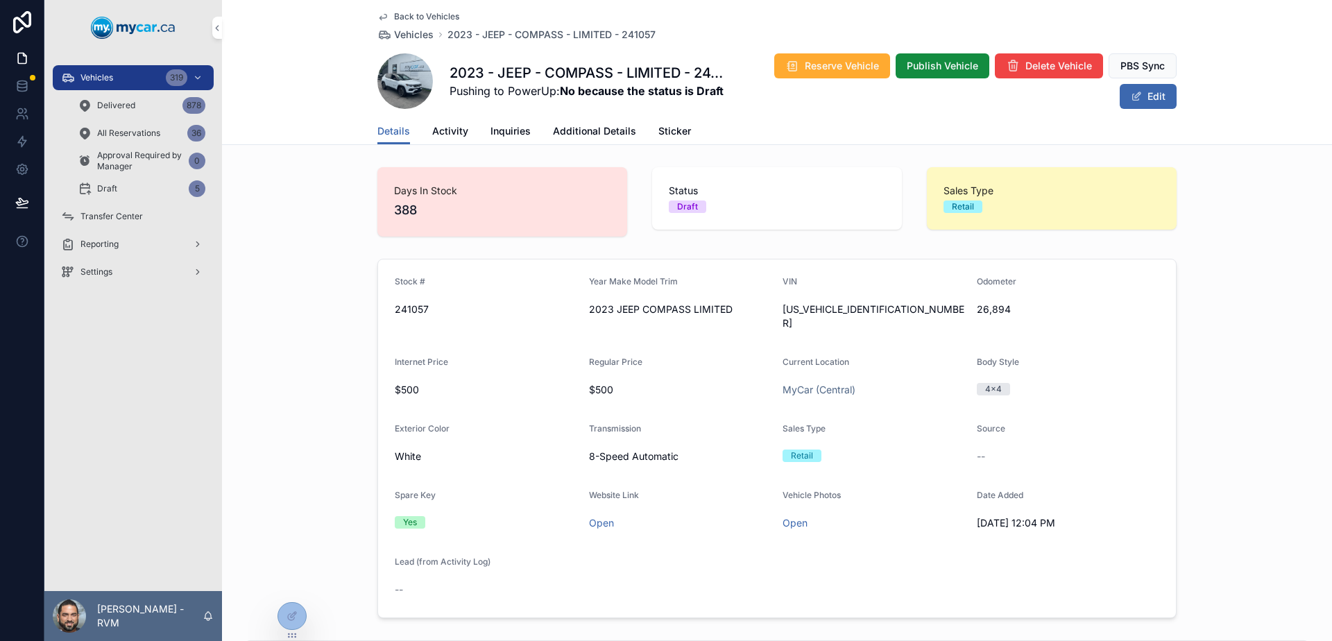
click at [991, 383] on div "4x4" at bounding box center [1068, 389] width 183 height 12
click at [991, 383] on div "4x4" at bounding box center [993, 389] width 17 height 12
drag, startPoint x: 1014, startPoint y: 455, endPoint x: 962, endPoint y: 399, distance: 77.1
click at [962, 399] on form "Stock # 241057 Year Make Model Trim 2023 JEEP COMPASS LIMITED VIN 3C4NJDCN3PT56…" at bounding box center [777, 438] width 798 height 358
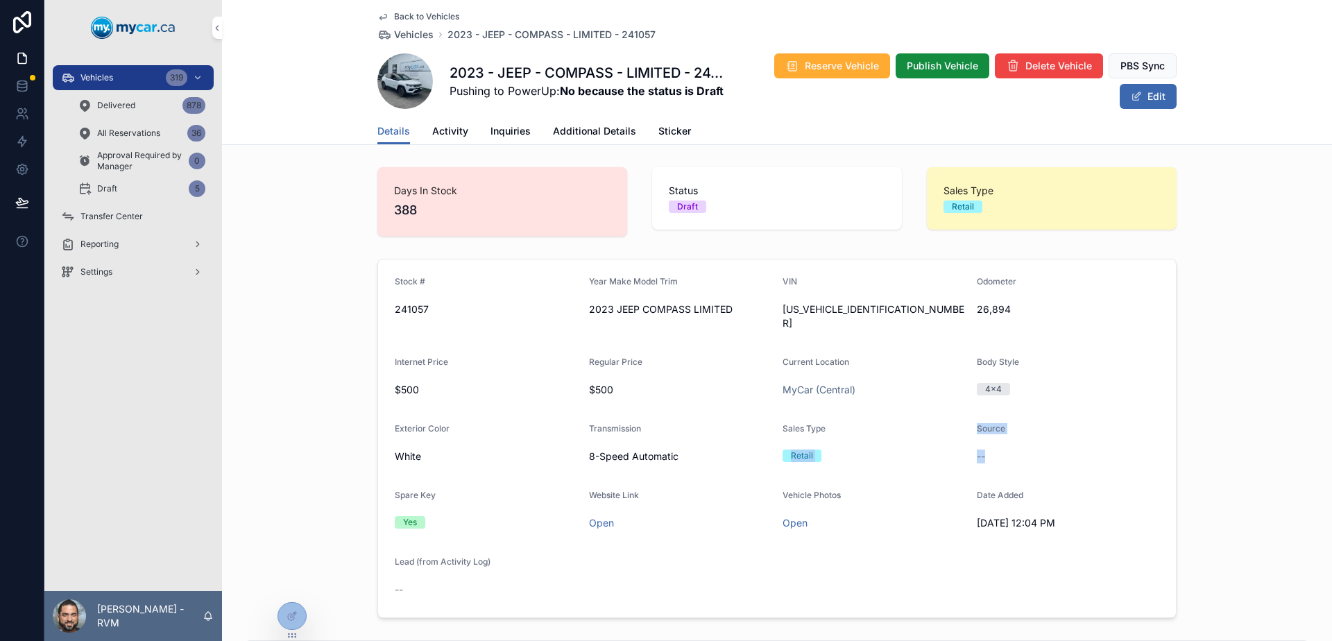
drag, startPoint x: 998, startPoint y: 434, endPoint x: 1005, endPoint y: 442, distance: 10.3
click at [1005, 441] on form "Stock # 241057 Year Make Model Trim 2023 JEEP COMPASS LIMITED VIN 3C4NJDCN3PT56…" at bounding box center [777, 438] width 798 height 358
click at [1005, 450] on div "--" at bounding box center [1068, 457] width 183 height 14
drag, startPoint x: 1005, startPoint y: 442, endPoint x: 982, endPoint y: 417, distance: 33.9
click at [982, 423] on div "Source --" at bounding box center [1068, 445] width 183 height 44
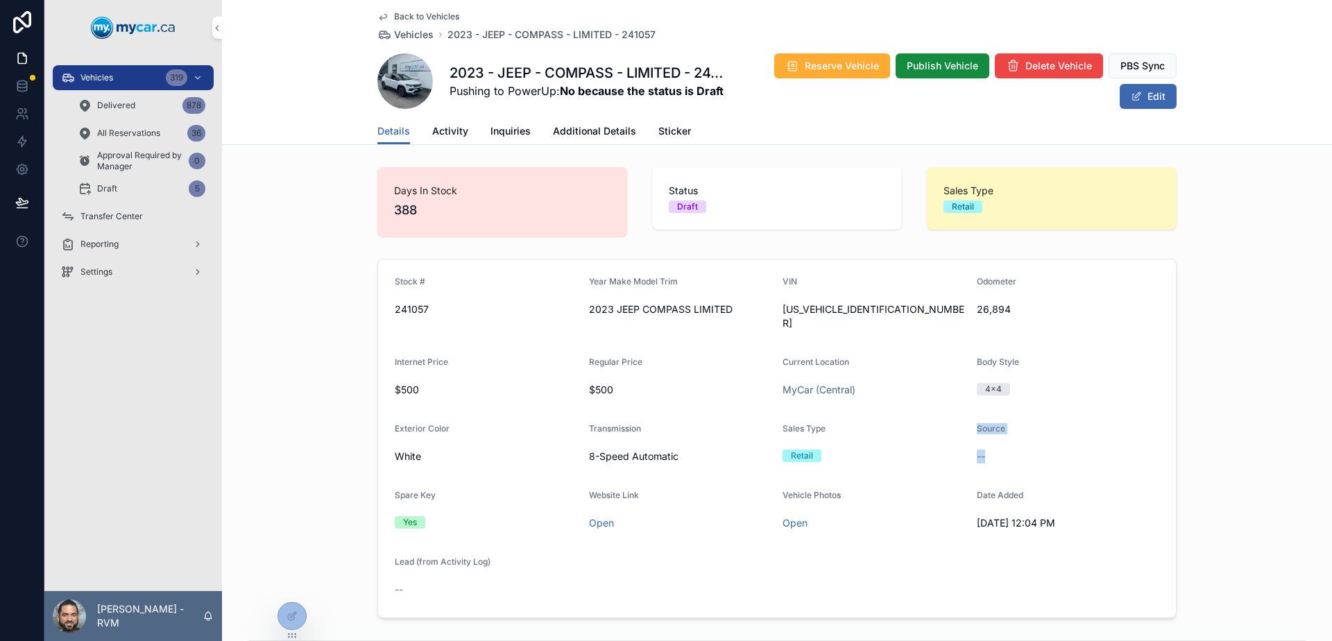
click at [982, 423] on span "Source" at bounding box center [991, 428] width 28 height 10
drag, startPoint x: 780, startPoint y: 413, endPoint x: 792, endPoint y: 426, distance: 16.7
click at [783, 423] on span "Sales Type" at bounding box center [804, 428] width 43 height 10
drag, startPoint x: 792, startPoint y: 426, endPoint x: 834, endPoint y: 452, distance: 49.9
click at [834, 452] on div "Sales Type Retail" at bounding box center [874, 445] width 183 height 44
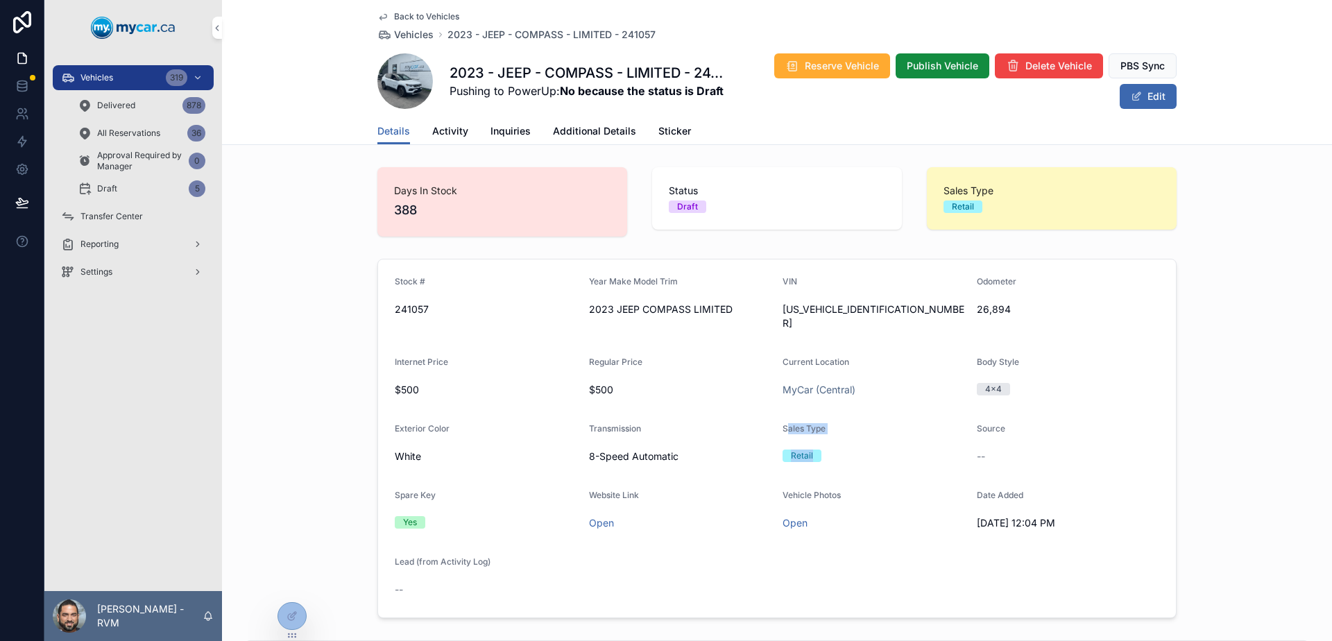
click at [834, 452] on div "Sales Type Retail" at bounding box center [874, 445] width 183 height 44
drag, startPoint x: 834, startPoint y: 452, endPoint x: 374, endPoint y: 416, distance: 461.4
click at [378, 416] on form "Stock # 241057 Year Make Model Trim 2023 JEEP COMPASS LIMITED VIN 3C4NJDCN3PT56…" at bounding box center [777, 438] width 798 height 358
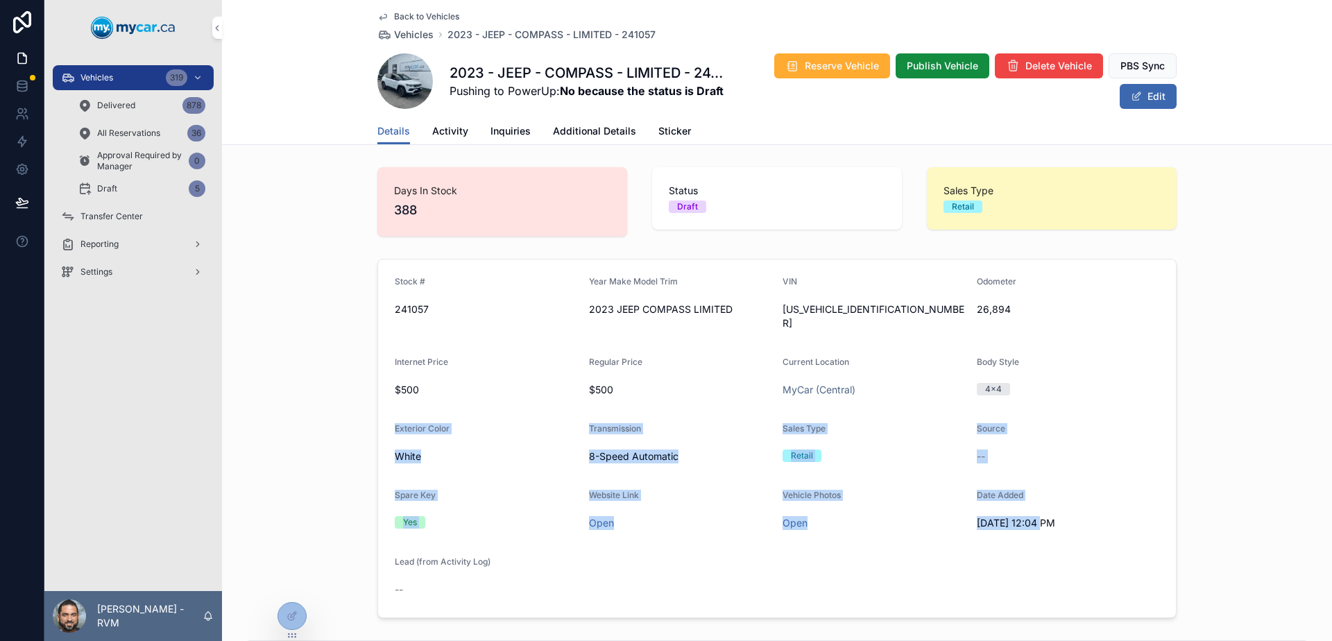
drag, startPoint x: 379, startPoint y: 421, endPoint x: 1026, endPoint y: 558, distance: 661.5
click at [1026, 558] on form "Stock # 241057 Year Make Model Trim 2023 JEEP COMPASS LIMITED VIN 3C4NJDCN3PT56…" at bounding box center [777, 438] width 798 height 358
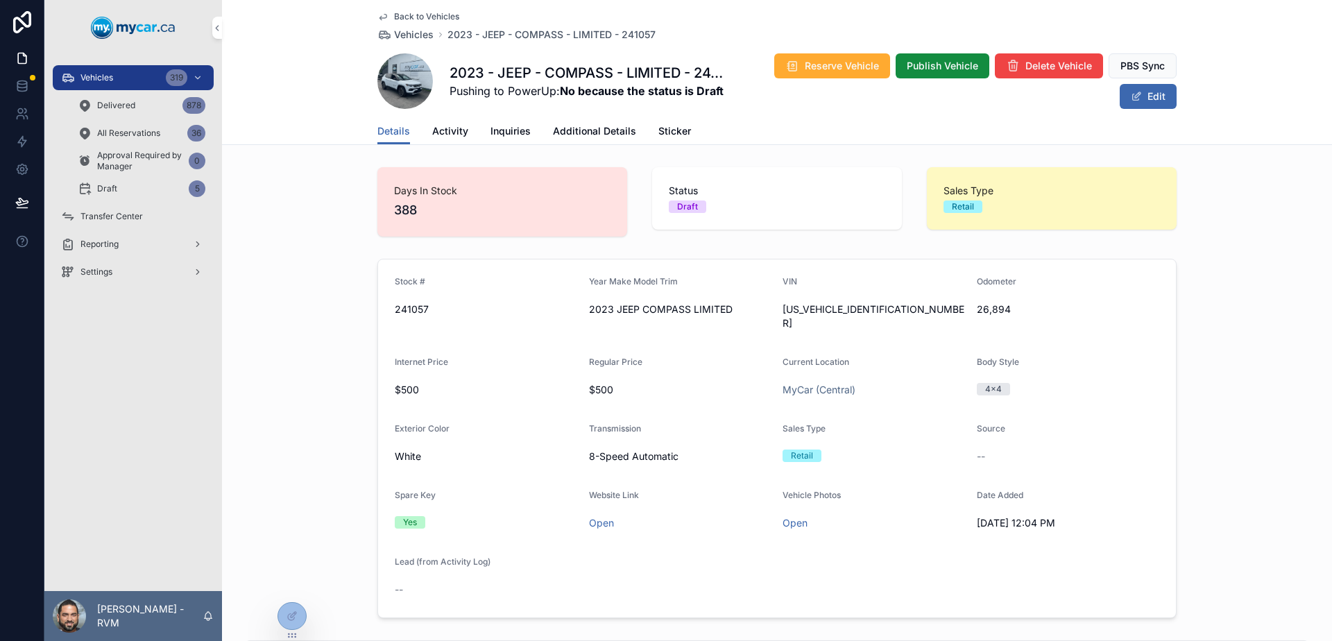
click at [456, 133] on span "Activity" at bounding box center [450, 131] width 36 height 14
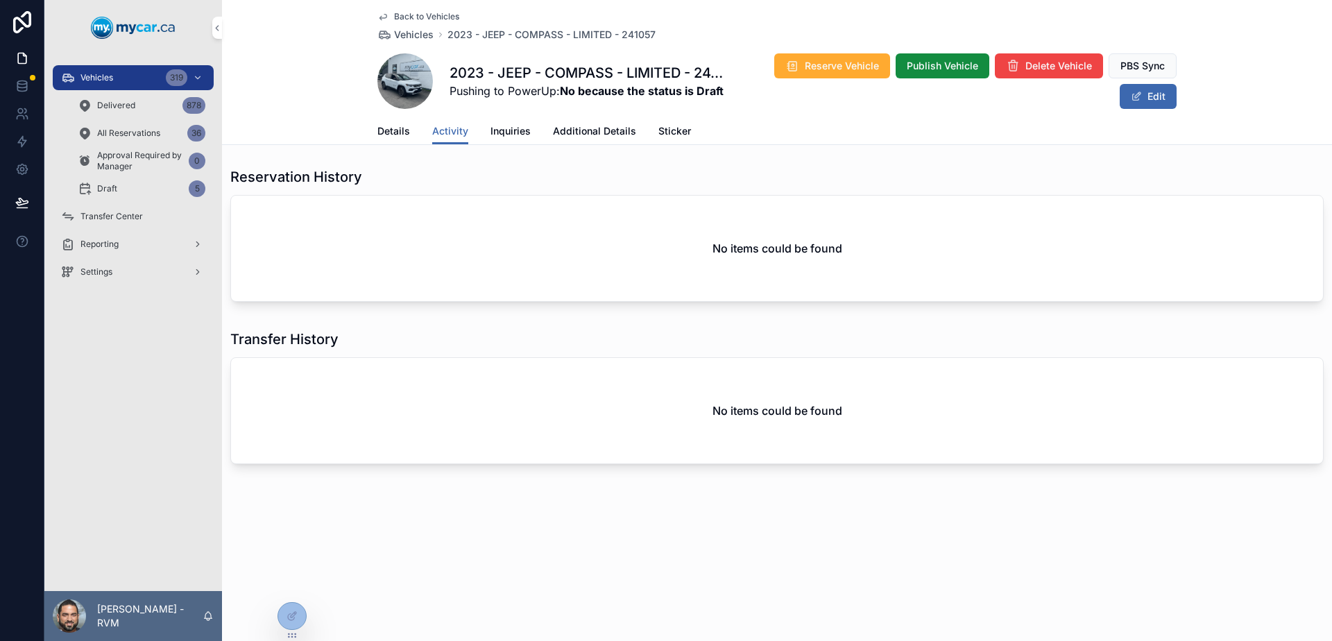
click at [521, 141] on link "Inquiries" at bounding box center [510, 133] width 40 height 28
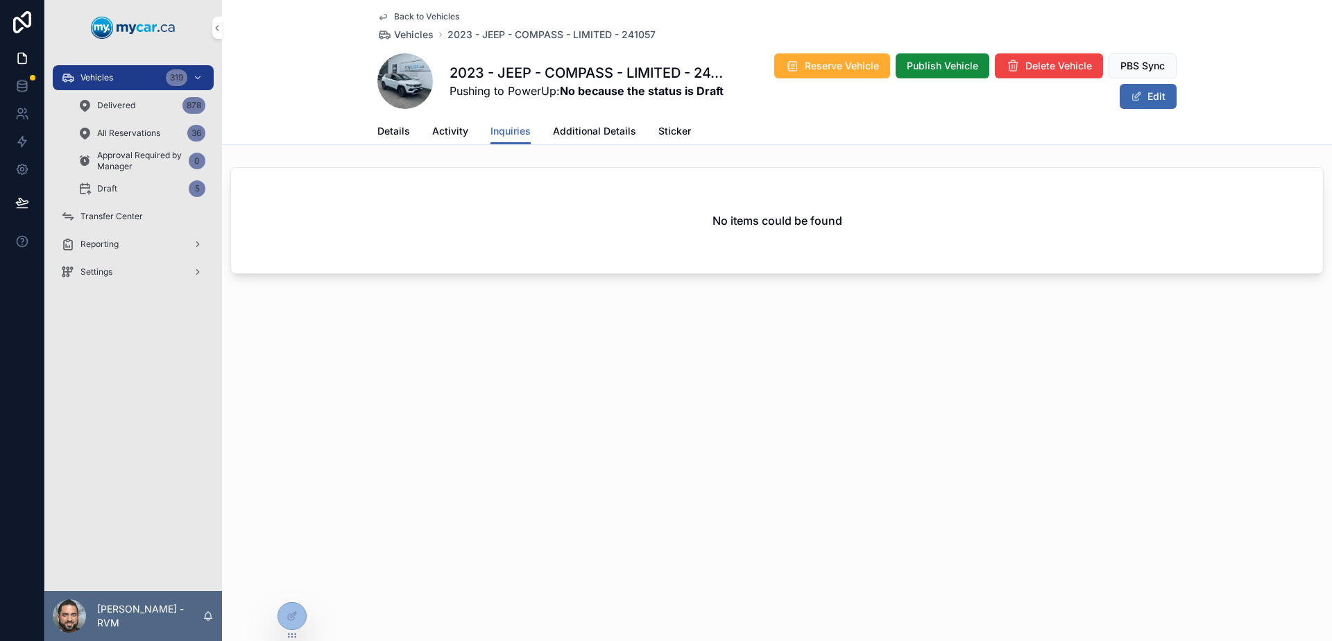
click at [588, 138] on link "Additional Details" at bounding box center [594, 133] width 83 height 28
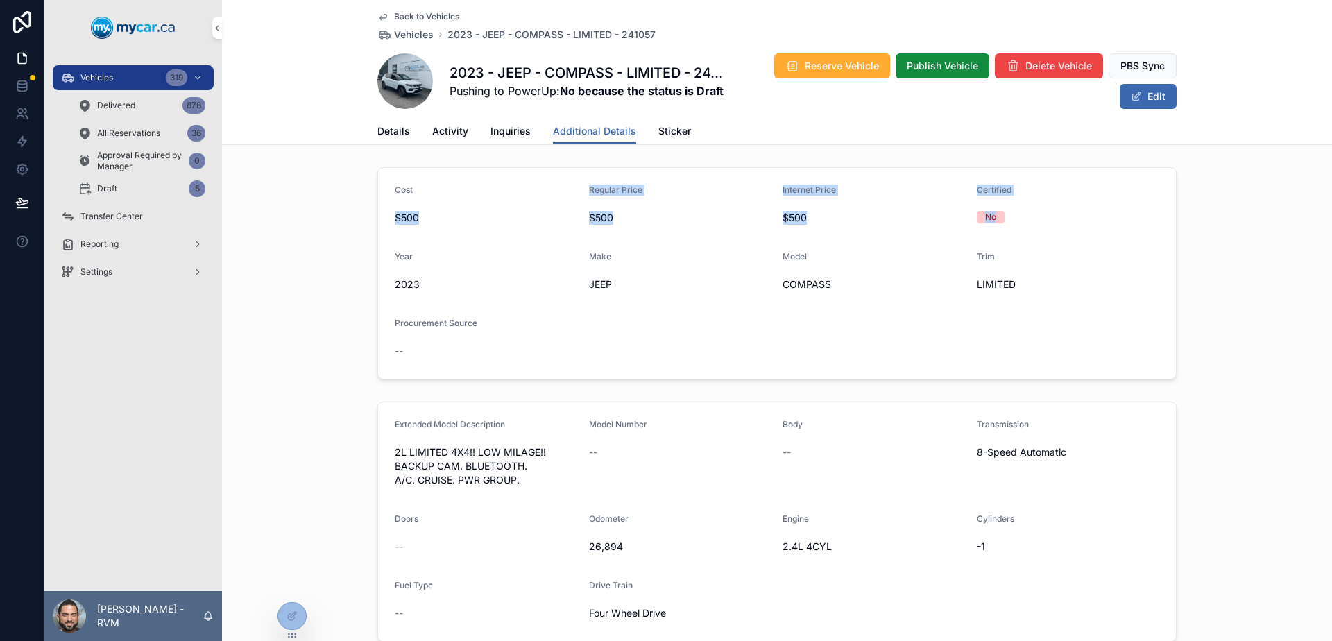
drag, startPoint x: 462, startPoint y: 191, endPoint x: 1011, endPoint y: 230, distance: 550.9
click at [1011, 230] on form "Cost $500 Regular Price $500 Internet Price $500 Certified No Year 2023 Make JE…" at bounding box center [777, 273] width 798 height 211
drag, startPoint x: 373, startPoint y: 254, endPoint x: 1031, endPoint y: 305, distance: 660.3
click at [1031, 305] on div "Cost $500 Regular Price $500 Internet Price $500 Certified No Year 2023 Make JE…" at bounding box center [777, 273] width 1110 height 223
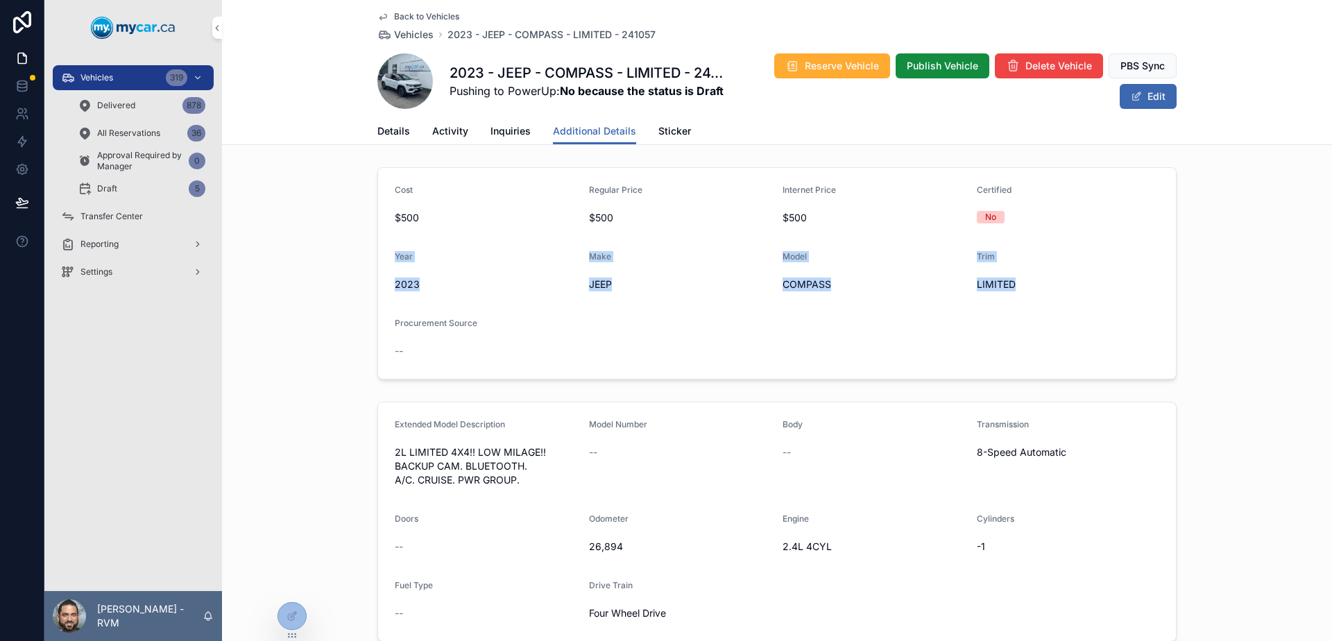
click at [1031, 305] on form "Cost $500 Regular Price $500 Internet Price $500 Certified No Year 2023 Make JE…" at bounding box center [777, 273] width 798 height 211
drag, startPoint x: 1031, startPoint y: 305, endPoint x: 393, endPoint y: 253, distance: 640.4
click at [393, 253] on form "Cost $500 Regular Price $500 Internet Price $500 Certified No Year 2023 Make JE…" at bounding box center [777, 273] width 798 height 211
click at [395, 253] on span "Year" at bounding box center [404, 256] width 18 height 10
drag, startPoint x: 393, startPoint y: 253, endPoint x: 1018, endPoint y: 287, distance: 626.0
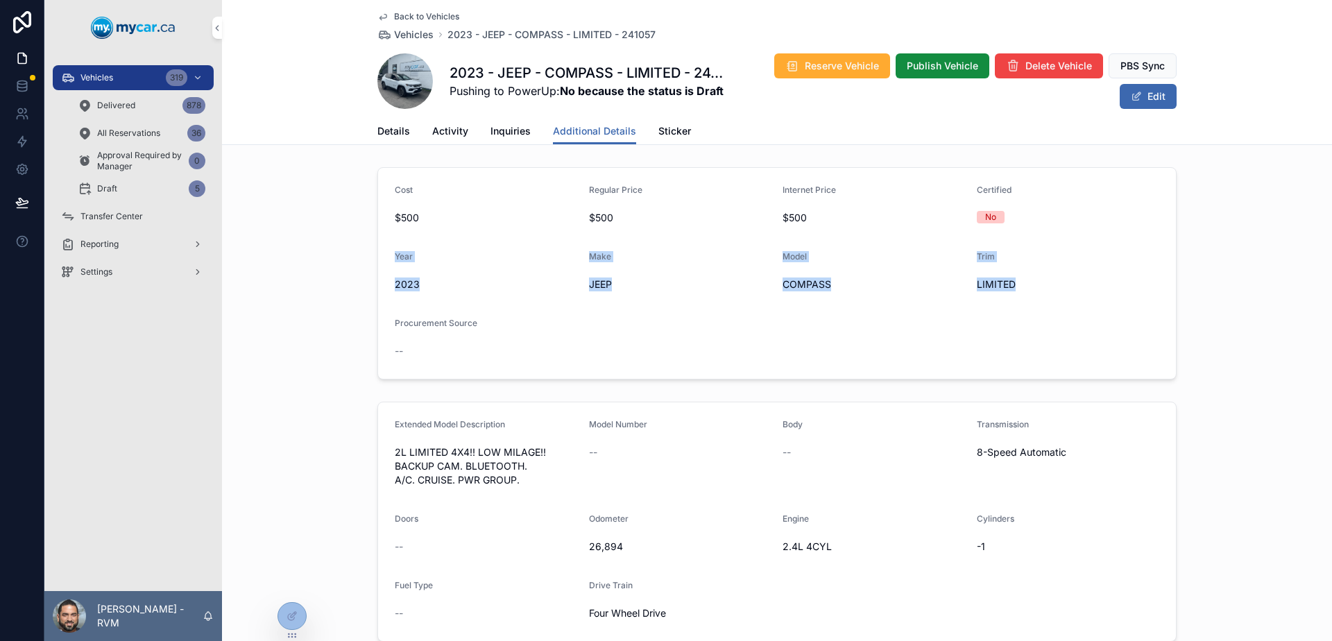
click at [1015, 287] on form "Cost $500 Regular Price $500 Internet Price $500 Certified No Year 2023 Make JE…" at bounding box center [777, 273] width 798 height 211
click at [1018, 287] on span "LIMITED" at bounding box center [1068, 285] width 183 height 14
drag, startPoint x: 1018, startPoint y: 287, endPoint x: 392, endPoint y: 248, distance: 627.0
click at [392, 248] on form "Cost $500 Regular Price $500 Internet Price $500 Certified No Year 2023 Make JE…" at bounding box center [777, 273] width 798 height 211
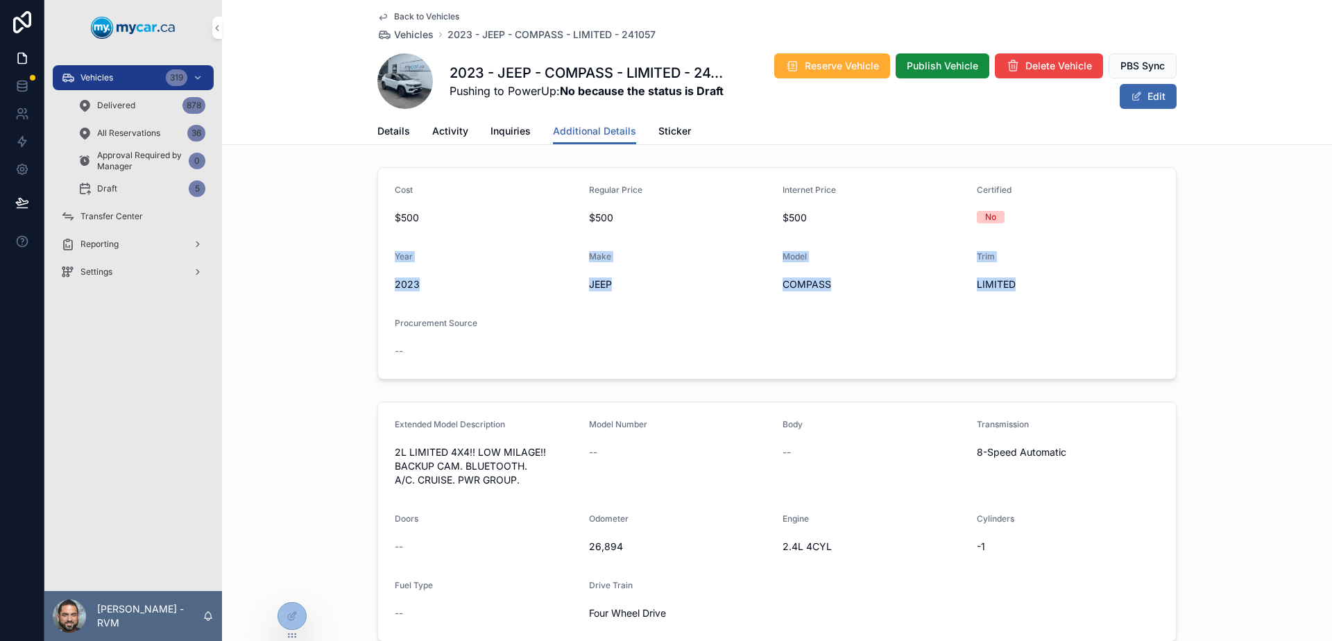
drag, startPoint x: 392, startPoint y: 248, endPoint x: 1066, endPoint y: 311, distance: 676.6
click at [1066, 311] on form "Cost $500 Regular Price $500 Internet Price $500 Certified No Year 2023 Make JE…" at bounding box center [777, 273] width 798 height 211
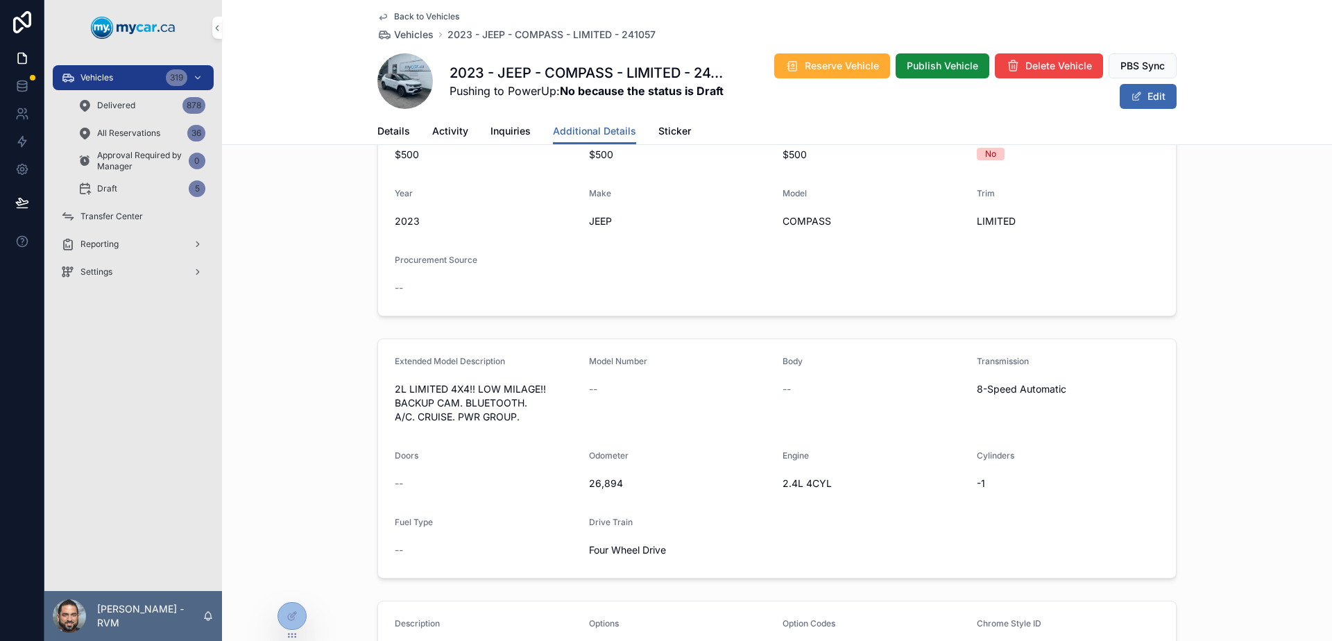
scroll to position [139, 0]
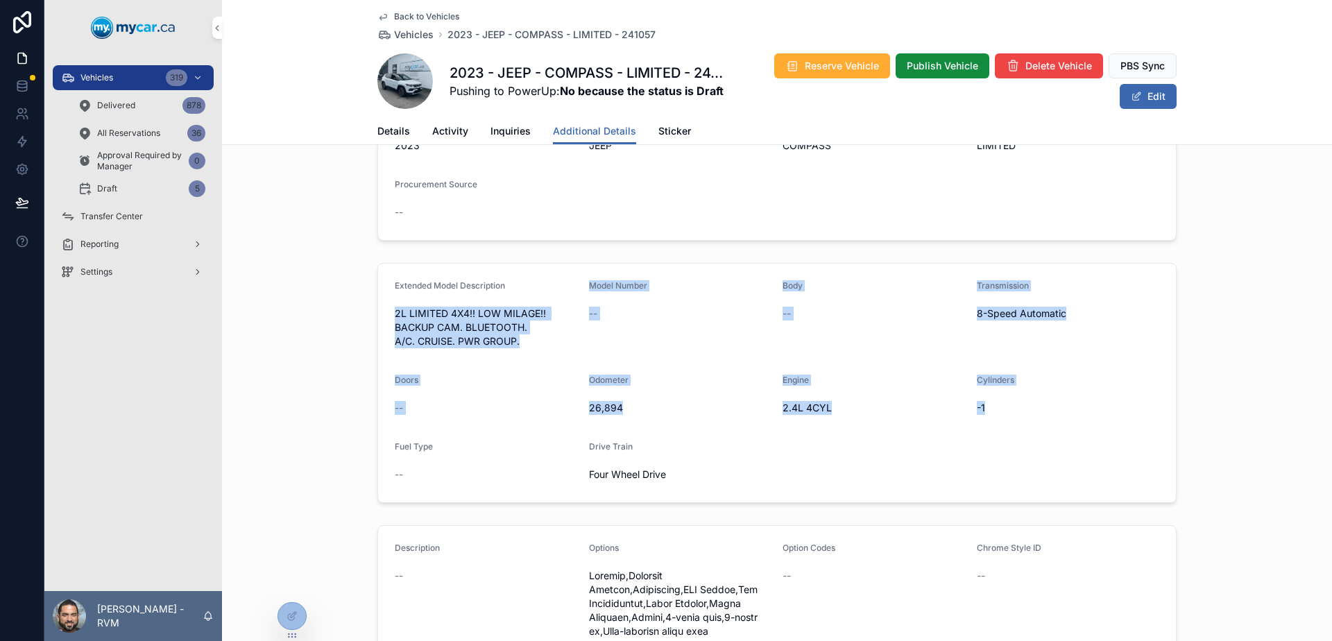
drag, startPoint x: 386, startPoint y: 307, endPoint x: 993, endPoint y: 405, distance: 614.2
click at [993, 405] on form "Extended Model Description 2L LIMITED 4X4!! LOW MILAGE!! BACKUP CAM. BLUETOOTH.…" at bounding box center [777, 383] width 798 height 239
click at [993, 405] on span "-1" at bounding box center [1068, 408] width 183 height 14
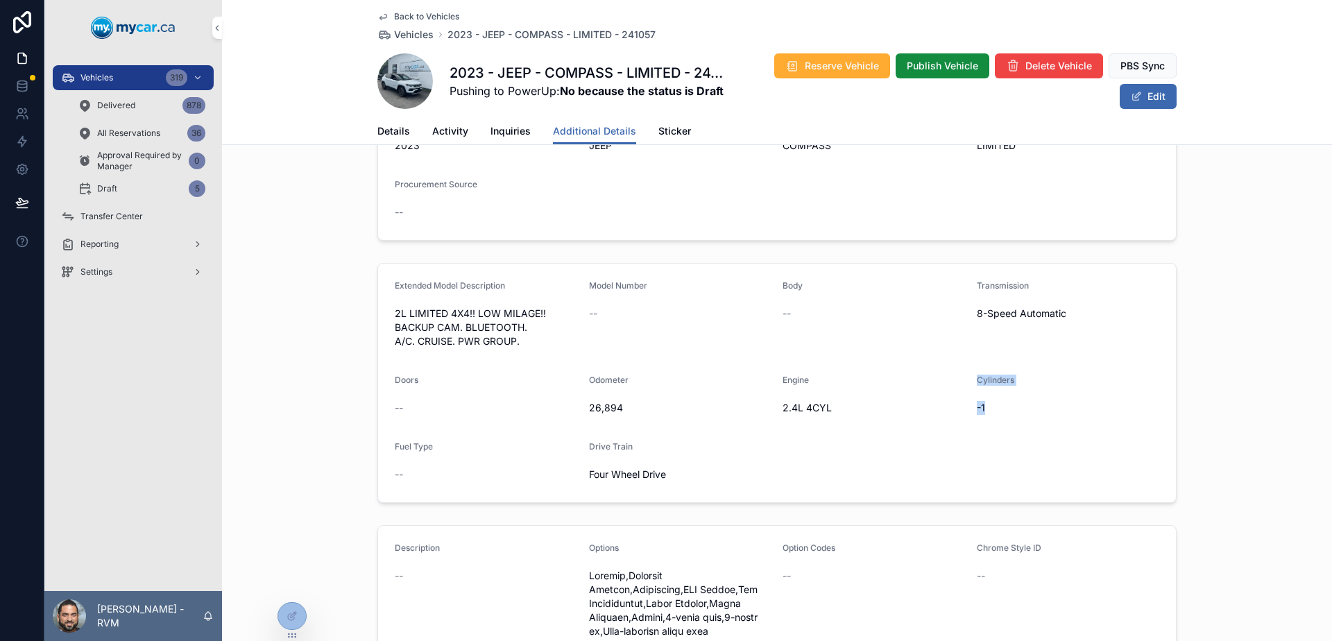
drag, startPoint x: 993, startPoint y: 405, endPoint x: 971, endPoint y: 379, distance: 33.5
click at [977, 379] on div "Cylinders -1" at bounding box center [1068, 397] width 183 height 44
click at [977, 379] on span "Cylinders" at bounding box center [995, 380] width 37 height 10
drag, startPoint x: 848, startPoint y: 410, endPoint x: 773, endPoint y: 384, distance: 79.4
click at [774, 384] on form "Extended Model Description 2L LIMITED 4X4!! LOW MILAGE!! BACKUP CAM. BLUETOOTH.…" at bounding box center [777, 383] width 798 height 239
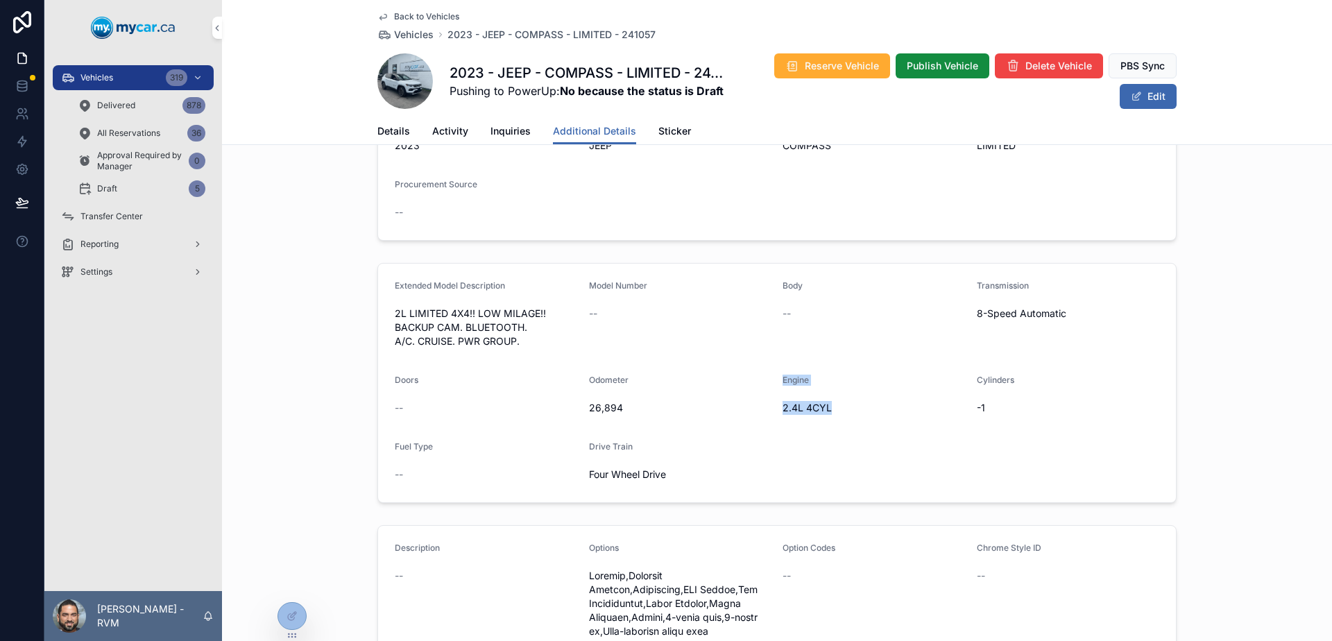
click at [773, 384] on form "Extended Model Description 2L LIMITED 4X4!! LOW MILAGE!! BACKUP CAM. BLUETOOTH.…" at bounding box center [777, 383] width 798 height 239
drag, startPoint x: 613, startPoint y: 397, endPoint x: 629, endPoint y: 409, distance: 20.3
click at [628, 409] on div "Odometer 26,894" at bounding box center [680, 397] width 183 height 44
click at [629, 409] on span "26,894" at bounding box center [680, 408] width 183 height 14
click at [666, 455] on div "Drive Train" at bounding box center [680, 449] width 183 height 17
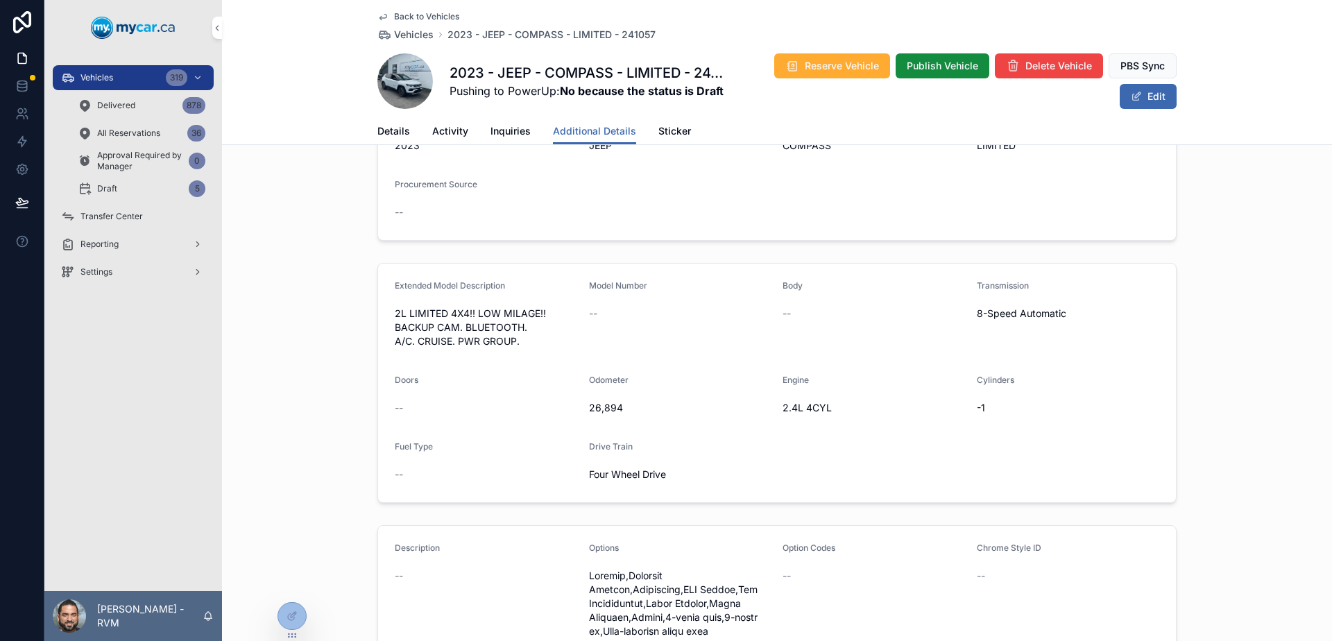
click at [680, 479] on span "Four Wheel Drive" at bounding box center [680, 475] width 183 height 14
drag, startPoint x: 680, startPoint y: 479, endPoint x: 621, endPoint y: 450, distance: 65.8
click at [622, 450] on div "Drive Train Four Wheel Drive" at bounding box center [680, 463] width 183 height 44
click at [621, 450] on span "Drive Train" at bounding box center [611, 446] width 44 height 10
click at [384, 445] on form "Extended Model Description 2L LIMITED 4X4!! LOW MILAGE!! BACKUP CAM. BLUETOOTH.…" at bounding box center [777, 383] width 798 height 239
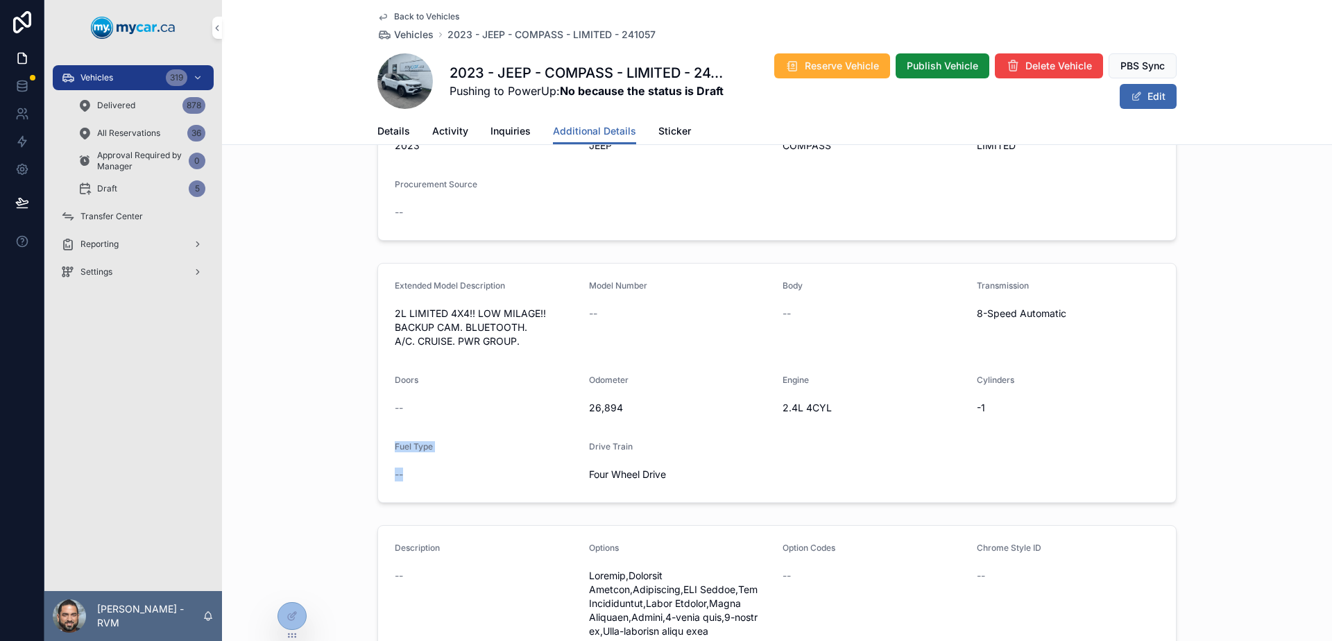
drag, startPoint x: 387, startPoint y: 445, endPoint x: 413, endPoint y: 476, distance: 40.3
click at [413, 475] on form "Extended Model Description 2L LIMITED 4X4!! LOW MILAGE!! BACKUP CAM. BLUETOOTH.…" at bounding box center [777, 383] width 798 height 239
click at [415, 477] on div "--" at bounding box center [486, 475] width 183 height 14
drag, startPoint x: 402, startPoint y: 463, endPoint x: 389, endPoint y: 450, distance: 18.6
click at [395, 452] on div "Fuel Type --" at bounding box center [486, 463] width 183 height 44
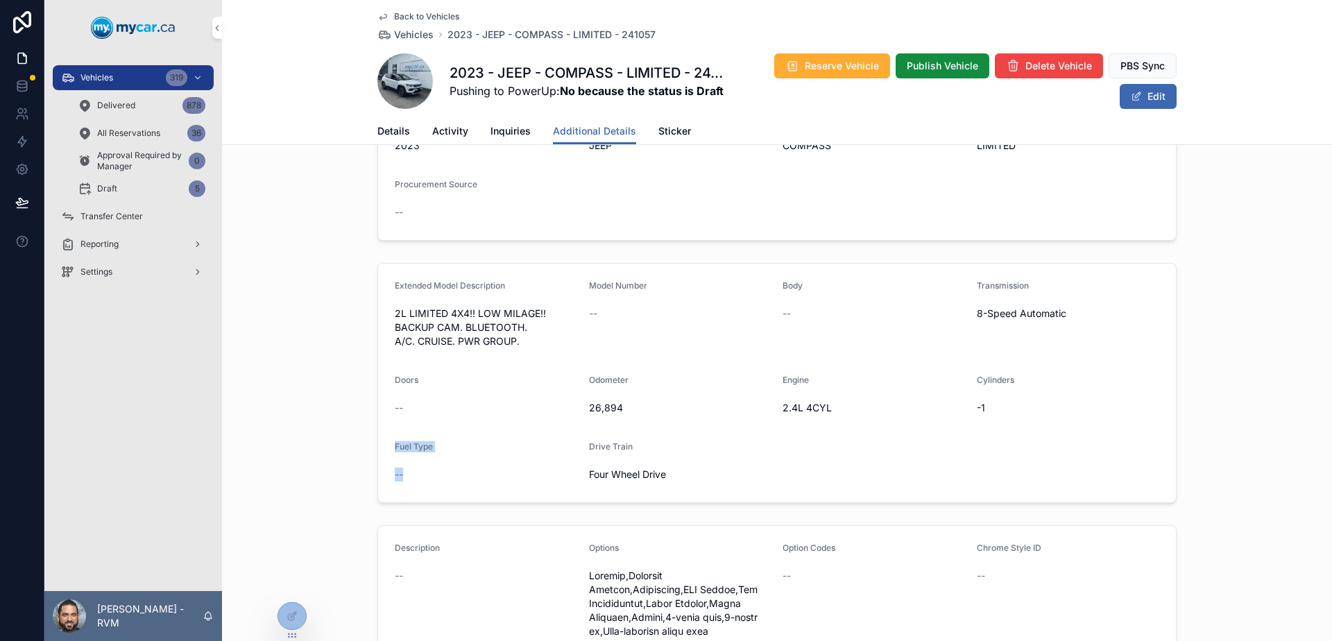
click at [395, 450] on span "Fuel Type" at bounding box center [414, 446] width 38 height 10
drag, startPoint x: 389, startPoint y: 450, endPoint x: 445, endPoint y: 485, distance: 66.4
click at [432, 483] on div "Fuel Type --" at bounding box center [486, 463] width 183 height 44
click at [445, 485] on div "--" at bounding box center [486, 474] width 183 height 22
drag, startPoint x: 571, startPoint y: 469, endPoint x: 663, endPoint y: 504, distance: 98.6
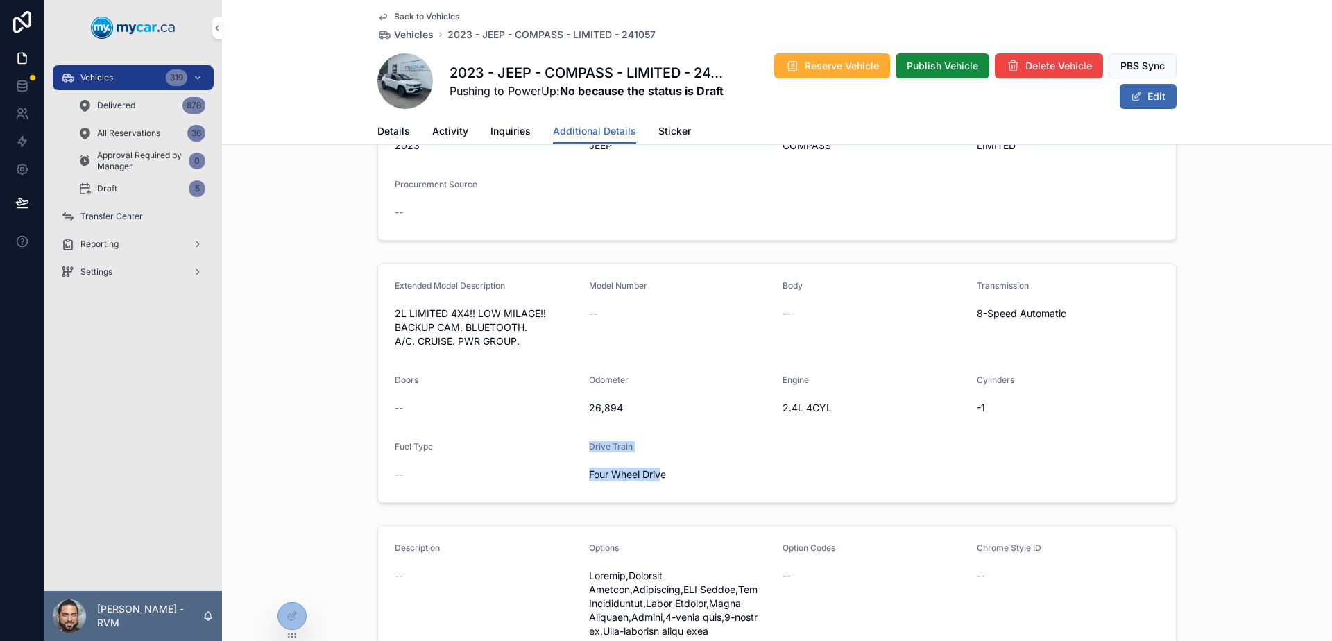
click at [658, 504] on div "Extended Model Description 2L LIMITED 4X4!! LOW MILAGE!! BACKUP CAM. BLUETOOTH.…" at bounding box center [777, 382] width 1110 height 251
click at [663, 504] on div "Extended Model Description 2L LIMITED 4X4!! LOW MILAGE!! BACKUP CAM. BLUETOOTH.…" at bounding box center [777, 382] width 1110 height 251
drag, startPoint x: 663, startPoint y: 504, endPoint x: 605, endPoint y: 452, distance: 77.7
click at [605, 452] on div "Extended Model Description 2L LIMITED 4X4!! LOW MILAGE!! BACKUP CAM. BLUETOOTH.…" at bounding box center [777, 382] width 1110 height 251
click at [605, 452] on div "Drive Train" at bounding box center [680, 449] width 183 height 17
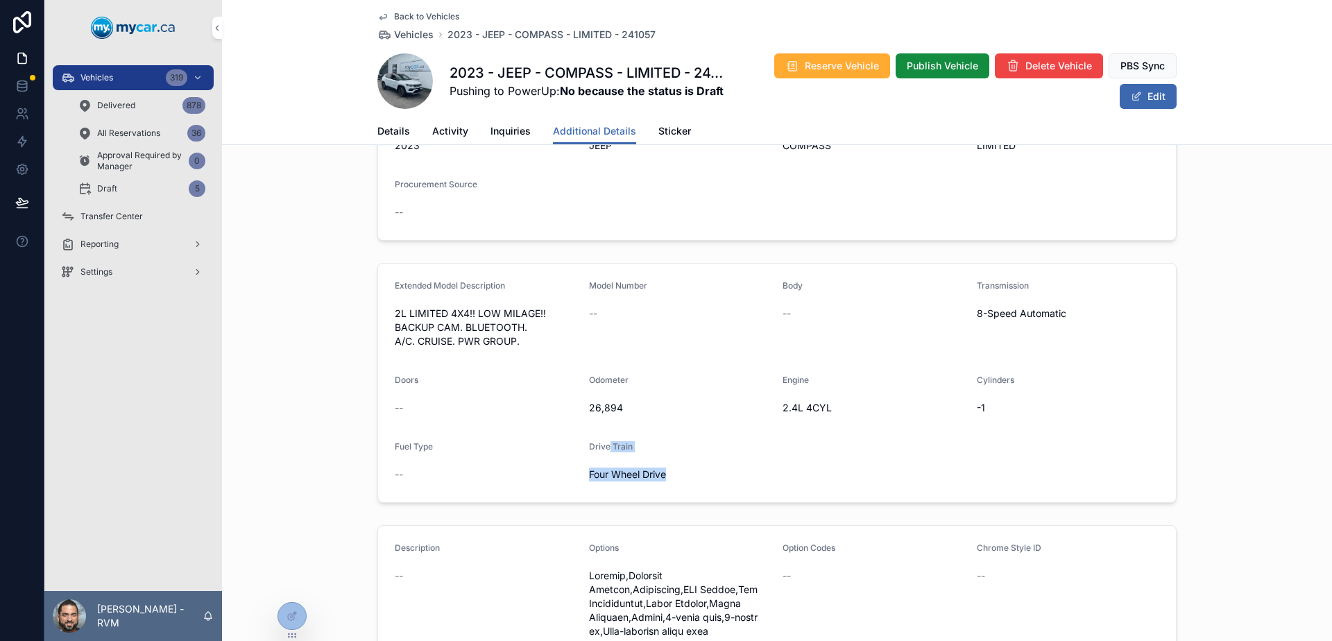
drag, startPoint x: 605, startPoint y: 452, endPoint x: 667, endPoint y: 481, distance: 68.3
click at [656, 483] on div "Drive Train Four Wheel Drive" at bounding box center [680, 463] width 183 height 44
click at [669, 481] on span "Four Wheel Drive" at bounding box center [680, 475] width 183 height 14
drag, startPoint x: 669, startPoint y: 481, endPoint x: 367, endPoint y: 386, distance: 317.1
click at [367, 386] on div "Extended Model Description 2L LIMITED 4X4!! LOW MILAGE!! BACKUP CAM. BLUETOOTH.…" at bounding box center [777, 382] width 1110 height 251
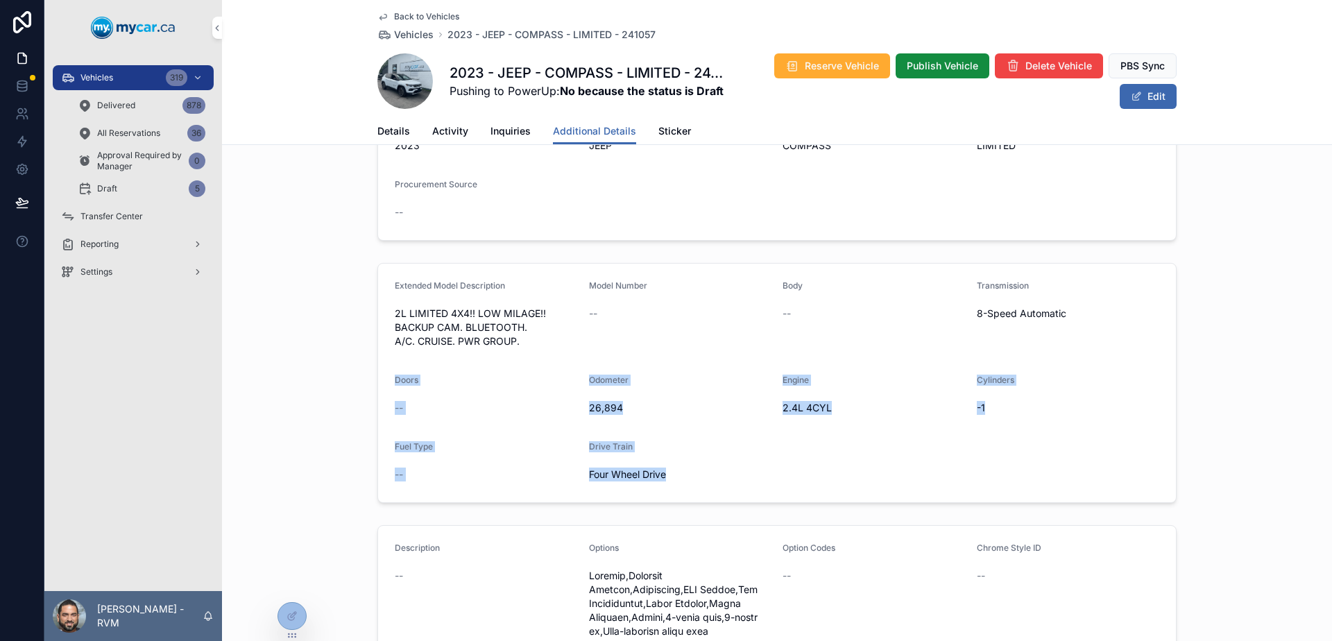
click at [371, 382] on div "Extended Model Description 2L LIMITED 4X4!! LOW MILAGE!! BACKUP CAM. BLUETOOTH.…" at bounding box center [777, 382] width 1110 height 251
drag
click at [1001, 481] on form "Extended Model Description 2L LIMITED 4X4!! LOW MILAGE!! BACKUP CAM. BLUETOOTH.…" at bounding box center [777, 383] width 798 height 239
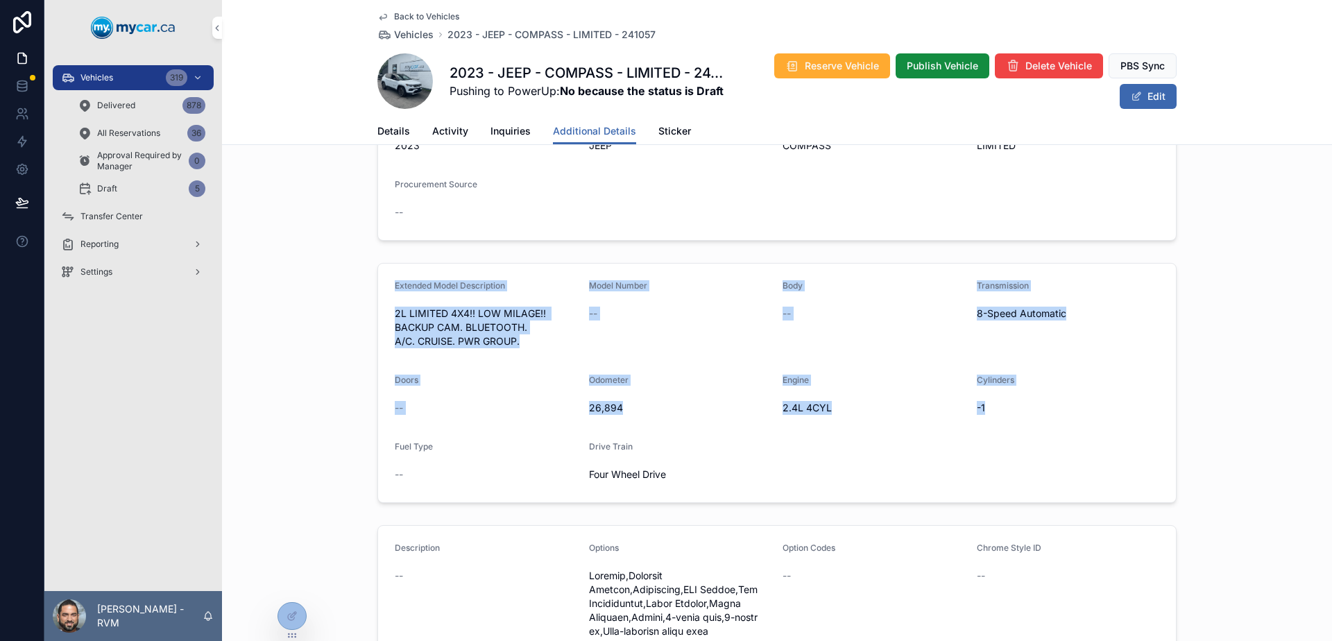
click at [382, 295] on form "Extended Model Description 2L LIMITED 4X4!! LOW MILAGE!! BACKUP CAM. BLUETOOTH.…" at bounding box center [777, 383] width 798 height 239
click at [378, 289] on form "Extended Model Description 2L LIMITED 4X4!! LOW MILAGE!! BACKUP CAM. BLUETOOTH.…" at bounding box center [777, 383] width 798 height 239
click at [769, 474] on form "Extended Model Description 2L LIMITED 4X4!! LOW MILAGE!! BACKUP CAM. BLUETOOTH.…" at bounding box center [777, 383] width 798 height 239
click at [770, 474] on form "Extended Model Description 2L LIMITED 4X4!! LOW MILAGE!! BACKUP CAM. BLUETOOTH.…" at bounding box center [777, 383] width 798 height 239
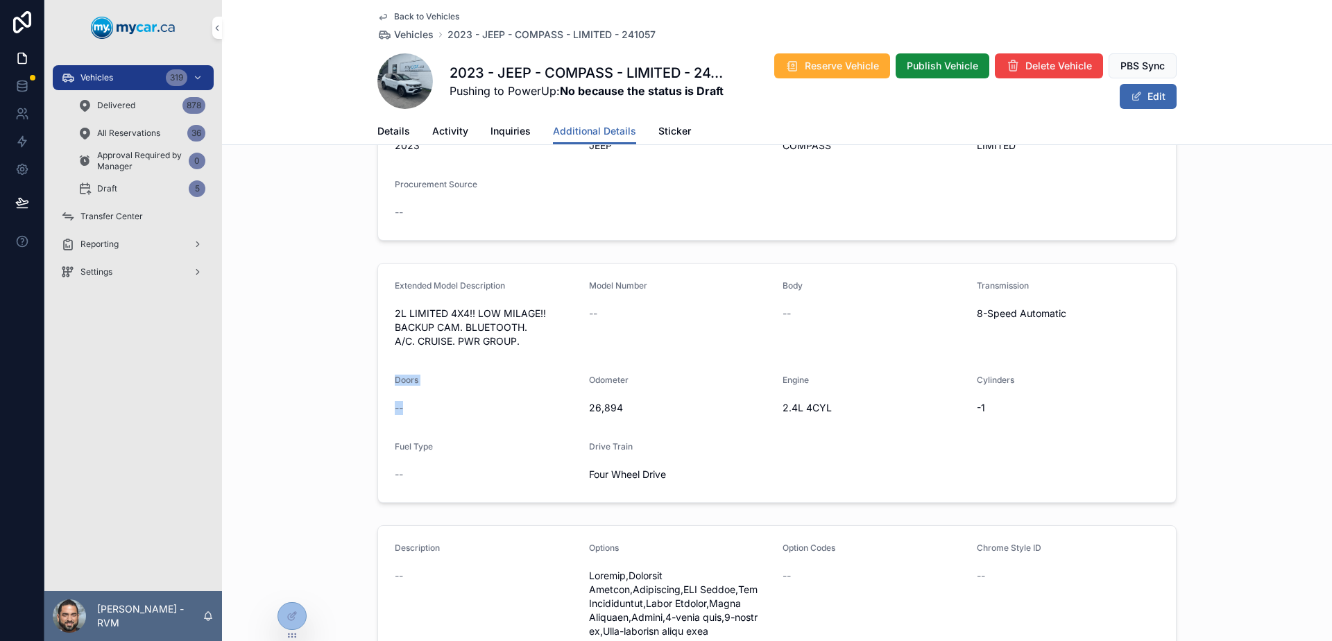
click at [378, 365] on form "Extended Model Description 2L LIMITED 4X4!! LOW MILAGE!! BACKUP CAM. BLUETOOTH.…" at bounding box center [777, 383] width 798 height 239
click at [1160, 65] on button "PBS Sync" at bounding box center [1143, 65] width 68 height 25
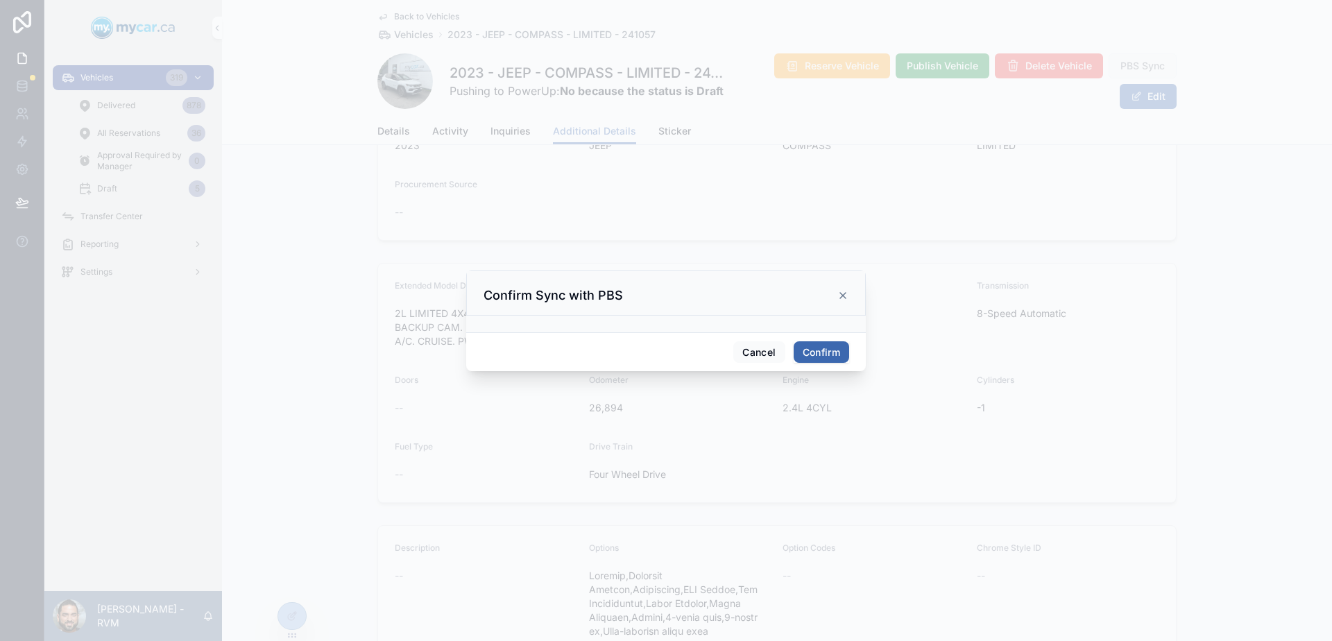
click at [830, 344] on button "Confirm" at bounding box center [822, 352] width 56 height 22
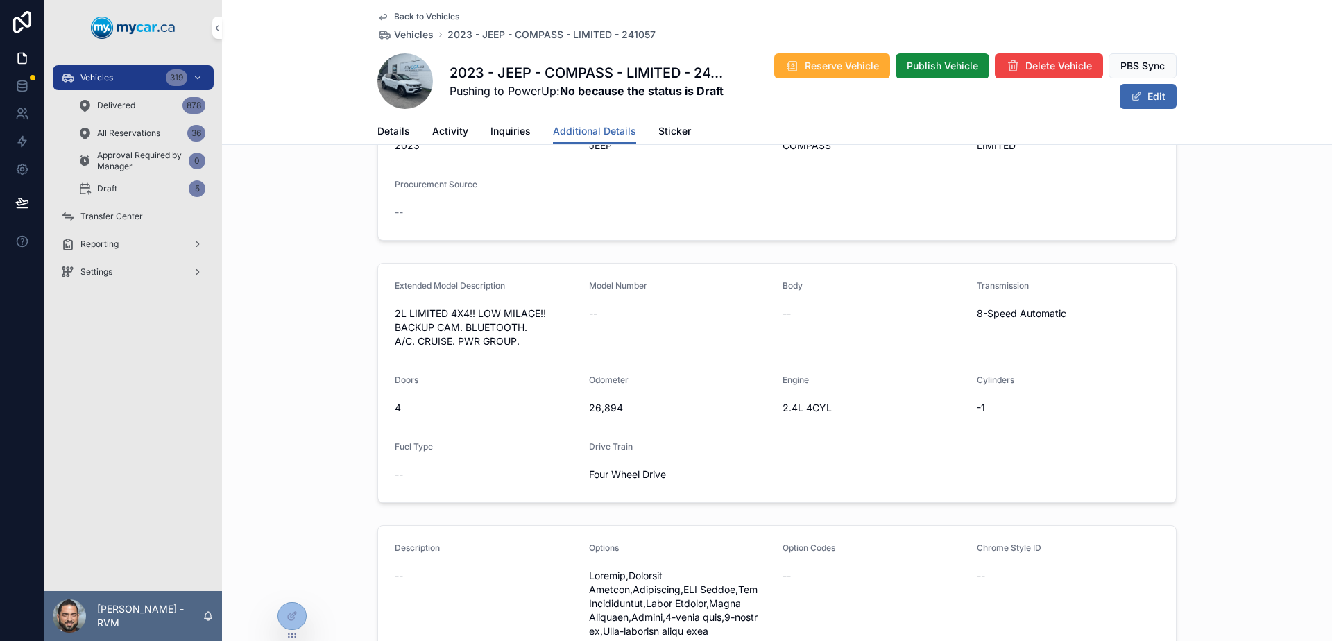
click at [450, 391] on div "Doors 4" at bounding box center [486, 397] width 183 height 44
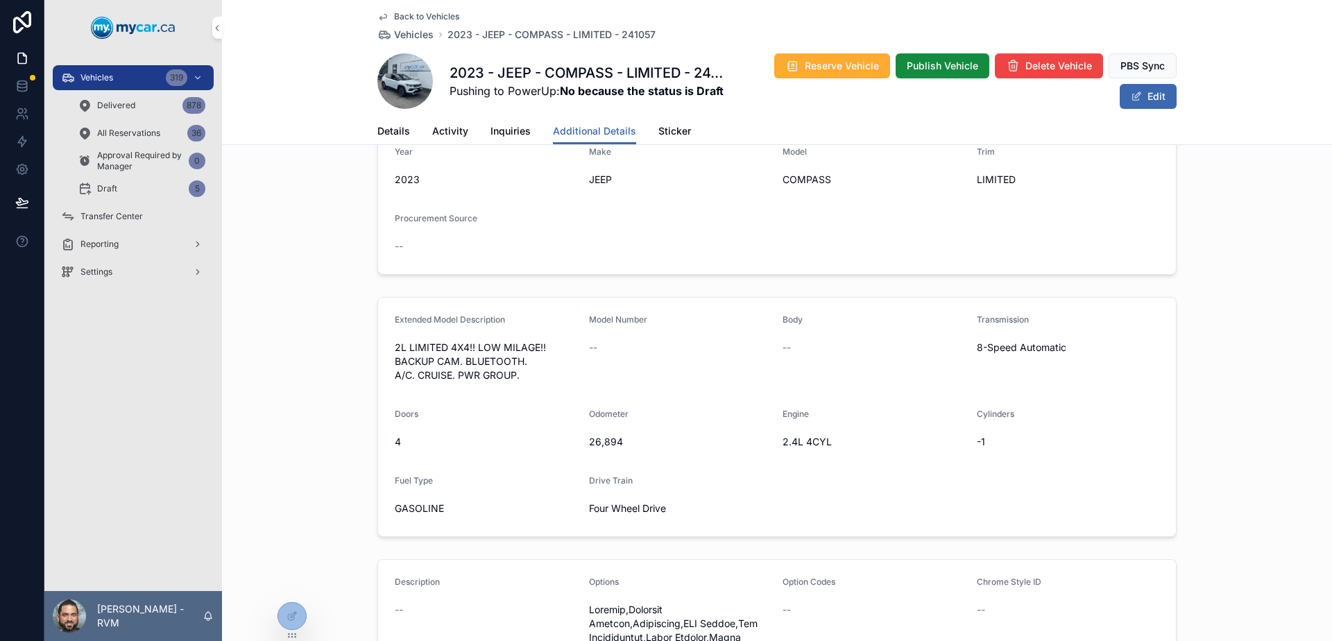
scroll to position [139, 0]
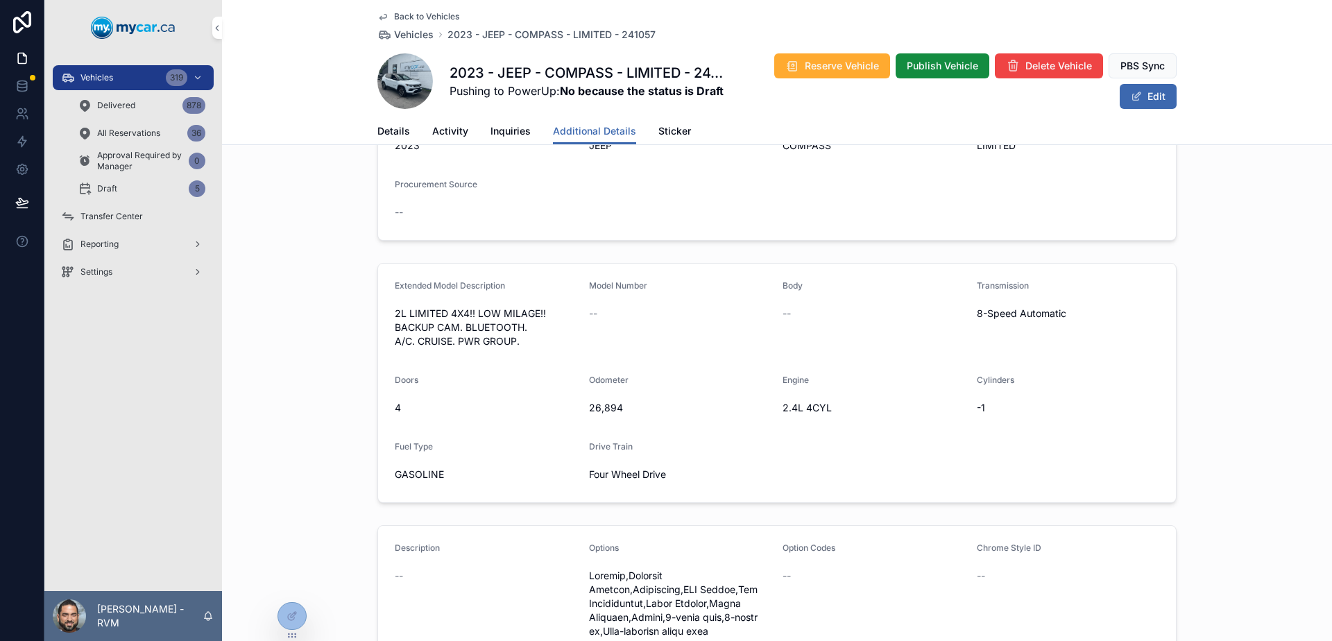
click at [432, 478] on span "GASOLINE" at bounding box center [486, 475] width 183 height 14
drag, startPoint x: 432, startPoint y: 478, endPoint x: 663, endPoint y: 484, distance: 231.1
click at [660, 484] on form "Extended Model Description 2L LIMITED 4X4!! LOW MILAGE!! BACKUP CAM. BLUETOOTH.…" at bounding box center [777, 383] width 798 height 239
click at [663, 484] on div "Four Wheel Drive" at bounding box center [680, 474] width 183 height 22
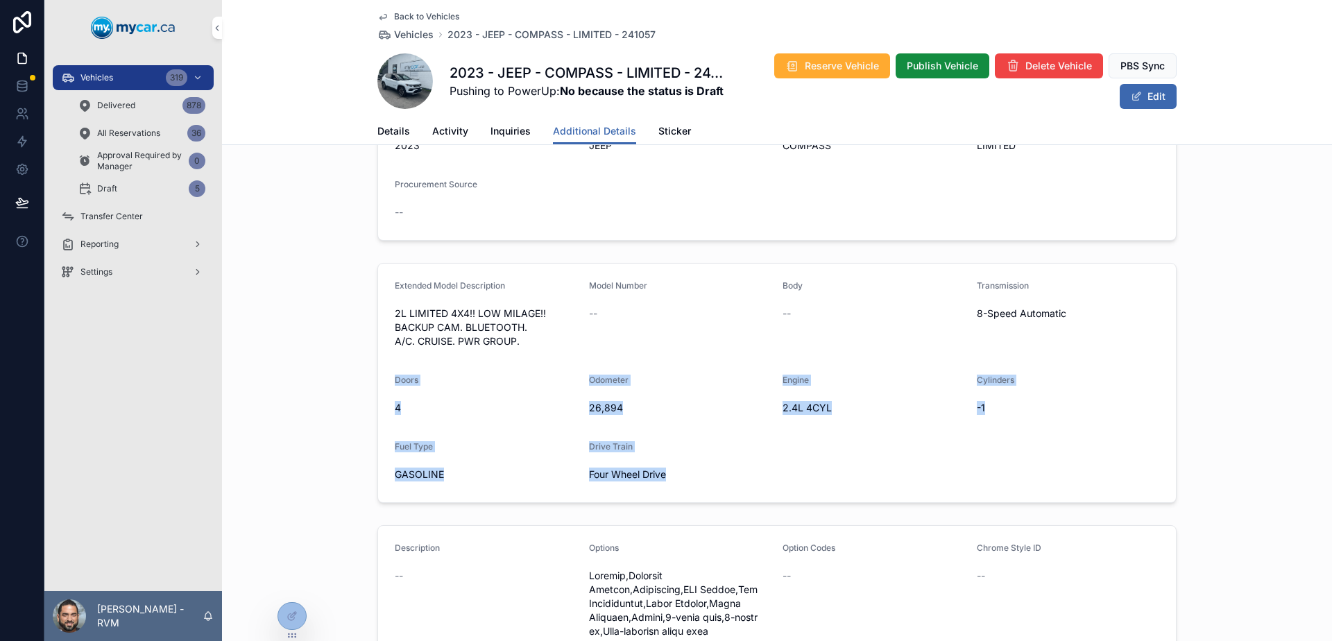
drag, startPoint x: 663, startPoint y: 484, endPoint x: 376, endPoint y: 380, distance: 305.5
click at [378, 380] on form "Extended Model Description 2L LIMITED 4X4!! LOW MILAGE!! BACKUP CAM. BLUETOOTH.…" at bounding box center [777, 383] width 798 height 239
drag, startPoint x: 376, startPoint y: 380, endPoint x: 669, endPoint y: 478, distance: 309.3
click at [669, 478] on form "Extended Model Description 2L LIMITED 4X4!! LOW MILAGE!! BACKUP CAM. BLUETOOTH.…" at bounding box center [777, 383] width 798 height 239
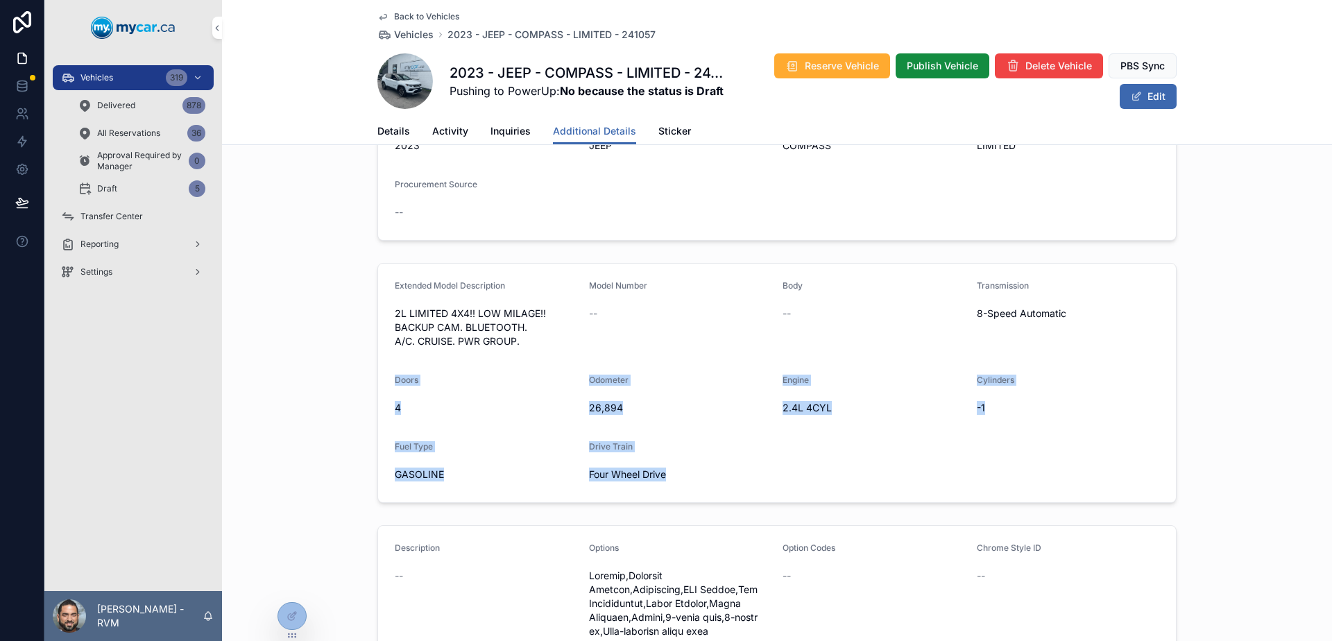
click at [672, 479] on span "Four Wheel Drive" at bounding box center [680, 475] width 183 height 14
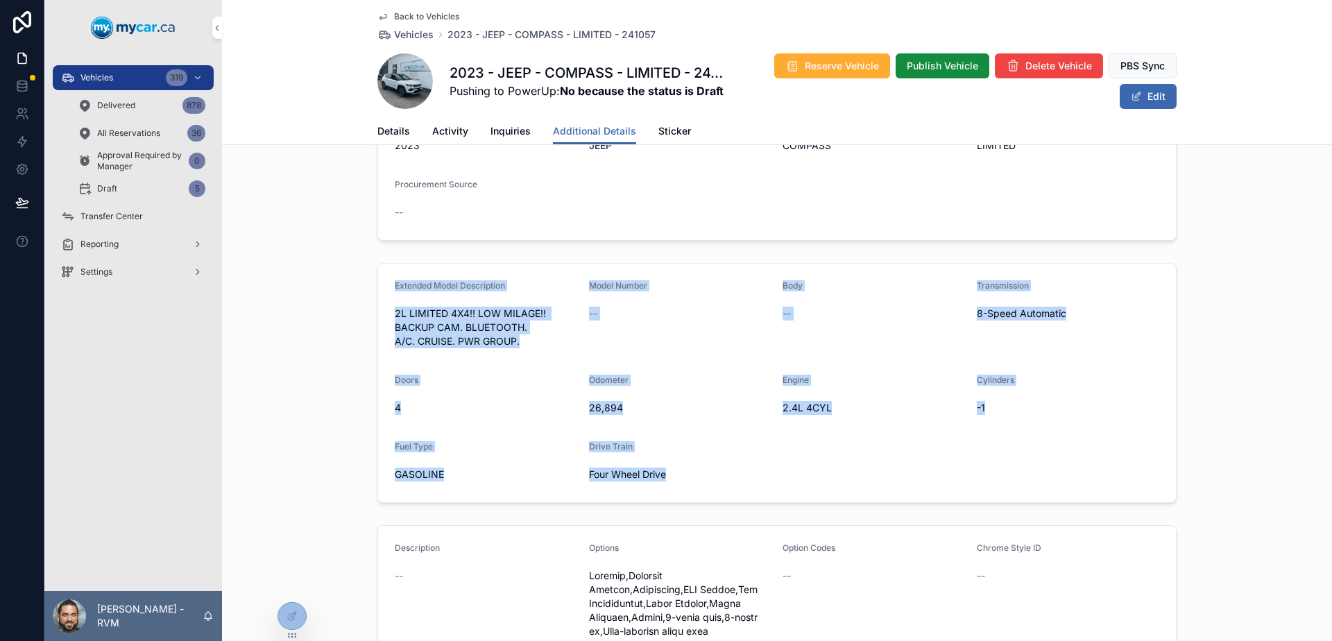
drag, startPoint x: 672, startPoint y: 479, endPoint x: 366, endPoint y: 273, distance: 369.0
click at [366, 273] on div "Extended Model Description 2L LIMITED 4X4!! LOW MILAGE!! BACKUP CAM. BLUETOOTH.…" at bounding box center [777, 382] width 1110 height 251
drag, startPoint x: 366, startPoint y: 273, endPoint x: 806, endPoint y: 453, distance: 475.8
click at [804, 452] on div "Extended Model Description 2L LIMITED 4X4!! LOW MILAGE!! BACKUP CAM. BLUETOOTH.…" at bounding box center [777, 382] width 1110 height 251
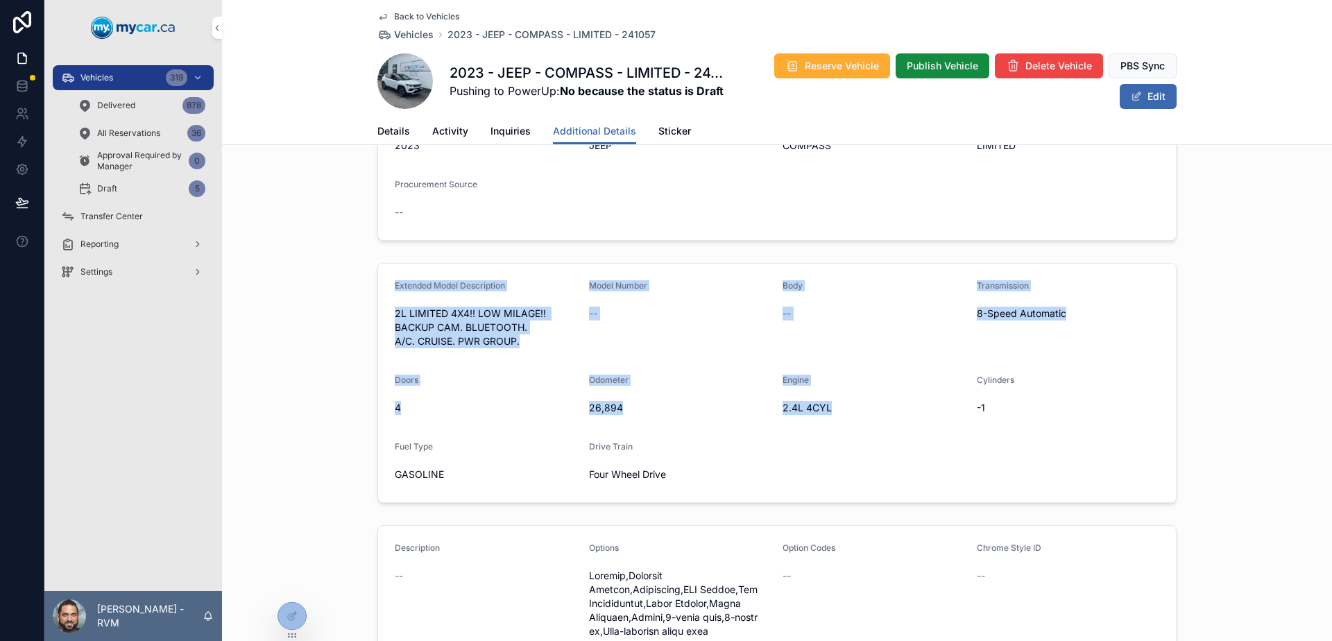
click at [808, 454] on form "Extended Model Description 2L LIMITED 4X4!! LOW MILAGE!! BACKUP CAM. BLUETOOTH.…" at bounding box center [777, 383] width 798 height 239
click at [638, 313] on div "--" at bounding box center [680, 314] width 183 height 14
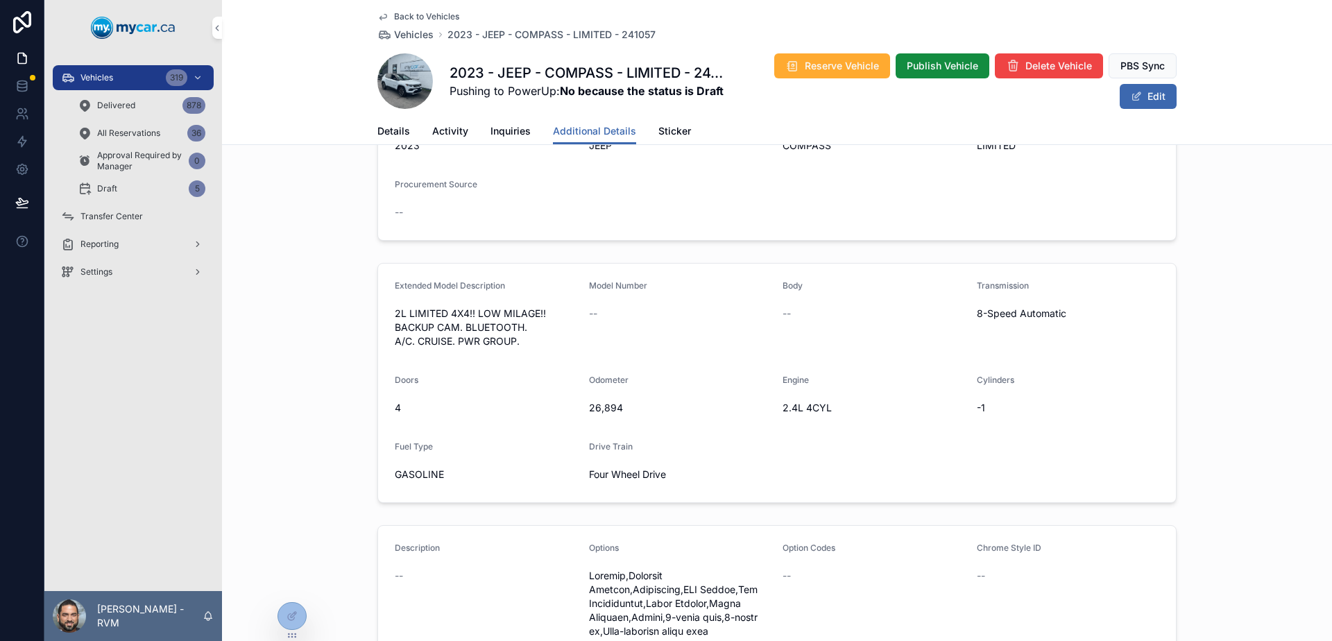
drag, startPoint x: 638, startPoint y: 313, endPoint x: 796, endPoint y: 320, distance: 158.3
click at [779, 320] on form "Extended Model Description 2L LIMITED 4X4!! LOW MILAGE!! BACKUP CAM. BLUETOOTH.…" at bounding box center [777, 383] width 798 height 239
click at [796, 320] on div "--" at bounding box center [874, 314] width 183 height 14
drag, startPoint x: 796, startPoint y: 320, endPoint x: 765, endPoint y: 299, distance: 37.5
click at [765, 299] on form "Extended Model Description 2L LIMITED 4X4!! LOW MILAGE!! BACKUP CAM. BLUETOOTH.…" at bounding box center [777, 383] width 798 height 239
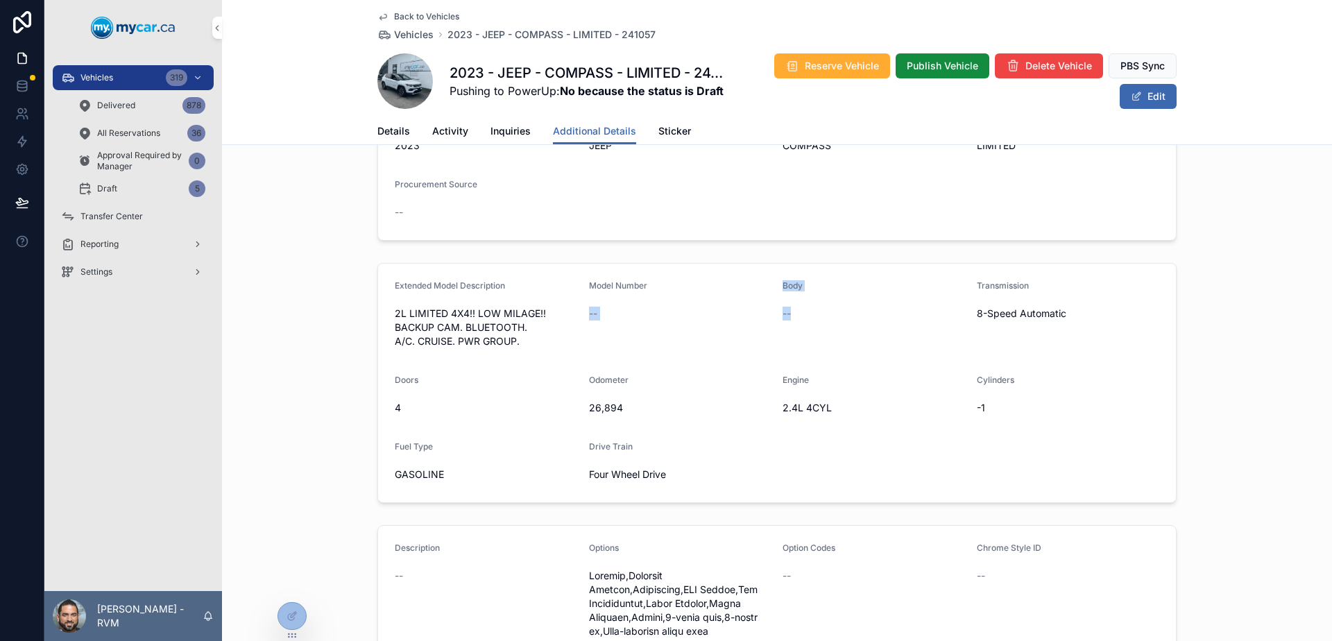
click at [765, 299] on div "Model Number --" at bounding box center [680, 316] width 183 height 72
drag, startPoint x: 765, startPoint y: 299, endPoint x: 813, endPoint y: 320, distance: 52.8
click at [813, 320] on form "Extended Model Description 2L LIMITED 4X4!! LOW MILAGE!! BACKUP CAM. BLUETOOTH.…" at bounding box center [777, 383] width 798 height 239
click at [813, 320] on div "--" at bounding box center [874, 314] width 183 height 14
drag, startPoint x: 813, startPoint y: 320, endPoint x: 778, endPoint y: 284, distance: 49.5
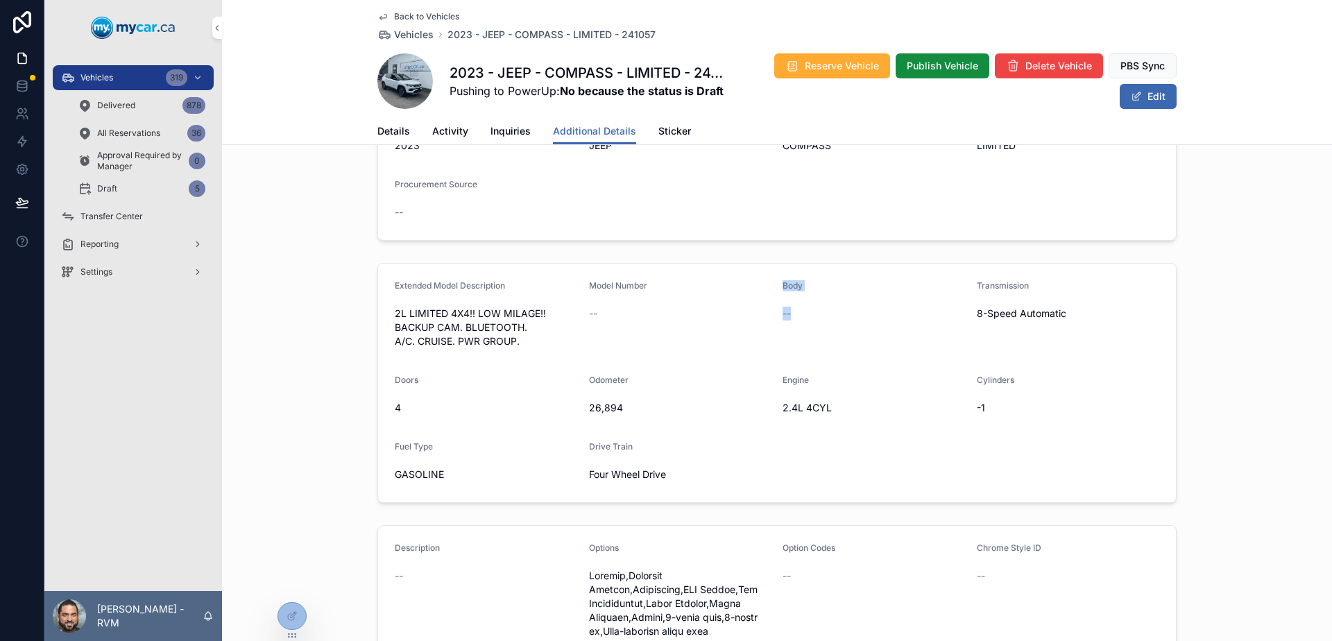
click at [783, 284] on div "Body --" at bounding box center [874, 316] width 183 height 72
click at [783, 283] on span "Body" at bounding box center [793, 285] width 20 height 10
drag, startPoint x: 778, startPoint y: 283, endPoint x: 803, endPoint y: 310, distance: 36.4
click at [801, 309] on div "Body --" at bounding box center [874, 316] width 183 height 72
click at [803, 310] on div "--" at bounding box center [874, 314] width 183 height 14
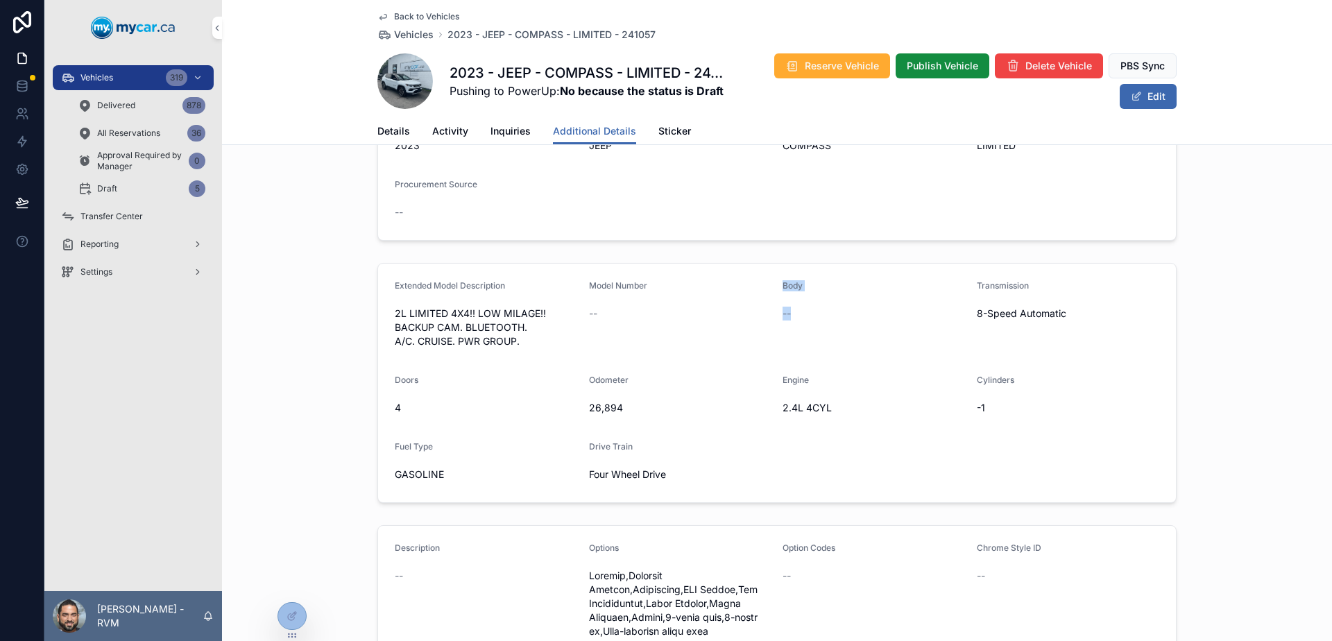
drag, startPoint x: 803, startPoint y: 310, endPoint x: 774, endPoint y: 278, distance: 43.2
click at [774, 278] on form "Extended Model Description 2L LIMITED 4X4!! LOW MILAGE!! BACKUP CAM. BLUETOOTH.…" at bounding box center [777, 383] width 798 height 239
drag, startPoint x: 774, startPoint y: 278, endPoint x: 808, endPoint y: 316, distance: 50.6
click at [808, 316] on form "Extended Model Description 2L LIMITED 4X4!! LOW MILAGE!! BACKUP CAM. BLUETOOTH.…" at bounding box center [777, 383] width 798 height 239
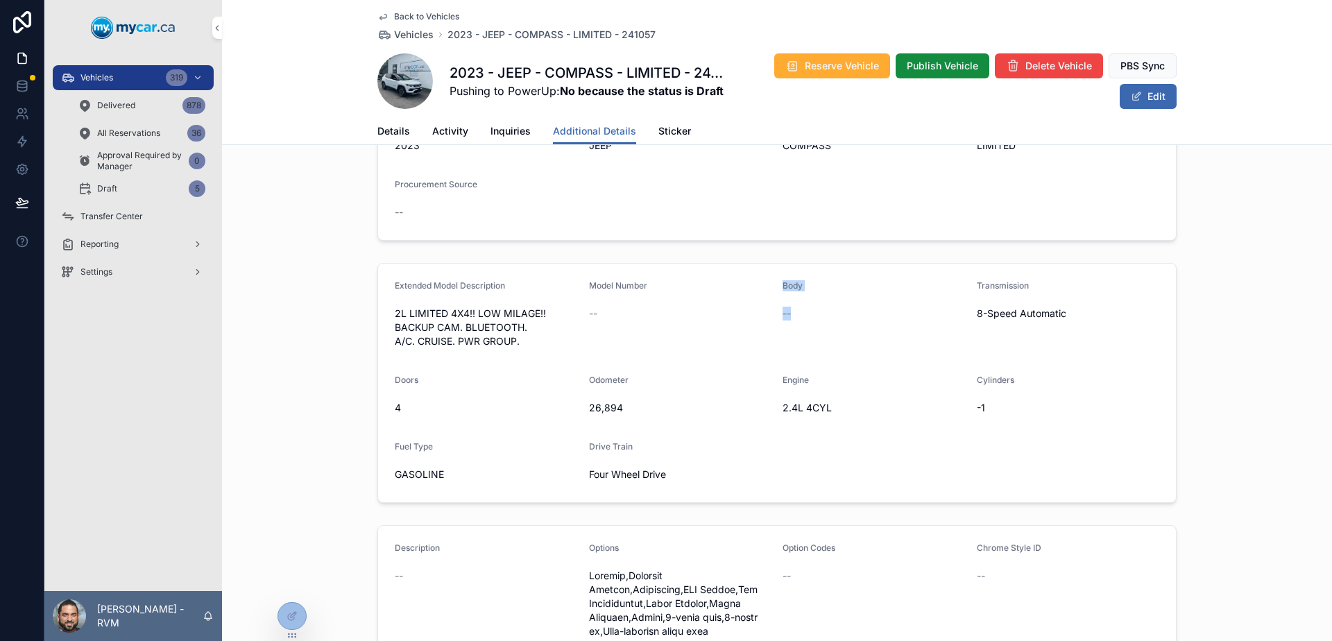
click at [809, 318] on div "--" at bounding box center [874, 314] width 183 height 14
drag, startPoint x: 631, startPoint y: 307, endPoint x: 595, endPoint y: 287, distance: 41.3
click at [595, 287] on div "Model Number --" at bounding box center [680, 316] width 183 height 72
click at [593, 286] on span "Model Number" at bounding box center [618, 285] width 58 height 10
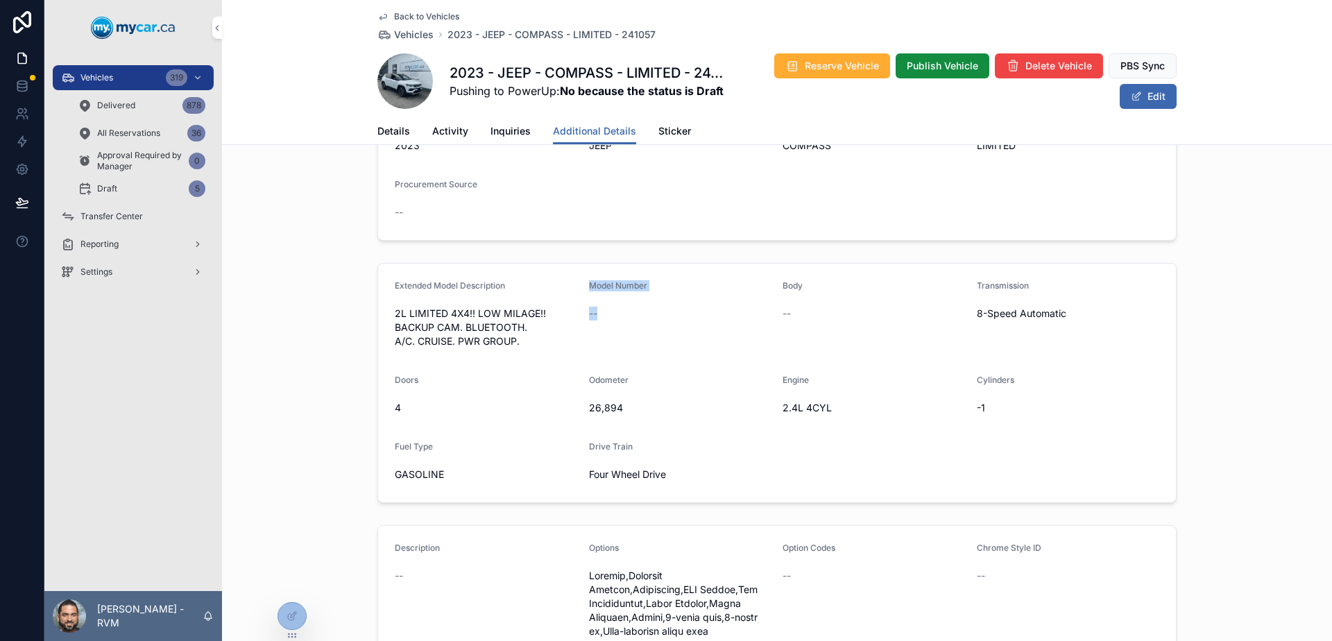
drag, startPoint x: 593, startPoint y: 286, endPoint x: 623, endPoint y: 318, distance: 43.7
click at [623, 318] on div "Model Number --" at bounding box center [680, 316] width 183 height 72
click at [623, 318] on div "--" at bounding box center [680, 314] width 183 height 14
drag, startPoint x: 623, startPoint y: 318, endPoint x: 596, endPoint y: 291, distance: 37.8
click at [596, 291] on div "Model Number --" at bounding box center [680, 316] width 183 height 72
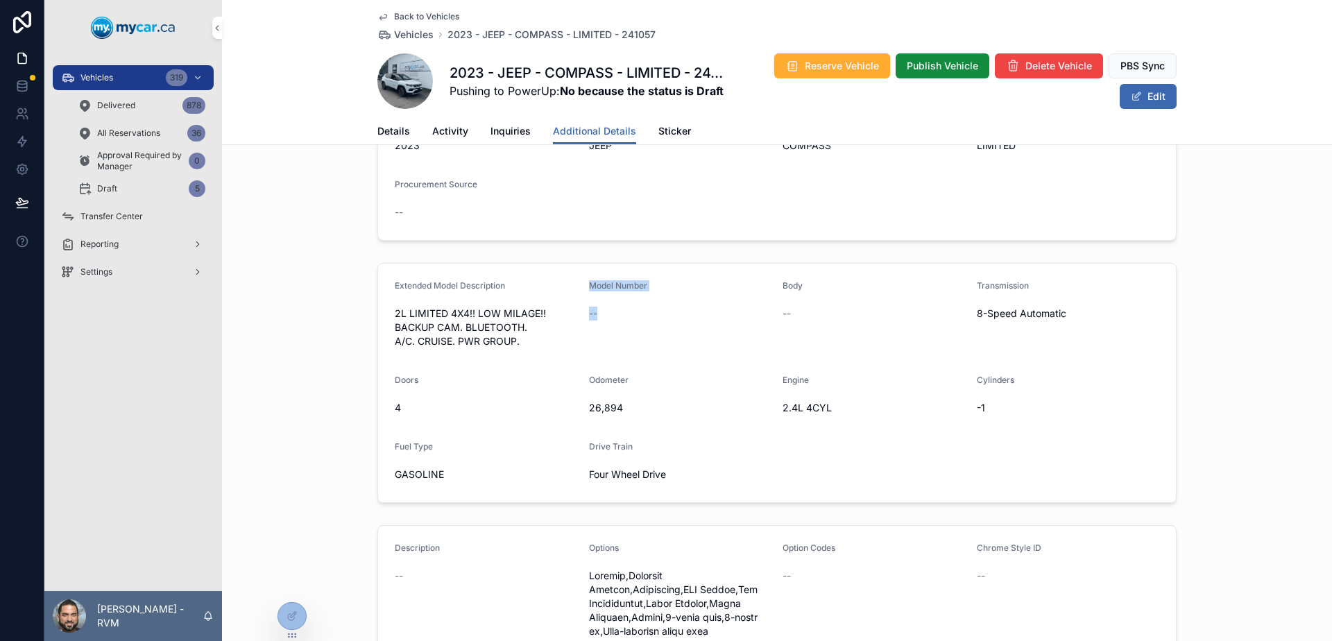
click at [596, 291] on div "Model Number" at bounding box center [680, 288] width 183 height 17
drag, startPoint x: 596, startPoint y: 291, endPoint x: 628, endPoint y: 293, distance: 32.0
click at [628, 293] on div "Model Number" at bounding box center [680, 288] width 183 height 17
drag, startPoint x: 628, startPoint y: 293, endPoint x: 590, endPoint y: 281, distance: 40.1
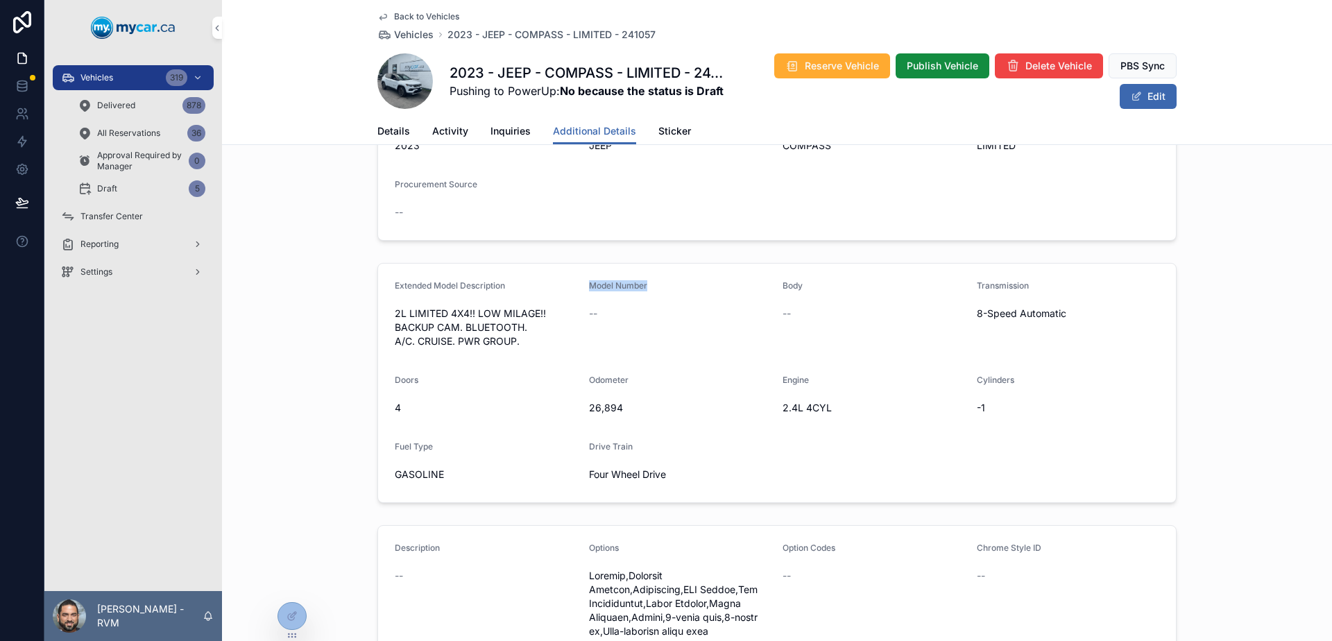
click at [590, 281] on div "Model Number" at bounding box center [680, 288] width 183 height 17
click at [590, 281] on span "Model Number" at bounding box center [618, 285] width 58 height 10
drag, startPoint x: 590, startPoint y: 281, endPoint x: 641, endPoint y: 287, distance: 51.6
click at [641, 287] on span "Model Number" at bounding box center [618, 285] width 58 height 10
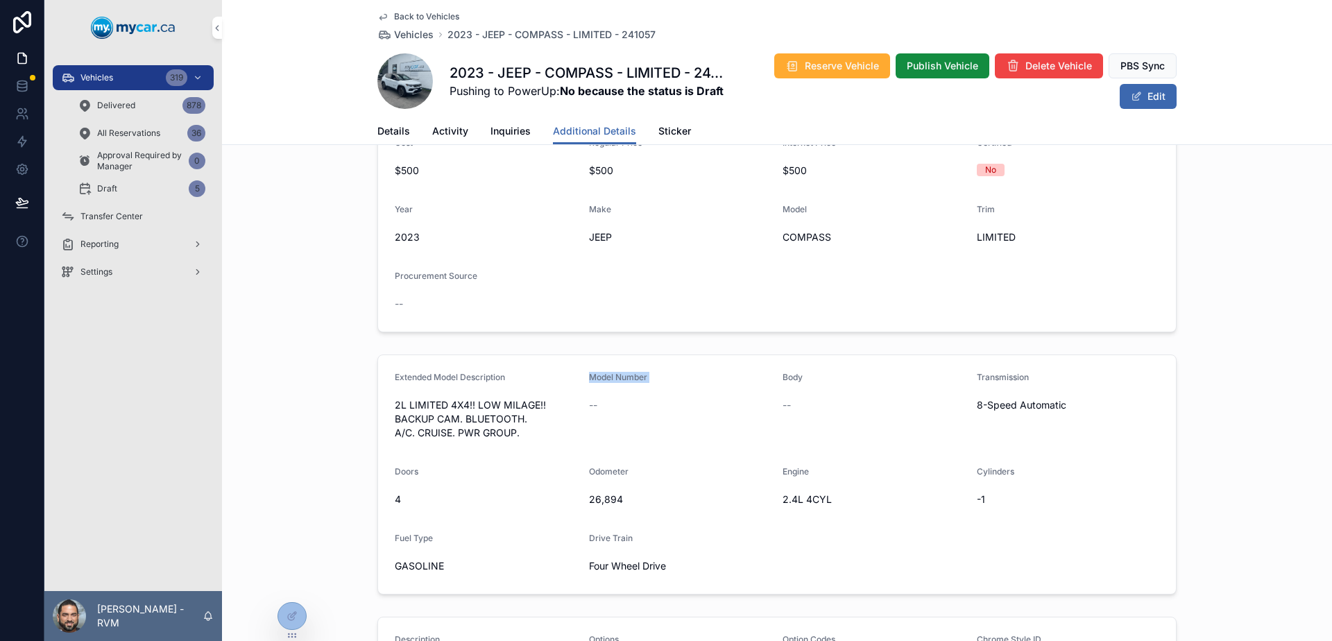
scroll to position [0, 0]
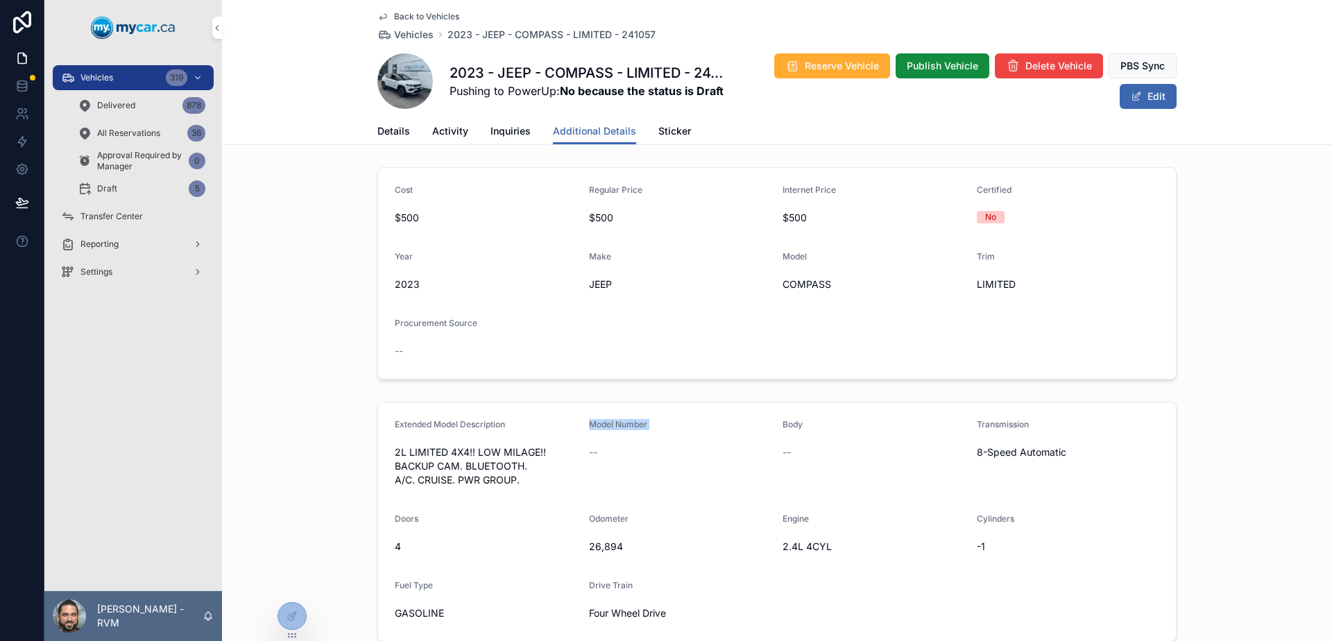
click at [633, 418] on form "Extended Model Description 2L LIMITED 4X4!! LOW MILAGE!! BACKUP CAM. BLUETOOTH.…" at bounding box center [777, 521] width 798 height 239
click at [624, 429] on label "Model Number" at bounding box center [618, 424] width 58 height 11
drag, startPoint x: 624, startPoint y: 429, endPoint x: 601, endPoint y: 429, distance: 23.6
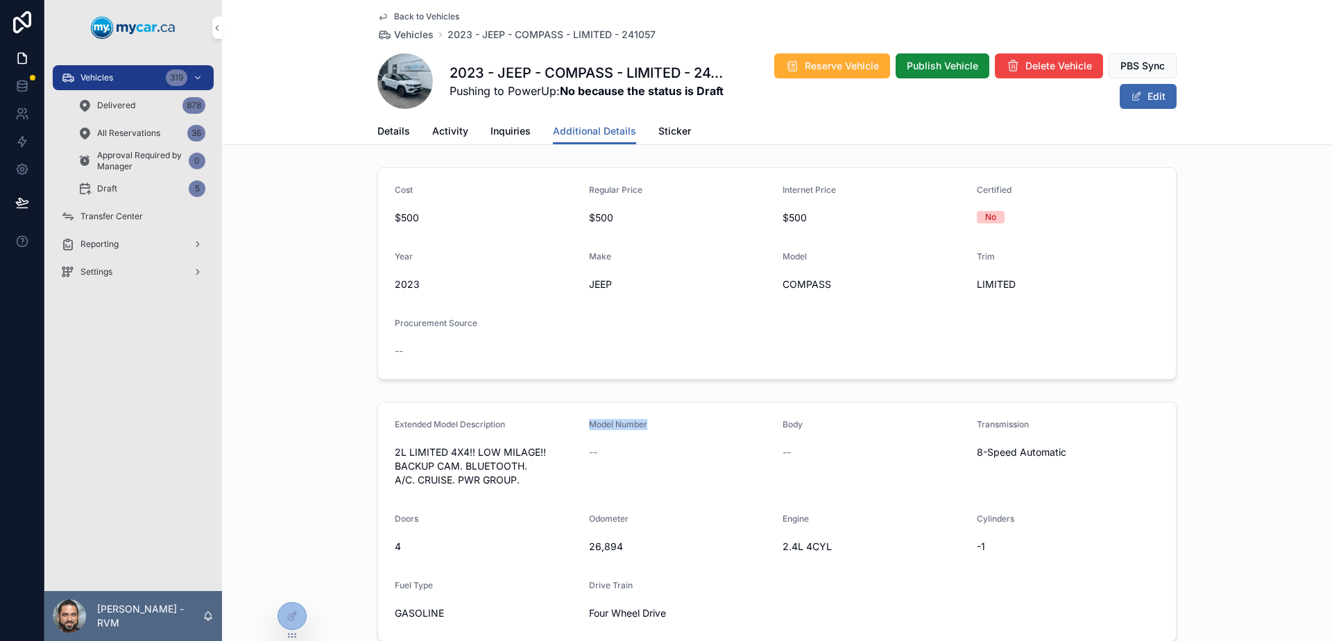
click at [601, 429] on label "Model Number" at bounding box center [618, 424] width 58 height 11
click at [710, 438] on div "Model Number --" at bounding box center [680, 455] width 183 height 72
drag, startPoint x: 661, startPoint y: 434, endPoint x: 581, endPoint y: 423, distance: 81.1
click at [581, 423] on form "Extended Model Description 2L LIMITED 4X4!! LOW MILAGE!! BACKUP CAM. BLUETOOTH.…" at bounding box center [777, 521] width 798 height 239
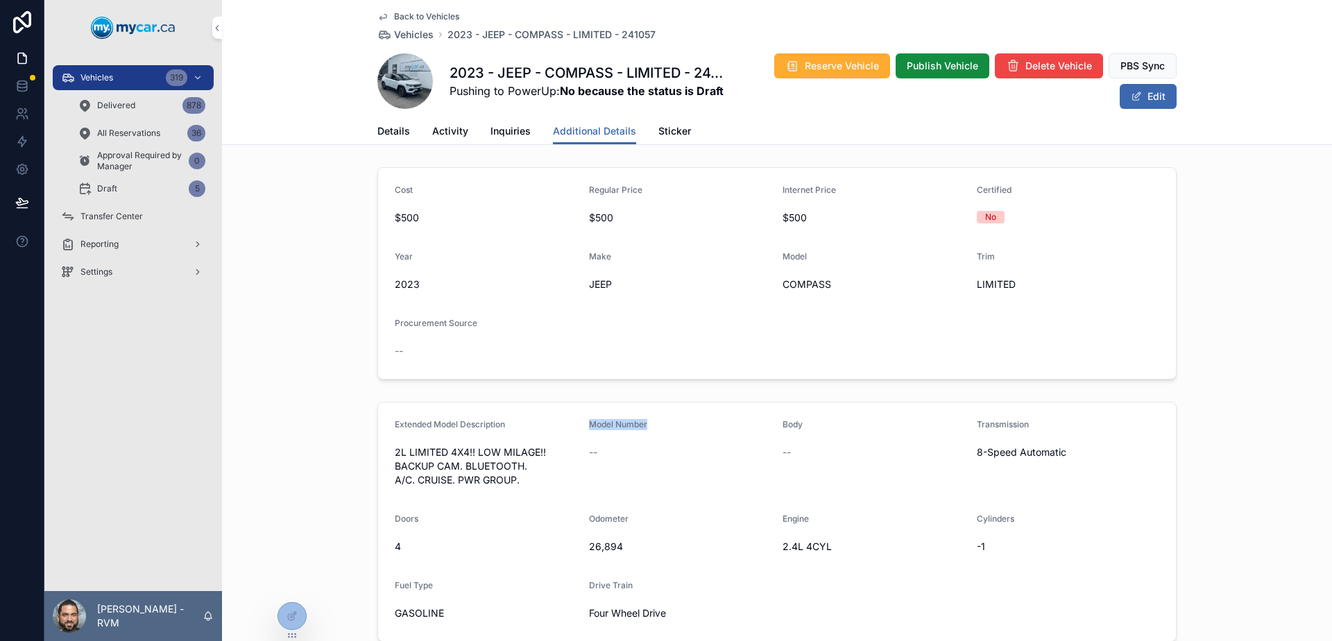
drag, startPoint x: 581, startPoint y: 423, endPoint x: 620, endPoint y: 422, distance: 39.6
click at [620, 422] on form "Extended Model Description 2L LIMITED 4X4!! LOW MILAGE!! BACKUP CAM. BLUETOOTH.…" at bounding box center [777, 521] width 798 height 239
click at [620, 422] on span "Model Number" at bounding box center [618, 424] width 58 height 10
drag, startPoint x: 620, startPoint y: 422, endPoint x: 602, endPoint y: 422, distance: 18.1
click at [602, 422] on span "Model Number" at bounding box center [618, 424] width 58 height 10
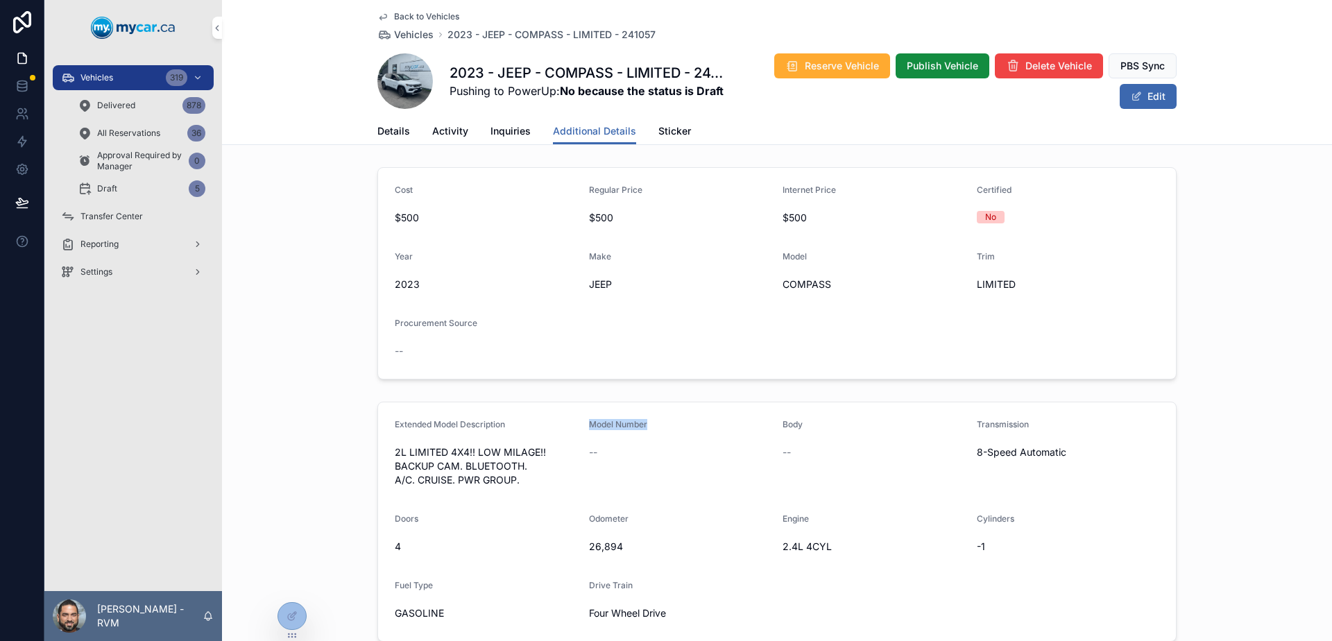
click at [602, 422] on span "Model Number" at bounding box center [618, 424] width 58 height 10
drag, startPoint x: 602, startPoint y: 422, endPoint x: 622, endPoint y: 422, distance: 19.4
click at [621, 422] on span "Model Number" at bounding box center [618, 424] width 58 height 10
click at [622, 422] on span "Model Number" at bounding box center [618, 424] width 58 height 10
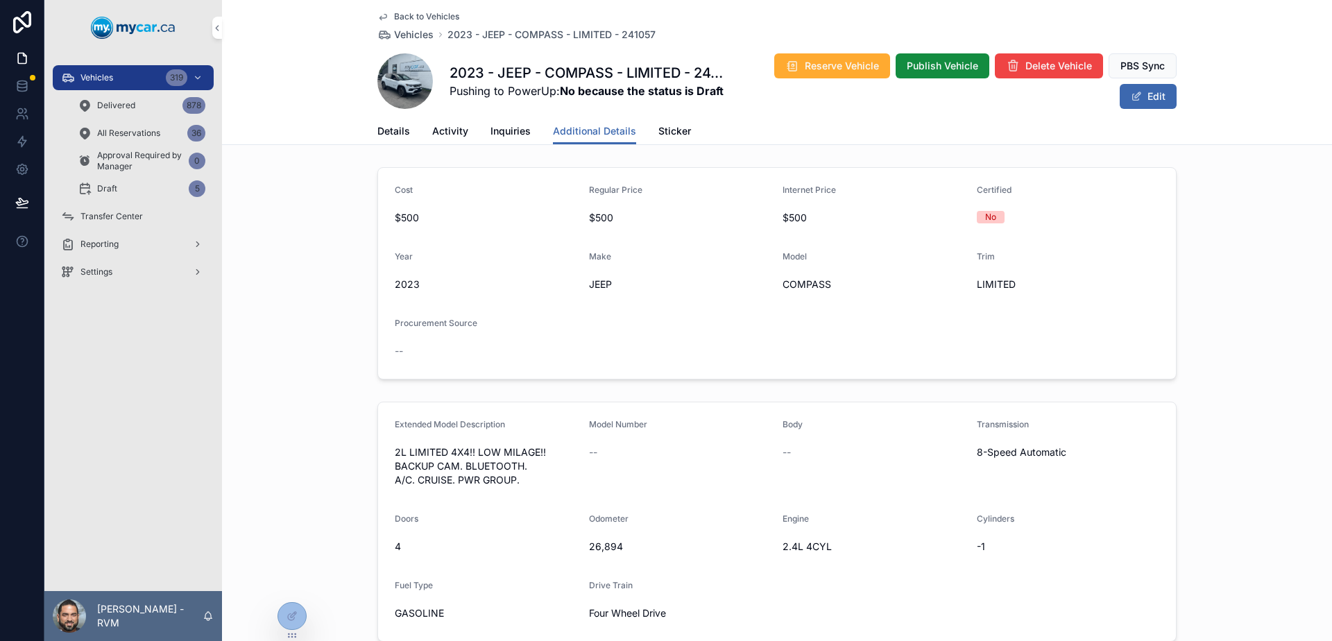
click at [604, 422] on span "Model Number" at bounding box center [618, 424] width 58 height 10
drag, startPoint x: 604, startPoint y: 422, endPoint x: 625, endPoint y: 421, distance: 21.5
click at [621, 420] on span "Model Number" at bounding box center [618, 424] width 58 height 10
click at [626, 421] on span "Model Number" at bounding box center [618, 424] width 58 height 10
click at [895, 228] on div "$500" at bounding box center [874, 218] width 183 height 22
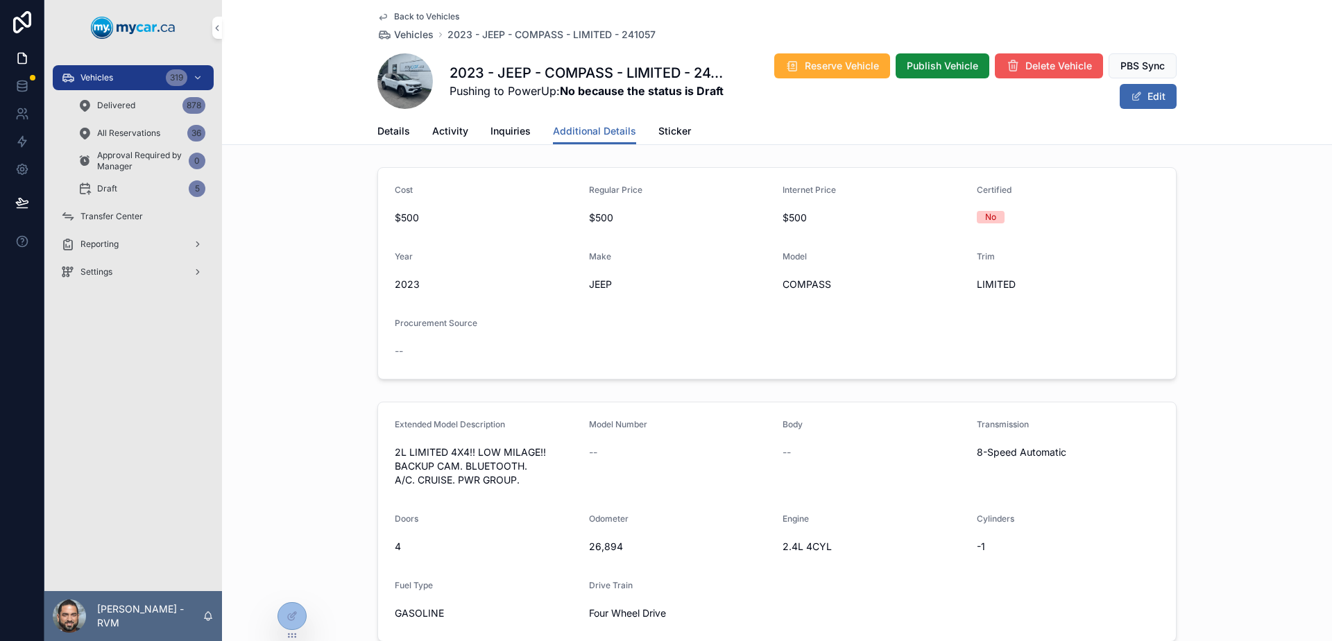
click at [1048, 56] on button "Delete Vehicle" at bounding box center [1049, 65] width 108 height 25
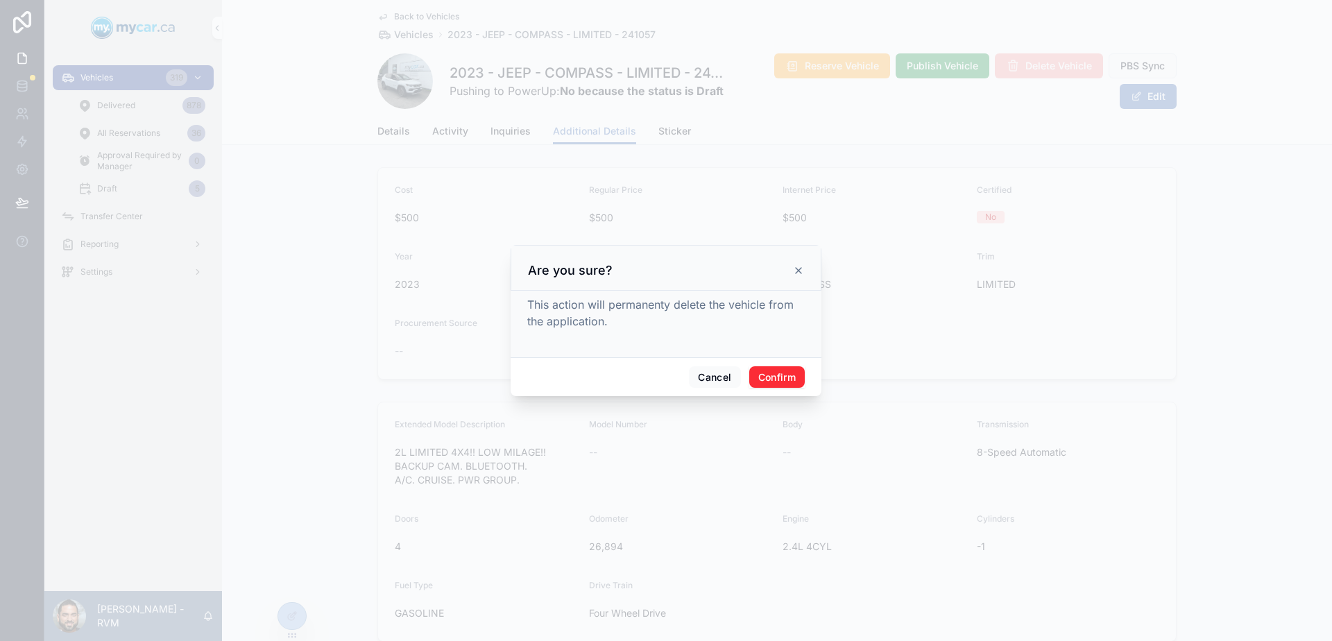
click at [765, 379] on button "Confirm" at bounding box center [777, 377] width 56 height 22
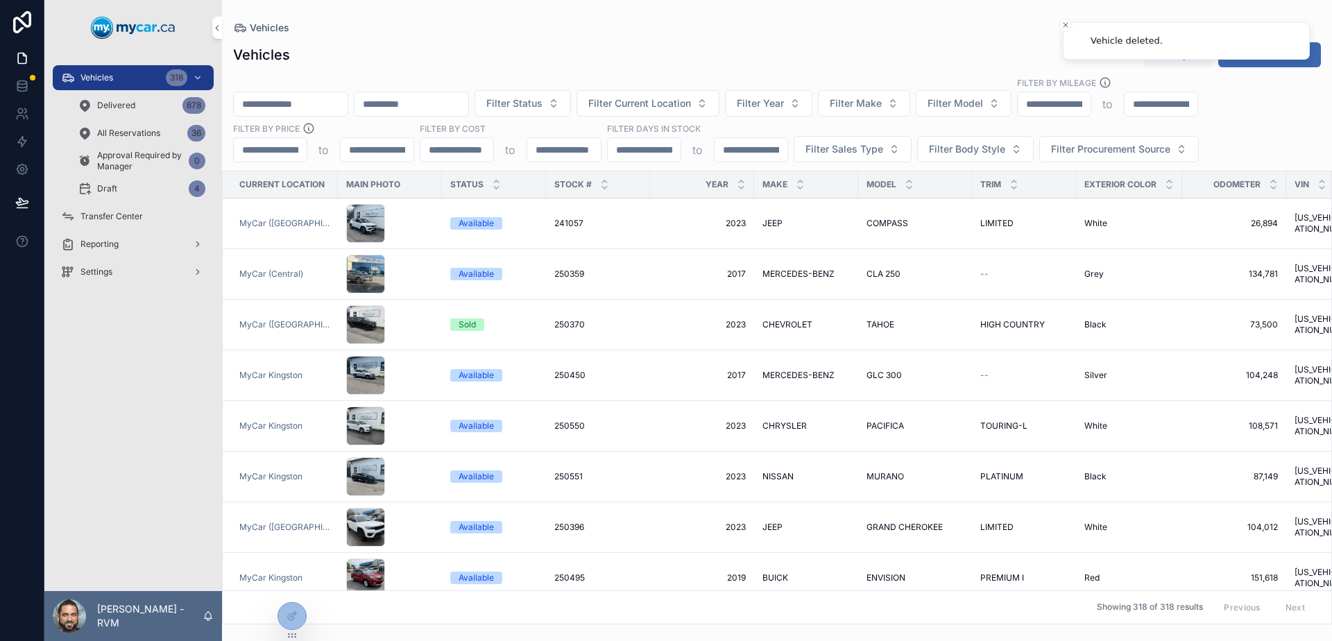
click at [123, 64] on div "Vehicles 318 Delivered 878 All Reservations 36 Approval Required by Manager 0 D…" at bounding box center [133, 133] width 178 height 139
click at [129, 71] on div "Vehicles 318" at bounding box center [133, 78] width 144 height 22
click at [321, 99] on input "scrollable content" at bounding box center [291, 103] width 114 height 19
click at [356, 65] on div "Vehicles Export New Vehicles" at bounding box center [777, 55] width 1088 height 26
click at [109, 76] on span "Vehicles" at bounding box center [96, 77] width 33 height 11
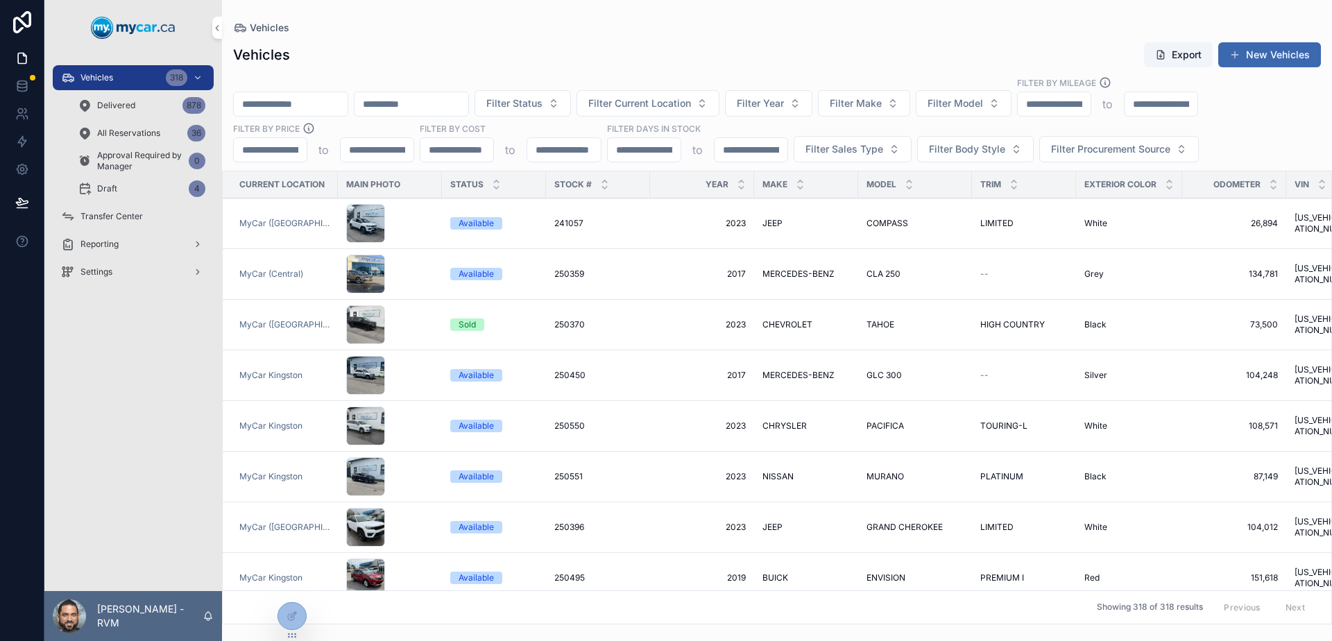
click at [0, 0] on icon at bounding box center [0, 0] width 0 height 0
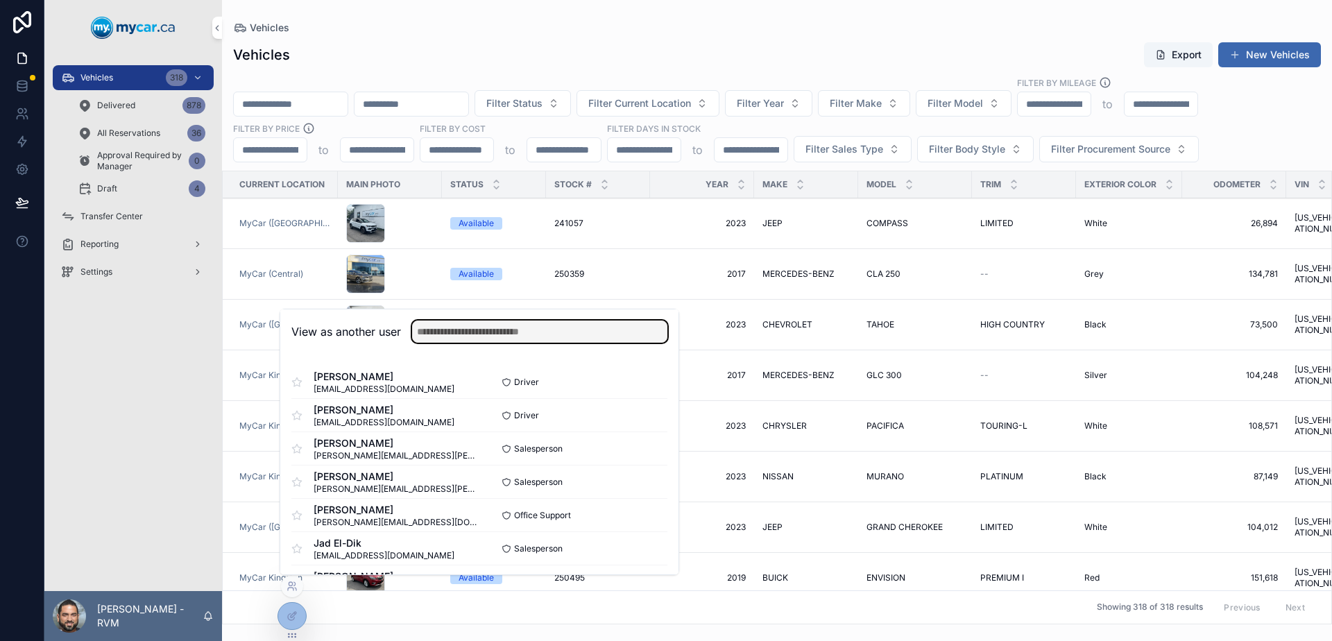
click at [457, 340] on input "text" at bounding box center [539, 332] width 255 height 22
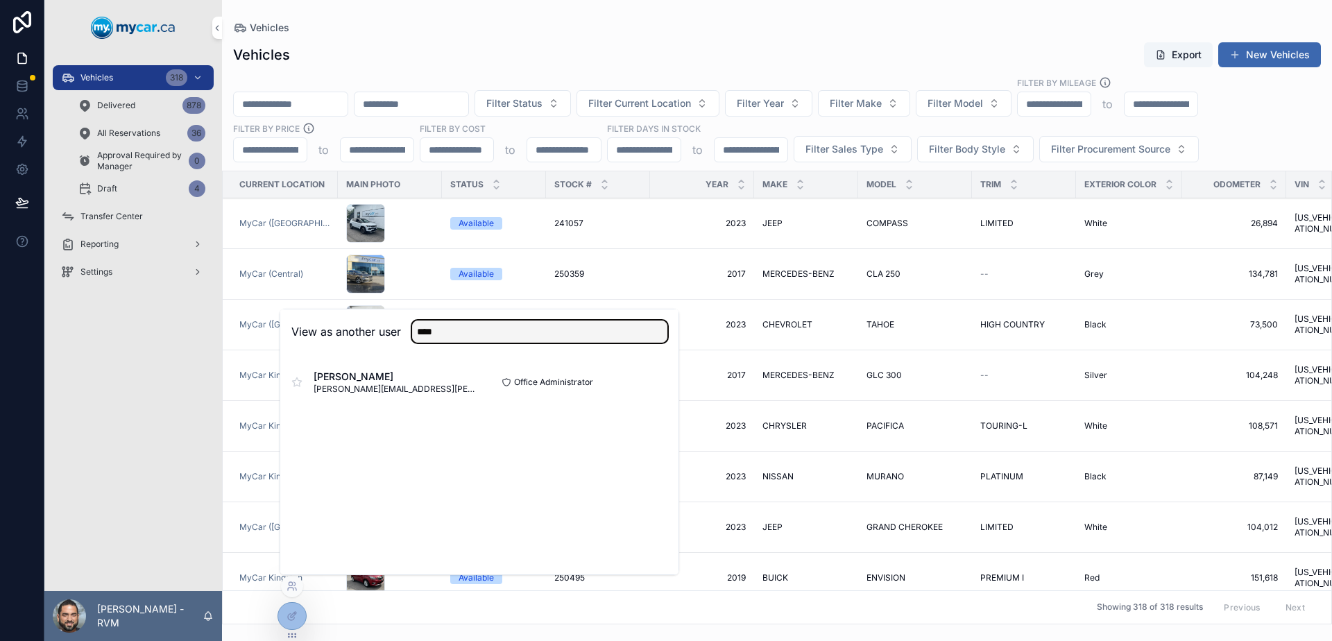
type input "****"
click at [0, 0] on button "Select" at bounding box center [0, 0] width 0 height 0
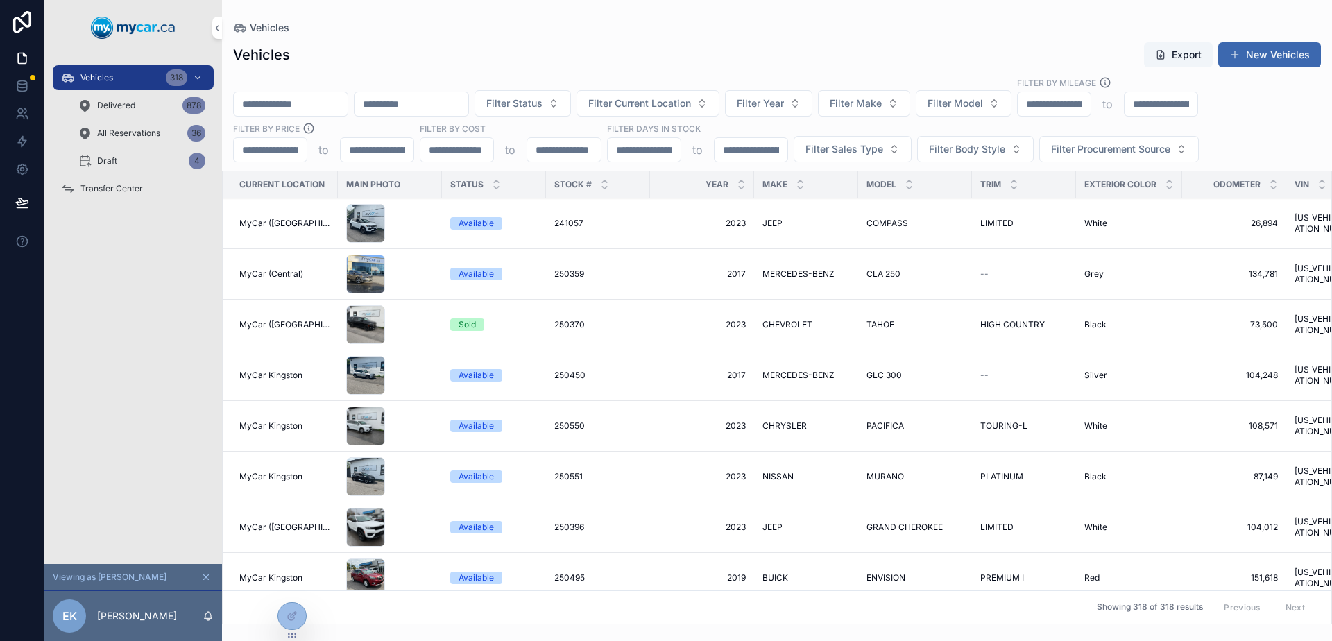
click at [418, 218] on div "scrollable content" at bounding box center [389, 223] width 87 height 39
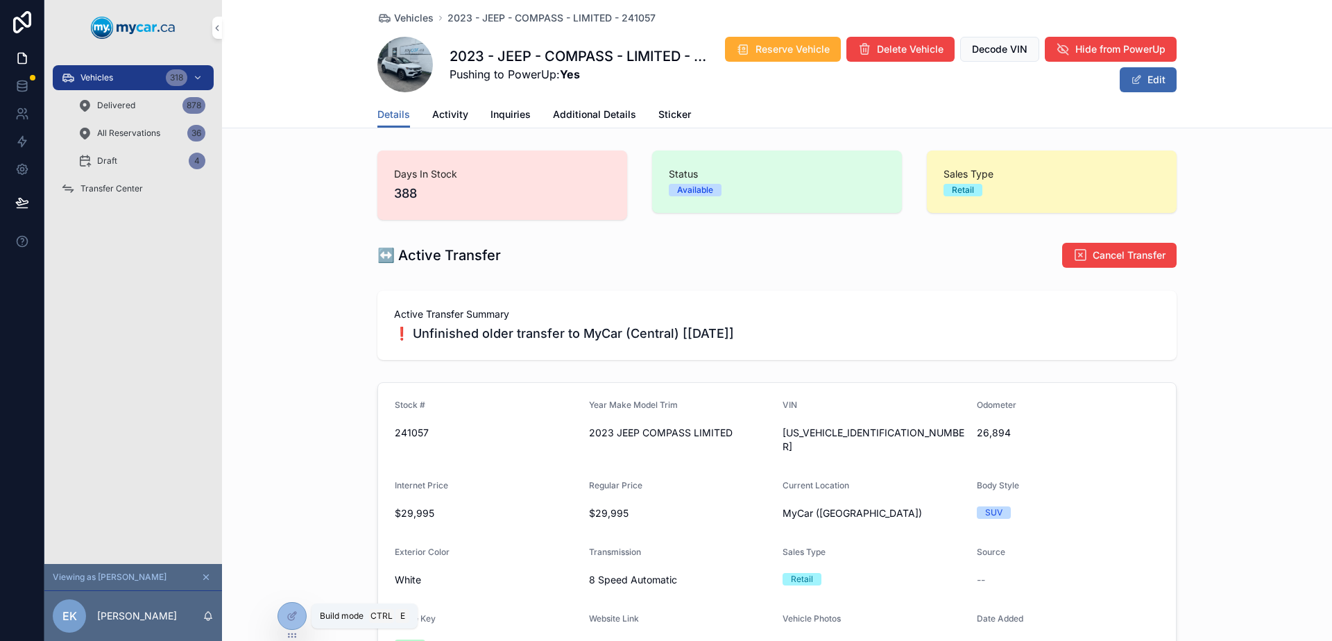
click at [299, 615] on div at bounding box center [292, 616] width 28 height 26
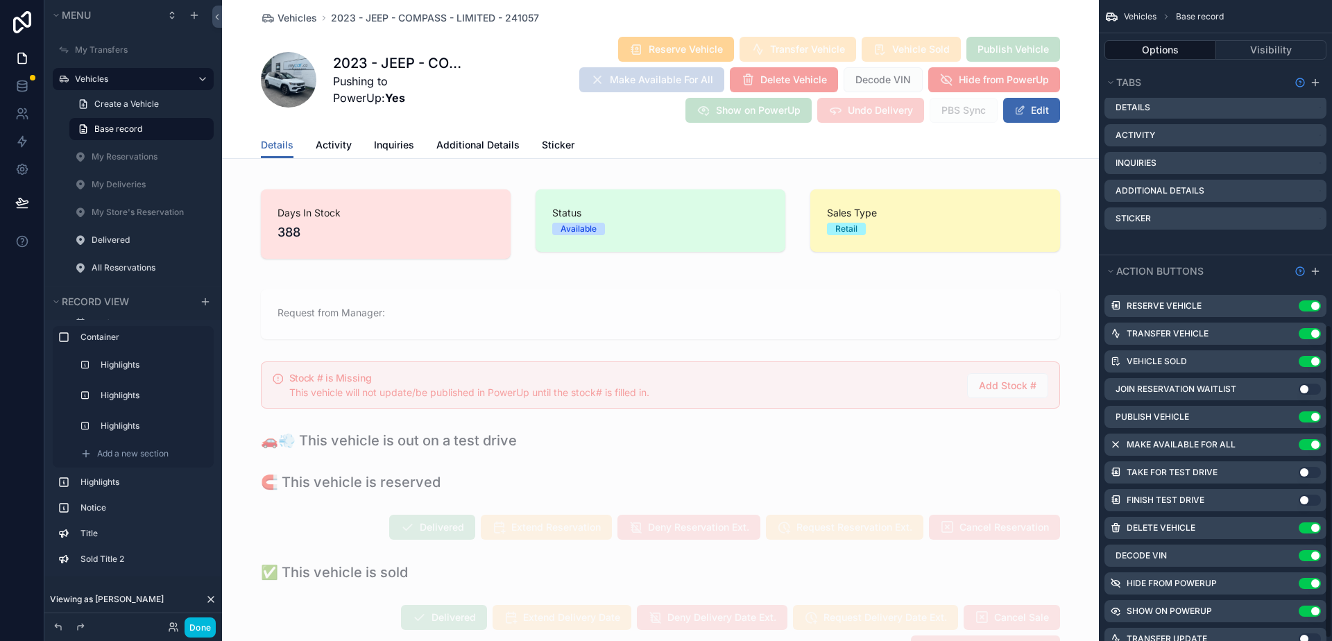
scroll to position [667, 0]
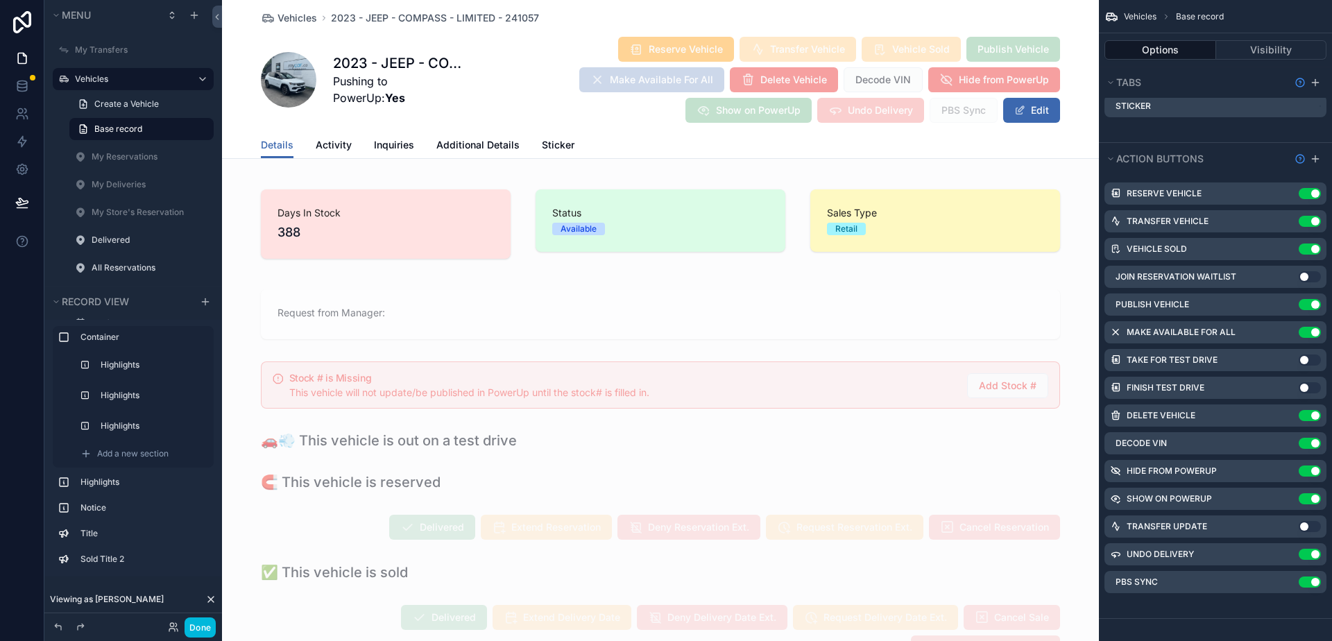
click at [0, 0] on icon "scrollable content" at bounding box center [0, 0] width 0 height 0
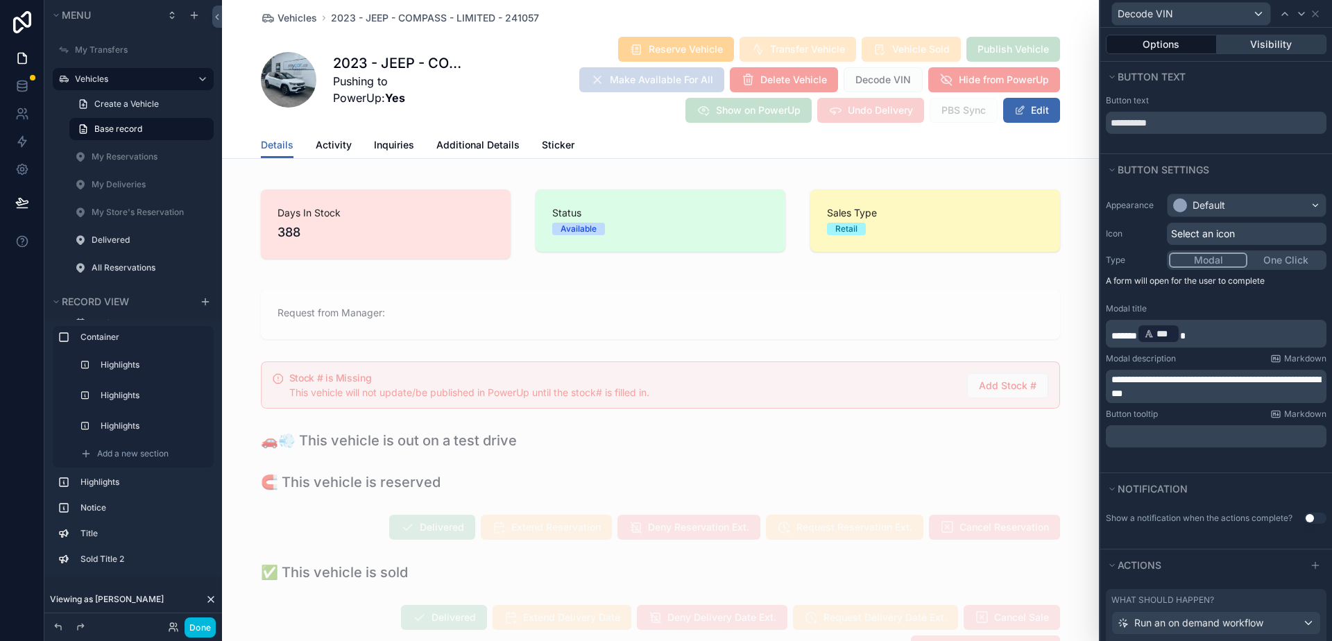
click at [1274, 49] on button "Visibility" at bounding box center [1272, 44] width 110 height 19
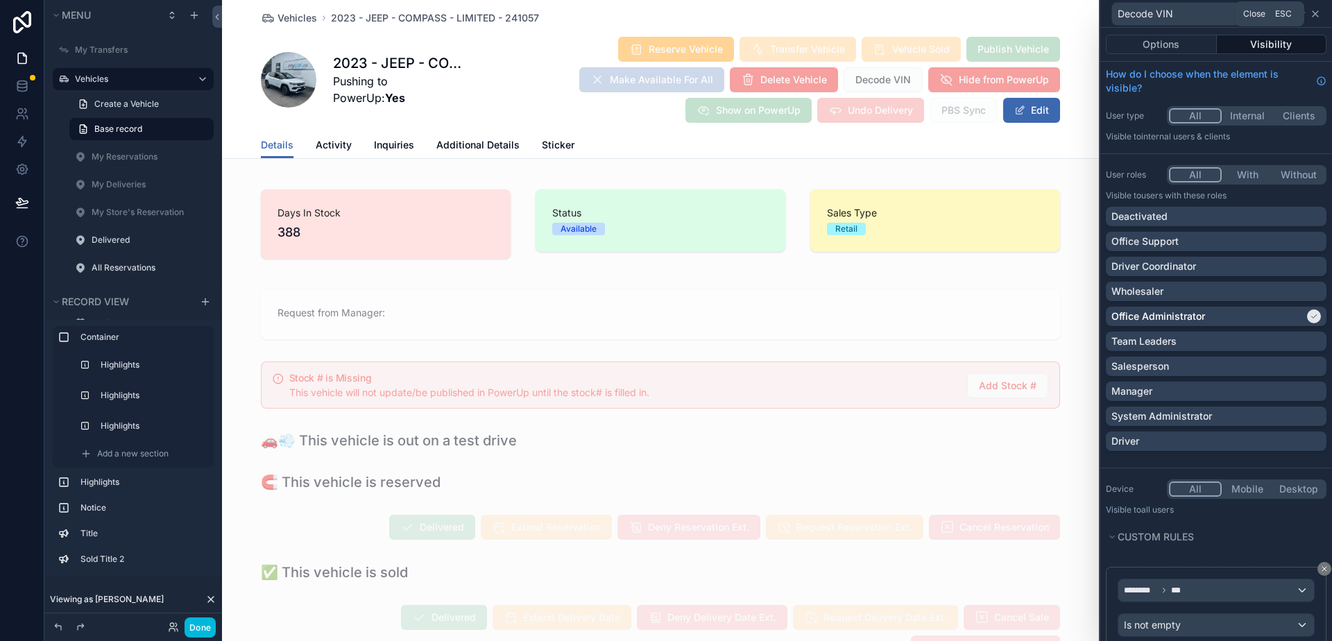
click at [1319, 11] on icon at bounding box center [1315, 13] width 11 height 11
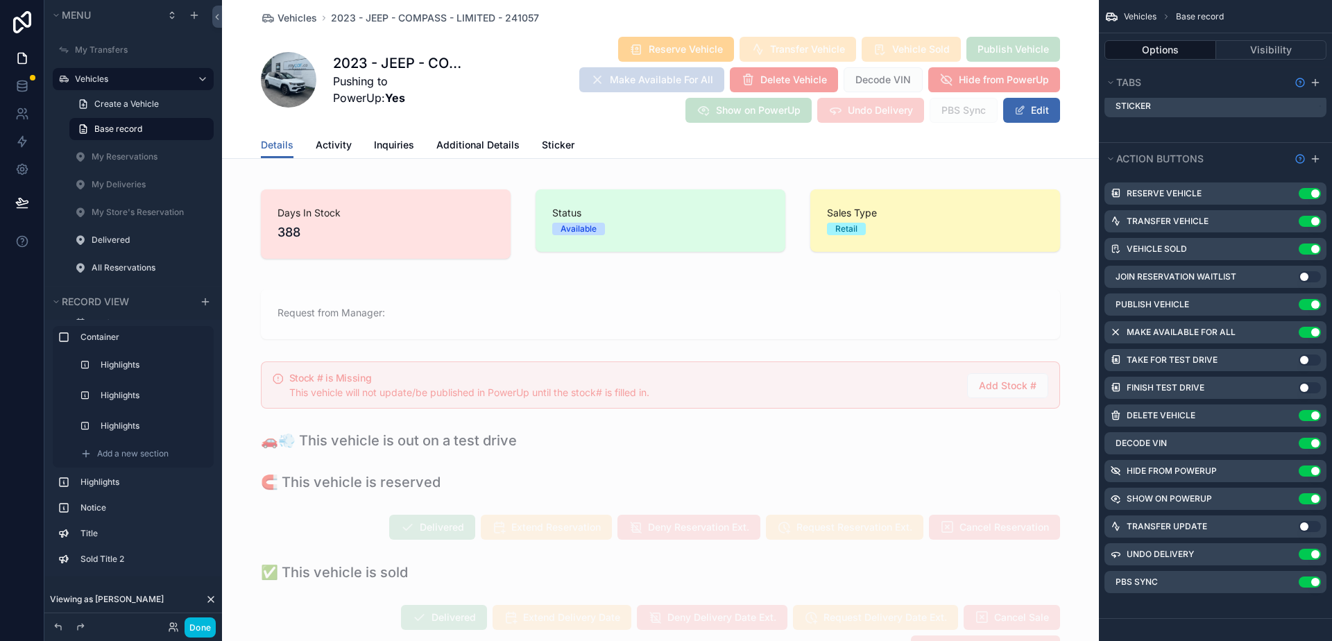
click at [1313, 447] on button "Use setting" at bounding box center [1310, 443] width 22 height 11
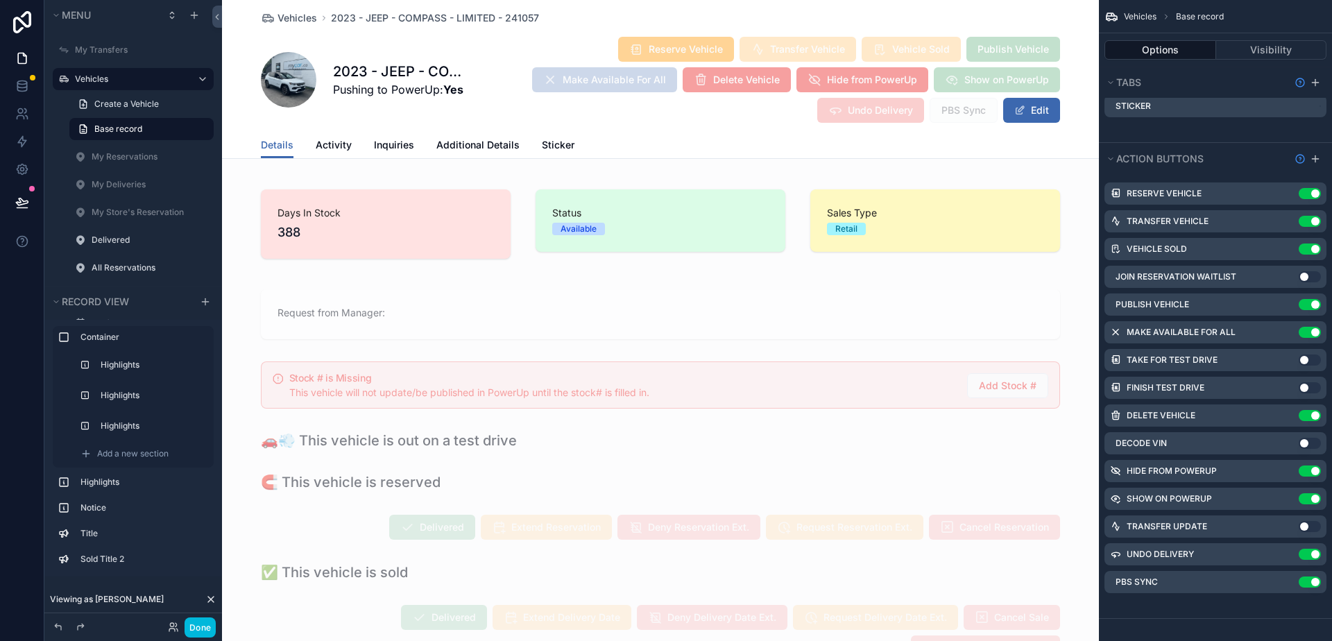
click at [0, 0] on icon "scrollable content" at bounding box center [0, 0] width 0 height 0
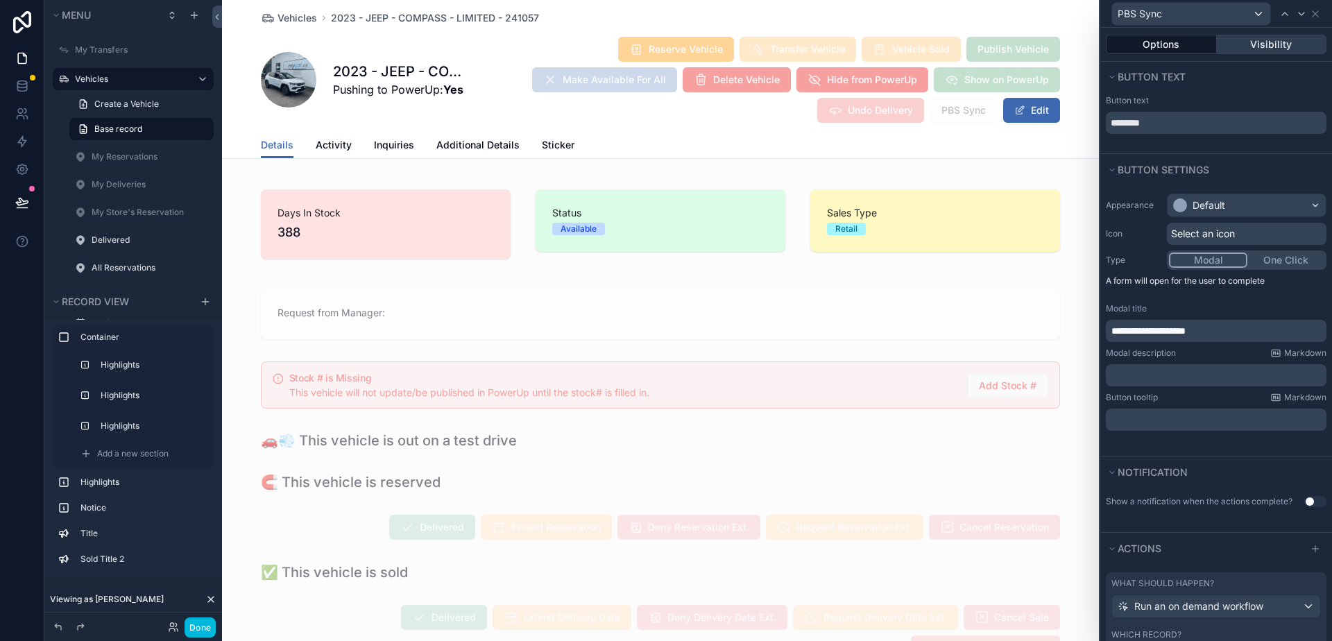
click at [1250, 48] on button "Visibility" at bounding box center [1272, 44] width 110 height 19
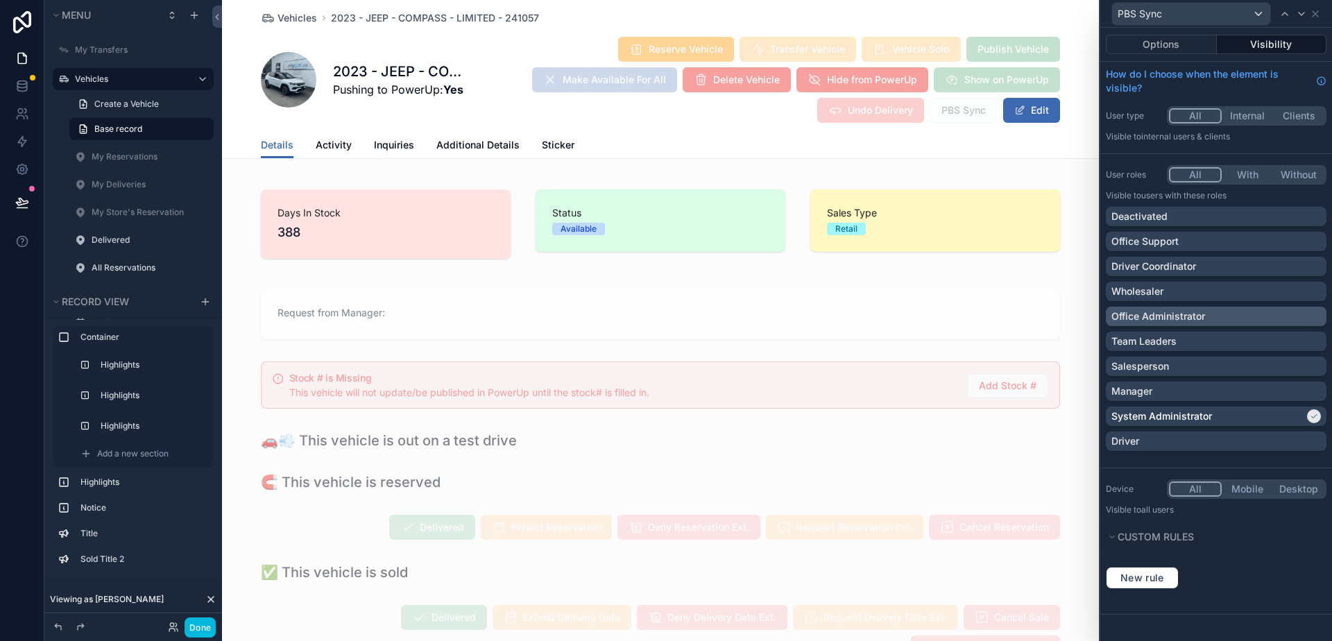
click at [1198, 309] on p "Office Administrator" at bounding box center [1158, 316] width 94 height 14
click at [1313, 15] on icon at bounding box center [1315, 13] width 11 height 11
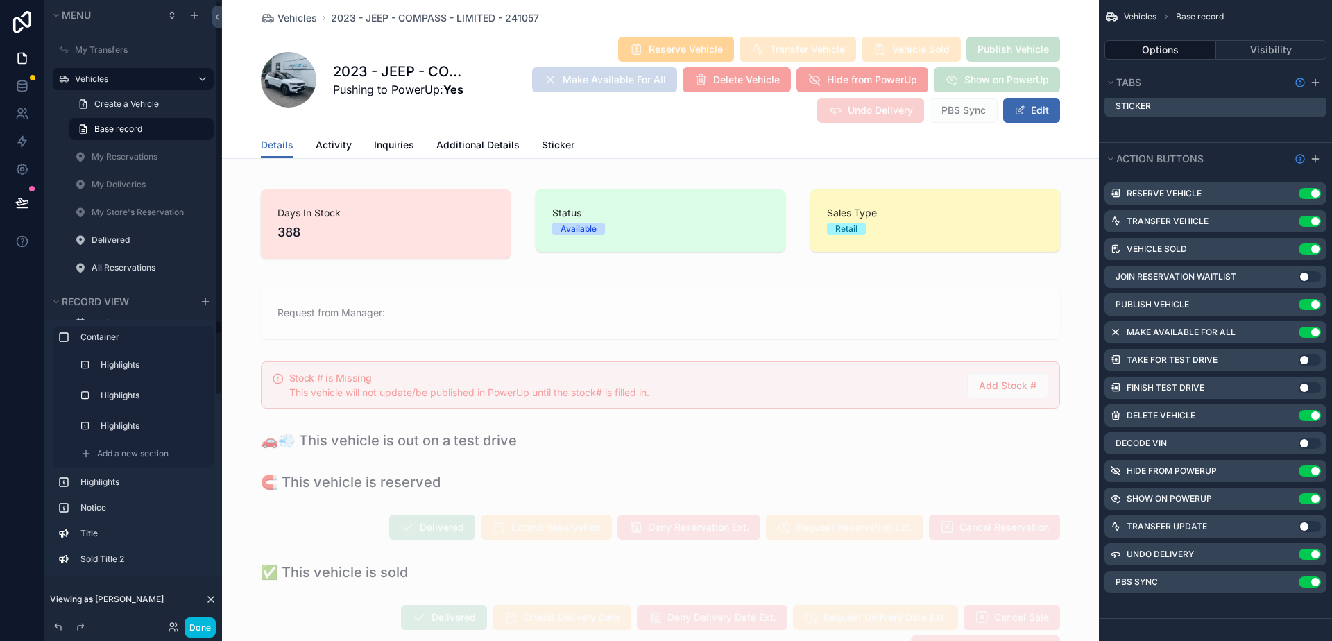
click at [206, 633] on button "Done" at bounding box center [200, 627] width 31 height 20
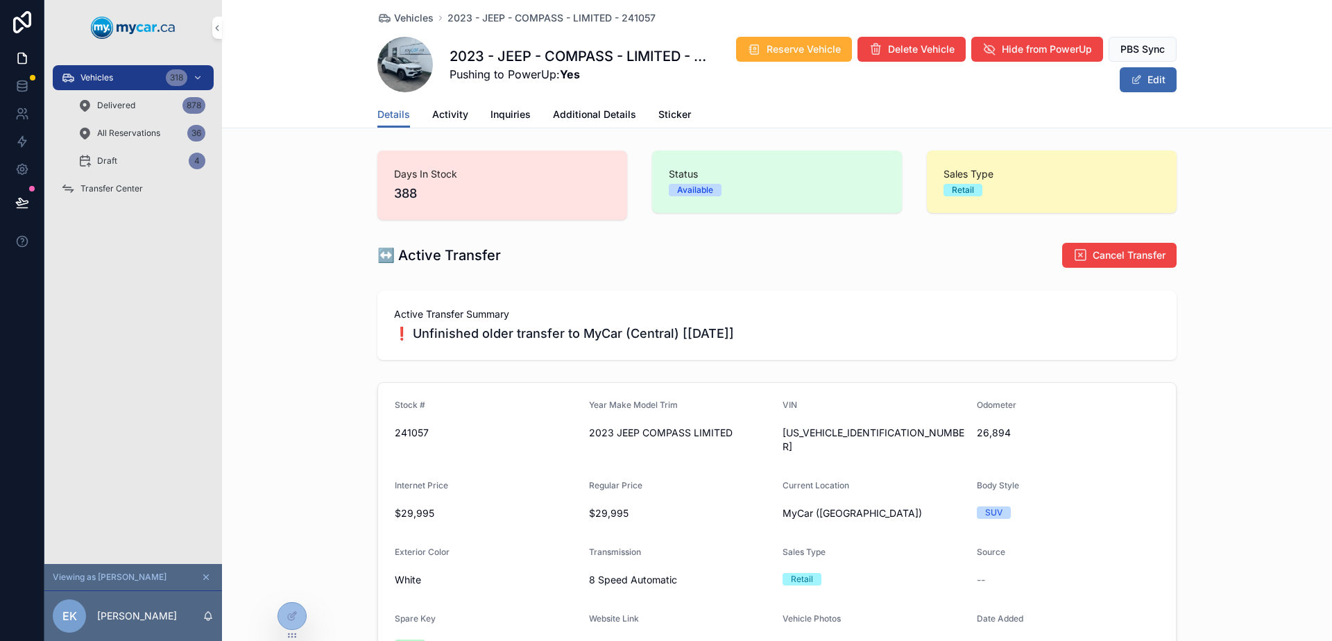
click at [205, 578] on icon "scrollable content" at bounding box center [206, 577] width 5 height 5
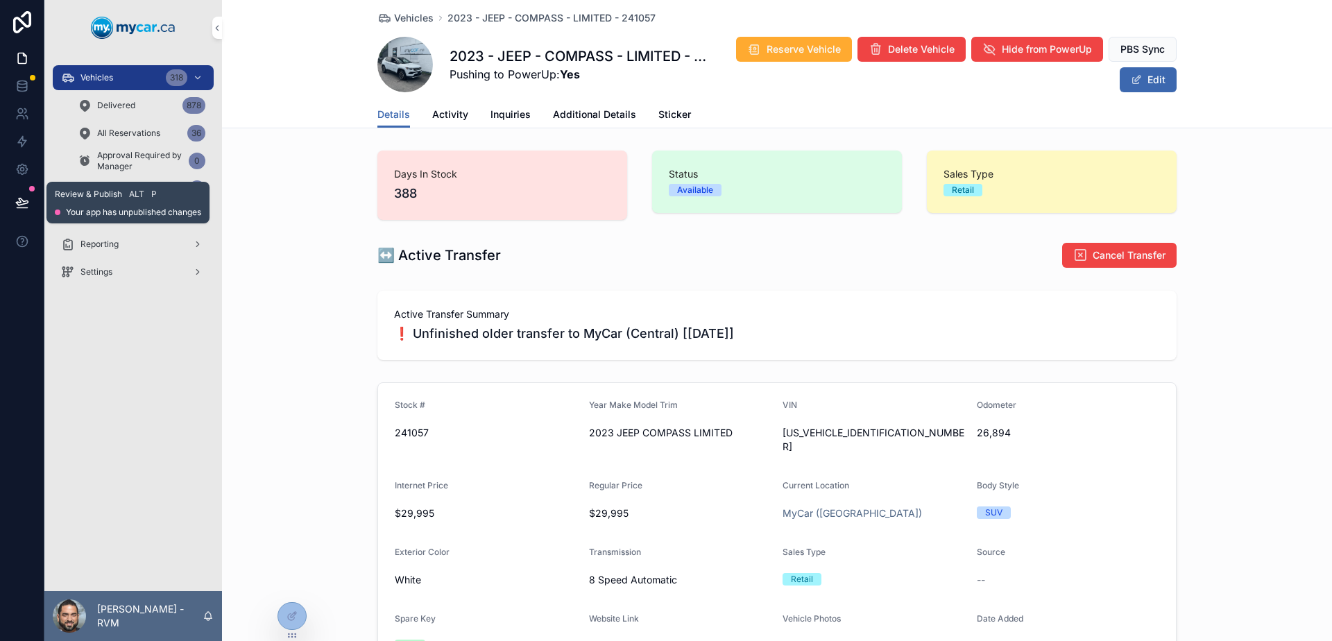
click at [14, 204] on button at bounding box center [22, 202] width 31 height 39
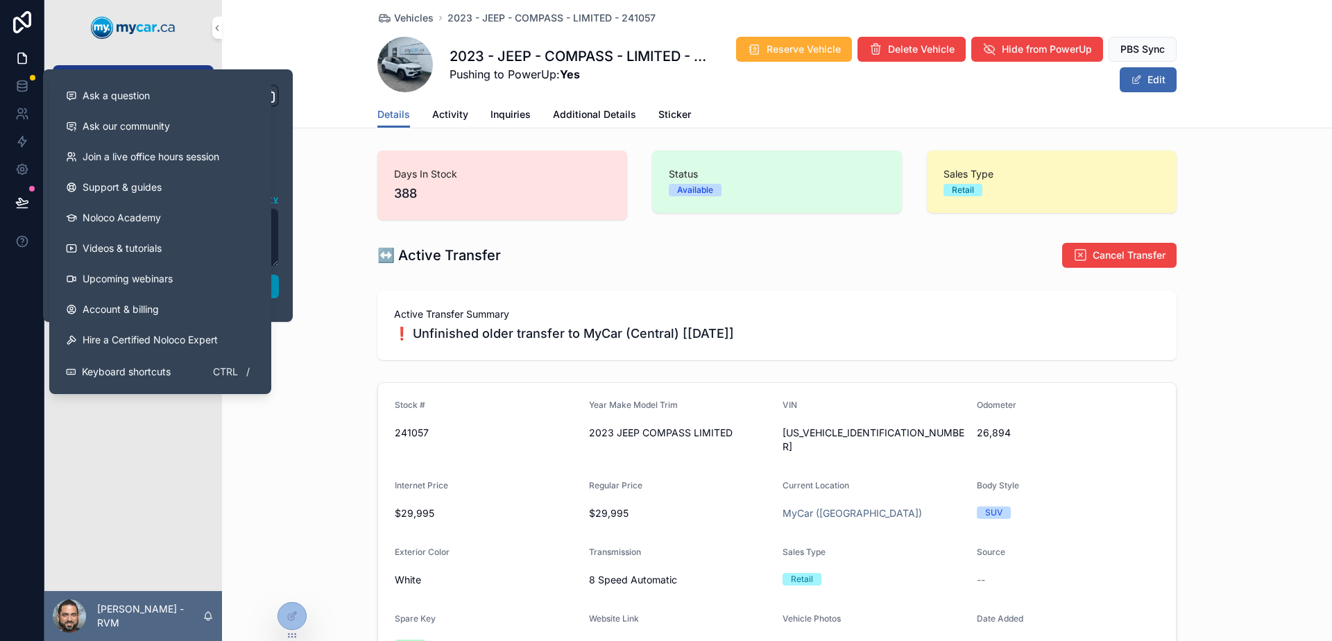
click at [276, 286] on button "Publish" at bounding box center [168, 287] width 222 height 24
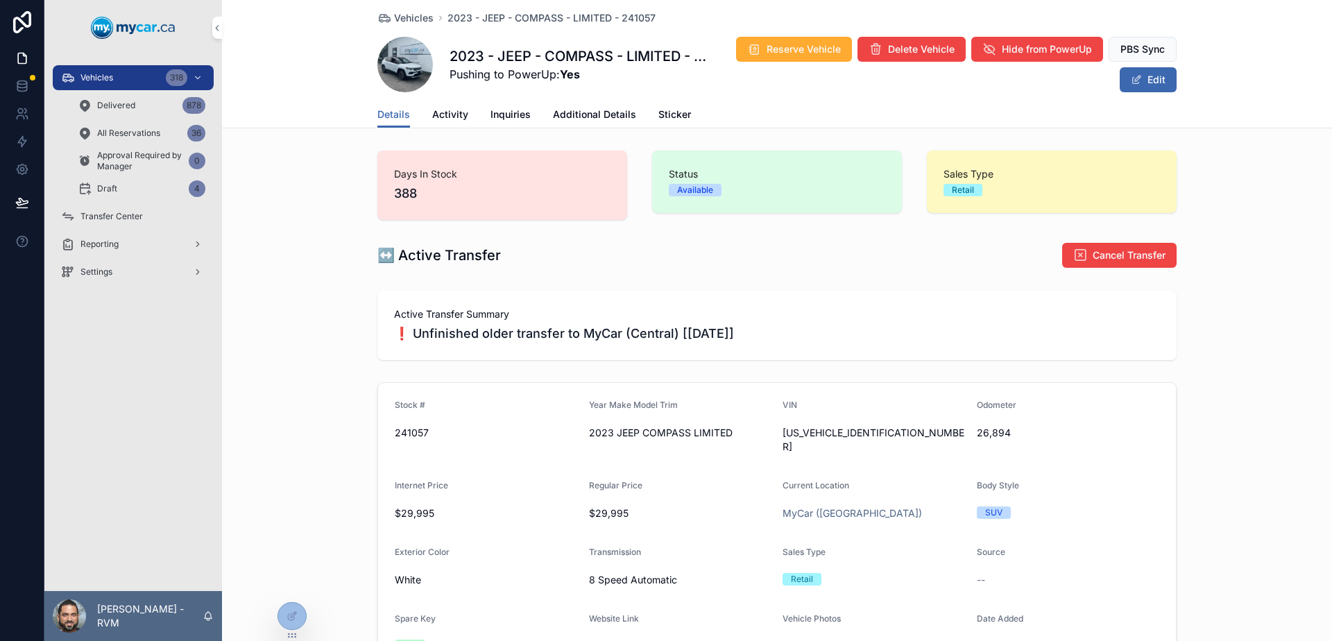
click at [366, 305] on div "Active Transfer Summary ❗ Unfinished older transfer to MyCar (Central) [[DATE]]" at bounding box center [777, 325] width 1110 height 80
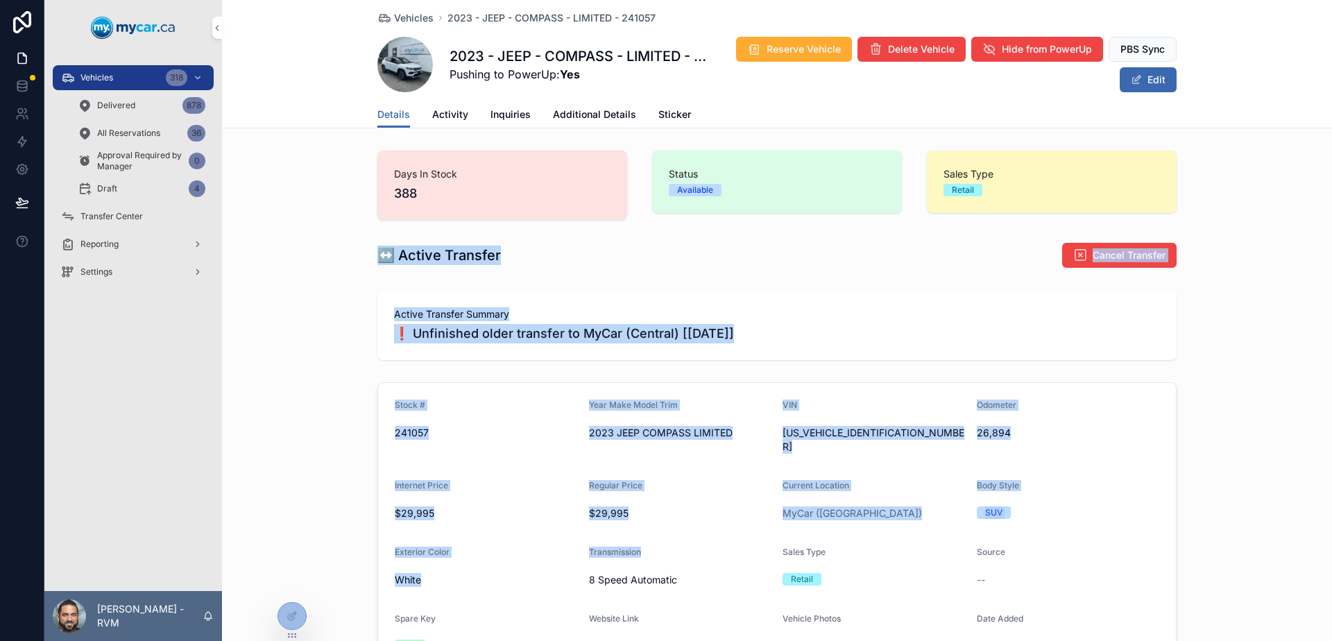
drag, startPoint x: 331, startPoint y: 273, endPoint x: 744, endPoint y: 538, distance: 490.9
click at [744, 547] on div "Transmission" at bounding box center [680, 555] width 183 height 17
drag, startPoint x: 744, startPoint y: 538, endPoint x: 384, endPoint y: 321, distance: 420.8
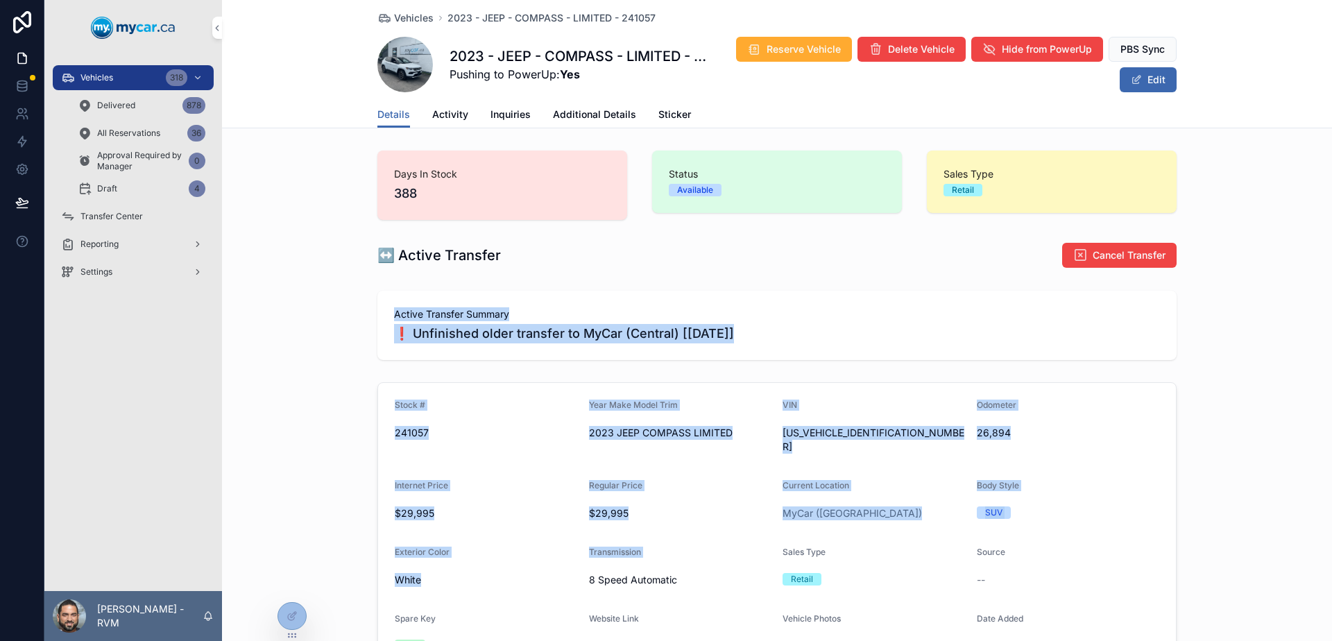
click at [382, 319] on div "Active Transfer Summary ❗ Unfinished older transfer to MyCar (Central) [[DATE]]" at bounding box center [776, 325] width 799 height 69
drag, startPoint x: 382, startPoint y: 319, endPoint x: 1081, endPoint y: 551, distance: 736.7
click at [1081, 551] on div "Source --" at bounding box center [1068, 569] width 183 height 44
drag, startPoint x: 1081, startPoint y: 551, endPoint x: 336, endPoint y: 305, distance: 784.5
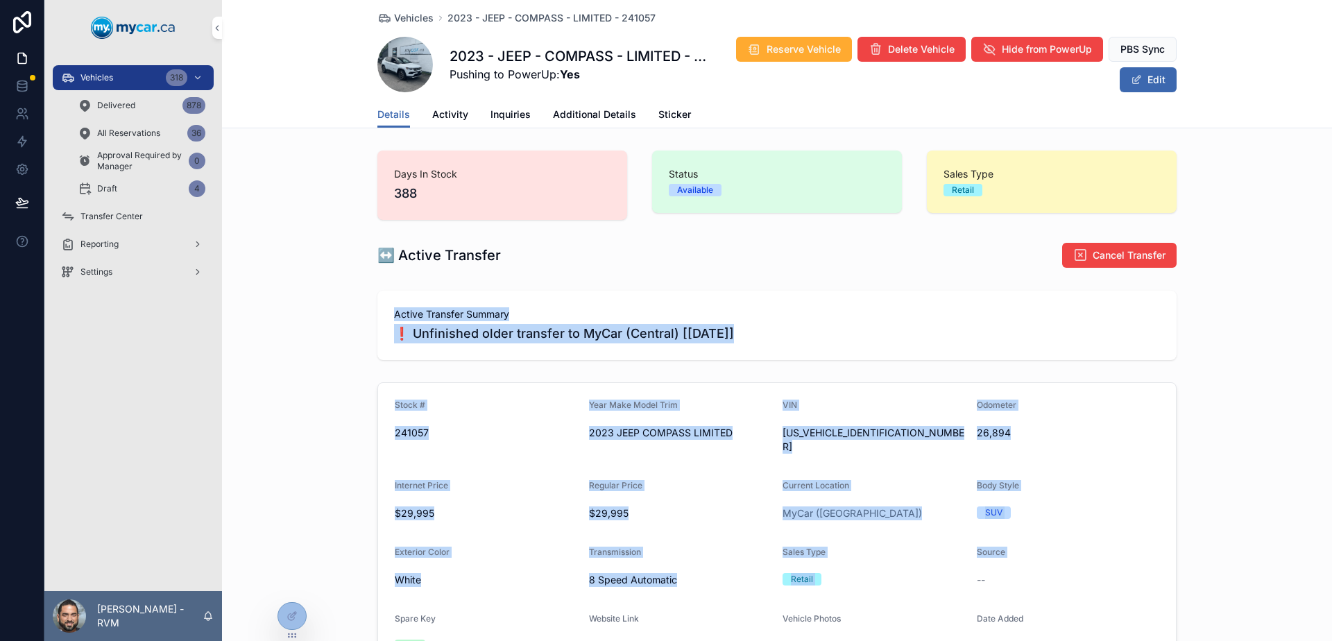
click at [336, 305] on div "Active Transfer Summary ❗ Unfinished older transfer to MyCar (Central) [[DATE]]" at bounding box center [777, 325] width 1110 height 80
drag, startPoint x: 336, startPoint y: 305, endPoint x: 993, endPoint y: 564, distance: 706.1
click at [993, 573] on div "--" at bounding box center [1068, 580] width 183 height 14
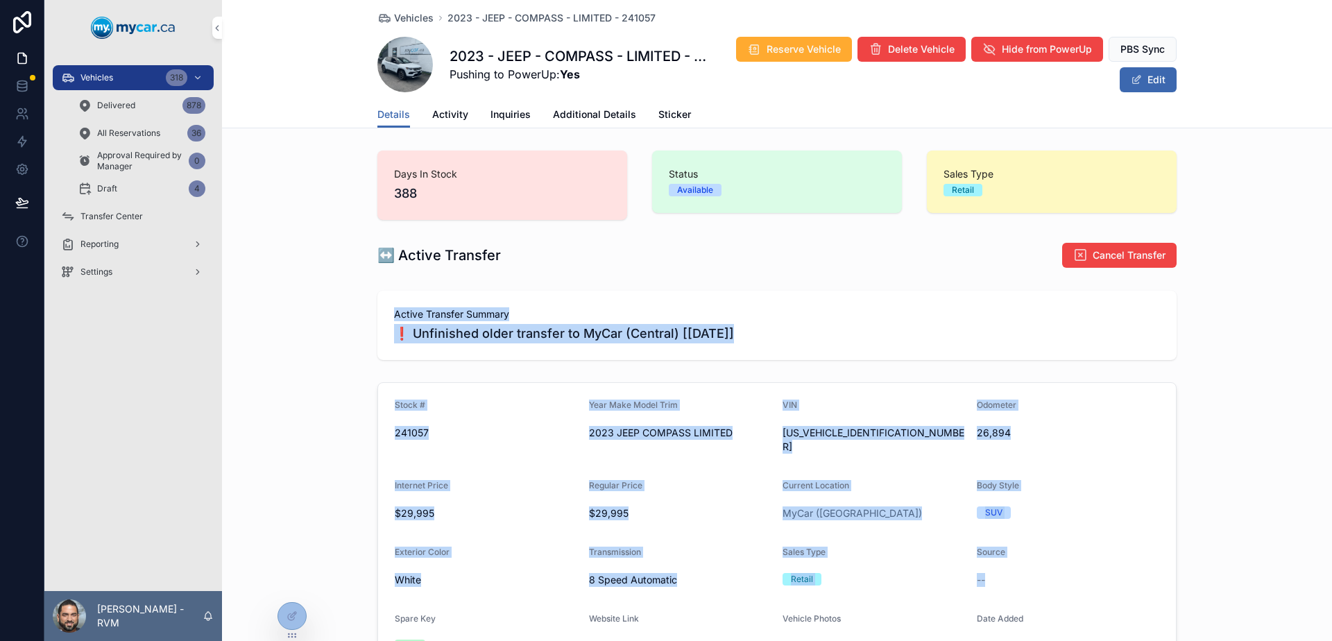
drag, startPoint x: 993, startPoint y: 564, endPoint x: 323, endPoint y: 289, distance: 724.3
click at [323, 289] on div "Active Transfer Summary ❗ Unfinished older transfer to MyCar (Central) [[DATE]]" at bounding box center [777, 325] width 1110 height 80
drag, startPoint x: 323, startPoint y: 289, endPoint x: 1092, endPoint y: 586, distance: 824.4
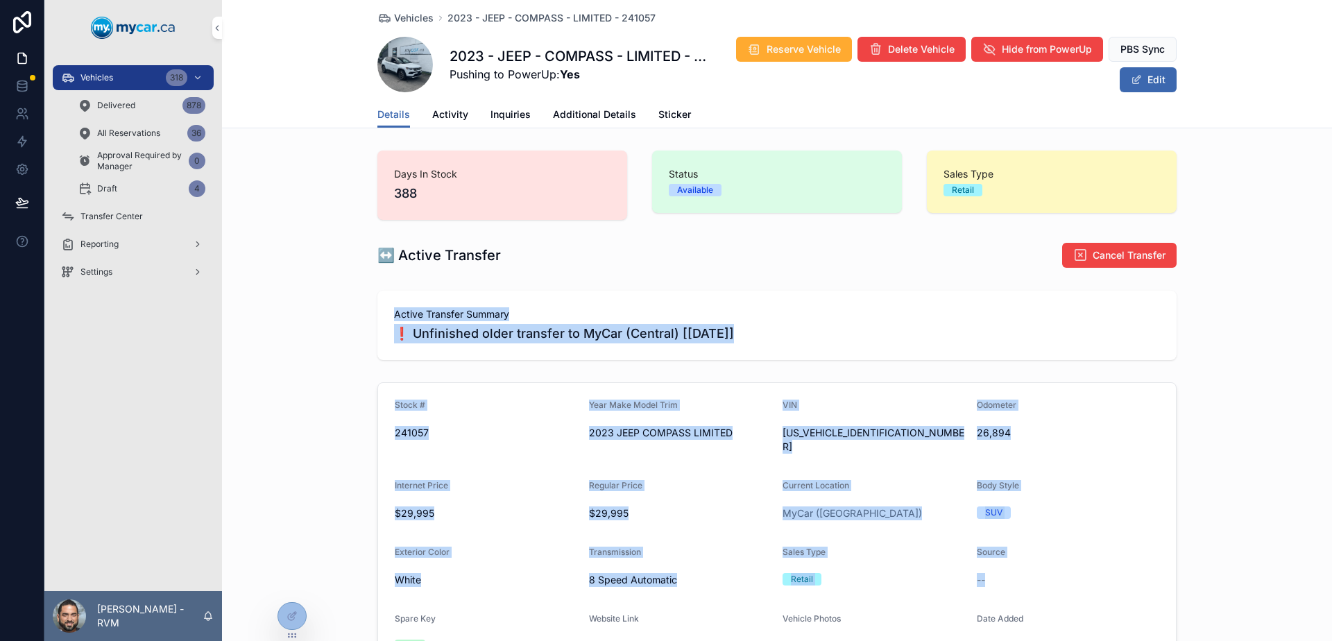
click at [1092, 586] on form "Stock # 241057 Year Make Model Trim 2023 JEEP COMPASS LIMITED VIN [US_VEHICLE_I…" at bounding box center [777, 562] width 798 height 358
